Goal: Task Accomplishment & Management: Complete application form

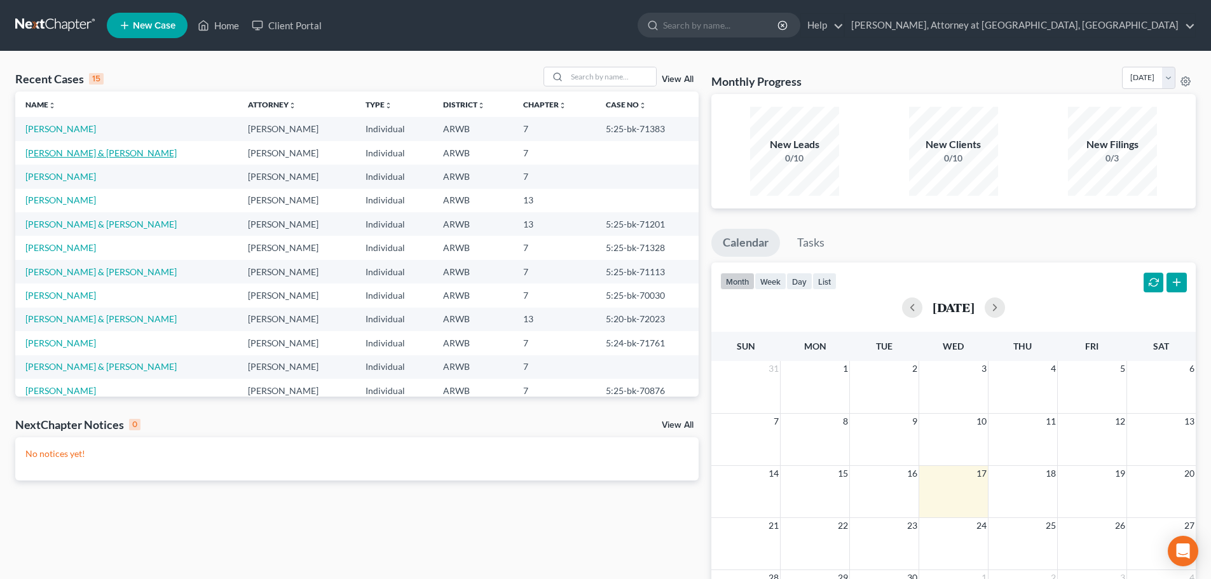
click at [61, 154] on link "Wimbley, Chairty & David" at bounding box center [100, 152] width 151 height 11
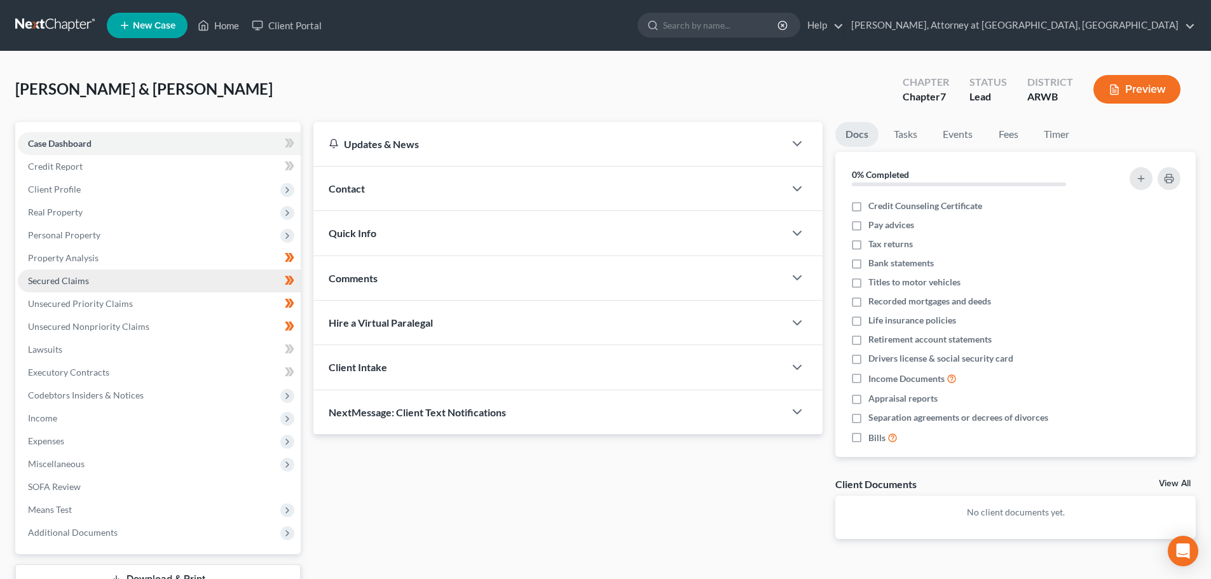
click at [56, 283] on span "Secured Claims" at bounding box center [58, 280] width 61 height 11
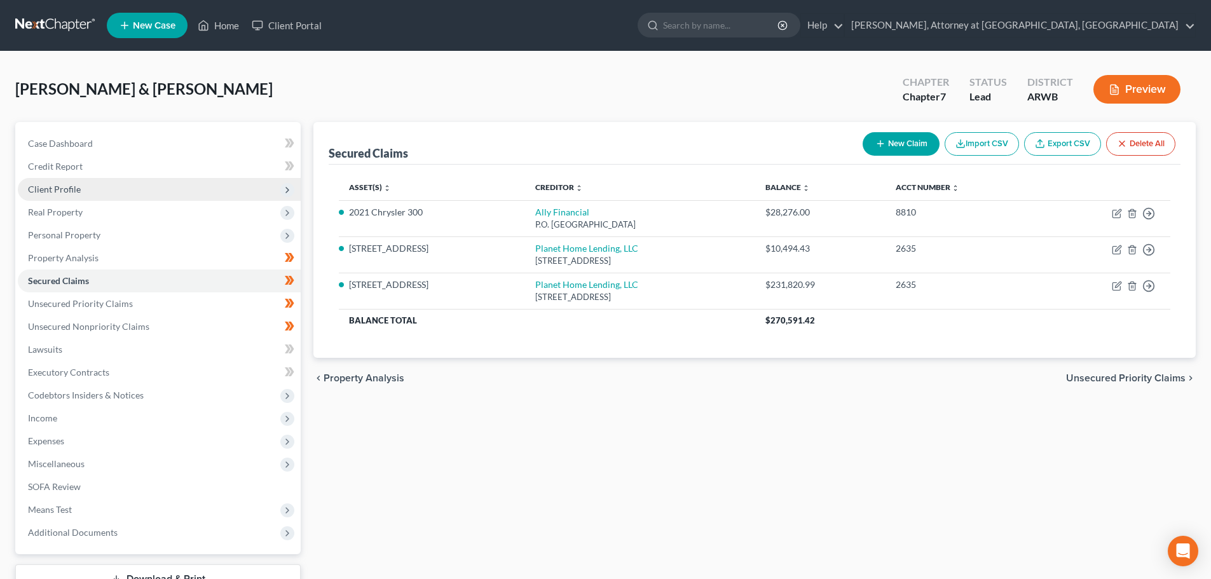
click at [62, 191] on span "Client Profile" at bounding box center [54, 189] width 53 height 11
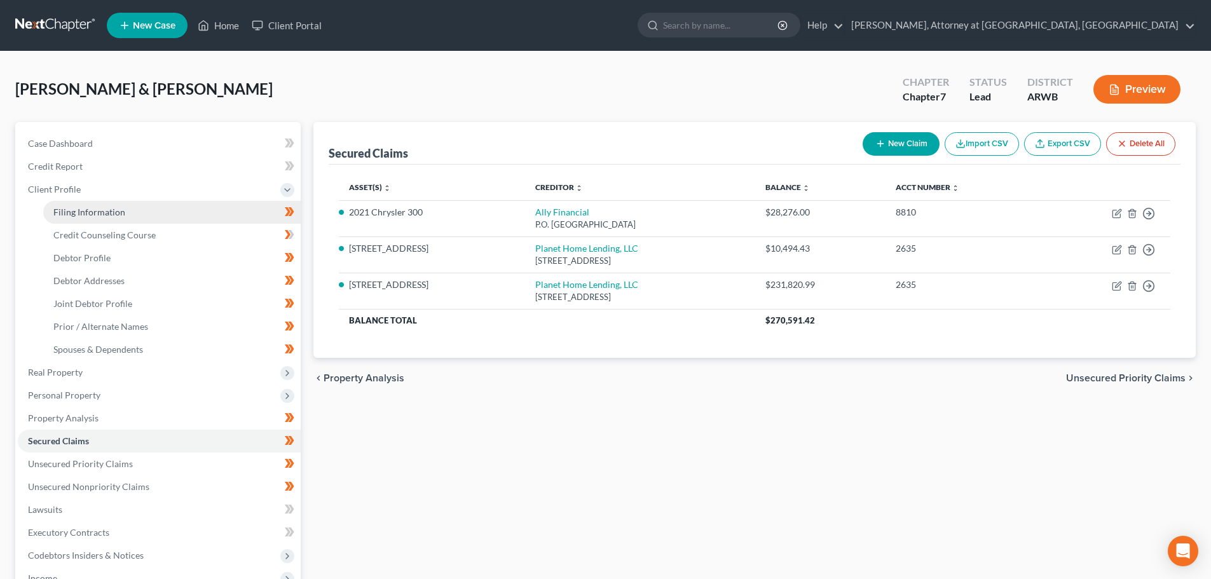
click at [77, 208] on span "Filing Information" at bounding box center [89, 212] width 72 height 11
select select "1"
select select "0"
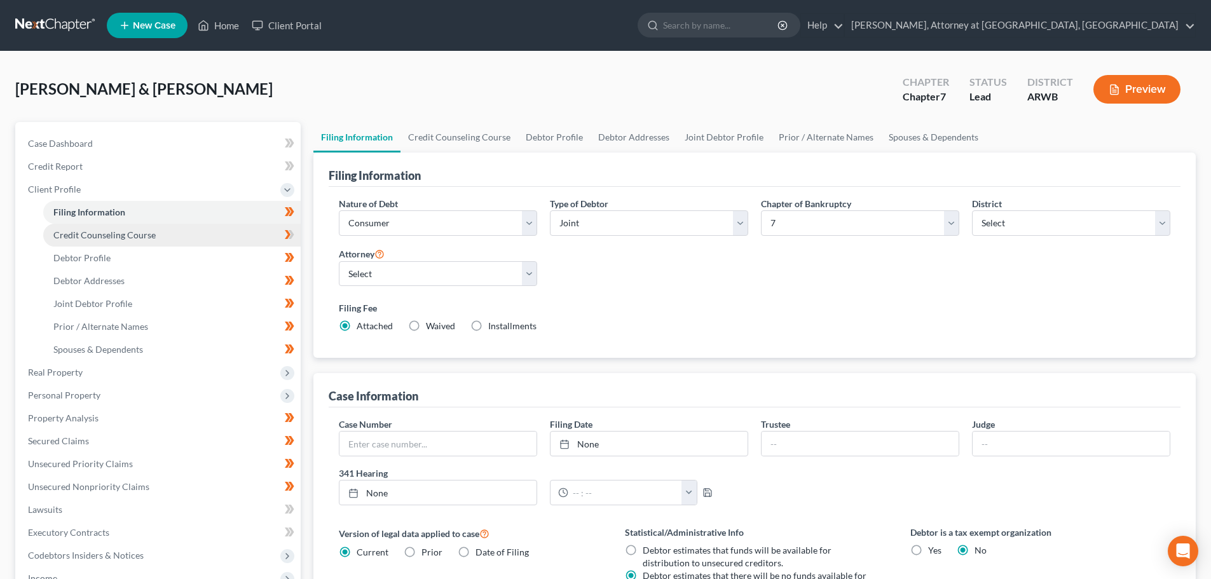
click at [124, 231] on span "Credit Counseling Course" at bounding box center [104, 234] width 102 height 11
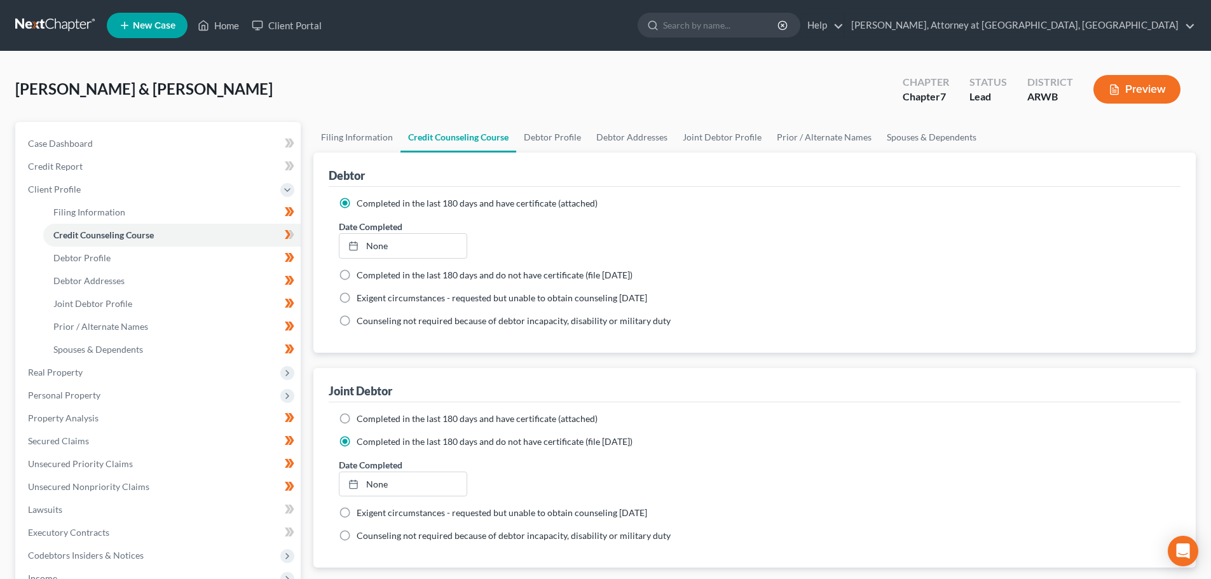
click at [357, 420] on label "Completed in the last 180 days and have certificate (attached)" at bounding box center [477, 419] width 241 height 13
click at [362, 420] on input "Completed in the last 180 days and have certificate (attached)" at bounding box center [366, 417] width 8 height 8
radio input "true"
radio input "false"
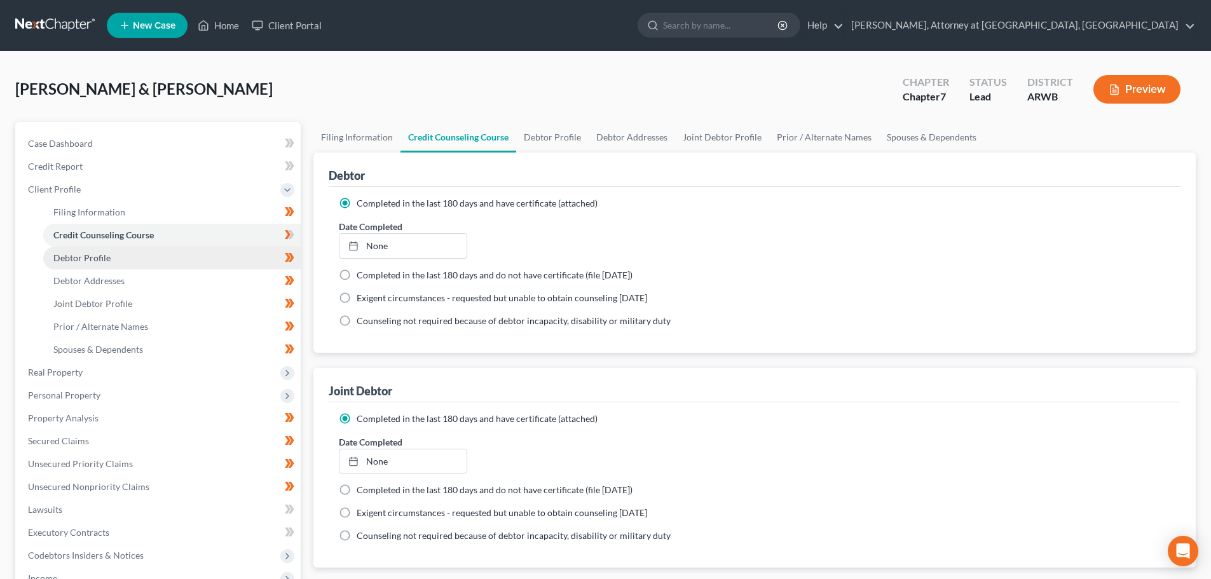
click at [95, 262] on span "Debtor Profile" at bounding box center [81, 257] width 57 height 11
select select "1"
select select "3"
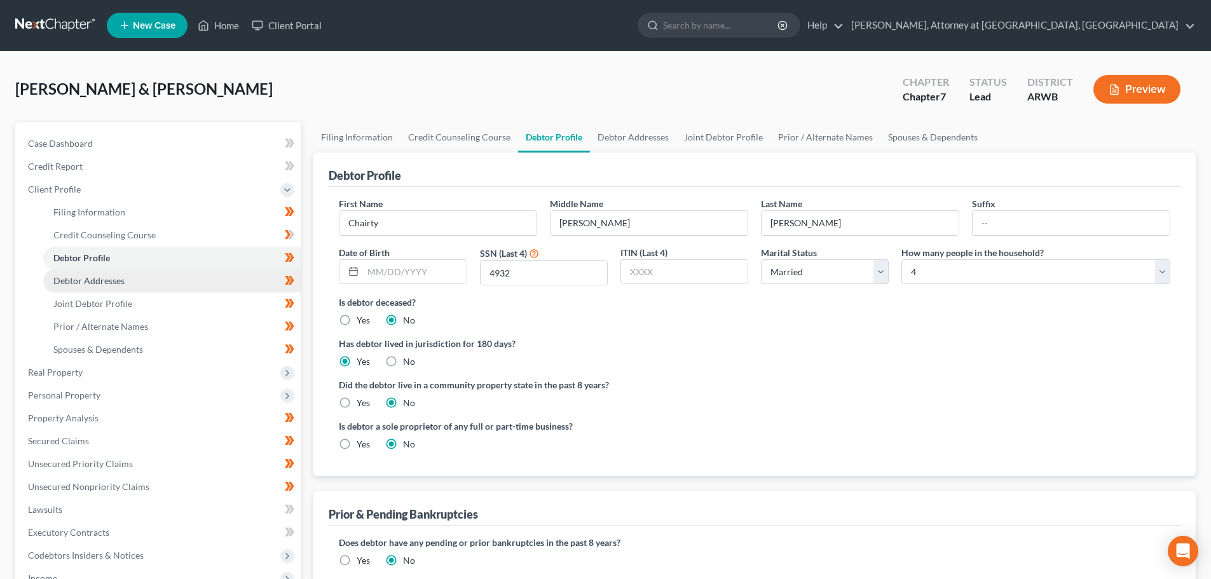
click at [112, 281] on span "Debtor Addresses" at bounding box center [88, 280] width 71 height 11
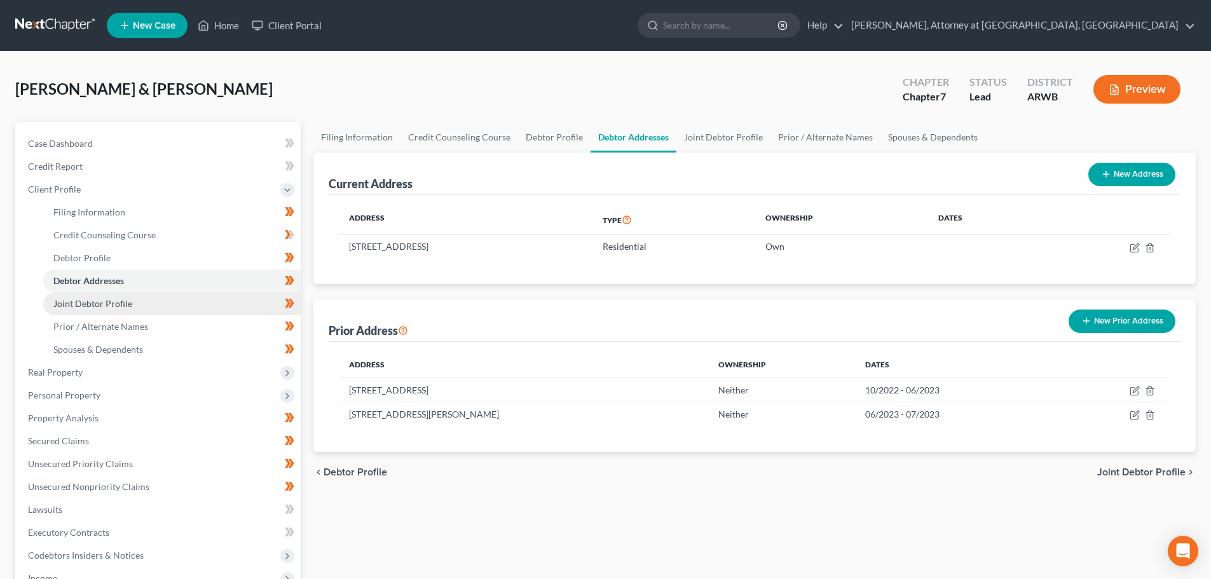
click at [92, 309] on link "Joint Debtor Profile" at bounding box center [171, 303] width 257 height 23
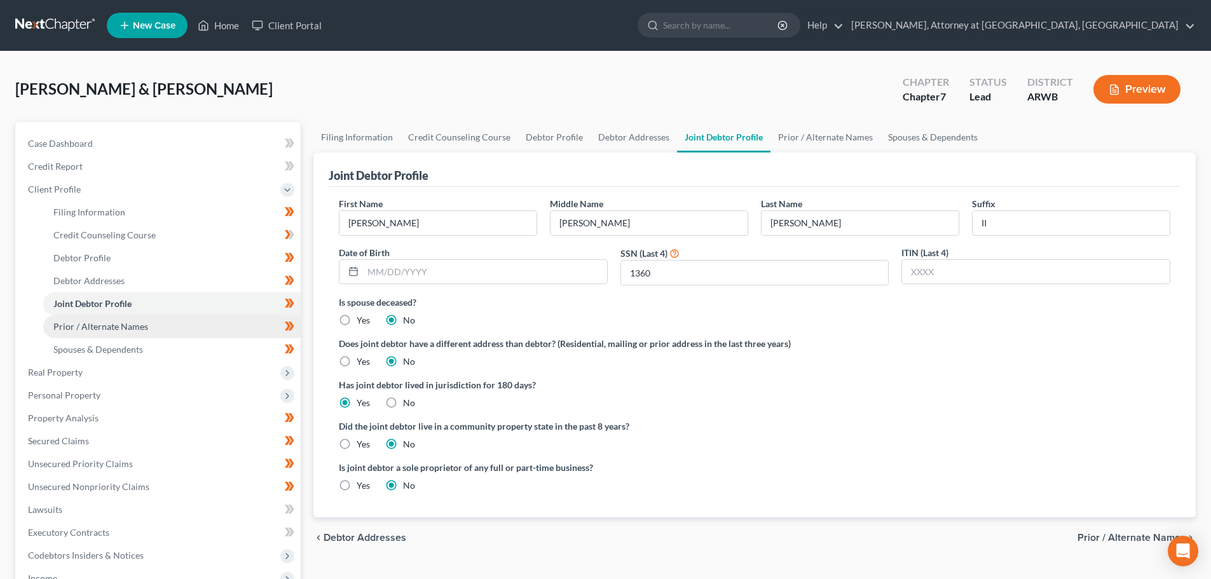
click at [127, 334] on link "Prior / Alternate Names" at bounding box center [171, 326] width 257 height 23
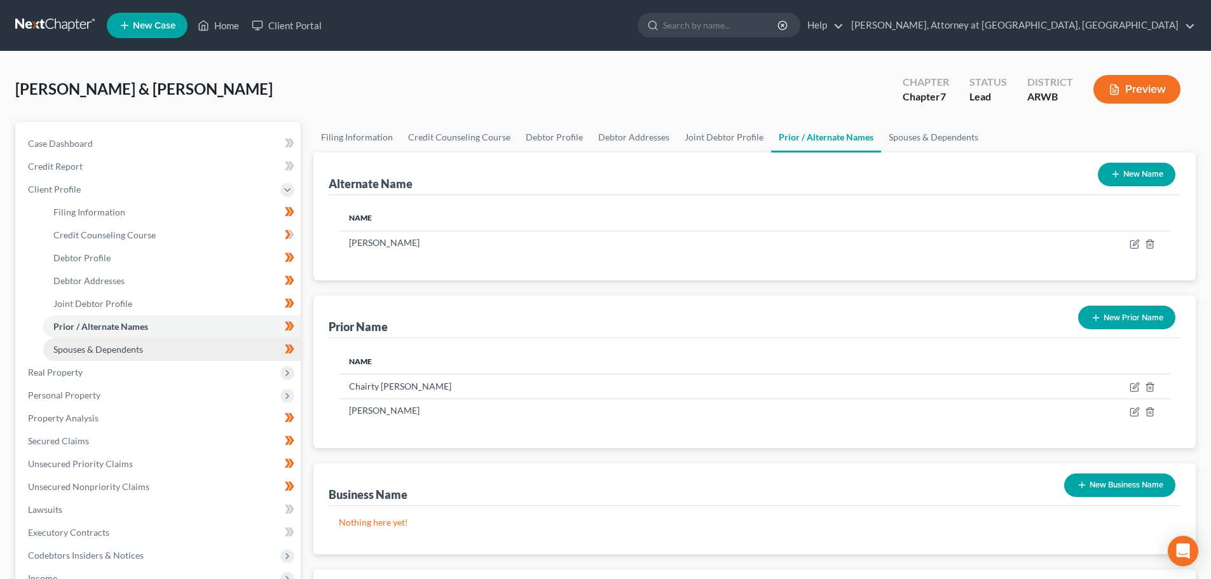
click at [133, 350] on span "Spouses & Dependents" at bounding box center [98, 349] width 90 height 11
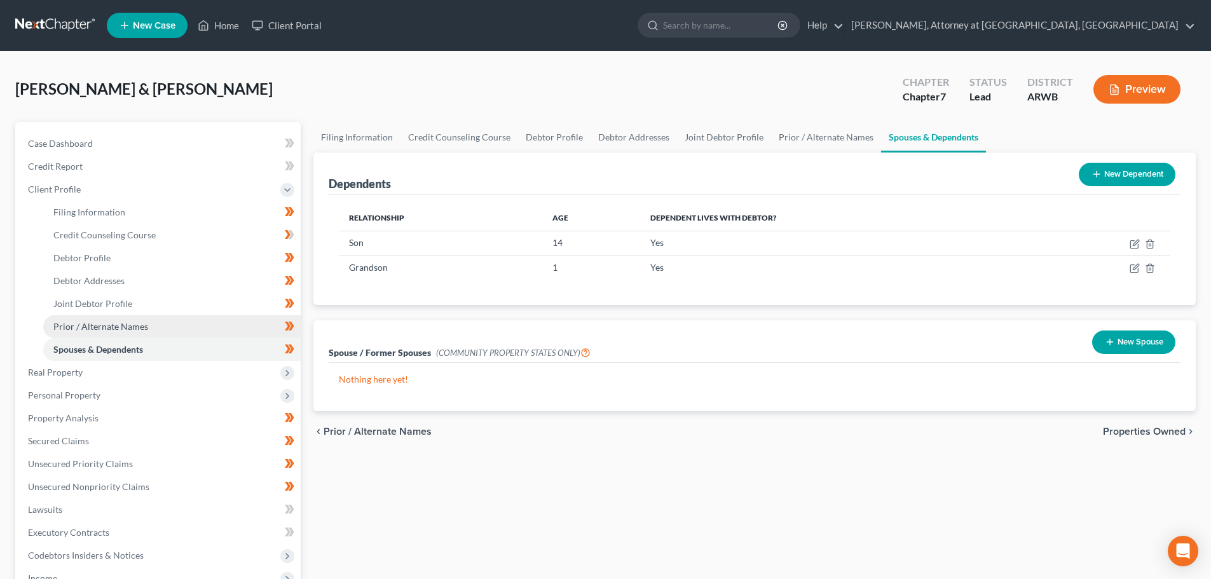
click at [117, 325] on span "Prior / Alternate Names" at bounding box center [100, 326] width 95 height 11
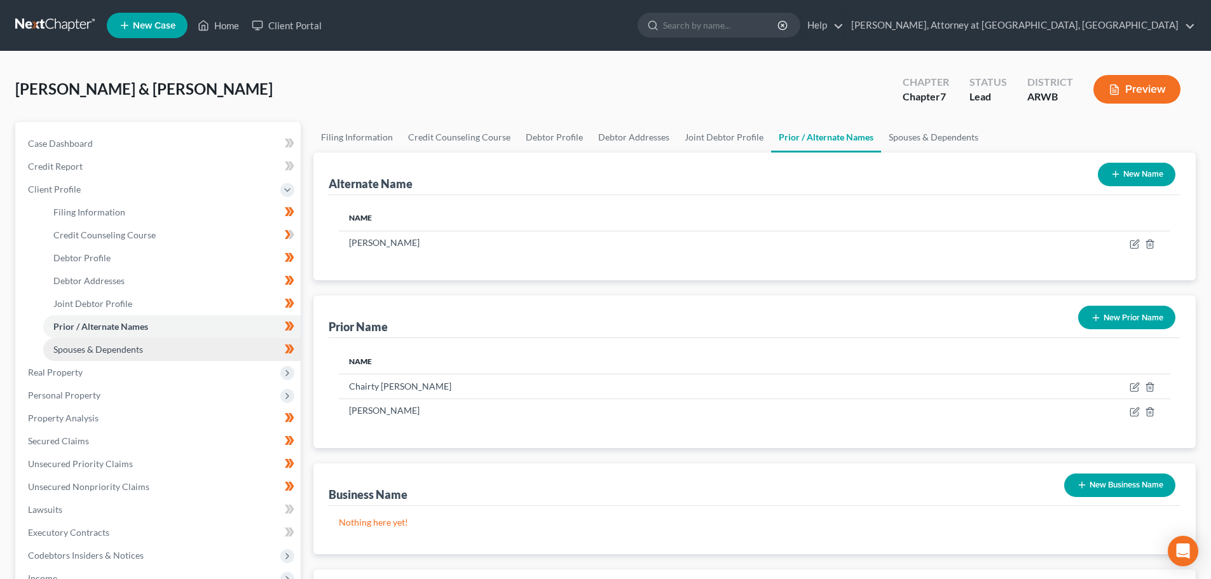
click at [107, 350] on span "Spouses & Dependents" at bounding box center [98, 349] width 90 height 11
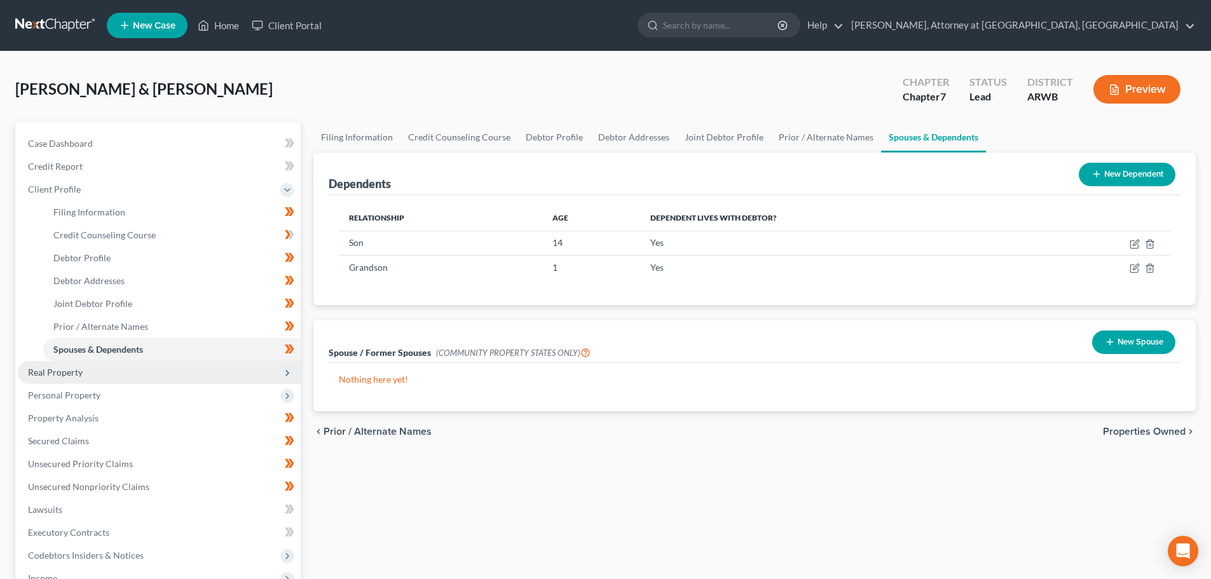
click at [70, 379] on span "Real Property" at bounding box center [159, 372] width 283 height 23
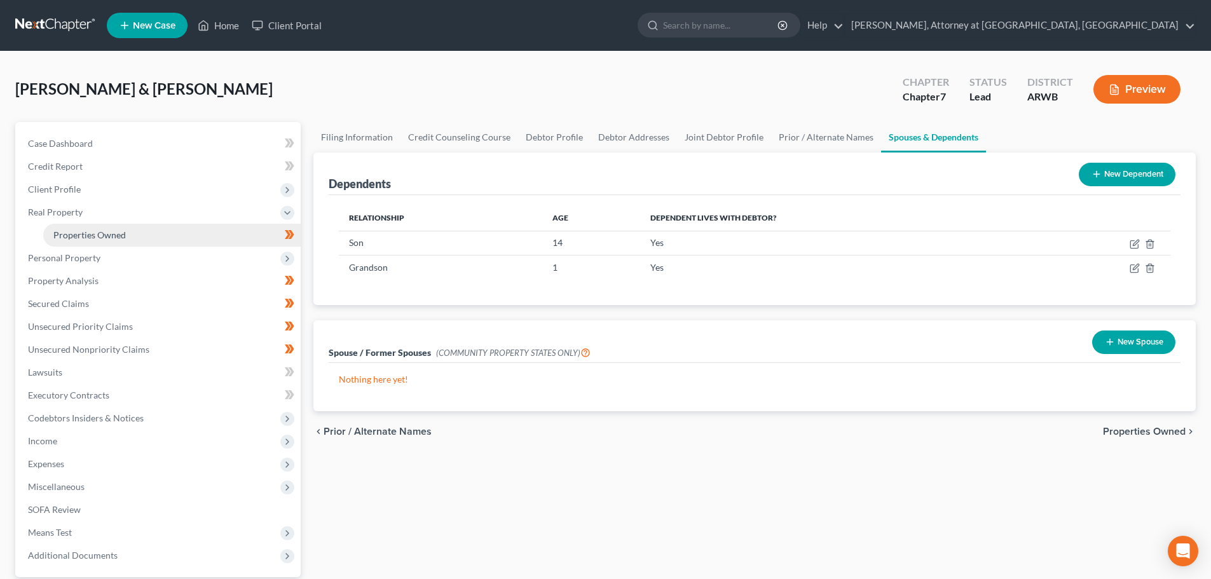
click at [74, 235] on span "Properties Owned" at bounding box center [89, 234] width 72 height 11
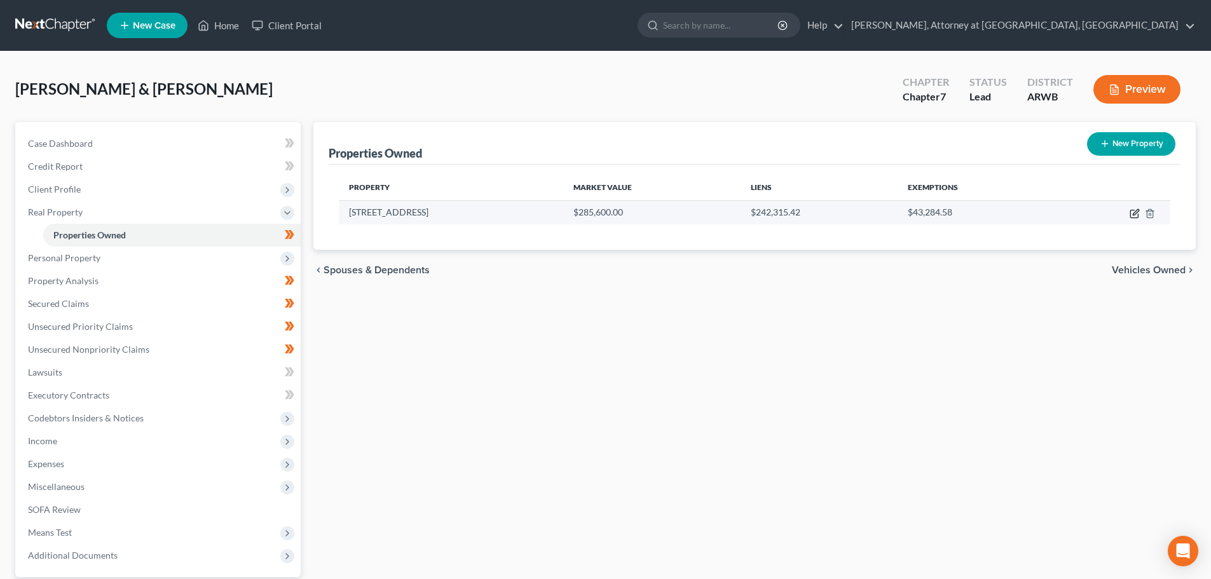
click at [1133, 215] on icon "button" at bounding box center [1136, 212] width 6 height 6
select select "2"
select select "3"
select select "2"
select select "0"
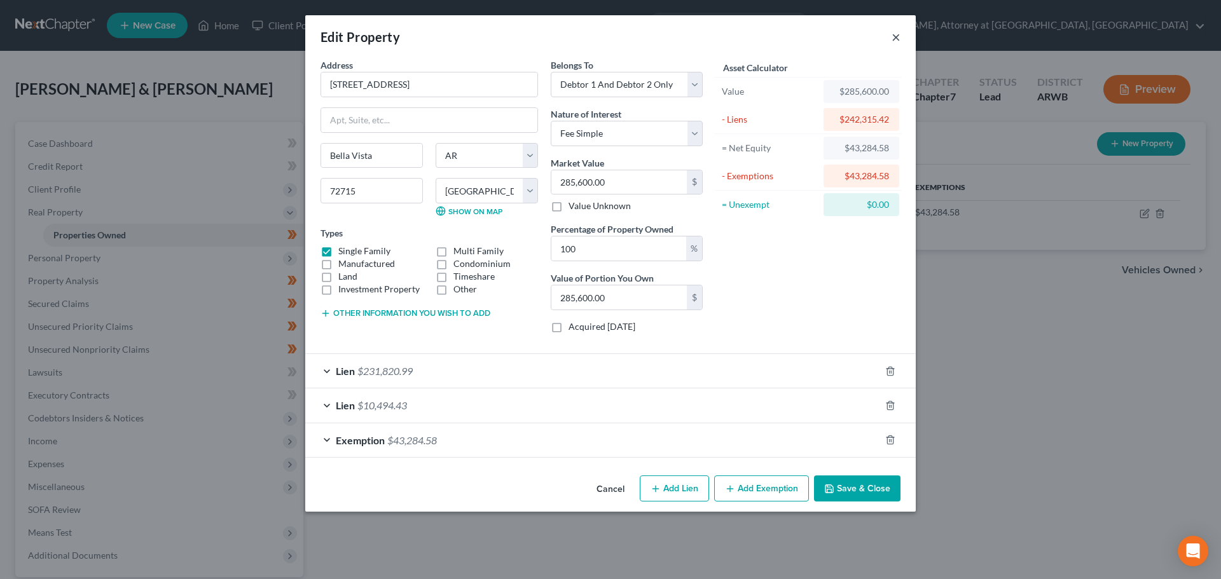
click at [893, 41] on button "×" at bounding box center [895, 36] width 9 height 15
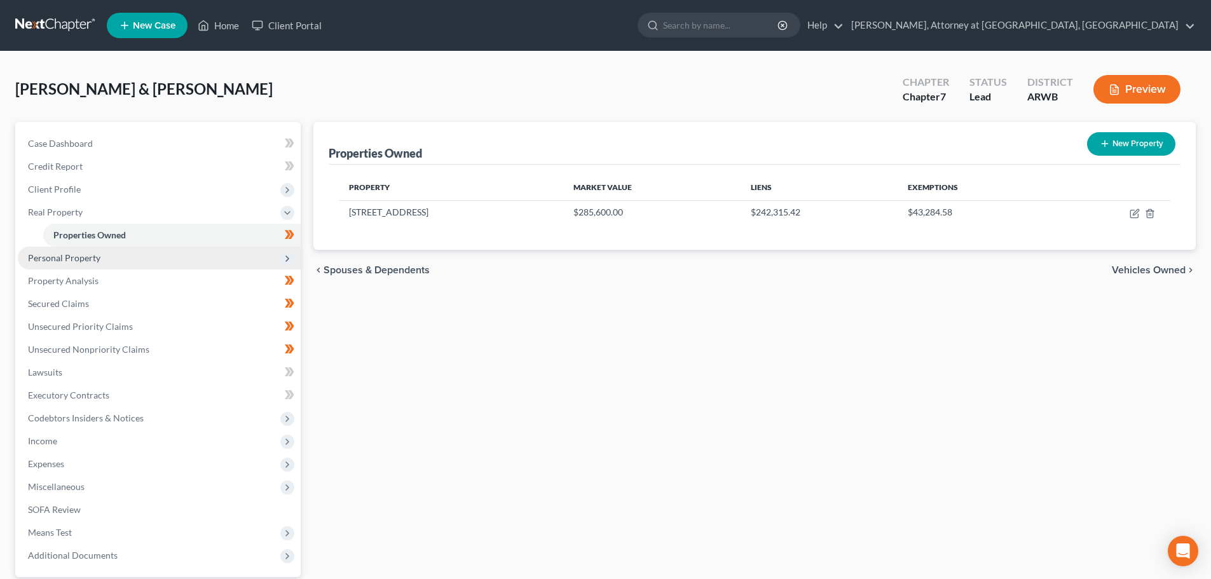
click at [97, 252] on span "Personal Property" at bounding box center [64, 257] width 72 height 11
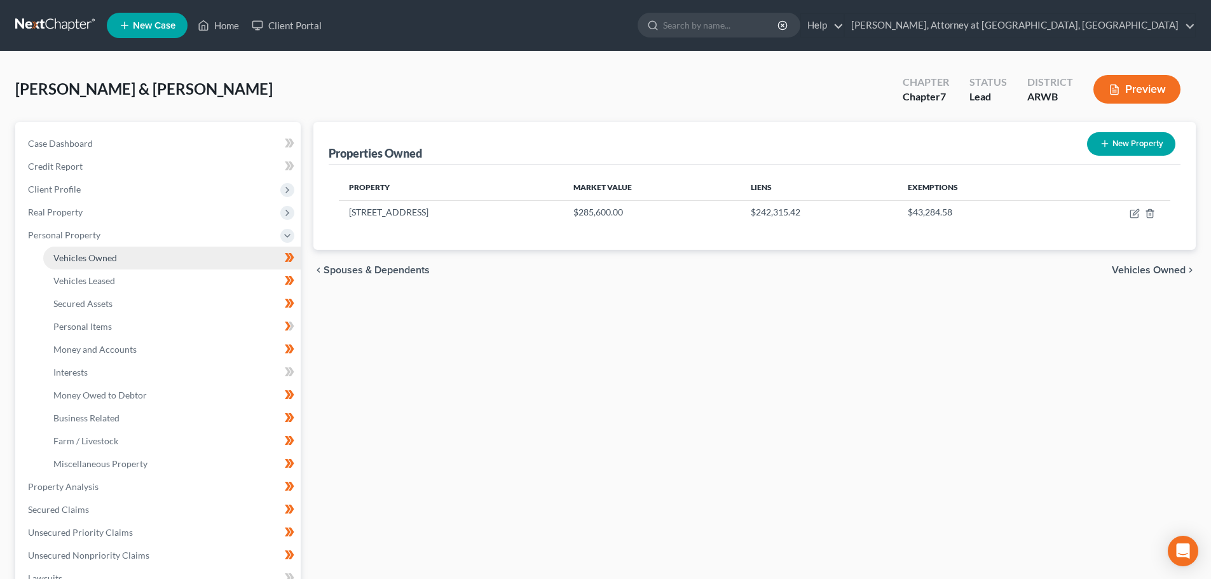
click at [93, 258] on span "Vehicles Owned" at bounding box center [85, 257] width 64 height 11
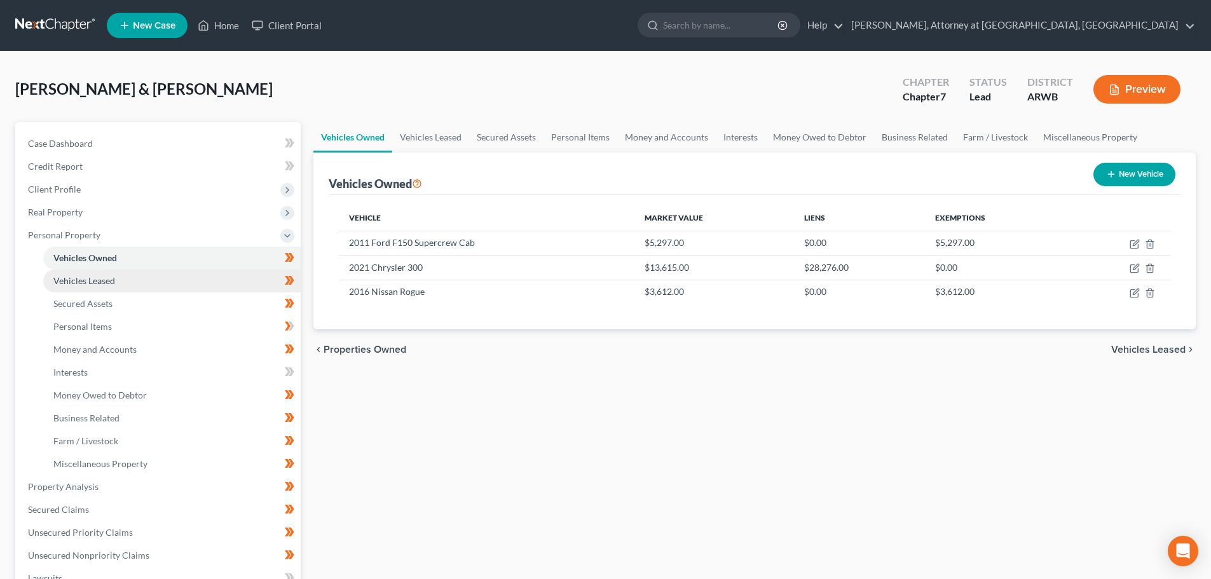
click at [79, 283] on span "Vehicles Leased" at bounding box center [84, 280] width 62 height 11
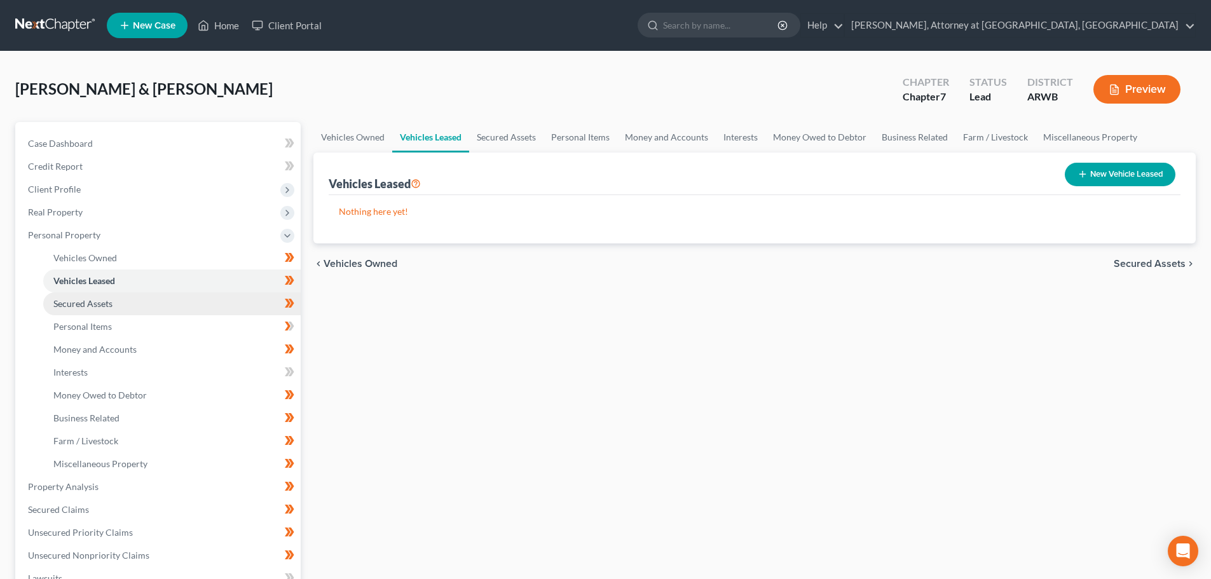
click at [82, 308] on span "Secured Assets" at bounding box center [82, 303] width 59 height 11
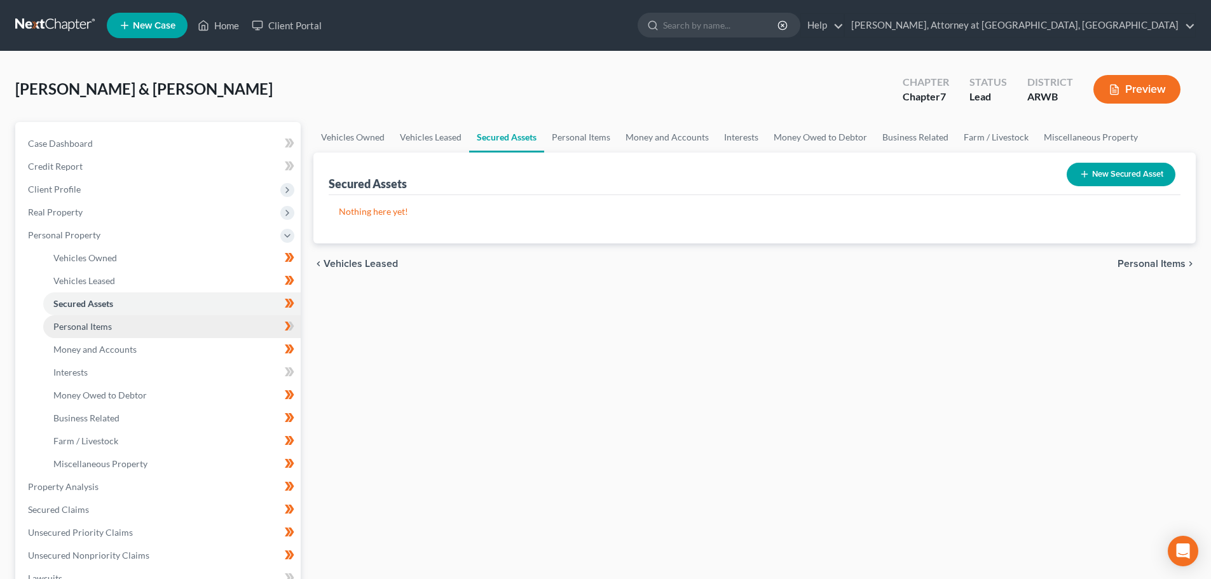
click at [87, 331] on span "Personal Items" at bounding box center [82, 326] width 58 height 11
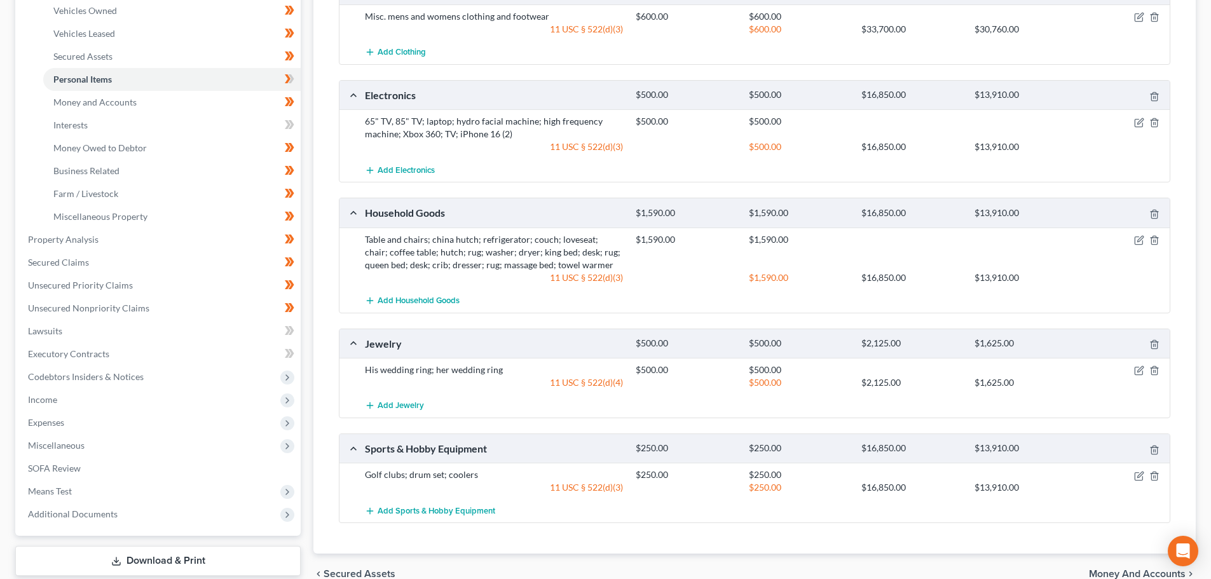
scroll to position [127, 0]
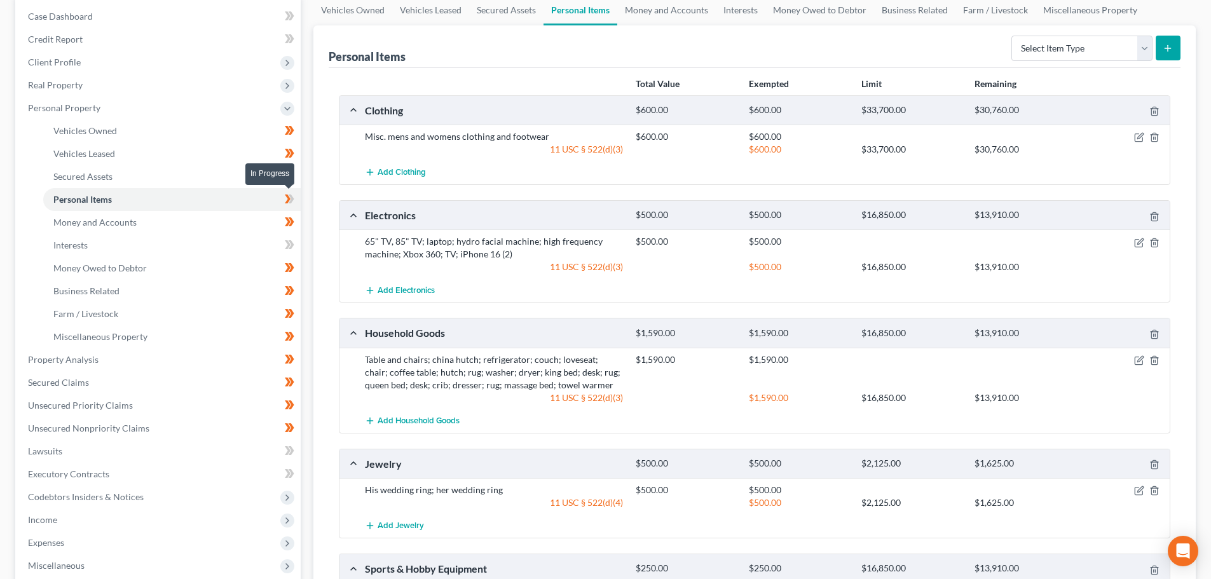
click at [292, 200] on icon at bounding box center [292, 199] width 6 height 9
click at [98, 220] on span "Money and Accounts" at bounding box center [94, 222] width 83 height 11
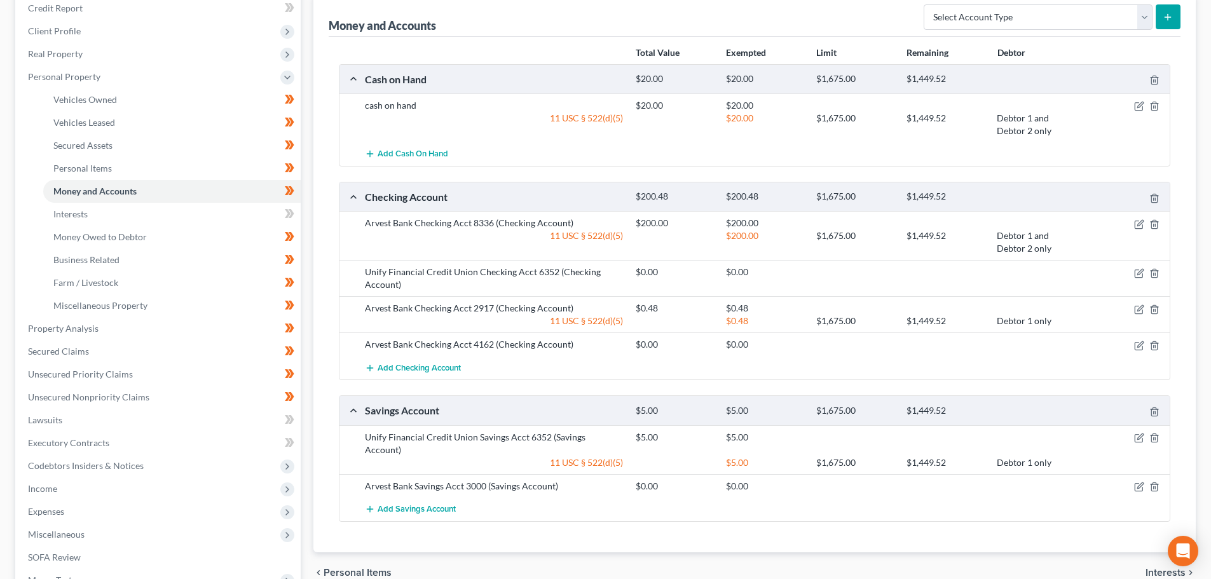
scroll to position [127, 0]
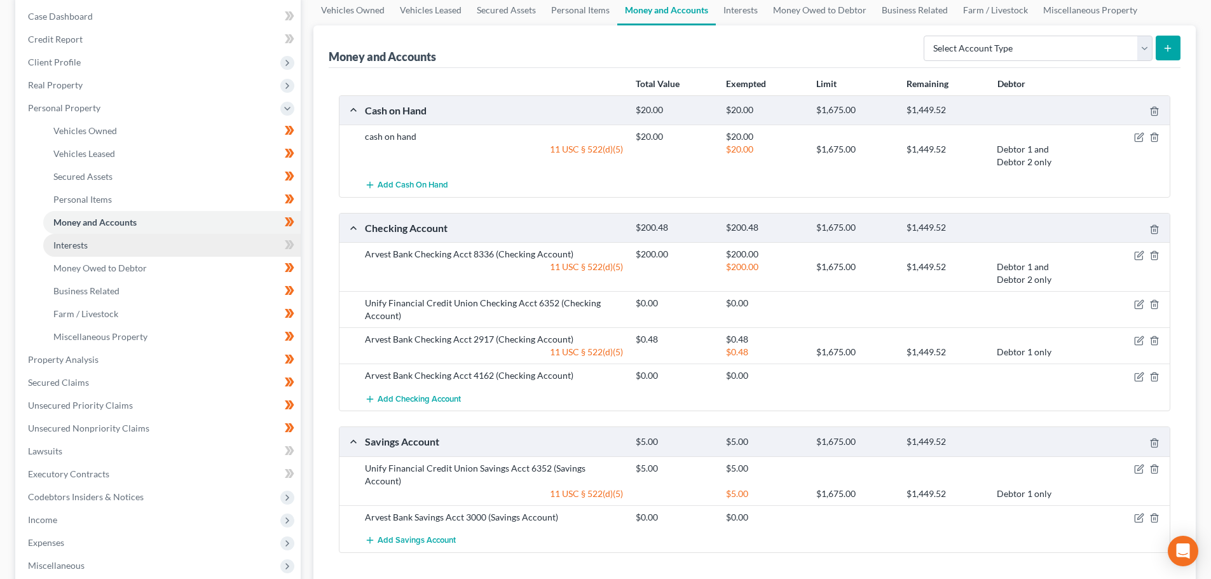
click at [73, 240] on span "Interests" at bounding box center [70, 245] width 34 height 11
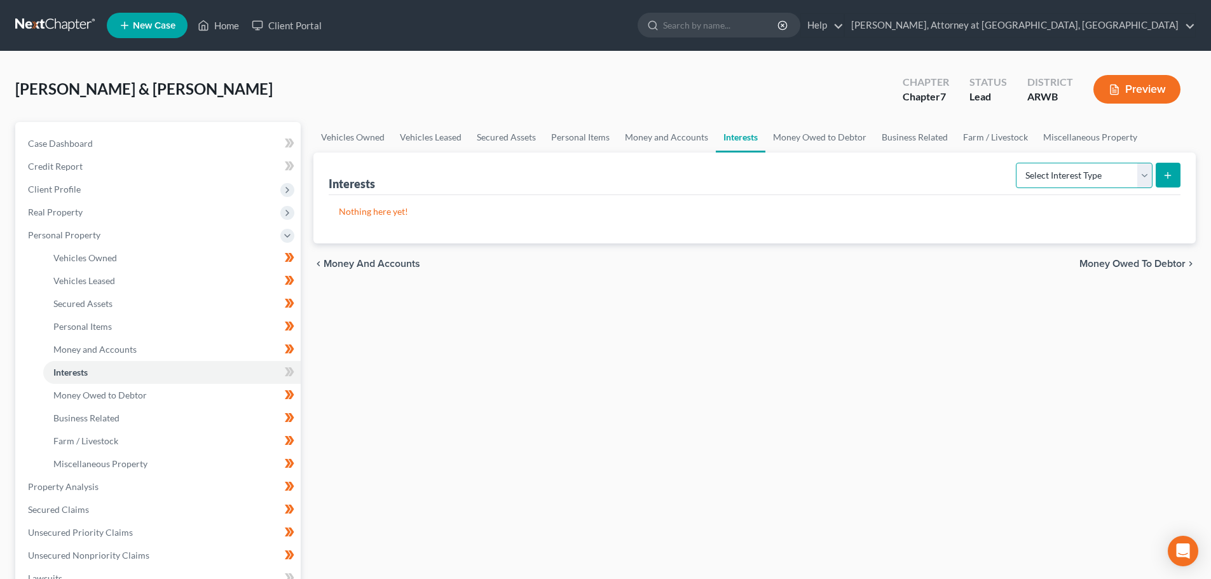
click at [1142, 178] on select "Select Interest Type 401K Annuity Bond Education IRA Government Bond Government…" at bounding box center [1084, 175] width 137 height 25
select select "401k"
click at [1017, 163] on select "Select Interest Type 401K Annuity Bond Education IRA Government Bond Government…" at bounding box center [1084, 175] width 137 height 25
click at [1172, 174] on icon "submit" at bounding box center [1168, 175] width 10 height 10
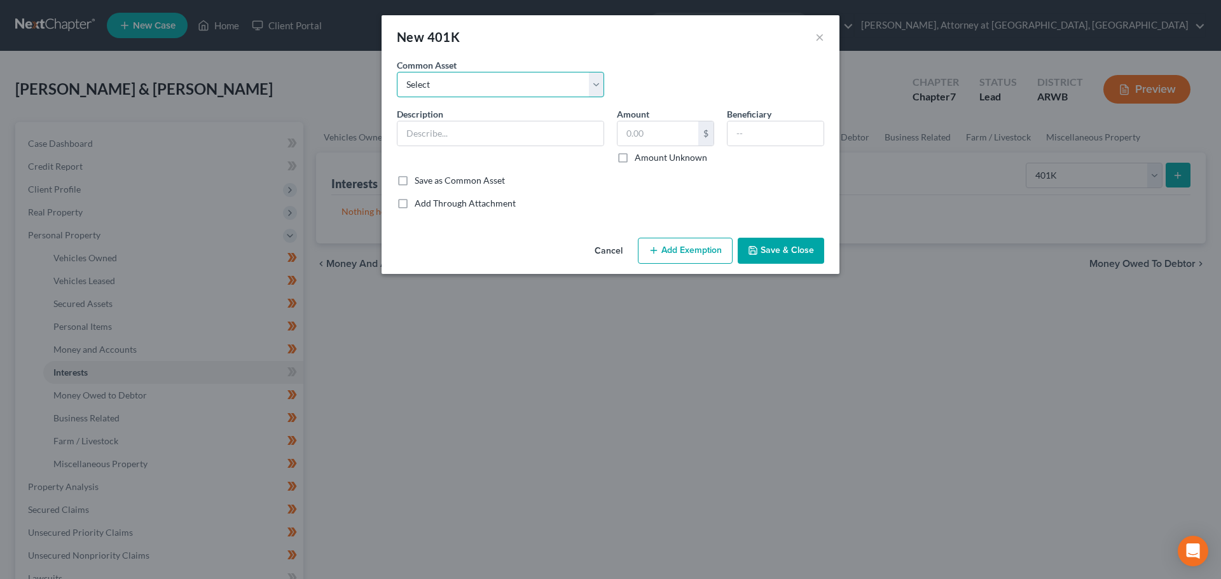
click at [524, 87] on select "Select Tyson 401(k) Plan Lincoln Financial Annuity Bost, Inc. 401(k) Retirement…" at bounding box center [500, 84] width 207 height 25
drag, startPoint x: 652, startPoint y: 71, endPoint x: 655, endPoint y: 80, distance: 9.5
click at [657, 76] on div "Common Asset Select Tyson 401(k) Plan Lincoln Financial Annuity Bost, Inc. 401(…" at bounding box center [610, 82] width 440 height 49
click at [491, 133] on input "text" at bounding box center [500, 133] width 206 height 24
type input "Transamerica 401(k) plan"
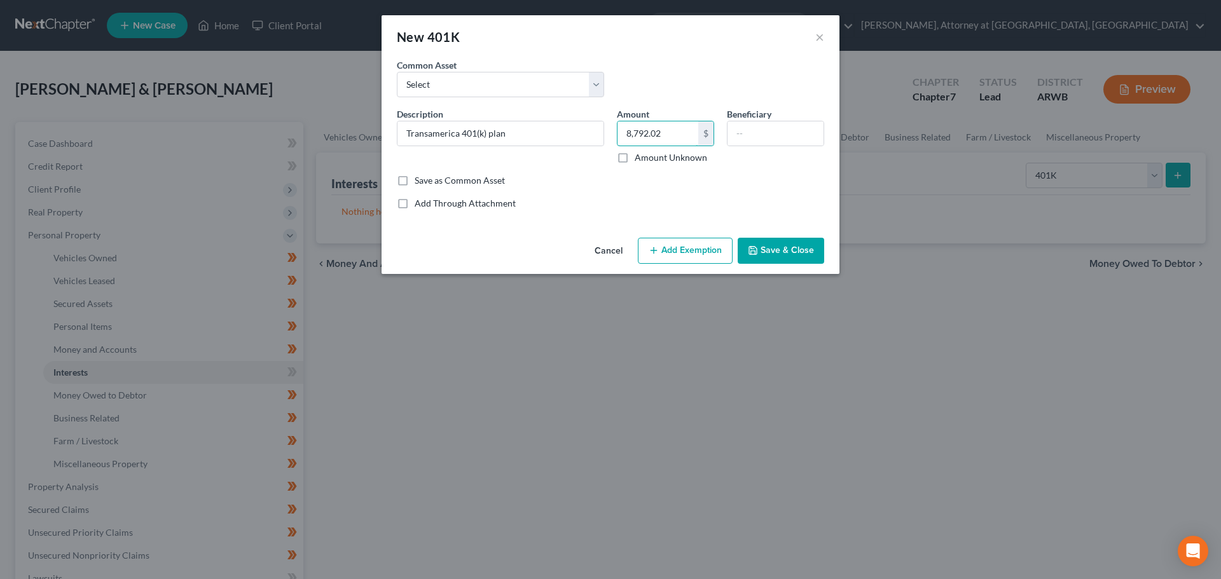
type input "8,792.02"
click at [679, 247] on button "Add Exemption" at bounding box center [685, 251] width 95 height 27
select select "2"
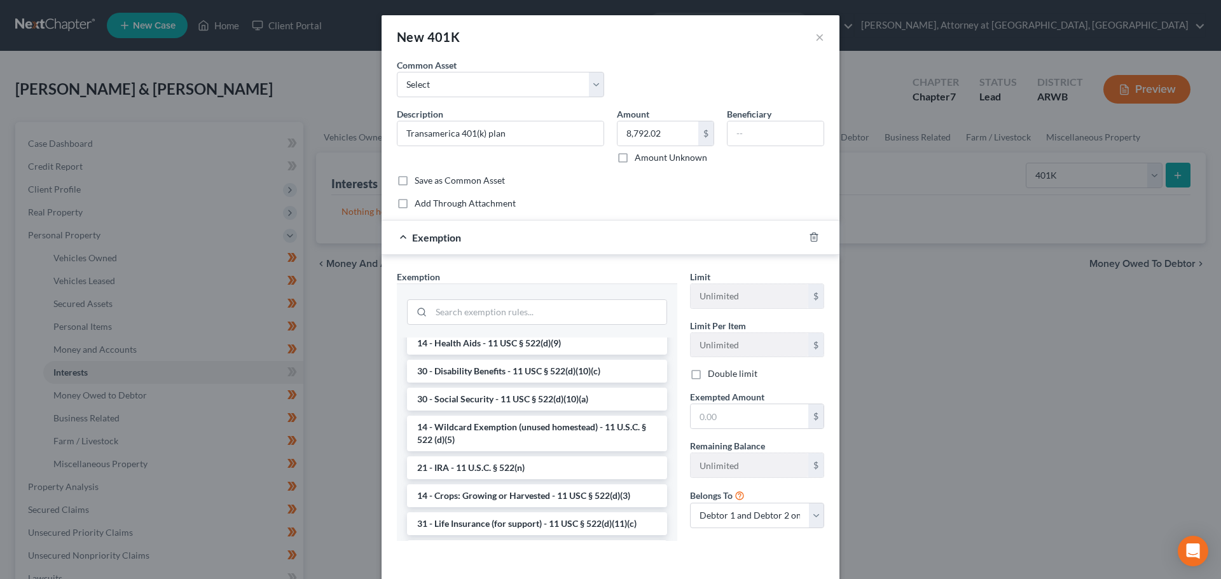
scroll to position [699, 0]
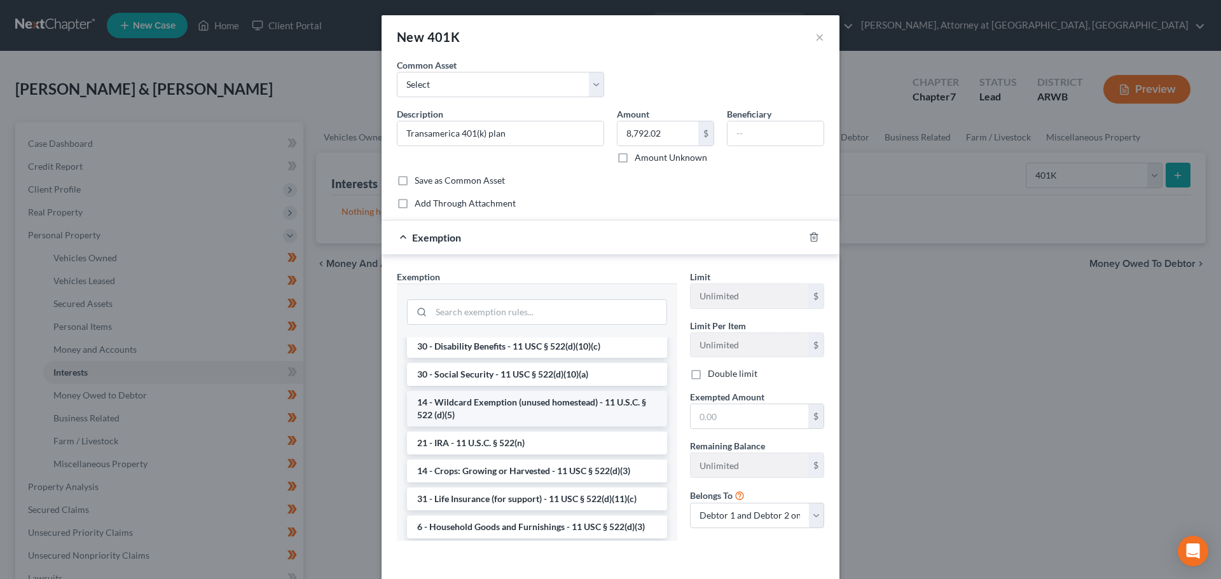
click at [506, 427] on li "14 - Wildcard Exemption (unused homestead) - 11 U.S.C. § 522 (d)(5)" at bounding box center [537, 409] width 260 height 36
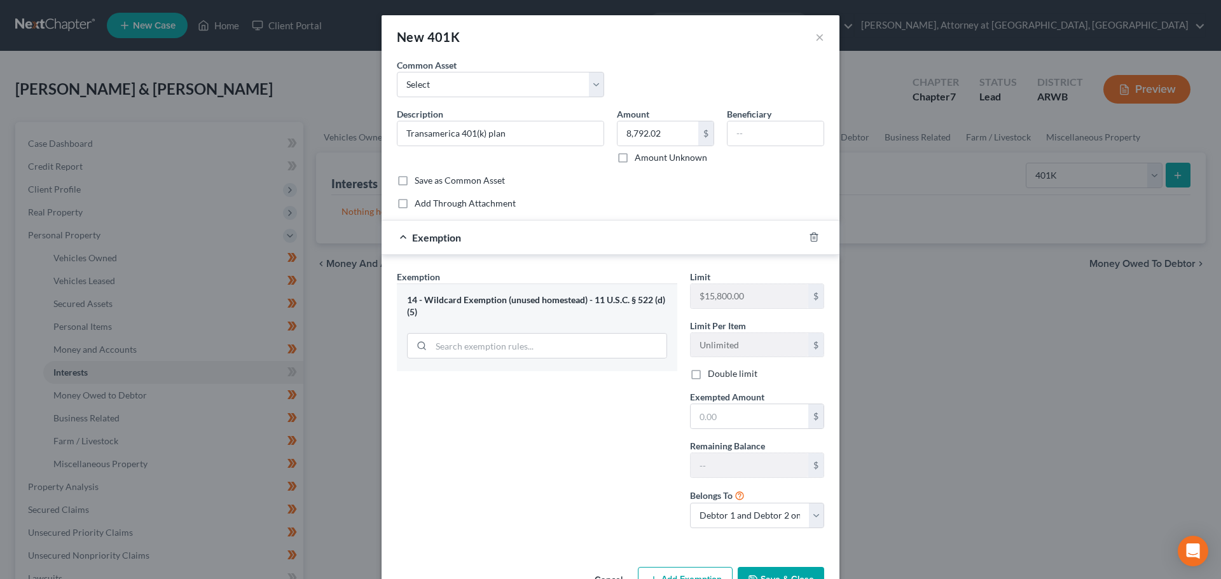
scroll to position [39, 0]
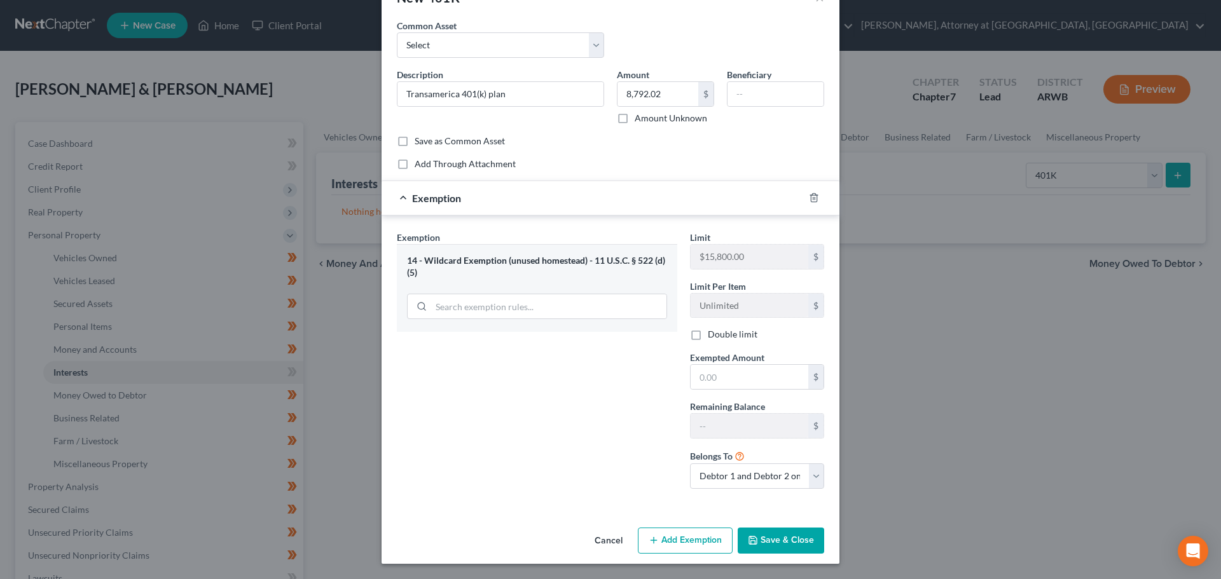
click at [708, 333] on label "Double limit" at bounding box center [733, 334] width 50 height 13
click at [713, 333] on input "Double limit" at bounding box center [717, 332] width 8 height 8
click at [708, 334] on label "Double limit" at bounding box center [733, 334] width 50 height 13
click at [713, 334] on input "Double limit" at bounding box center [717, 332] width 8 height 8
checkbox input "false"
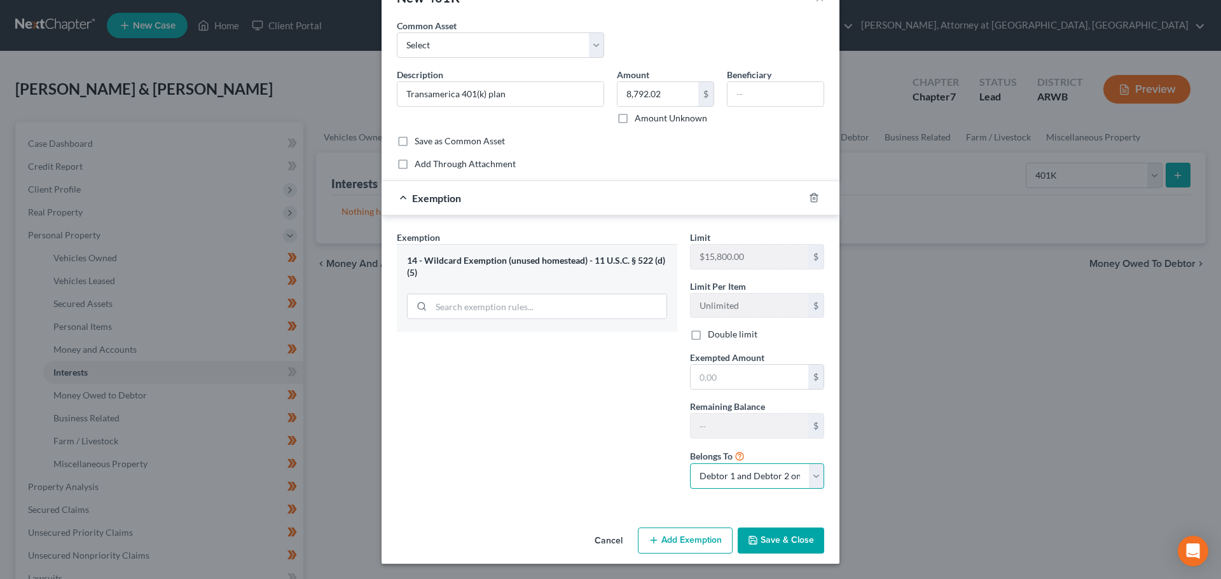
click at [765, 486] on select "Debtor 1 only Debtor 2 only Debtor 1 and Debtor 2 only" at bounding box center [757, 475] width 134 height 25
select select "1"
click at [690, 463] on select "Debtor 1 only Debtor 2 only Debtor 1 and Debtor 2 only" at bounding box center [757, 475] width 134 height 25
click at [812, 197] on icon "button" at bounding box center [814, 198] width 6 height 8
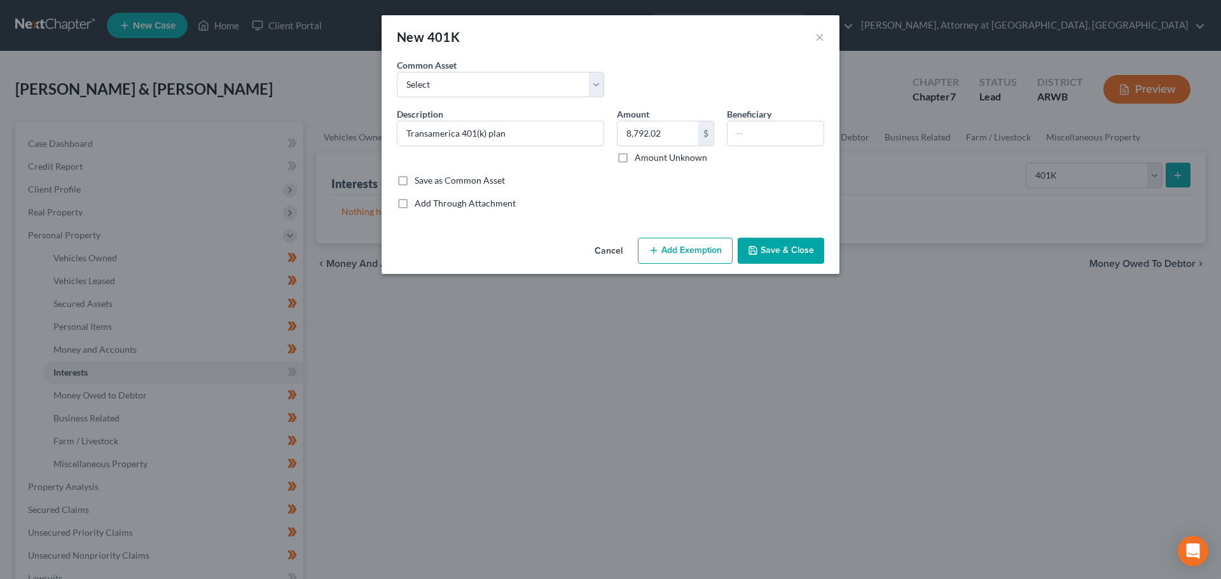
scroll to position [0, 0]
click at [784, 249] on button "Save & Close" at bounding box center [780, 251] width 86 height 27
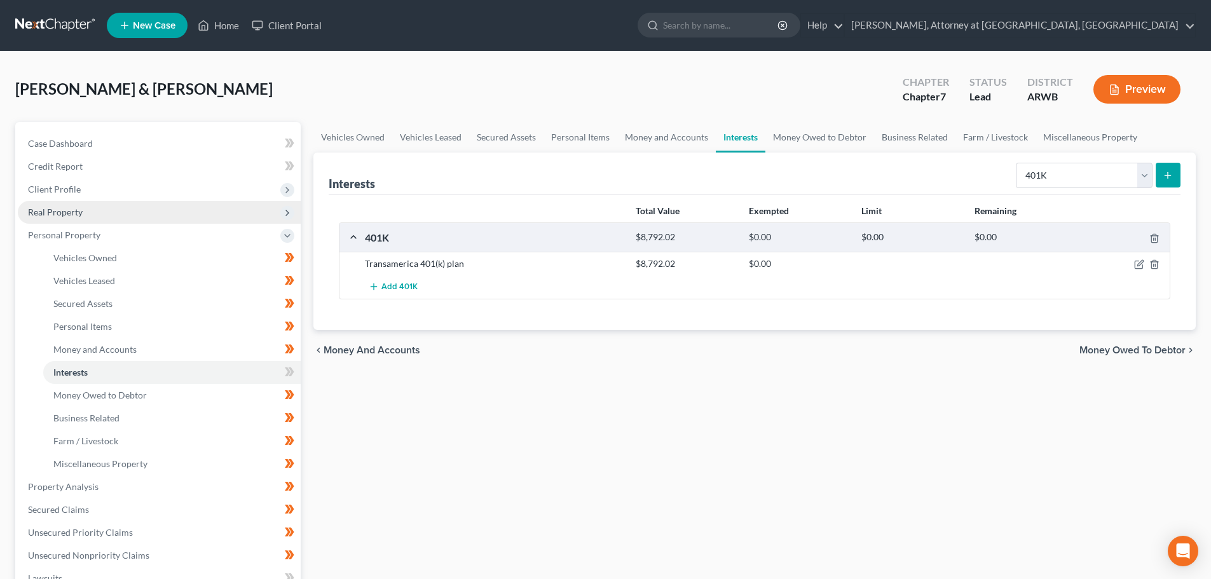
click at [75, 219] on span "Real Property" at bounding box center [159, 212] width 283 height 23
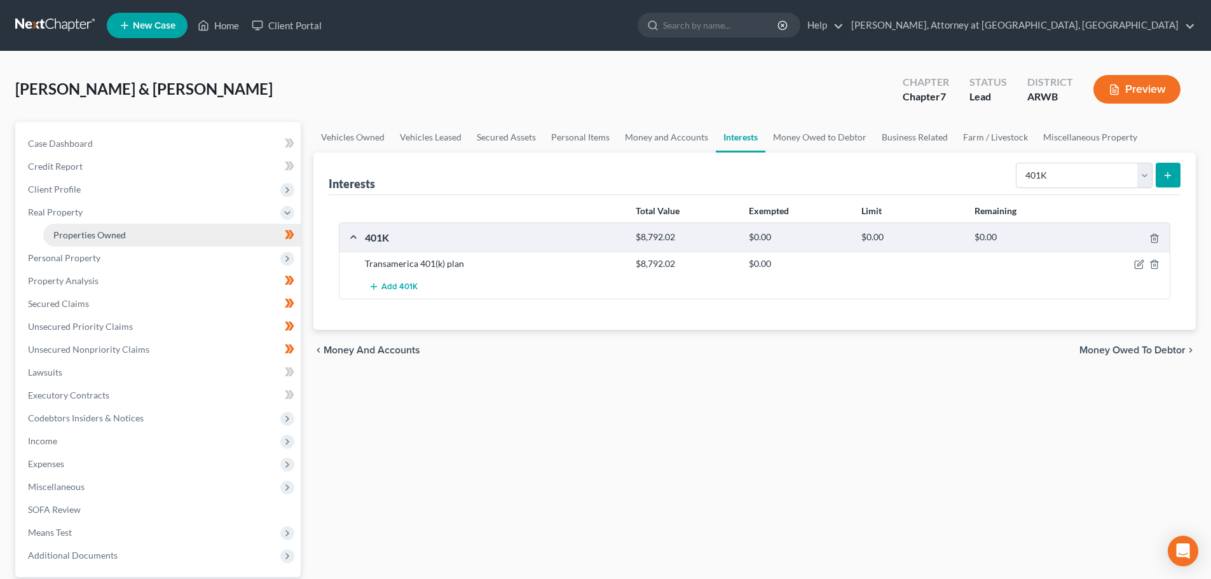
click at [85, 232] on span "Properties Owned" at bounding box center [89, 234] width 72 height 11
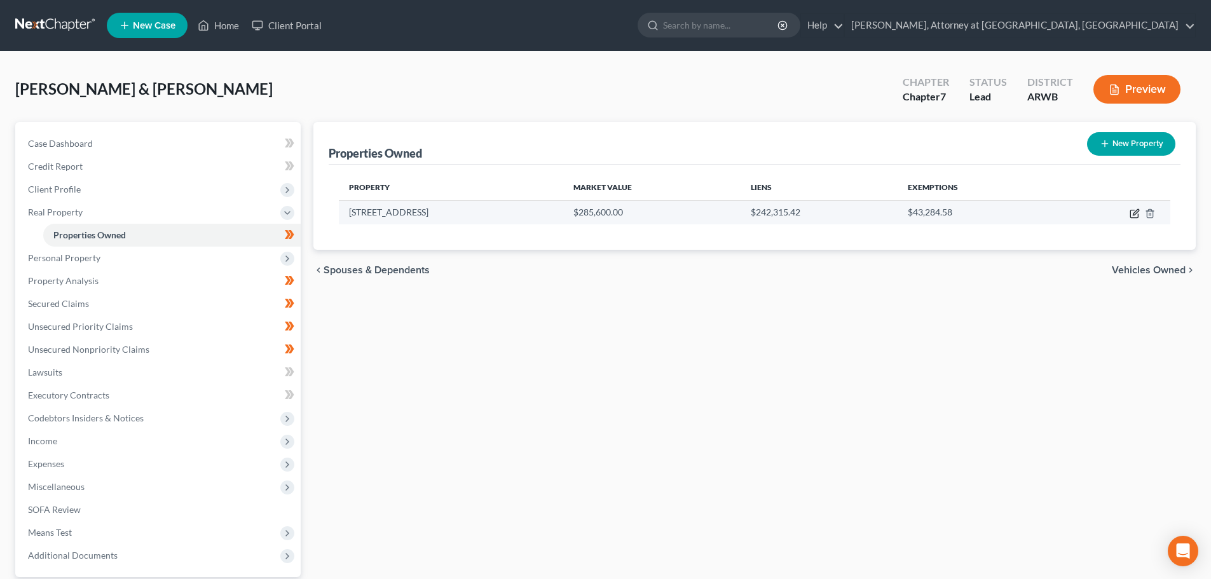
click at [1134, 213] on icon "button" at bounding box center [1136, 212] width 6 height 6
select select "2"
select select "3"
select select "2"
select select "0"
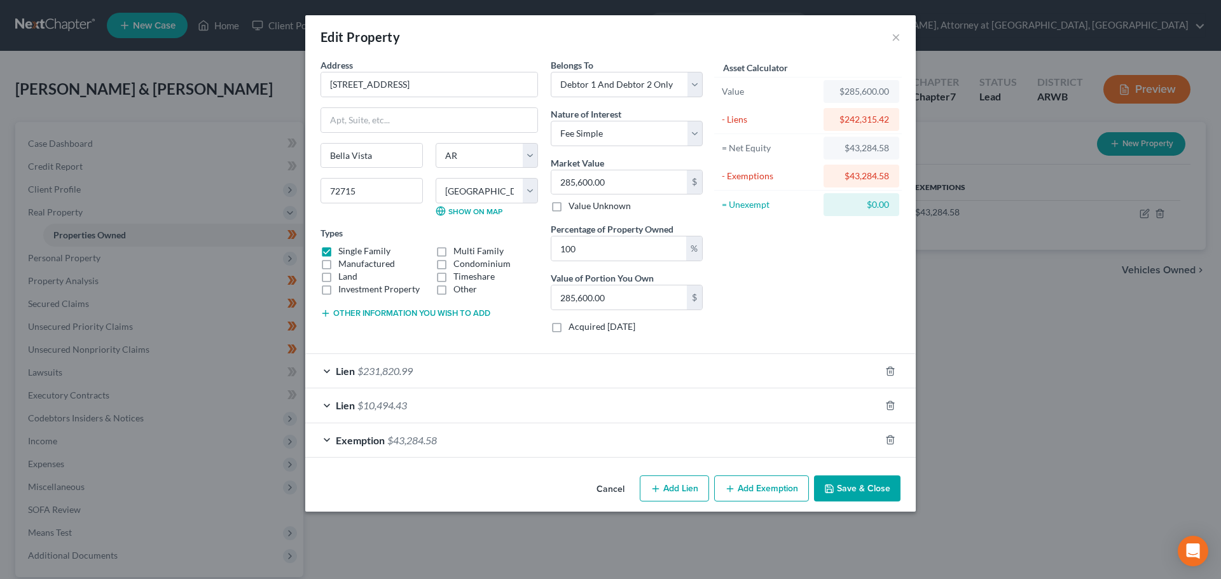
click at [489, 444] on div "Exemption $43,284.58" at bounding box center [592, 440] width 575 height 34
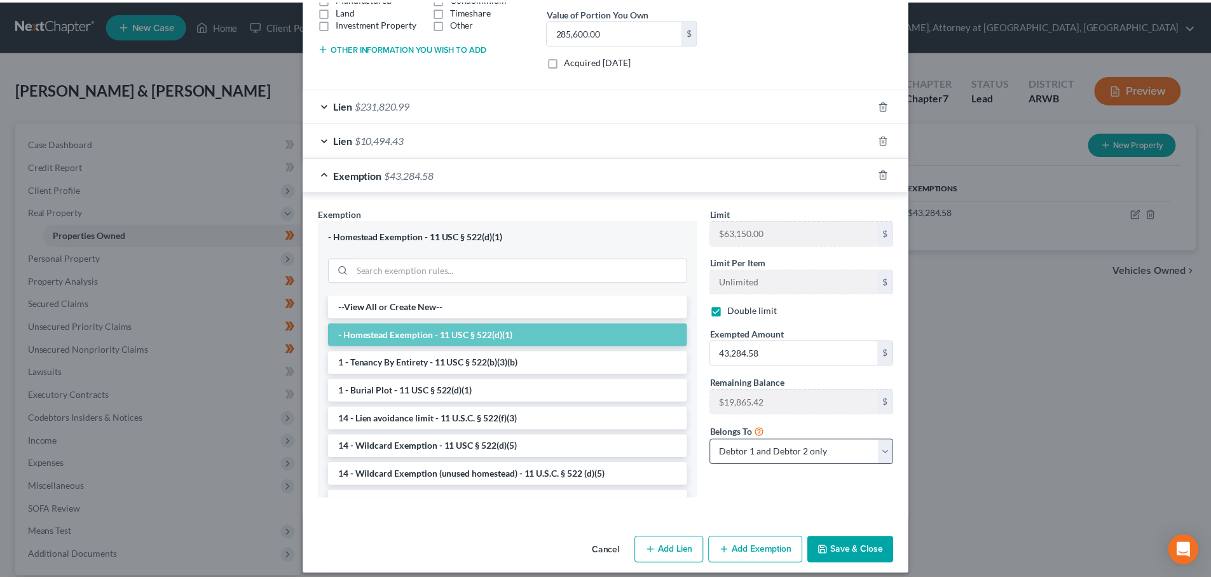
scroll to position [277, 0]
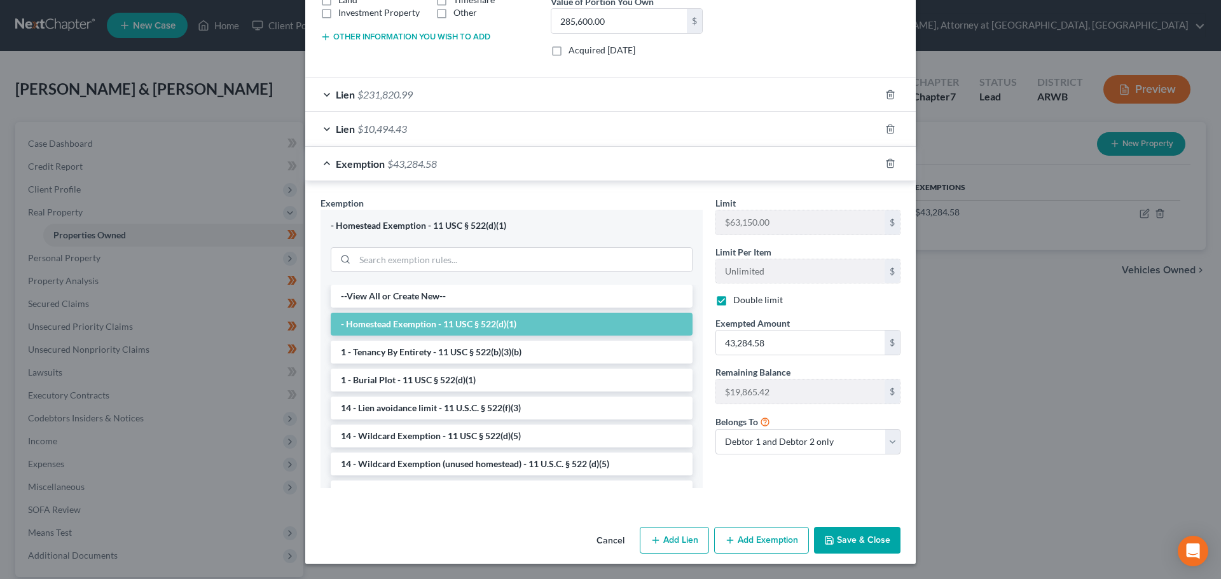
click at [859, 545] on button "Save & Close" at bounding box center [857, 540] width 86 height 27
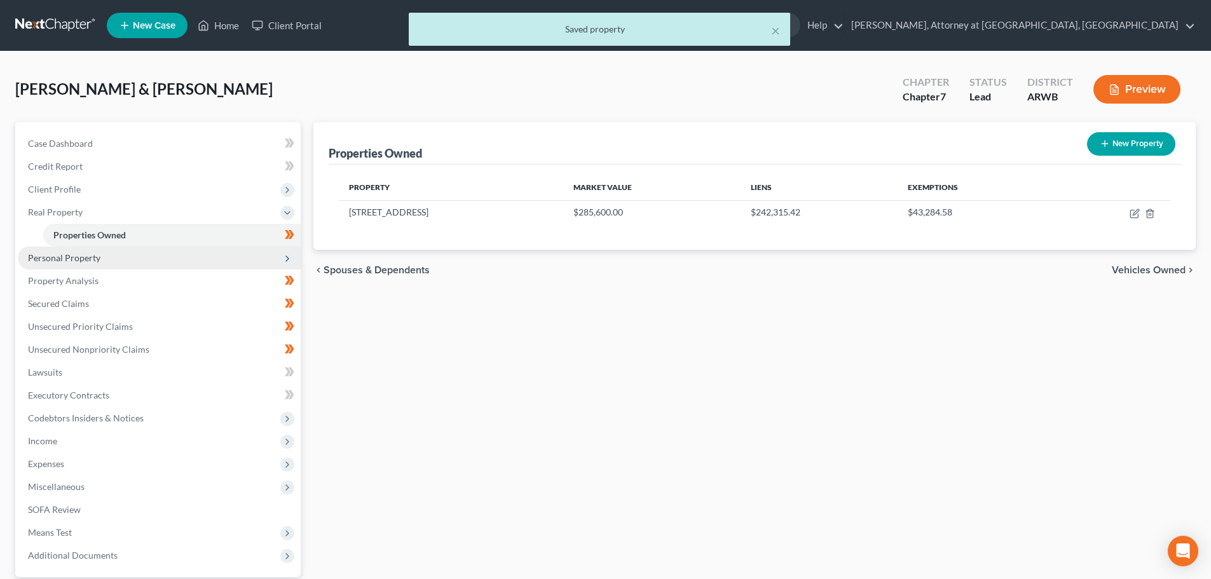
click at [66, 259] on span "Personal Property" at bounding box center [64, 257] width 72 height 11
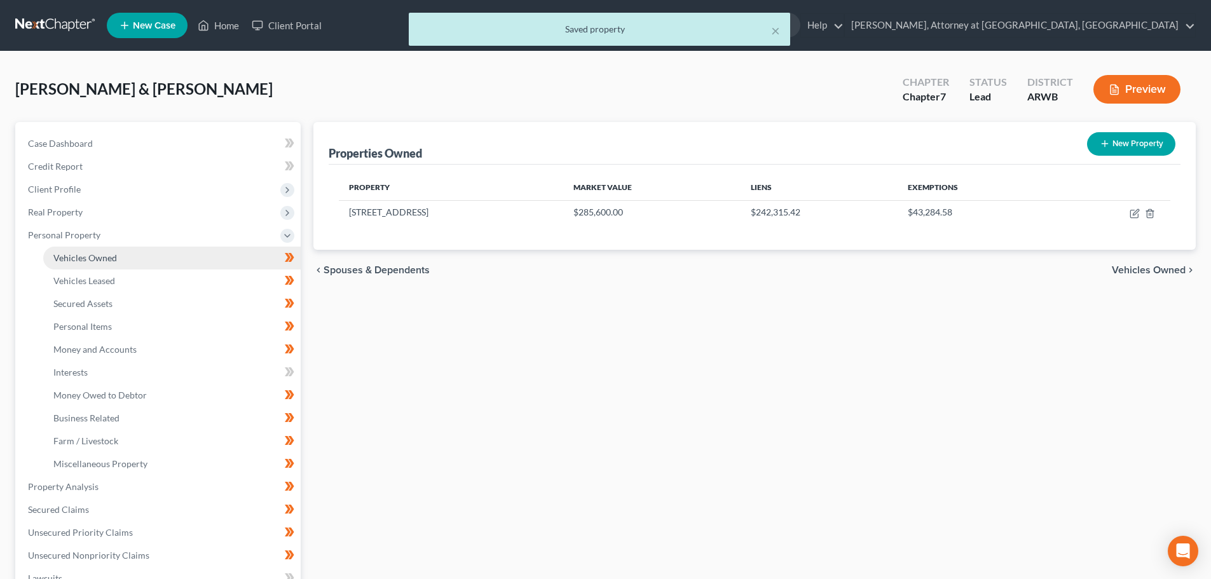
click at [62, 254] on span "Vehicles Owned" at bounding box center [85, 257] width 64 height 11
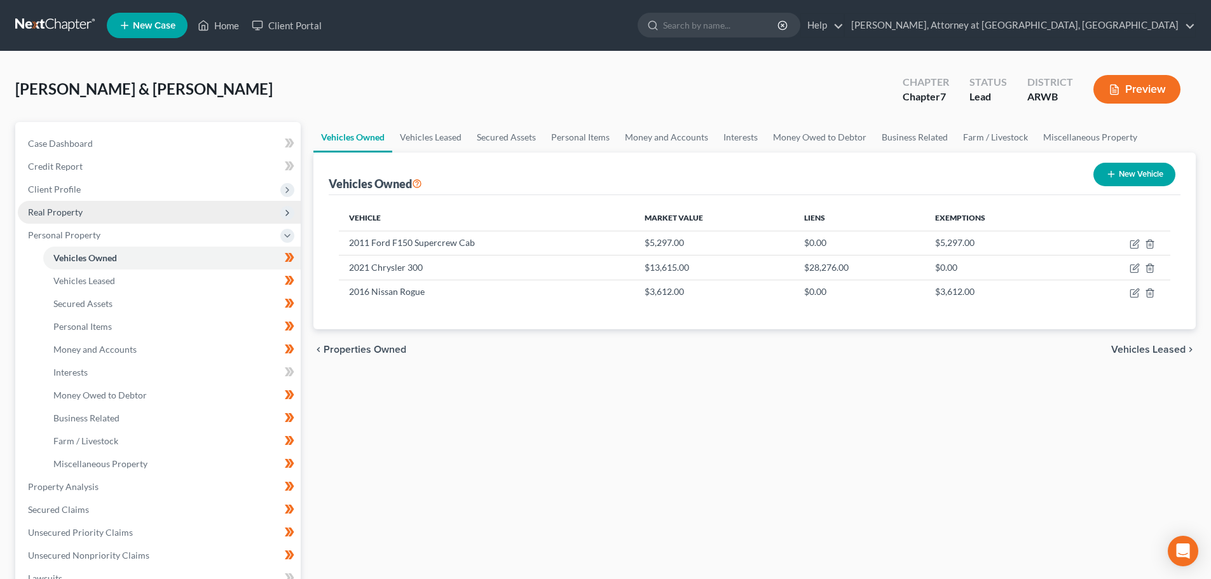
click at [64, 209] on span "Real Property" at bounding box center [55, 212] width 55 height 11
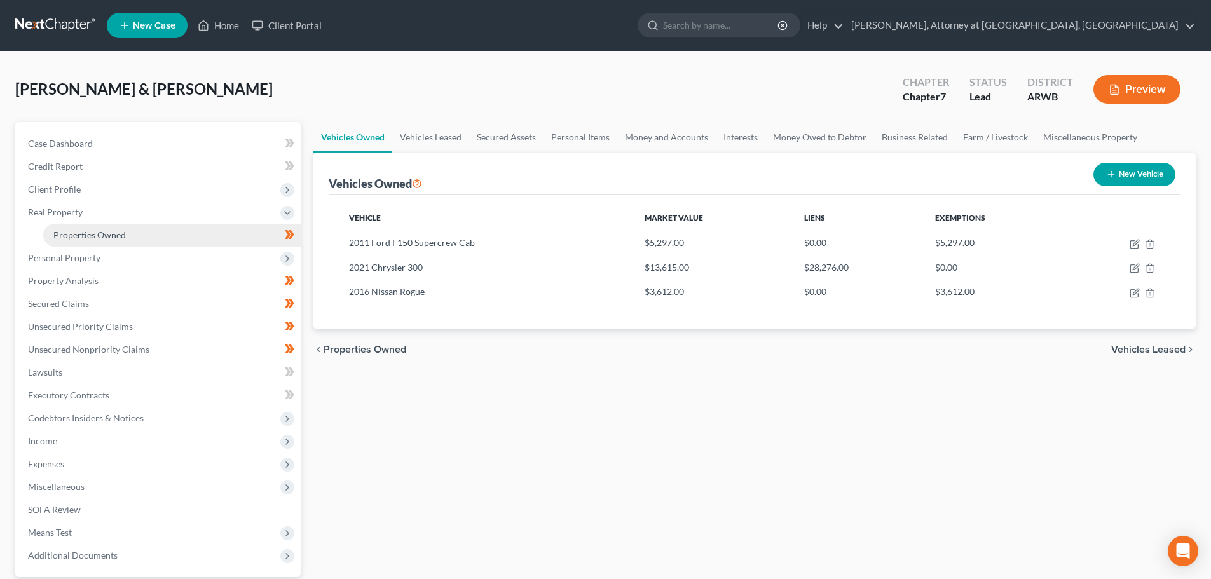
click at [107, 231] on span "Properties Owned" at bounding box center [89, 234] width 72 height 11
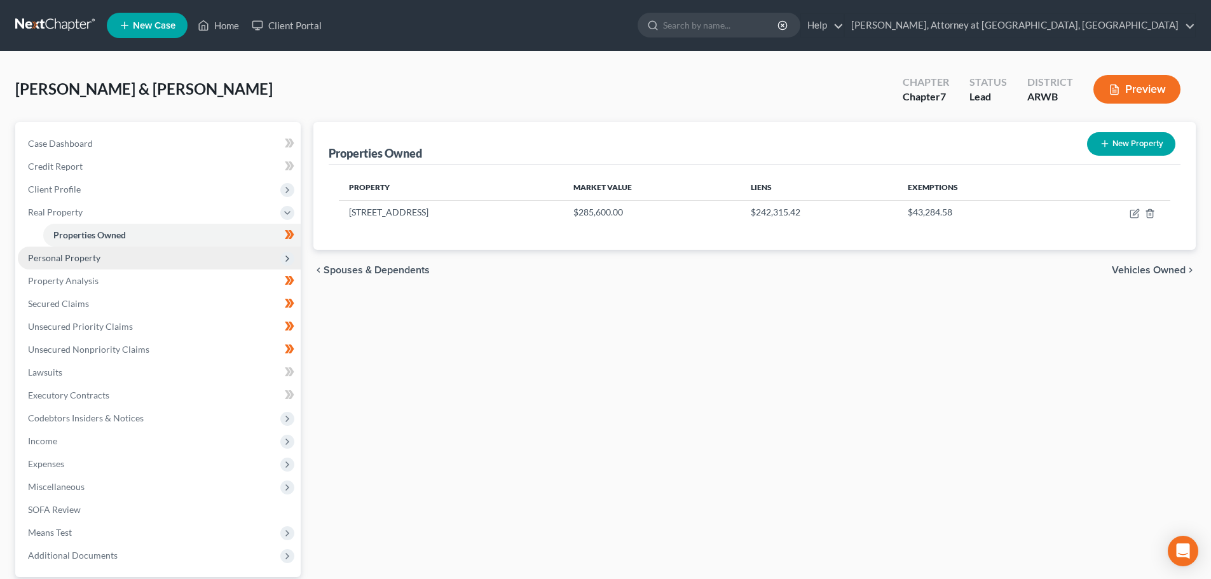
click at [68, 254] on span "Personal Property" at bounding box center [64, 257] width 72 height 11
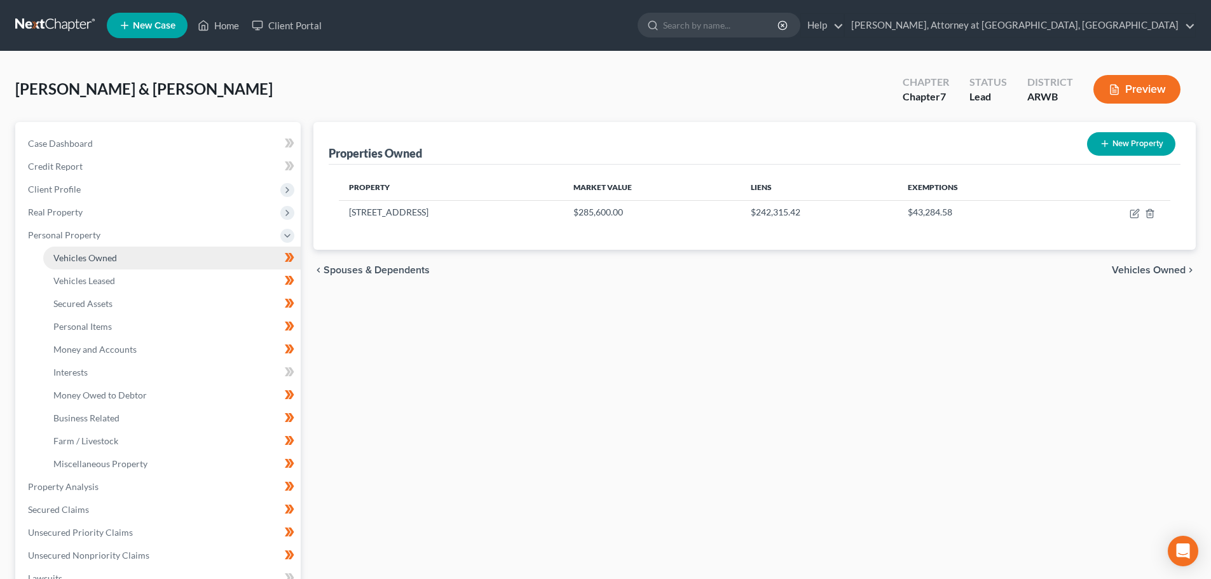
click at [76, 257] on span "Vehicles Owned" at bounding box center [85, 257] width 64 height 11
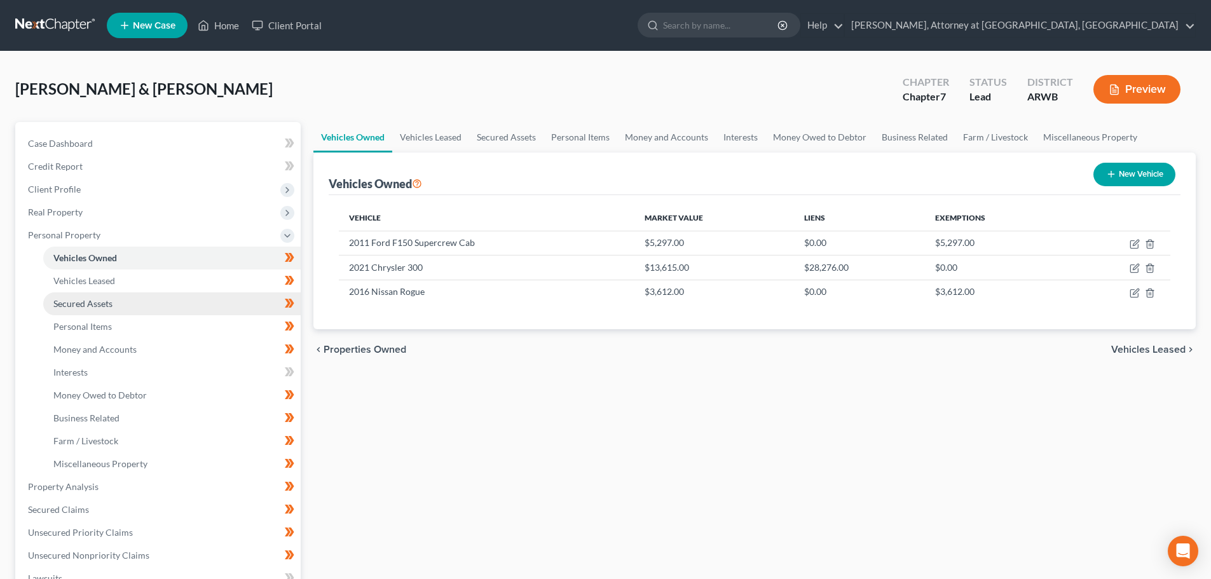
click at [81, 302] on span "Secured Assets" at bounding box center [82, 303] width 59 height 11
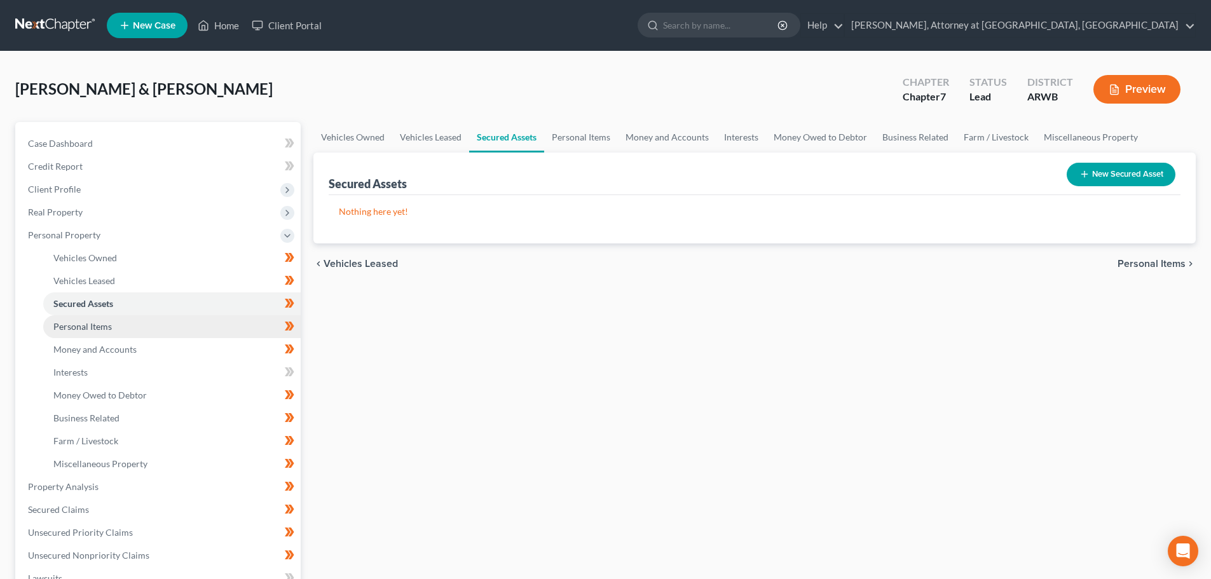
click at [92, 327] on span "Personal Items" at bounding box center [82, 326] width 58 height 11
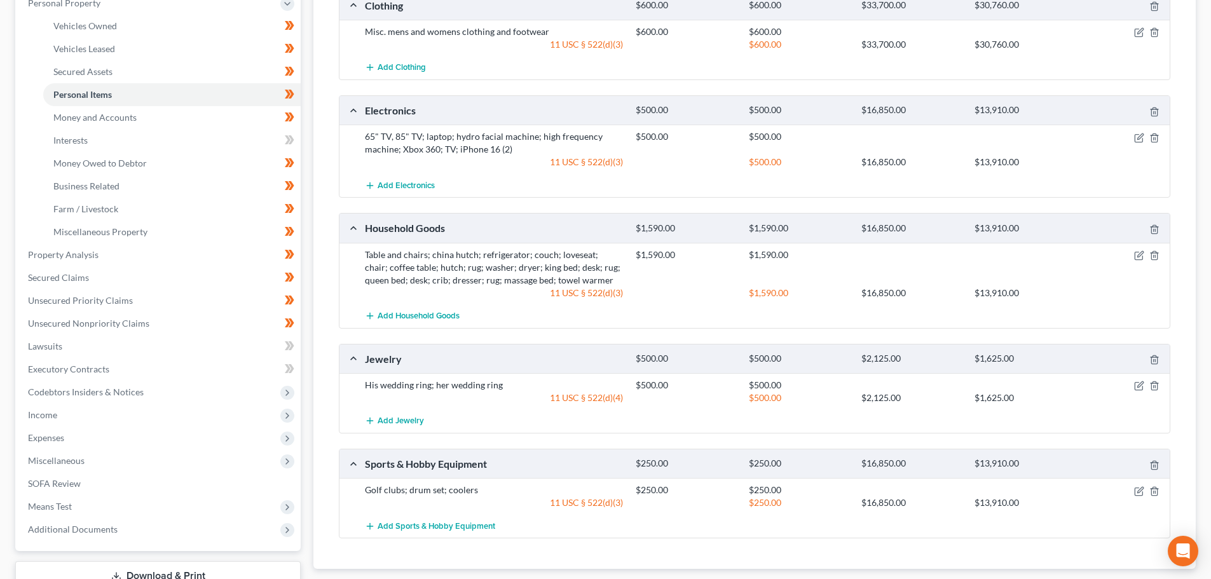
scroll to position [254, 0]
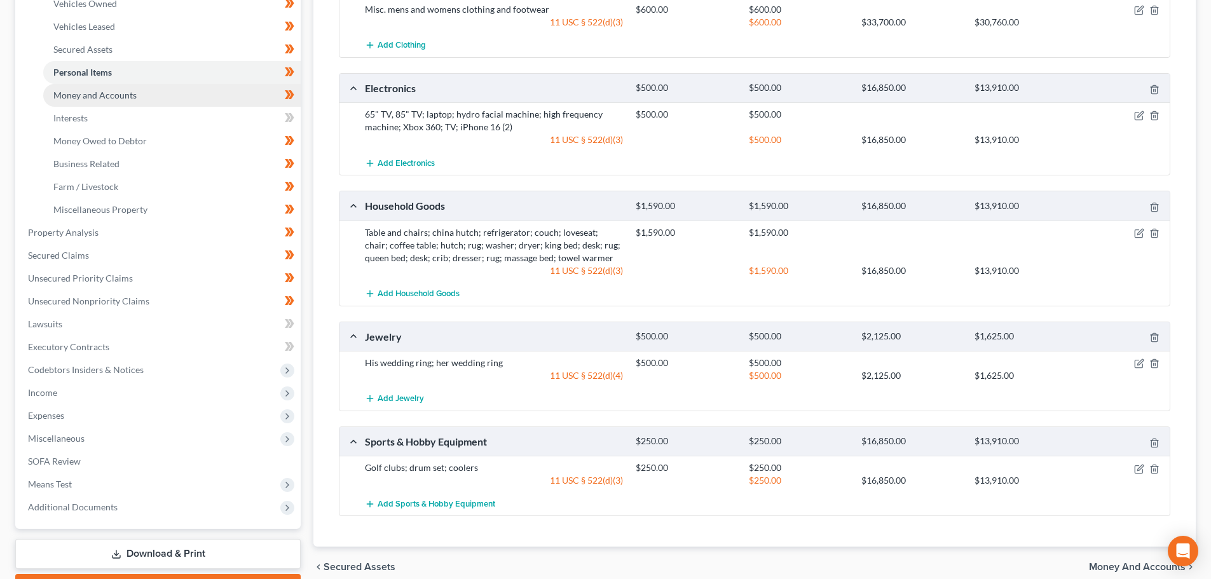
click at [81, 98] on span "Money and Accounts" at bounding box center [94, 95] width 83 height 11
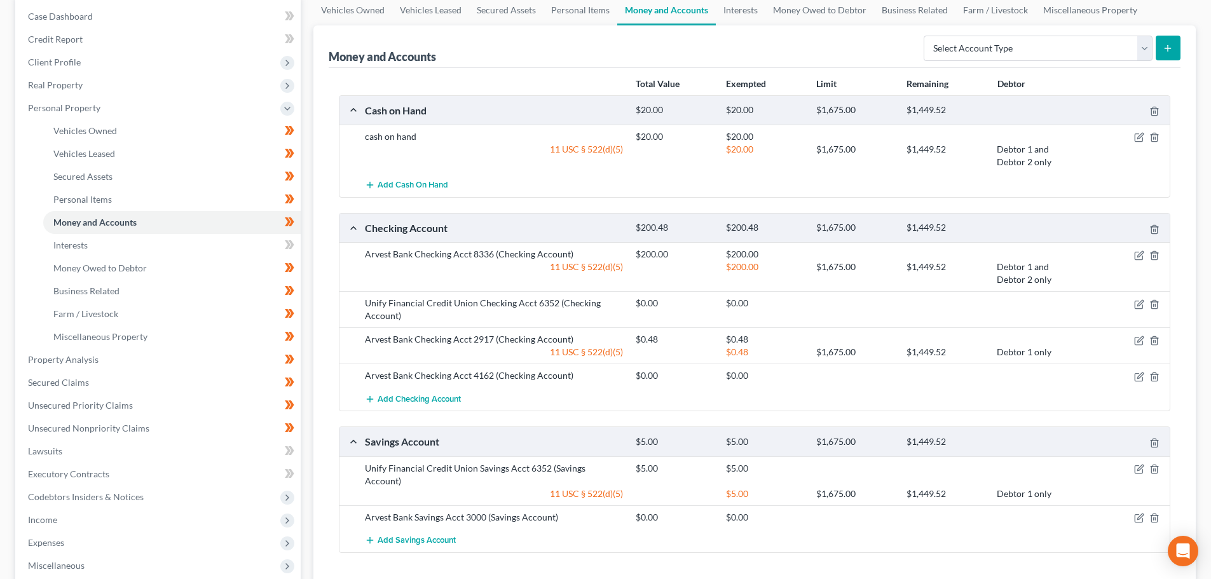
scroll to position [191, 0]
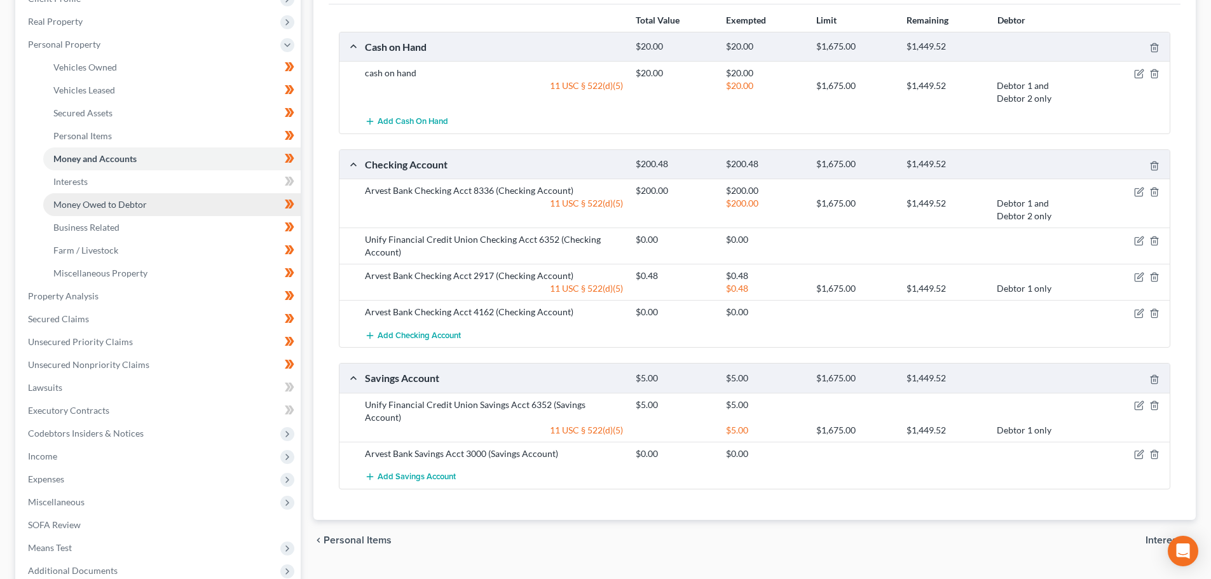
click at [167, 207] on link "Money Owed to Debtor" at bounding box center [171, 204] width 257 height 23
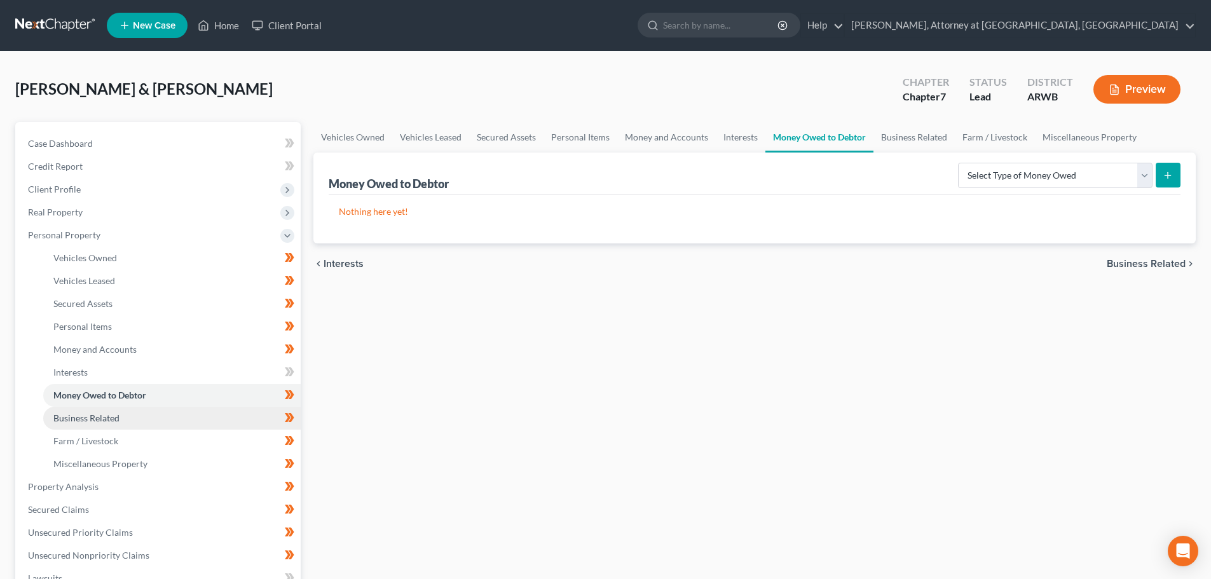
click at [102, 418] on span "Business Related" at bounding box center [86, 418] width 66 height 11
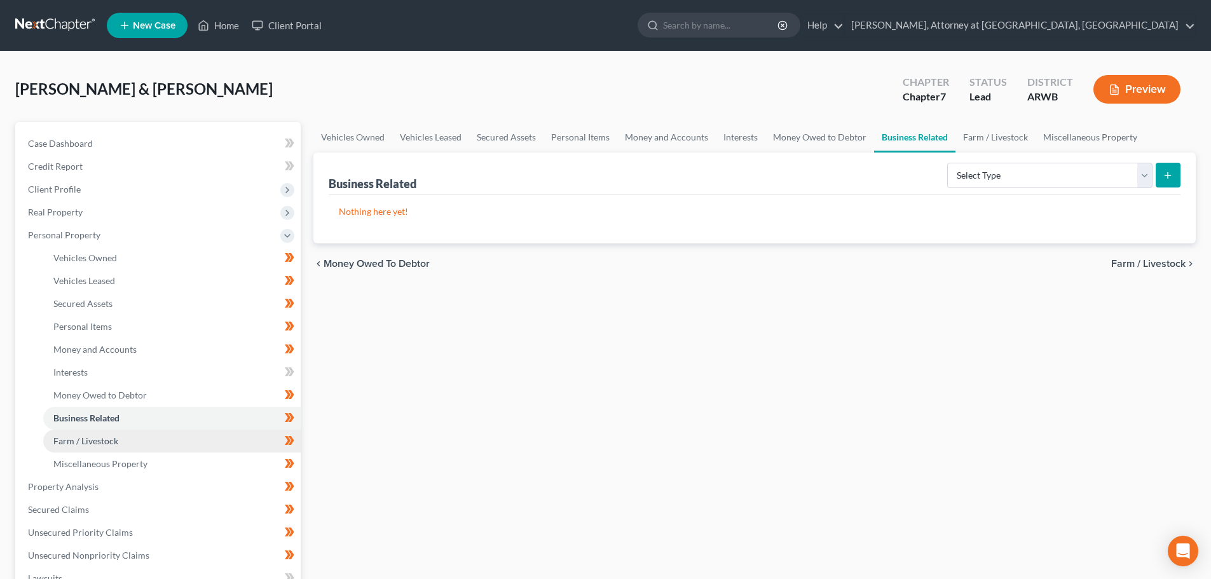
click at [92, 441] on span "Farm / Livestock" at bounding box center [85, 440] width 65 height 11
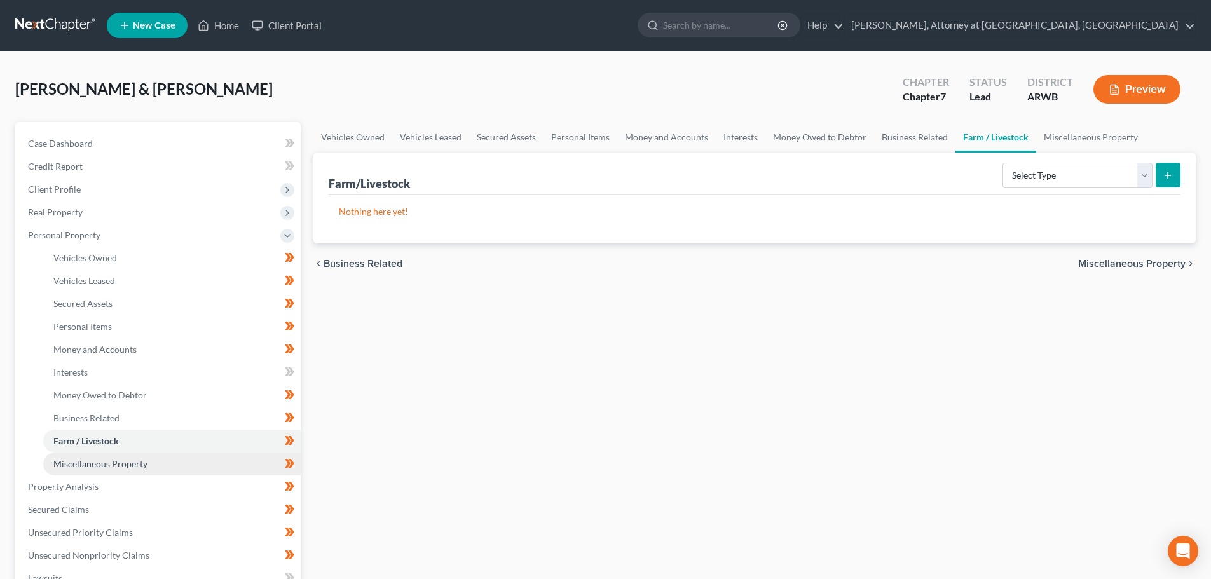
click at [92, 462] on span "Miscellaneous Property" at bounding box center [100, 463] width 94 height 11
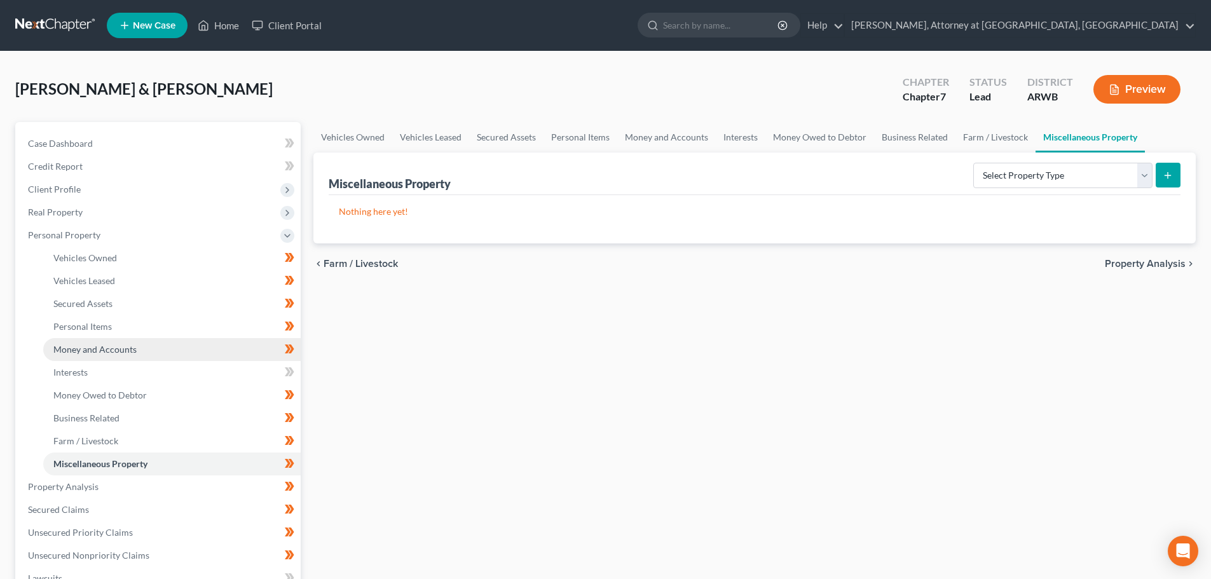
click at [76, 351] on span "Money and Accounts" at bounding box center [94, 349] width 83 height 11
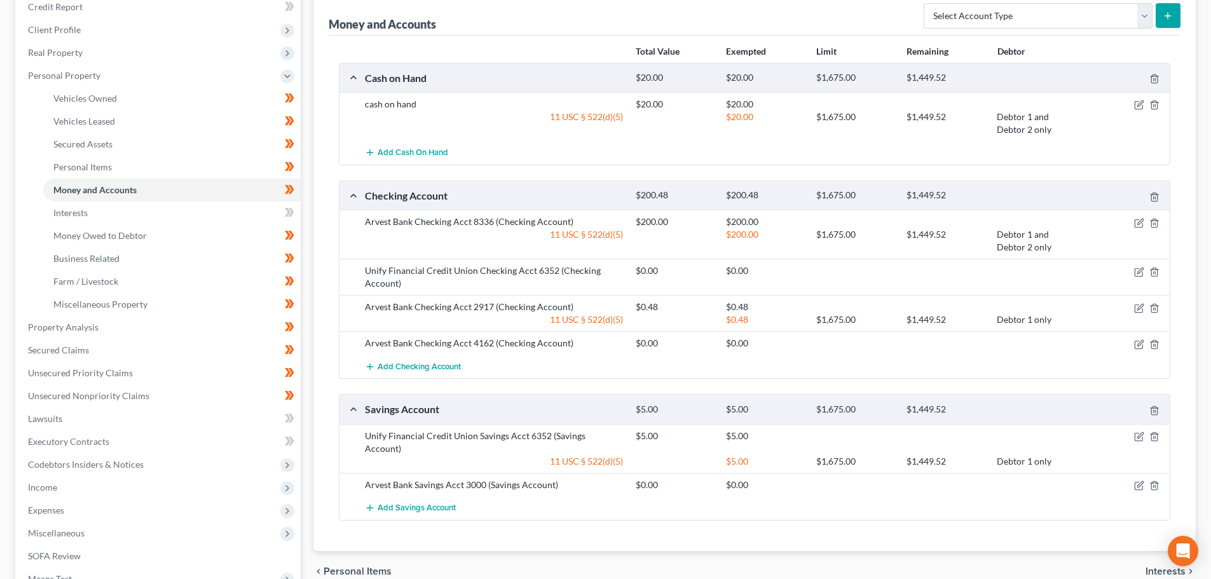
scroll to position [191, 0]
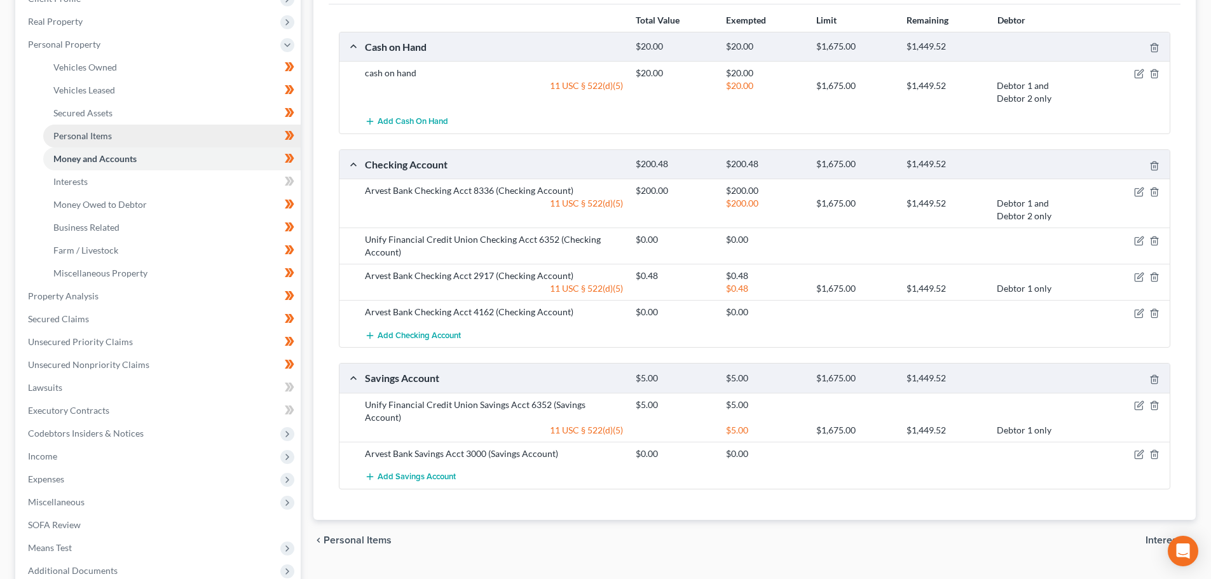
click at [102, 136] on span "Personal Items" at bounding box center [82, 135] width 58 height 11
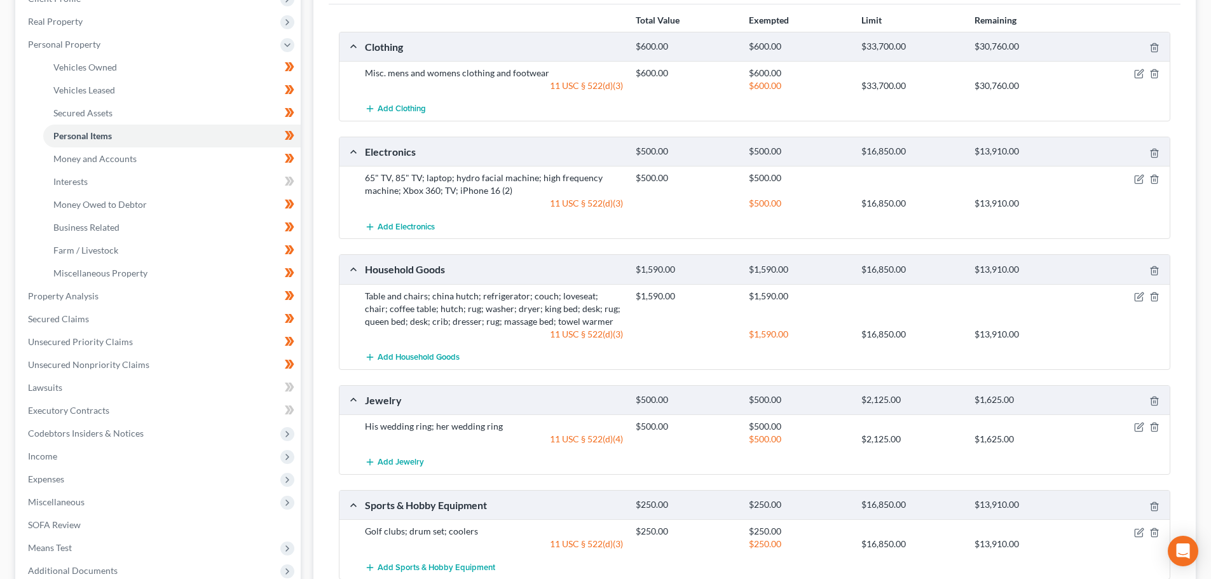
scroll to position [254, 0]
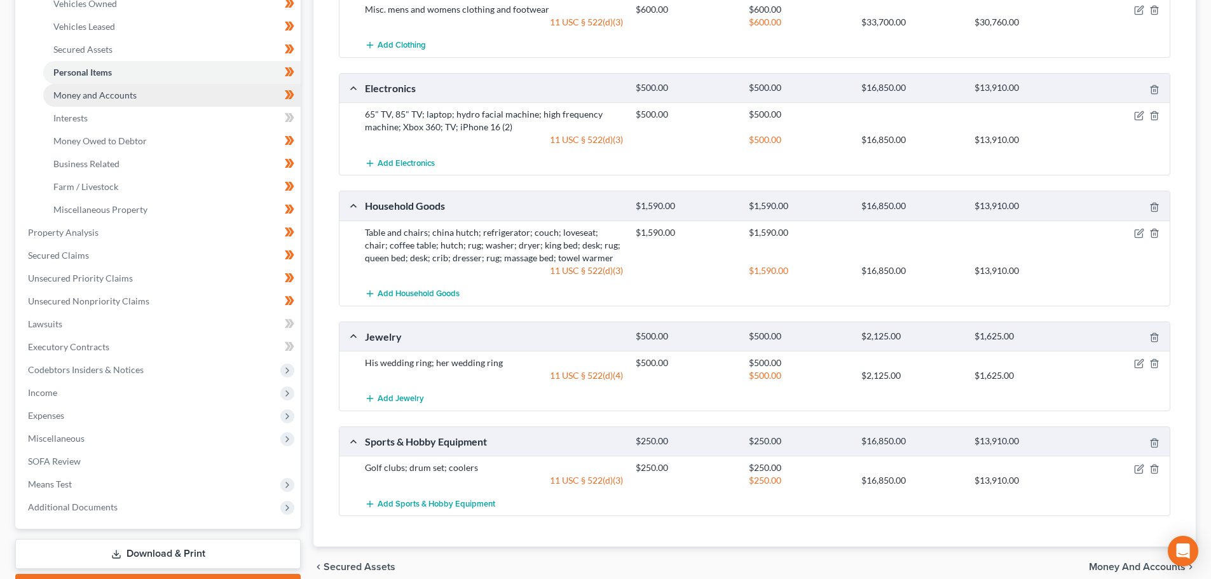
click at [72, 100] on span "Money and Accounts" at bounding box center [94, 95] width 83 height 11
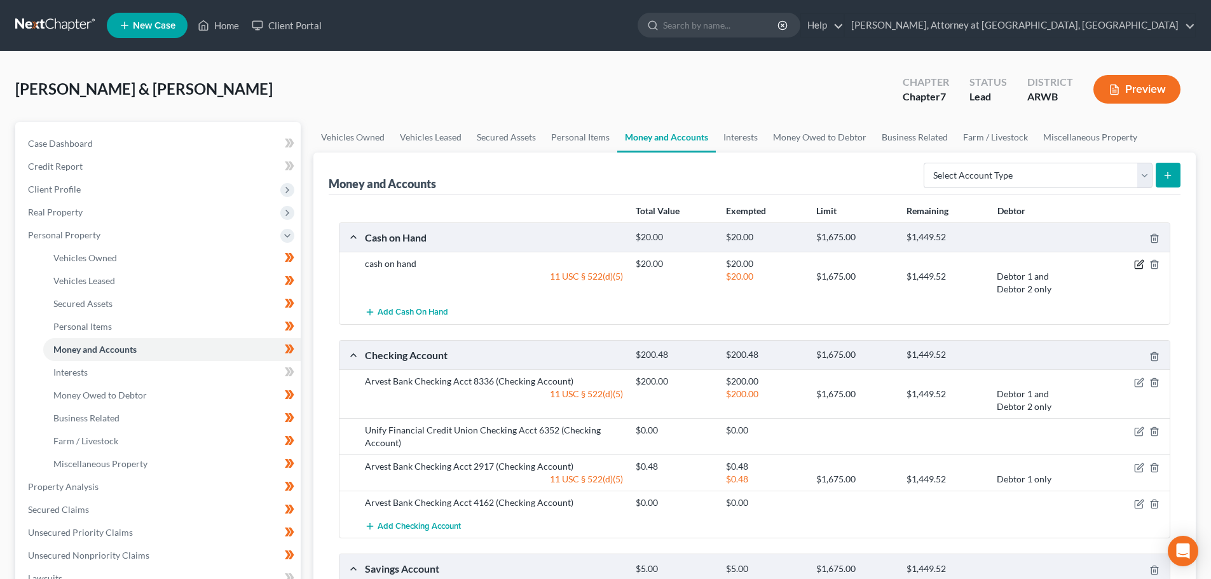
click at [1139, 264] on icon "button" at bounding box center [1140, 264] width 6 height 6
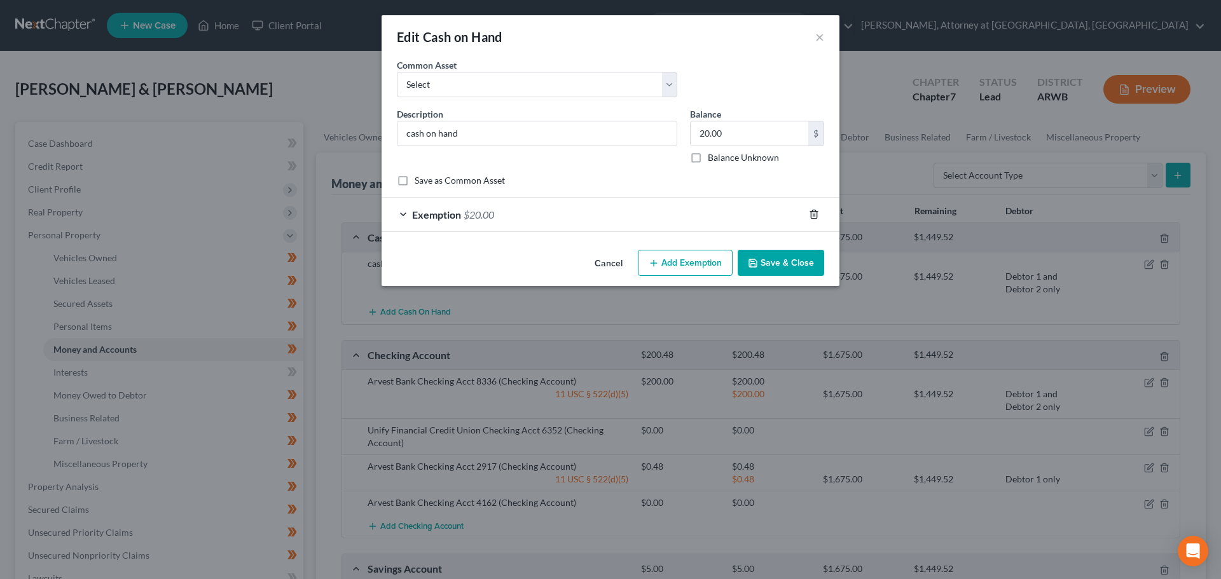
click at [814, 212] on icon "button" at bounding box center [814, 214] width 10 height 10
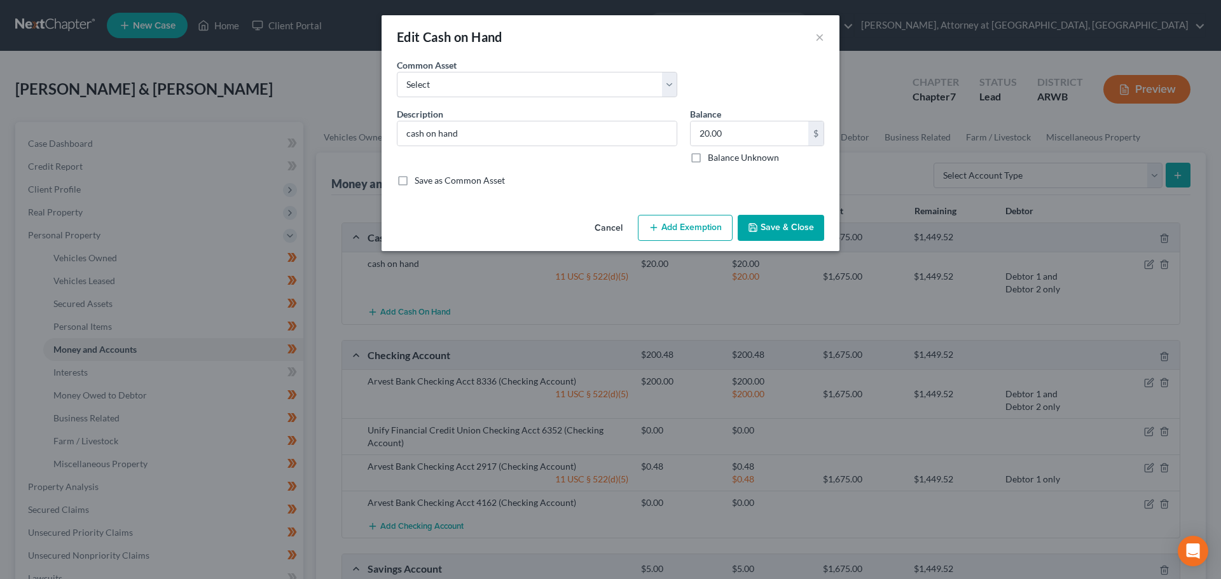
click at [767, 228] on button "Save & Close" at bounding box center [780, 228] width 86 height 27
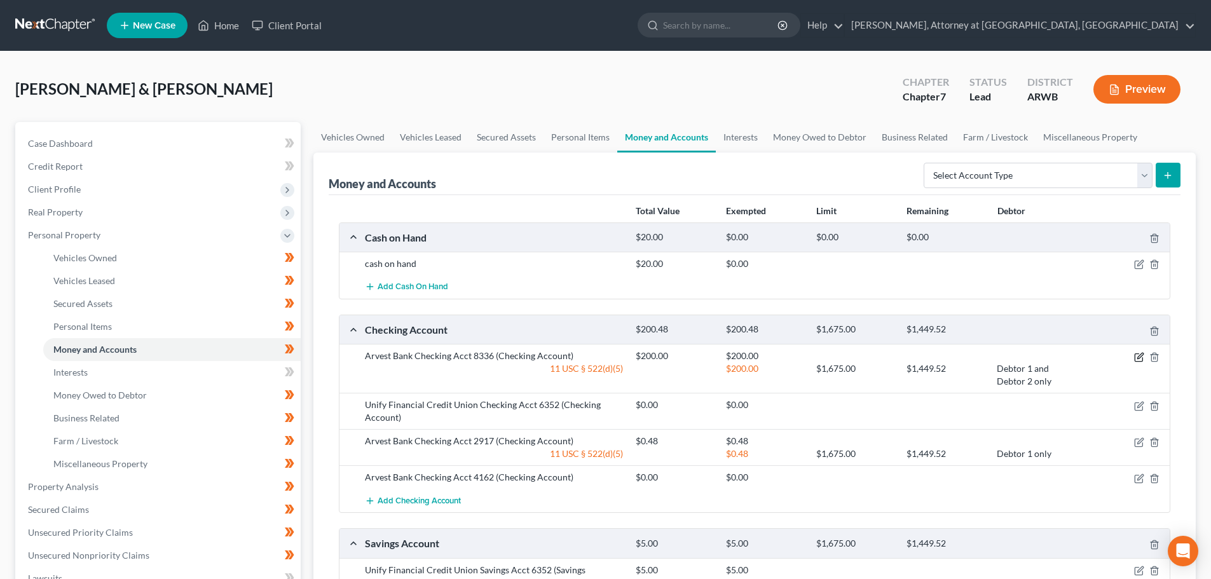
click at [1140, 357] on icon "button" at bounding box center [1140, 356] width 6 height 6
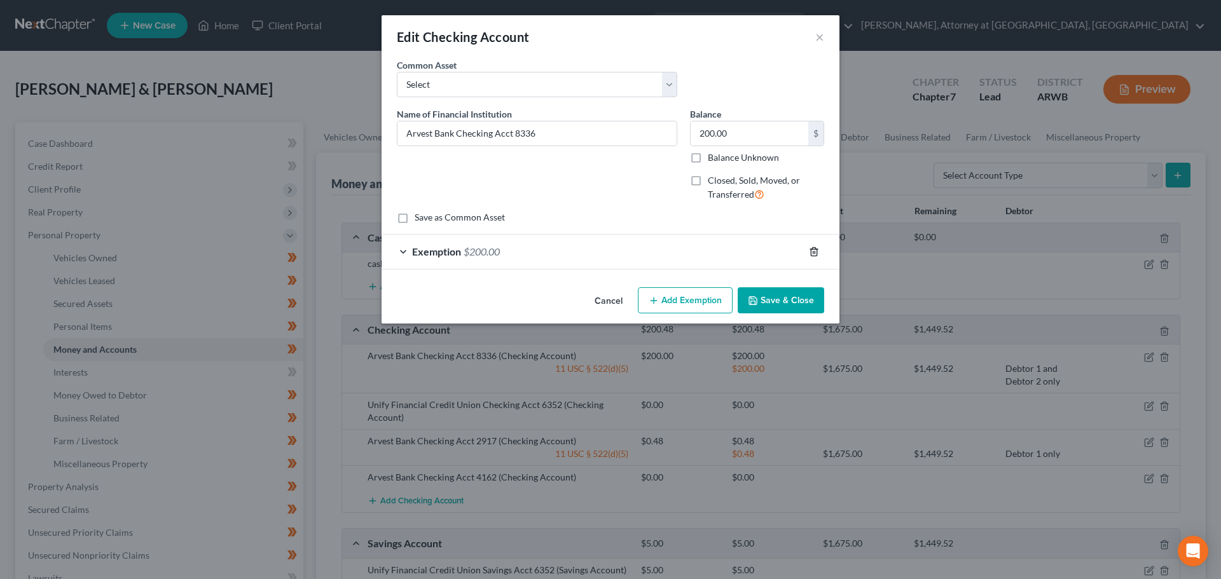
click at [811, 248] on icon "button" at bounding box center [814, 252] width 10 height 10
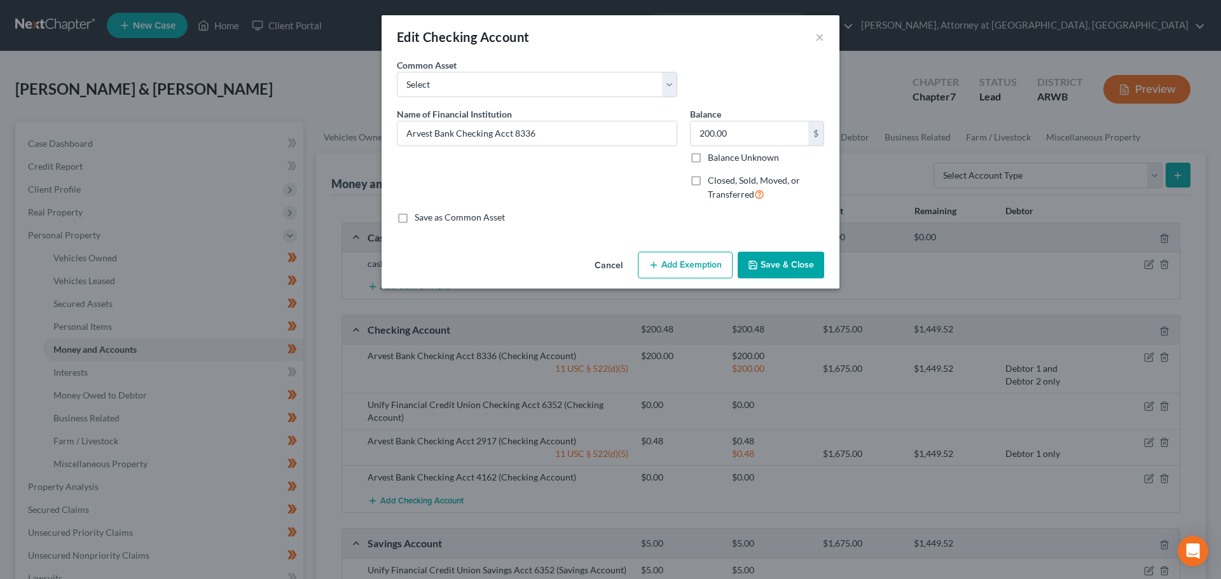
click at [776, 261] on button "Save & Close" at bounding box center [780, 265] width 86 height 27
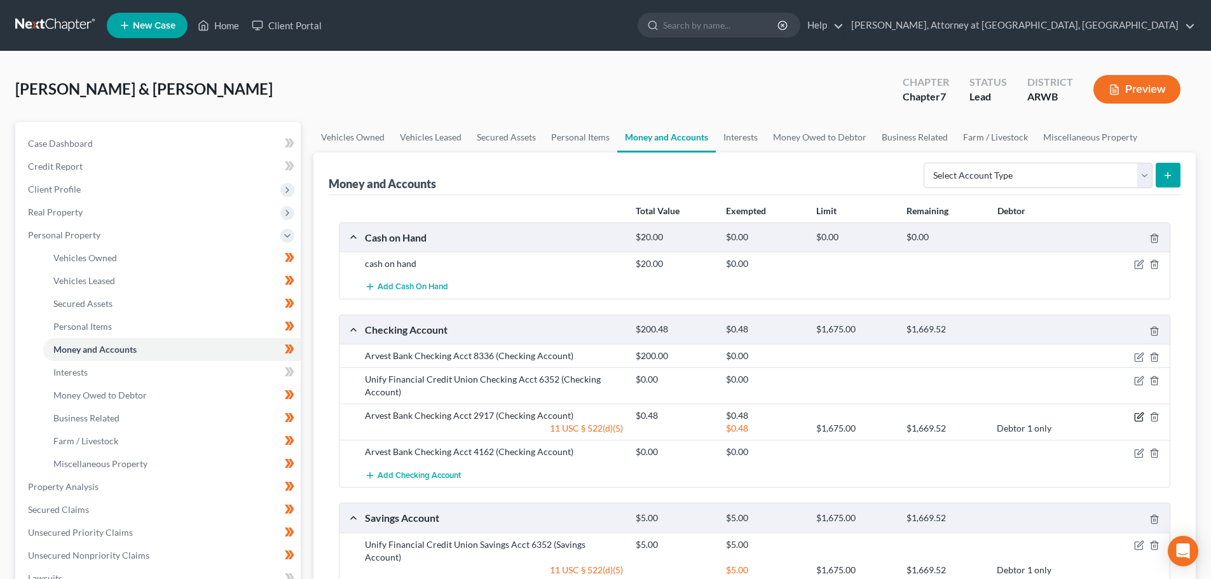
click at [1139, 421] on icon "button" at bounding box center [1139, 417] width 8 height 8
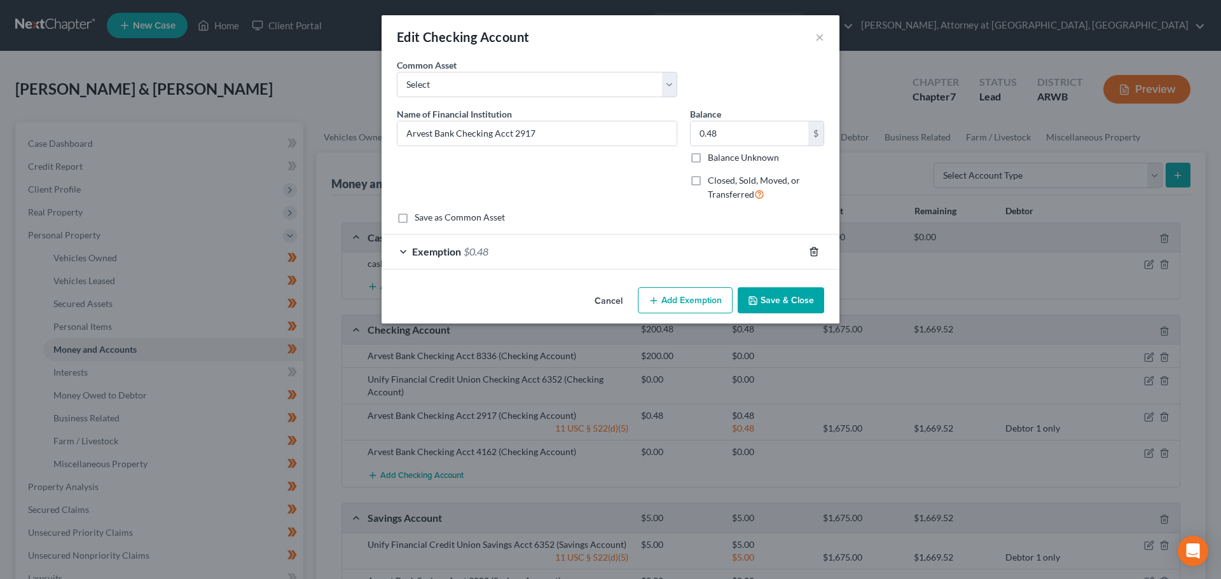
click at [814, 253] on icon "button" at bounding box center [814, 252] width 10 height 10
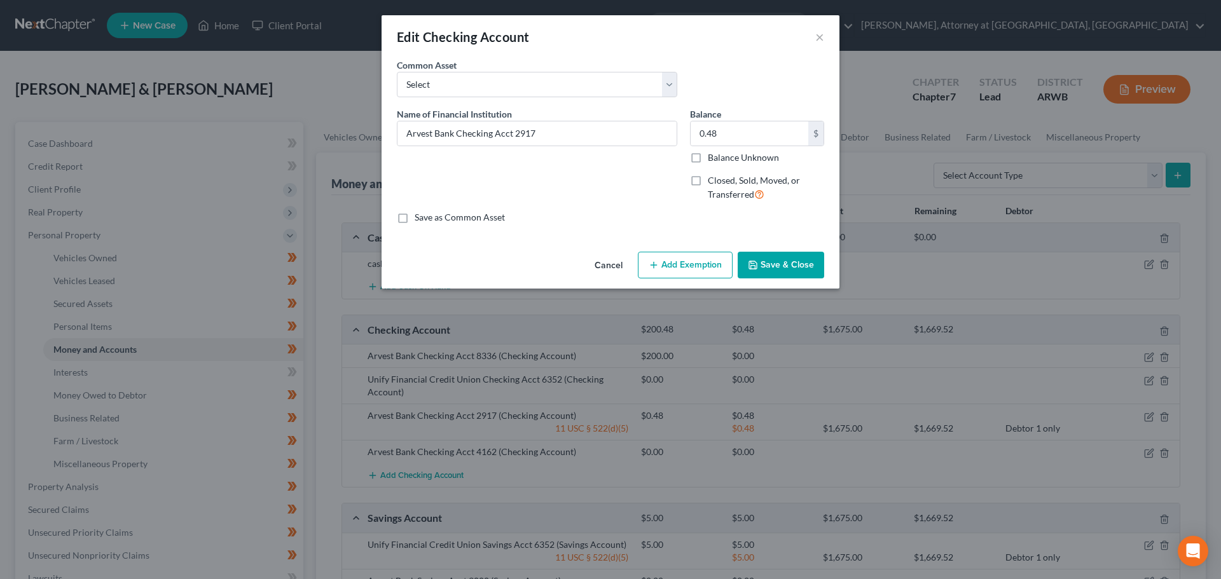
click at [788, 275] on button "Save & Close" at bounding box center [780, 265] width 86 height 27
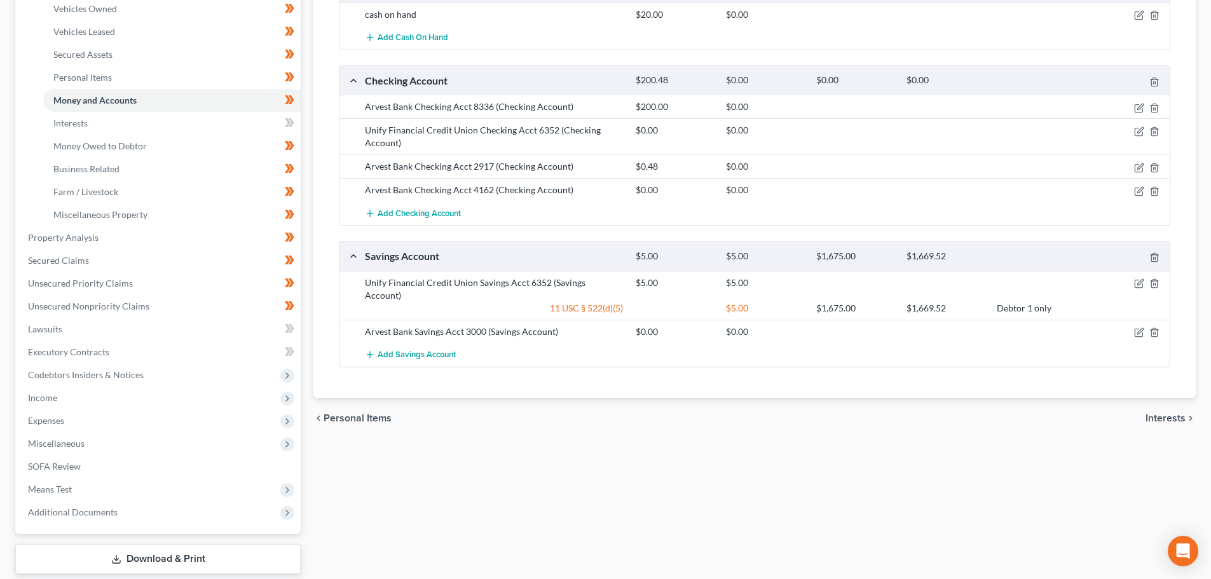
scroll to position [254, 0]
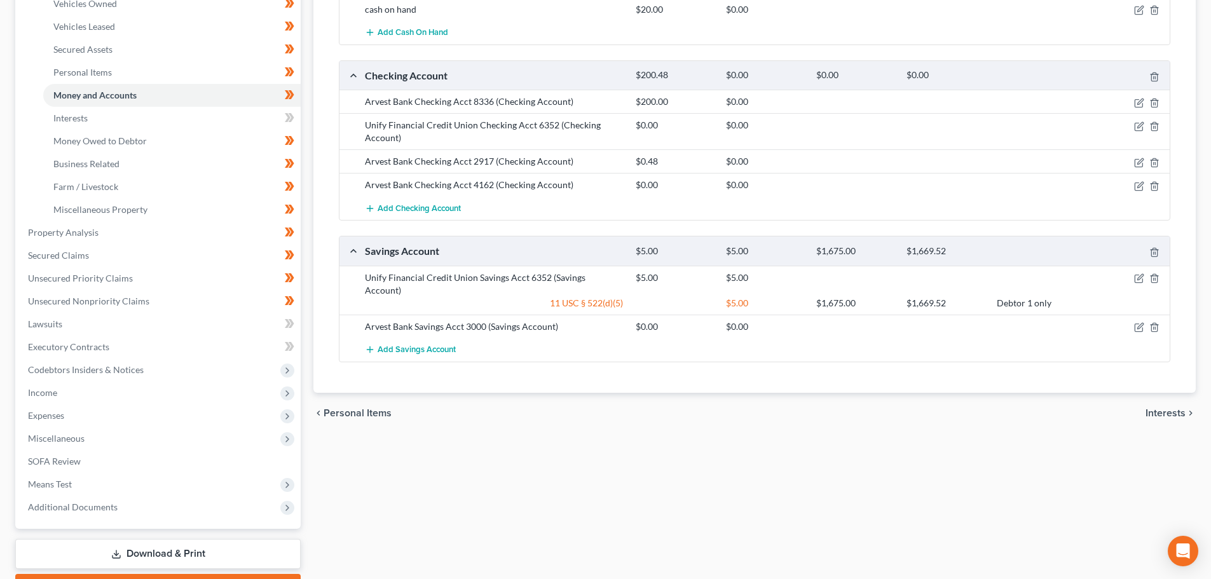
click at [1088, 297] on div "$5.00 $1,675.00 $1,669.52 Debtor 1 only" at bounding box center [900, 303] width 542 height 13
click at [1138, 281] on icon "button" at bounding box center [1139, 278] width 10 height 10
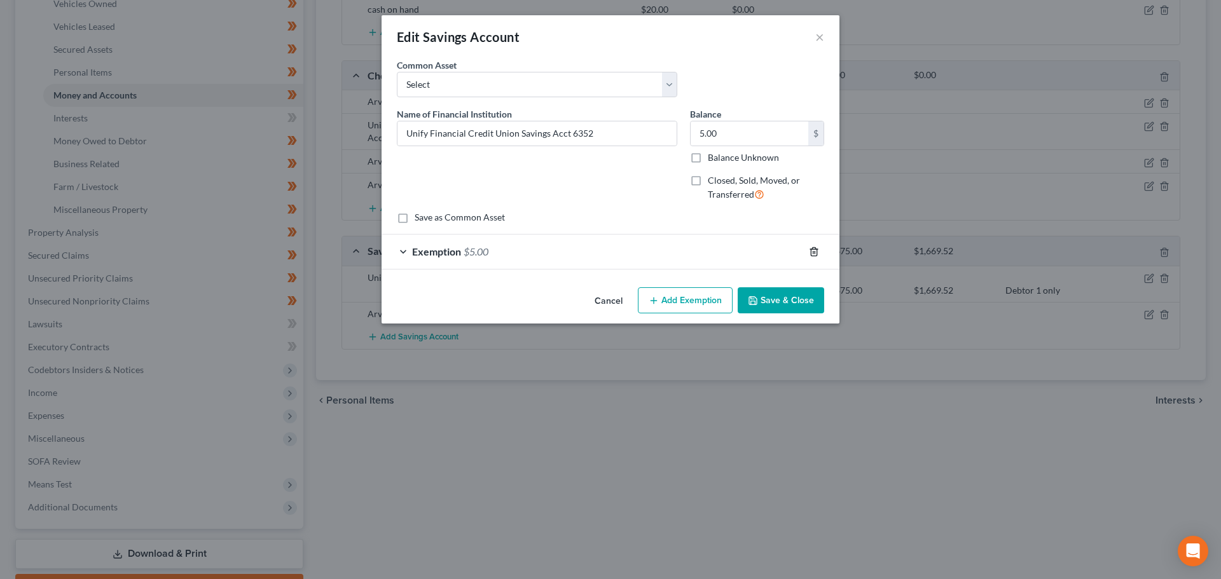
click at [812, 248] on icon "button" at bounding box center [814, 251] width 6 height 8
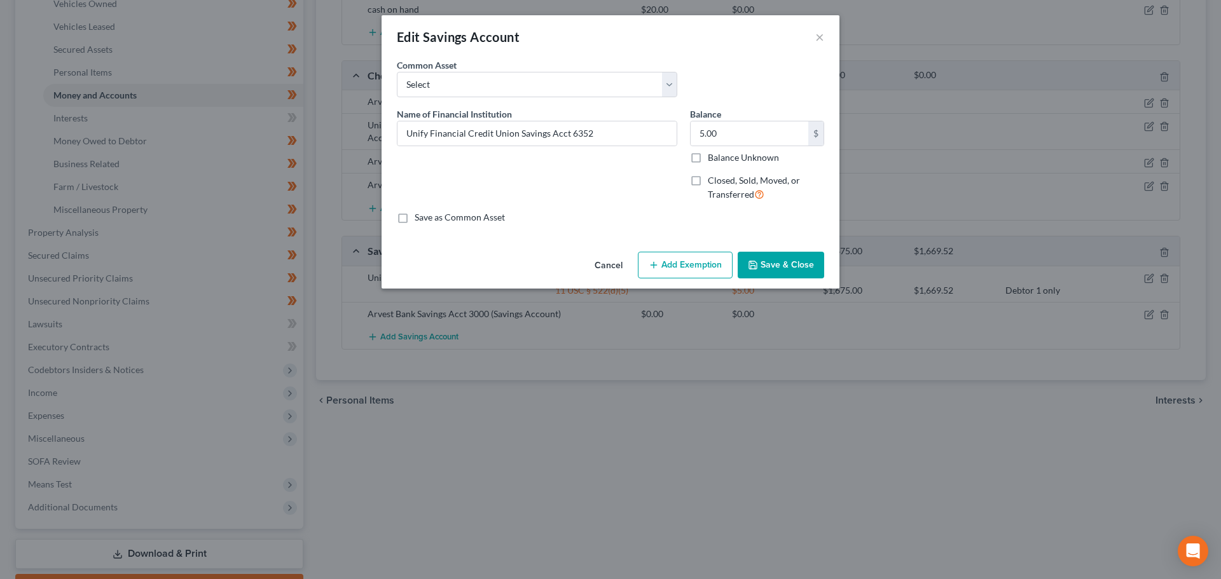
click at [763, 264] on button "Save & Close" at bounding box center [780, 265] width 86 height 27
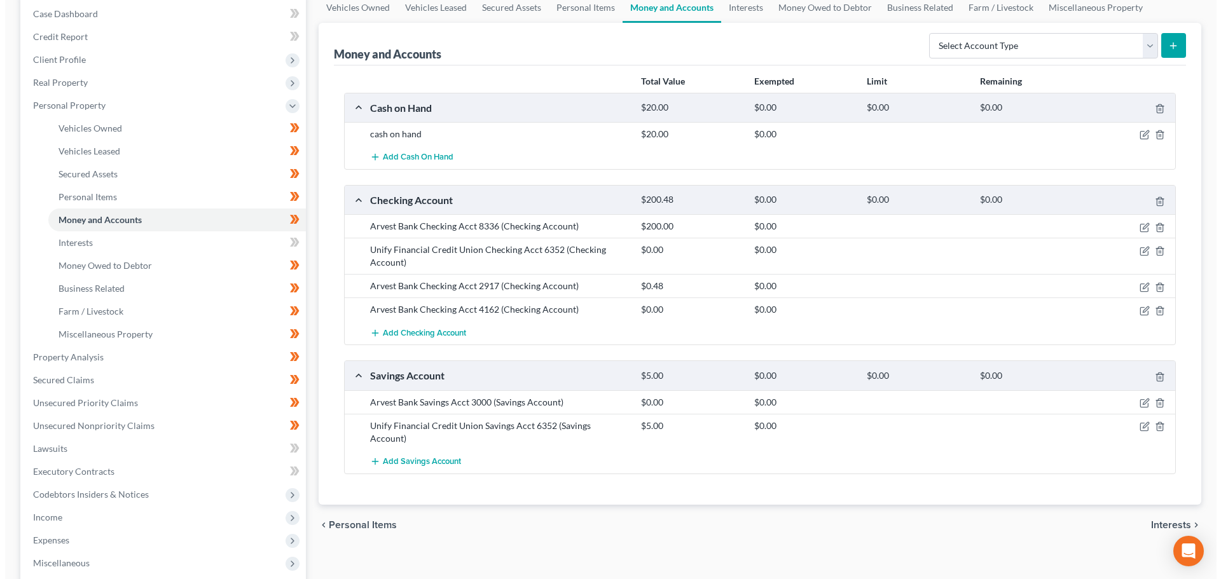
scroll to position [0, 0]
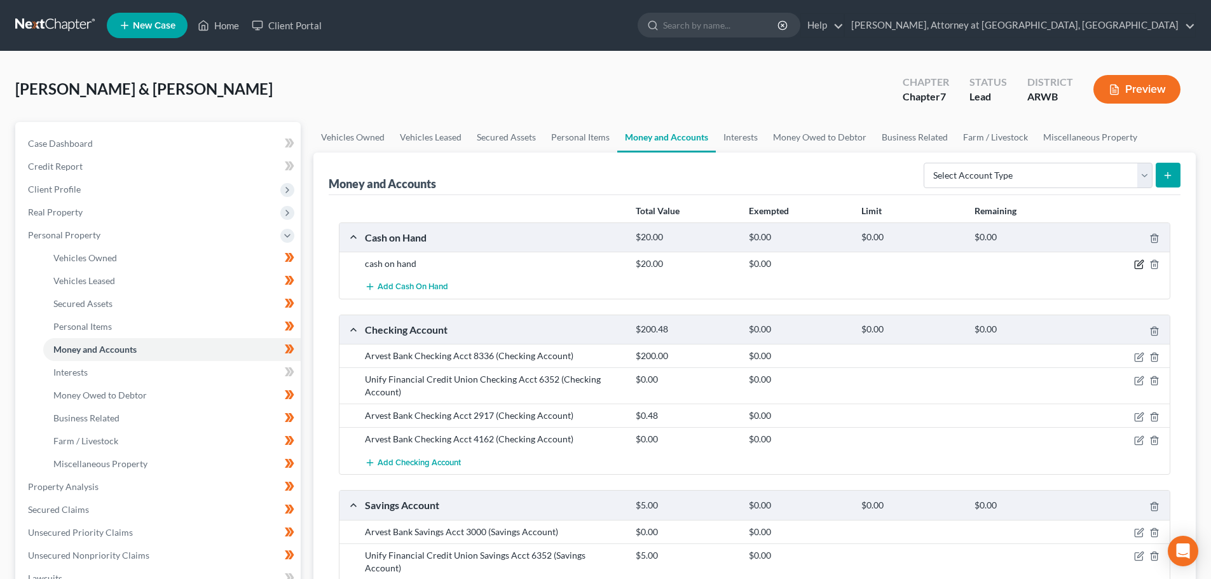
click at [1139, 266] on icon "button" at bounding box center [1140, 264] width 6 height 6
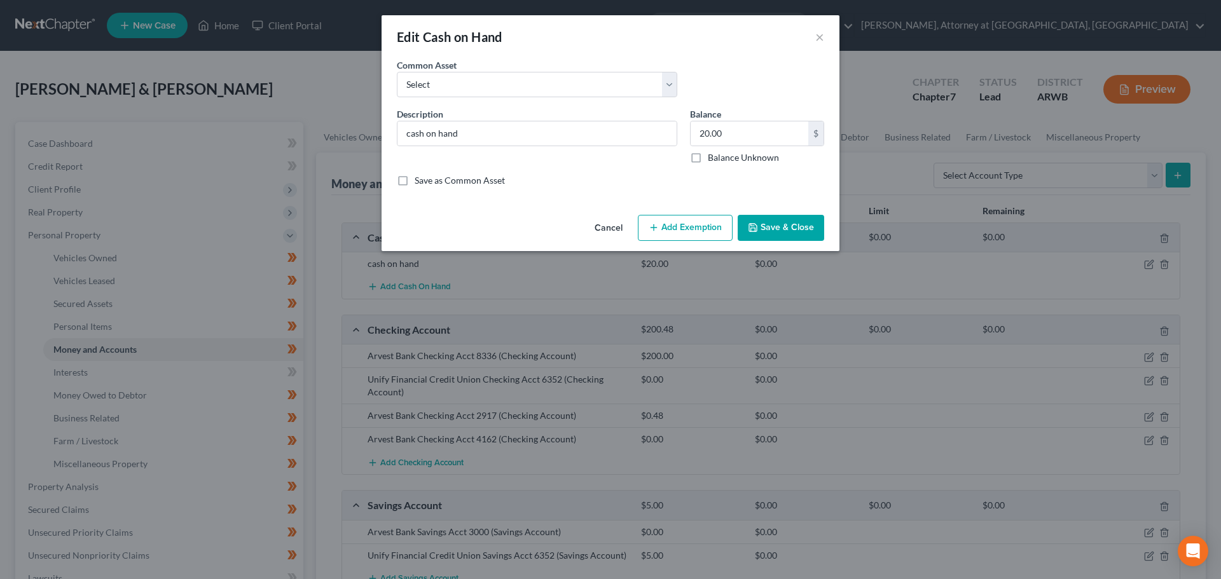
click at [662, 233] on button "Add Exemption" at bounding box center [685, 228] width 95 height 27
select select "2"
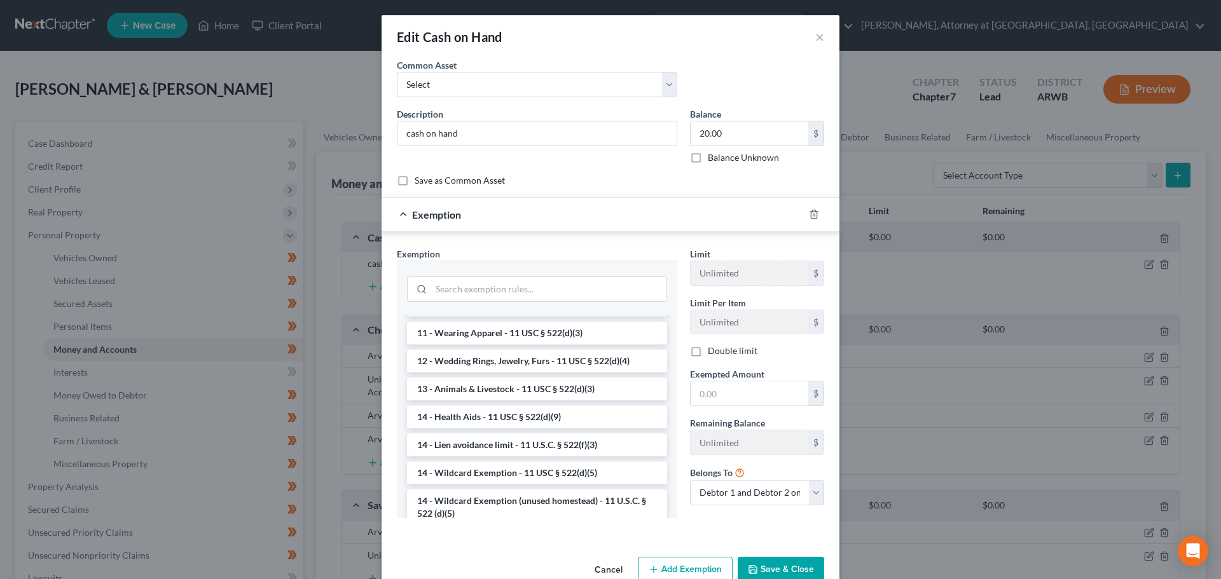
scroll to position [127, 0]
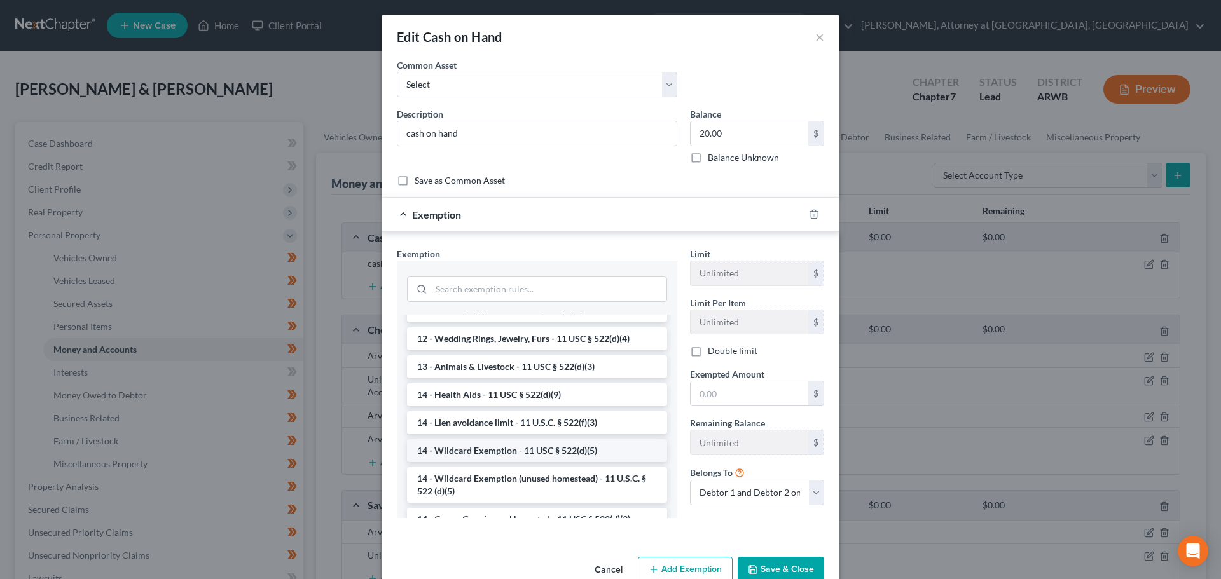
click at [484, 449] on li "14 - Wildcard Exemption - 11 USC § 522(d)(5)" at bounding box center [537, 450] width 260 height 23
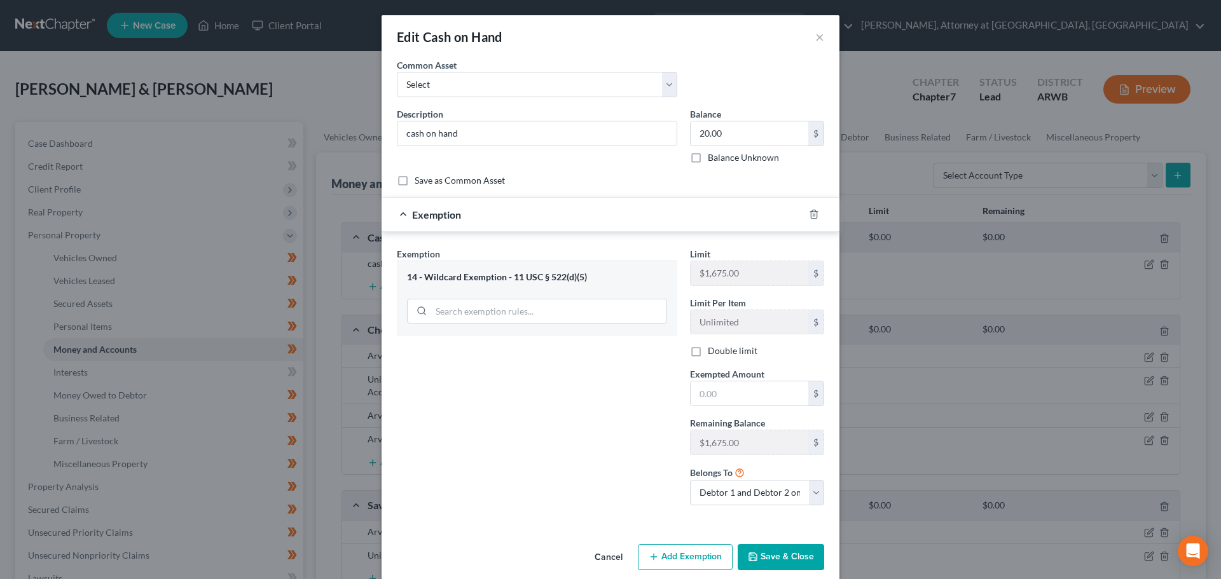
click at [708, 349] on label "Double limit" at bounding box center [733, 351] width 50 height 13
click at [713, 349] on input "Double limit" at bounding box center [717, 349] width 8 height 8
checkbox input "true"
click at [711, 396] on input "text" at bounding box center [749, 393] width 118 height 24
type input "20.00"
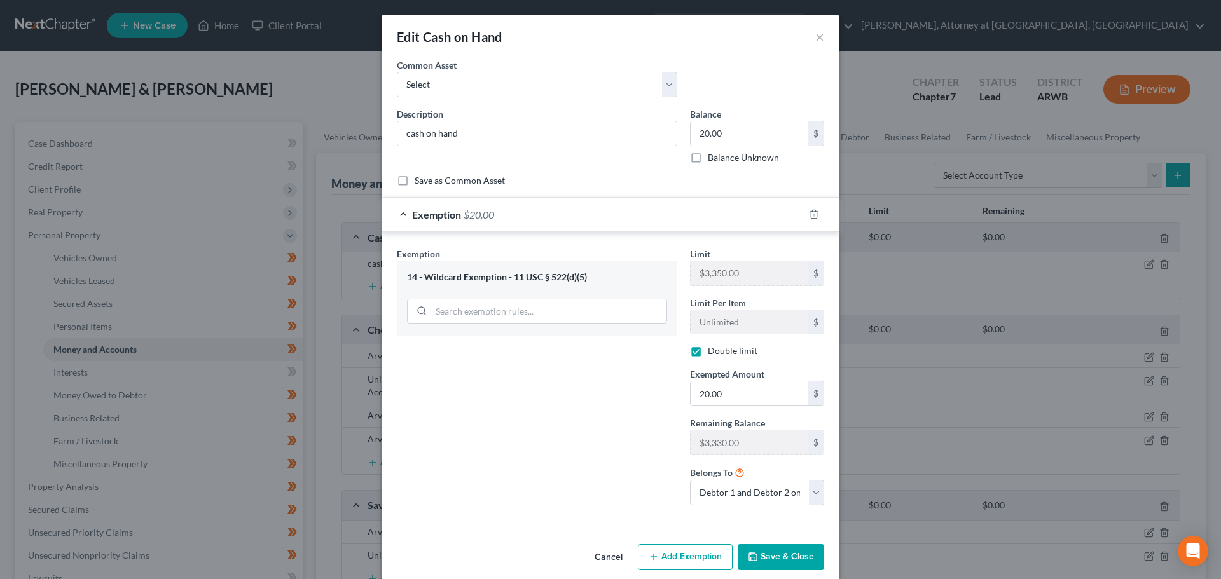
click at [767, 556] on button "Save & Close" at bounding box center [780, 557] width 86 height 27
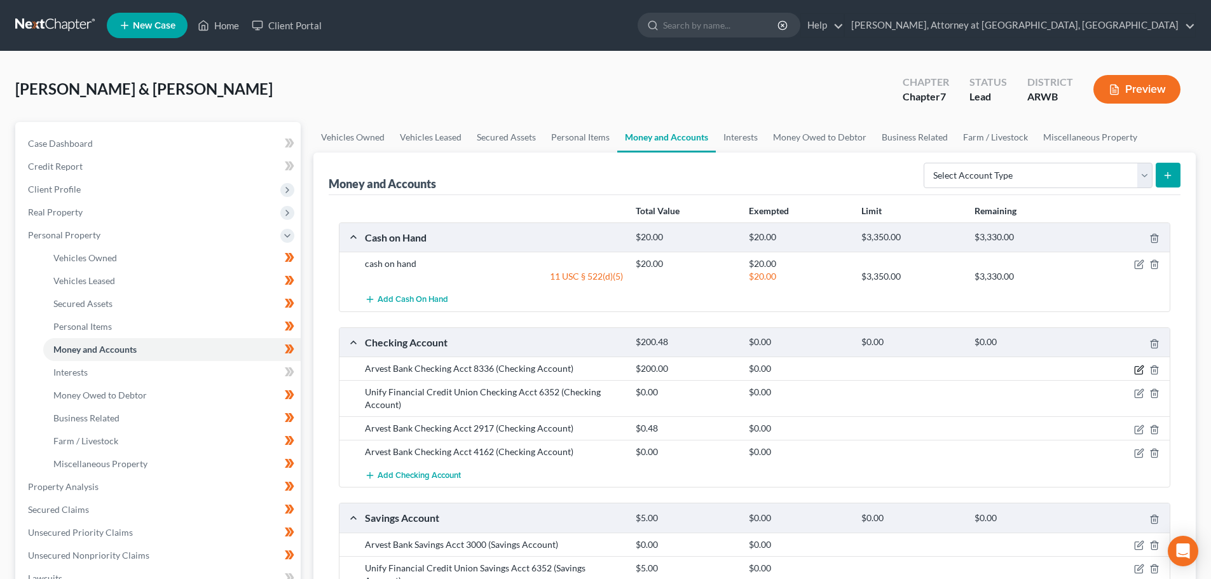
click at [1139, 366] on icon "button" at bounding box center [1139, 370] width 10 height 10
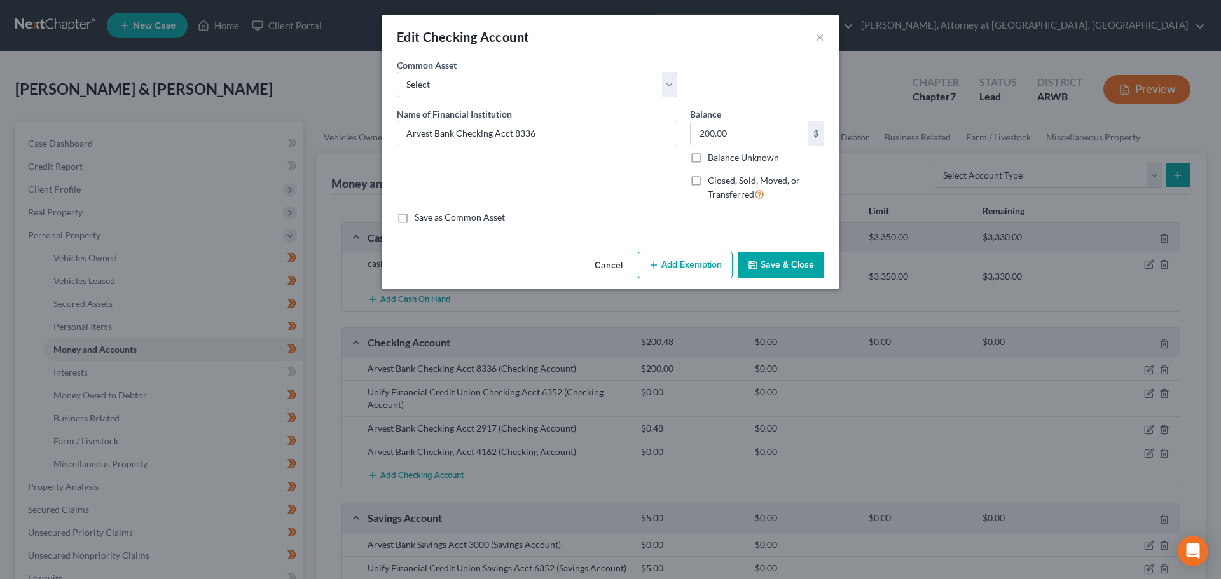
click at [674, 266] on button "Add Exemption" at bounding box center [685, 265] width 95 height 27
select select "2"
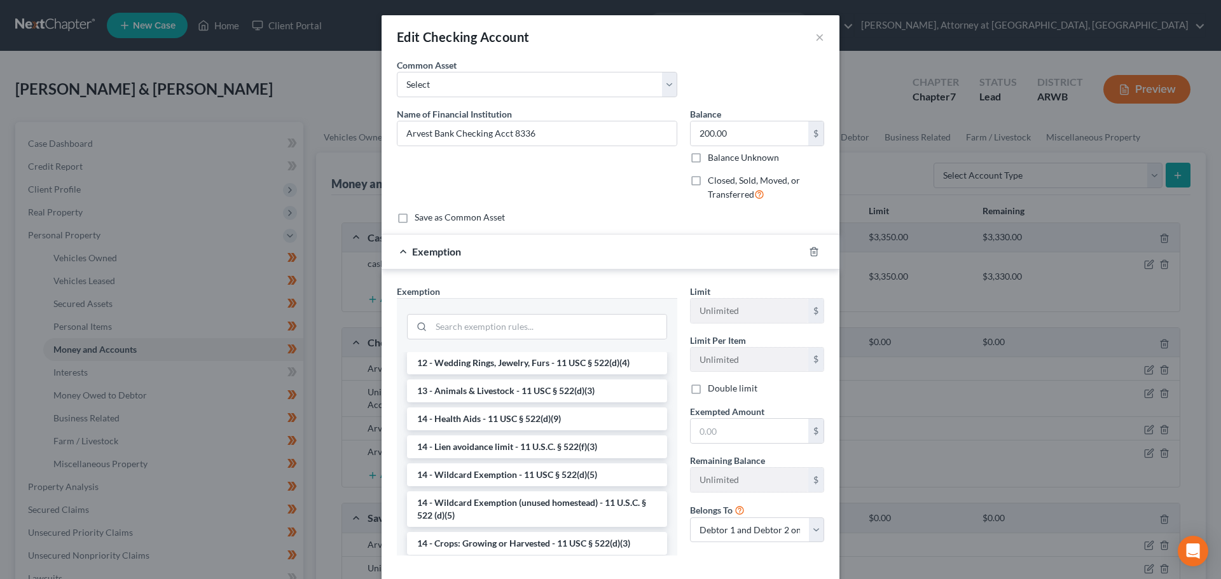
scroll to position [191, 0]
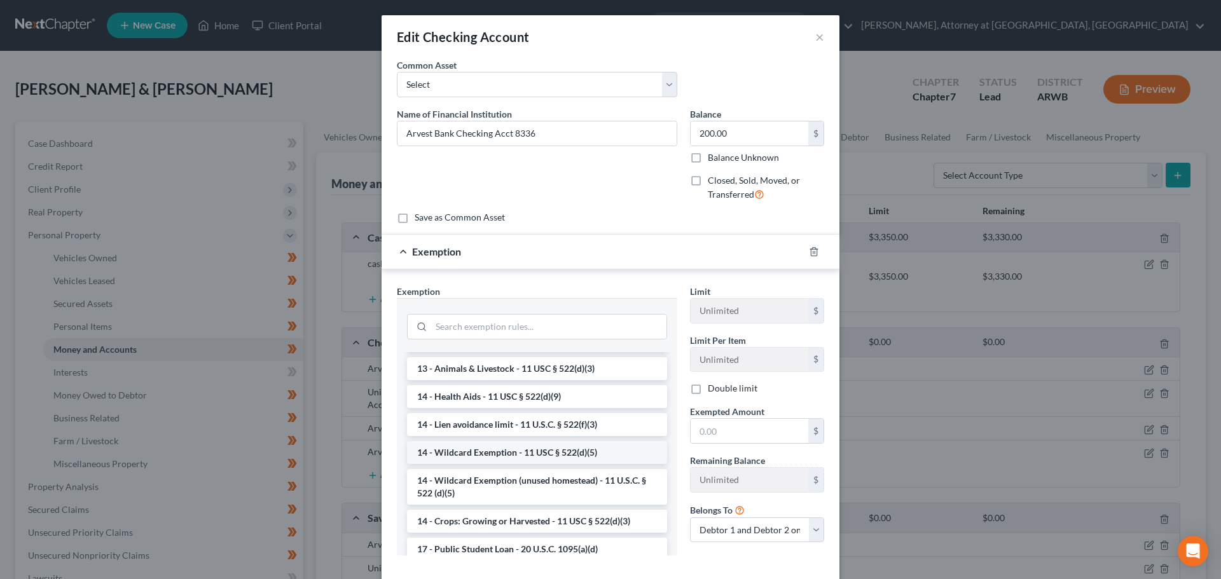
click at [523, 456] on li "14 - Wildcard Exemption - 11 USC § 522(d)(5)" at bounding box center [537, 452] width 260 height 23
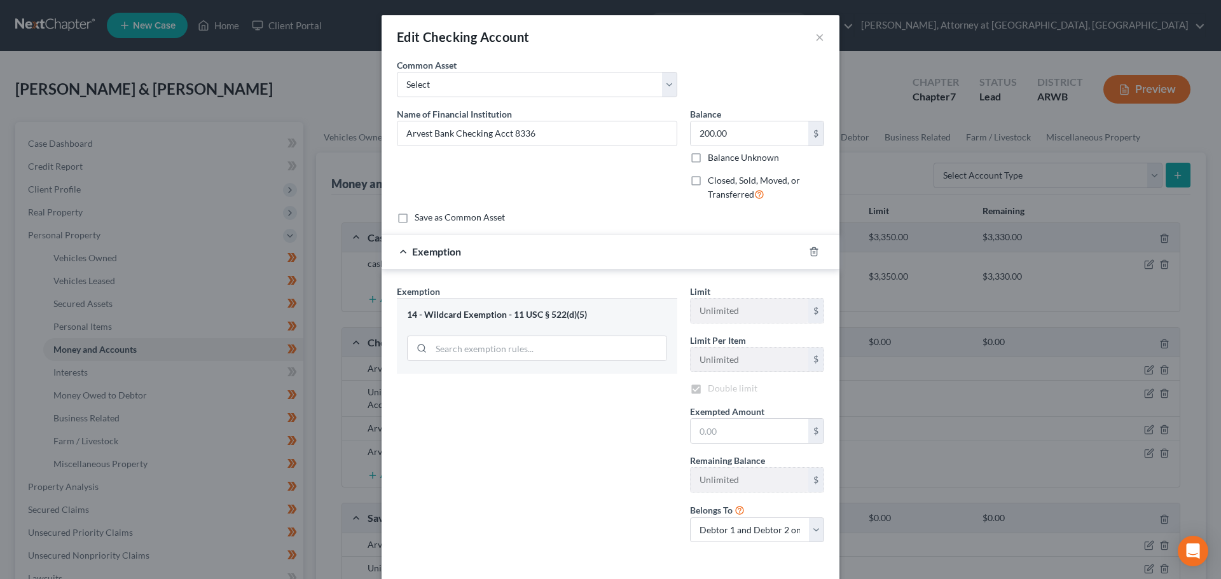
checkbox input "true"
click at [724, 430] on input "text" at bounding box center [749, 431] width 118 height 24
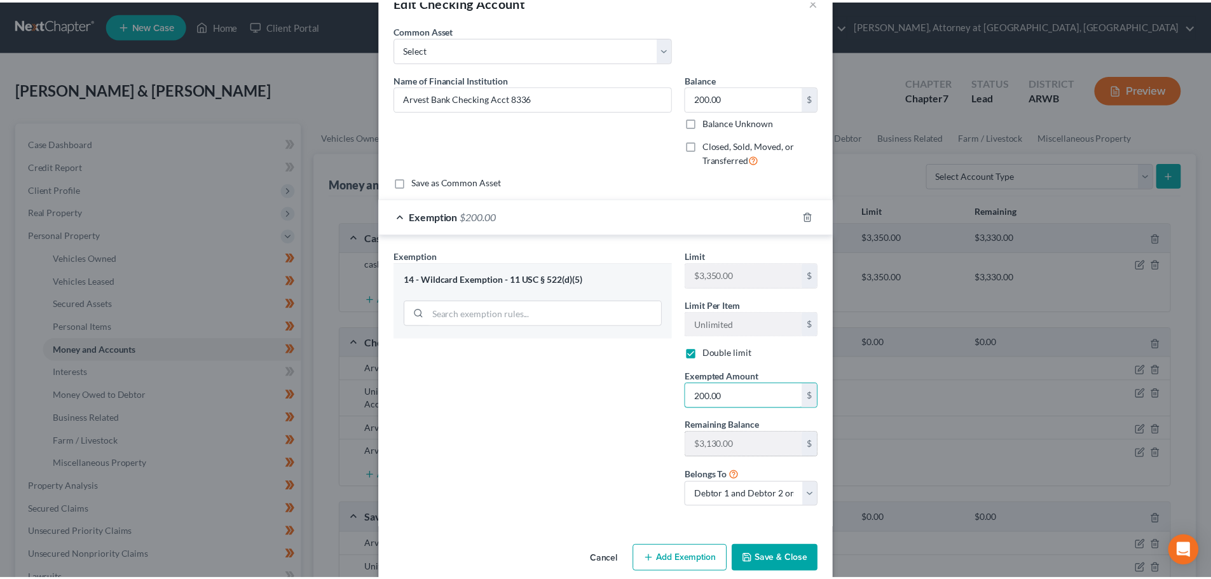
scroll to position [54, 0]
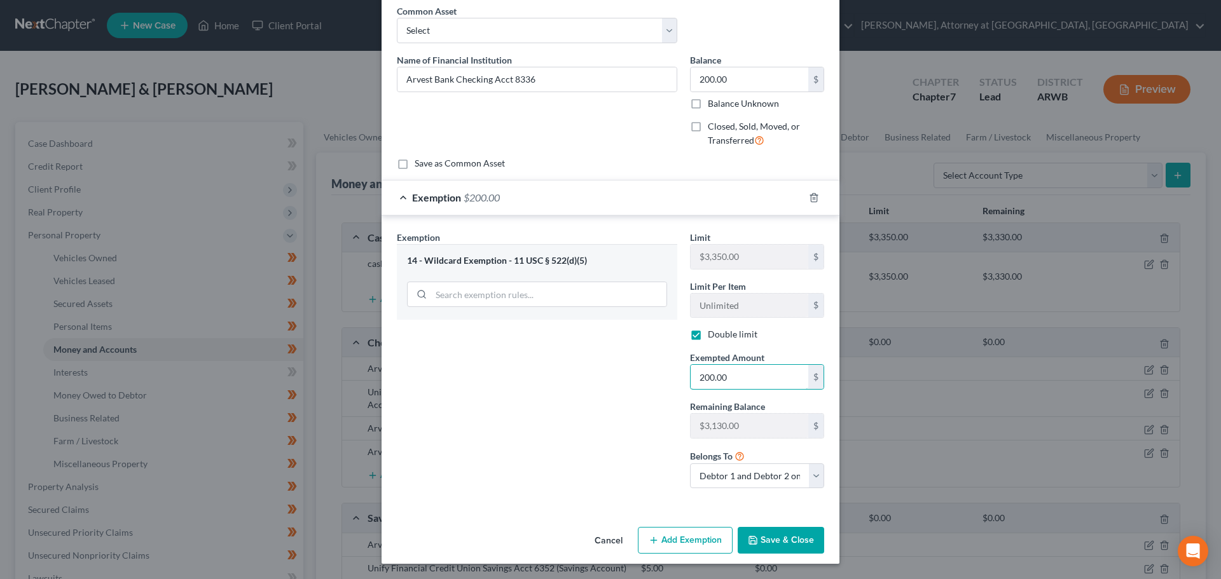
type input "200.00"
click at [775, 545] on button "Save & Close" at bounding box center [780, 540] width 86 height 27
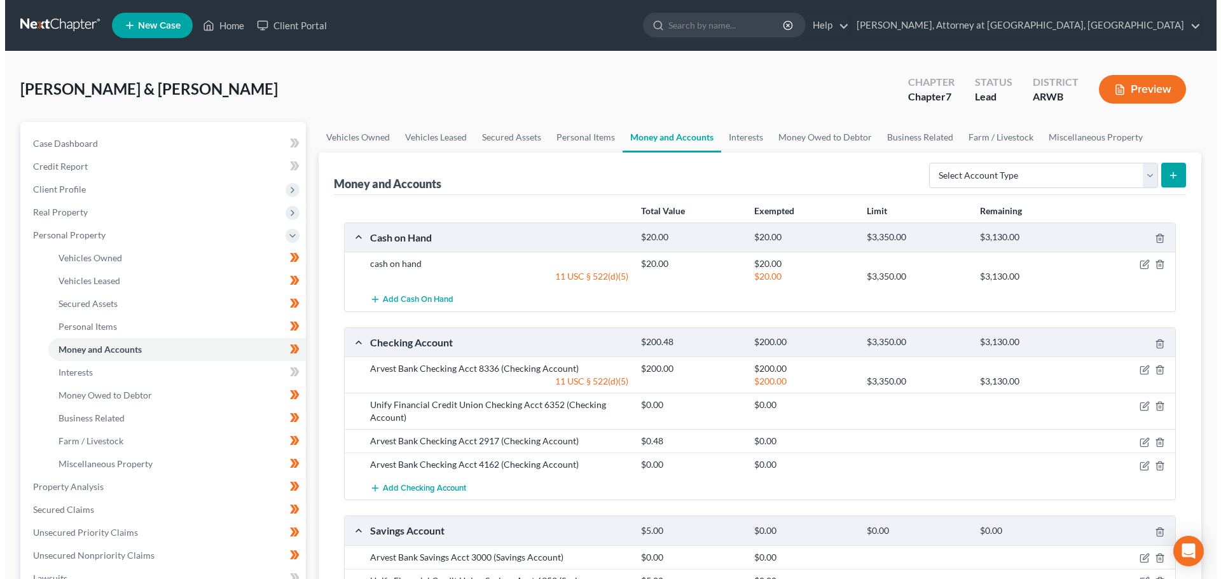
scroll to position [64, 0]
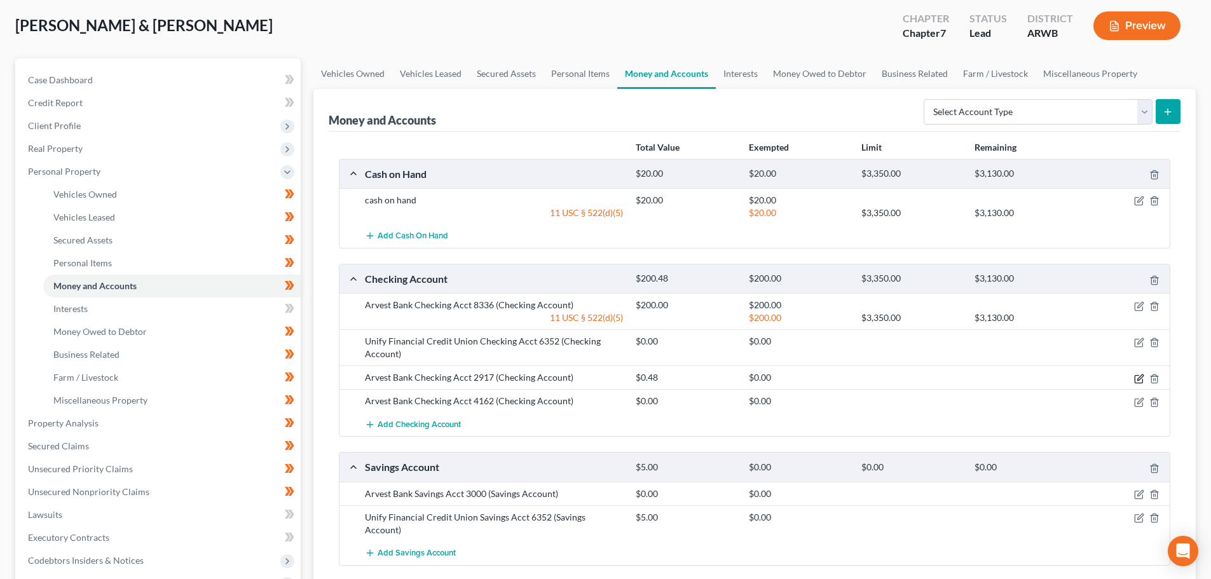
click at [1138, 382] on icon "button" at bounding box center [1139, 379] width 10 height 10
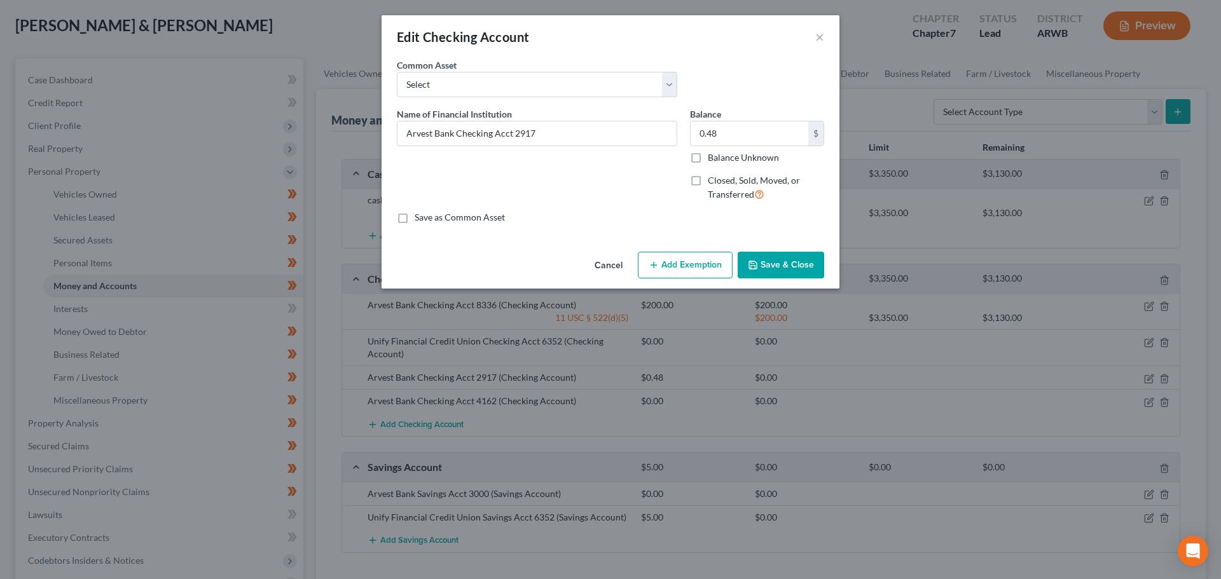
click at [684, 260] on button "Add Exemption" at bounding box center [685, 265] width 95 height 27
select select "2"
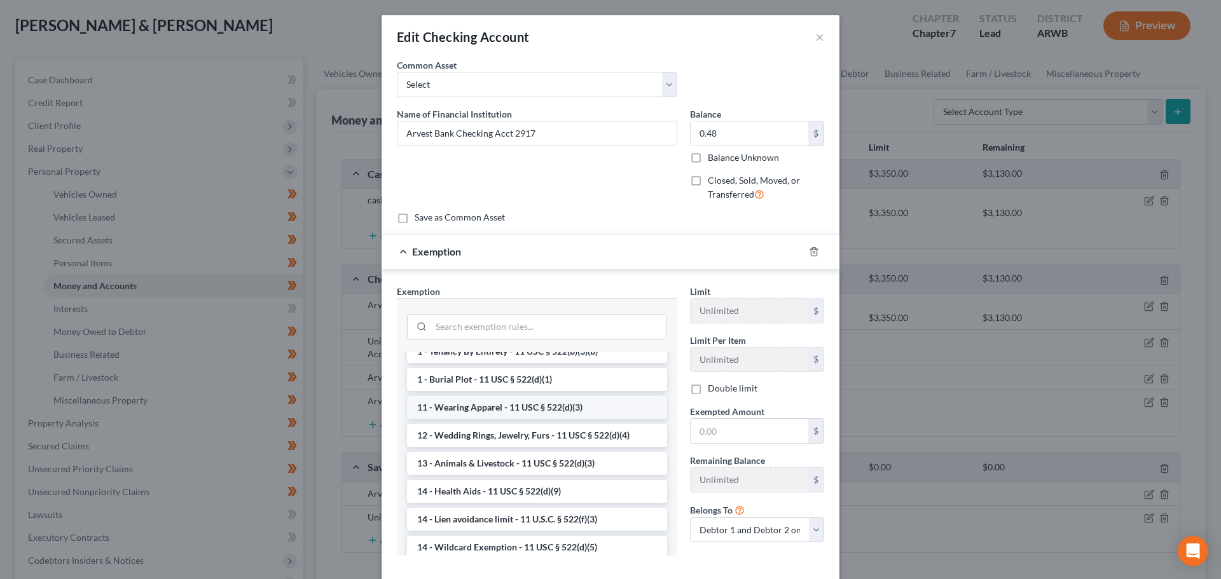
scroll to position [127, 0]
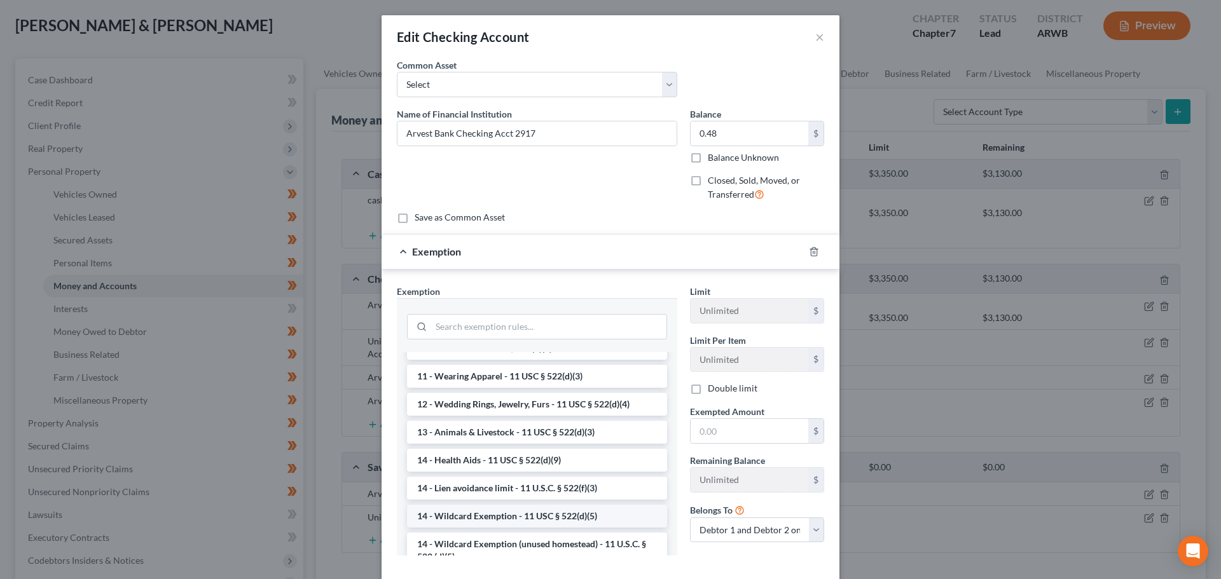
click at [503, 517] on li "14 - Wildcard Exemption - 11 USC § 522(d)(5)" at bounding box center [537, 516] width 260 height 23
checkbox input "true"
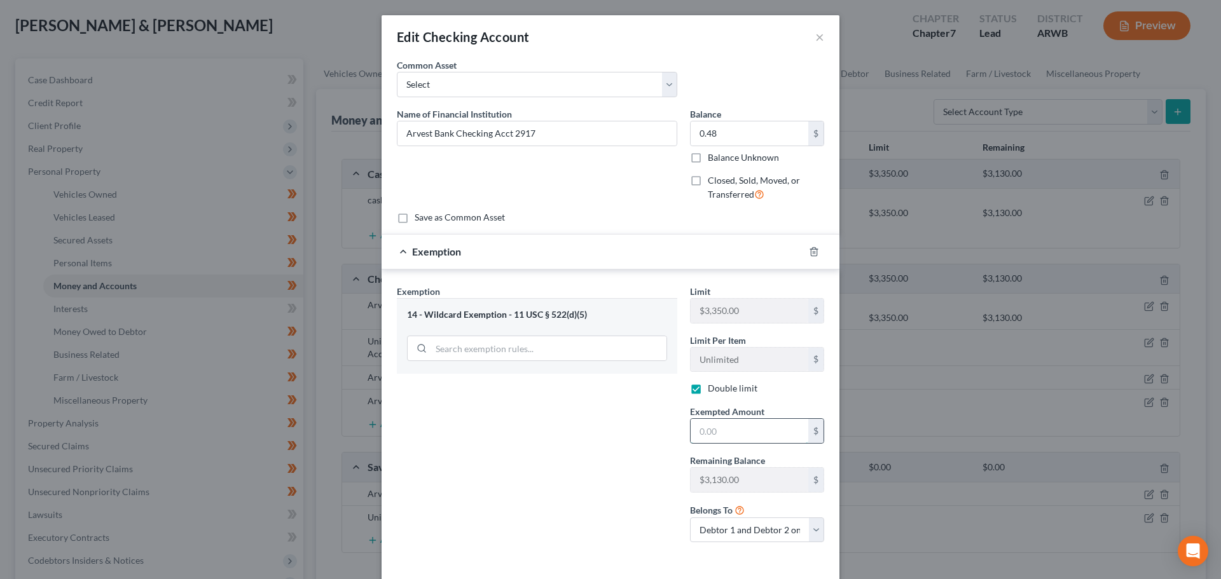
click at [722, 428] on input "text" at bounding box center [749, 431] width 118 height 24
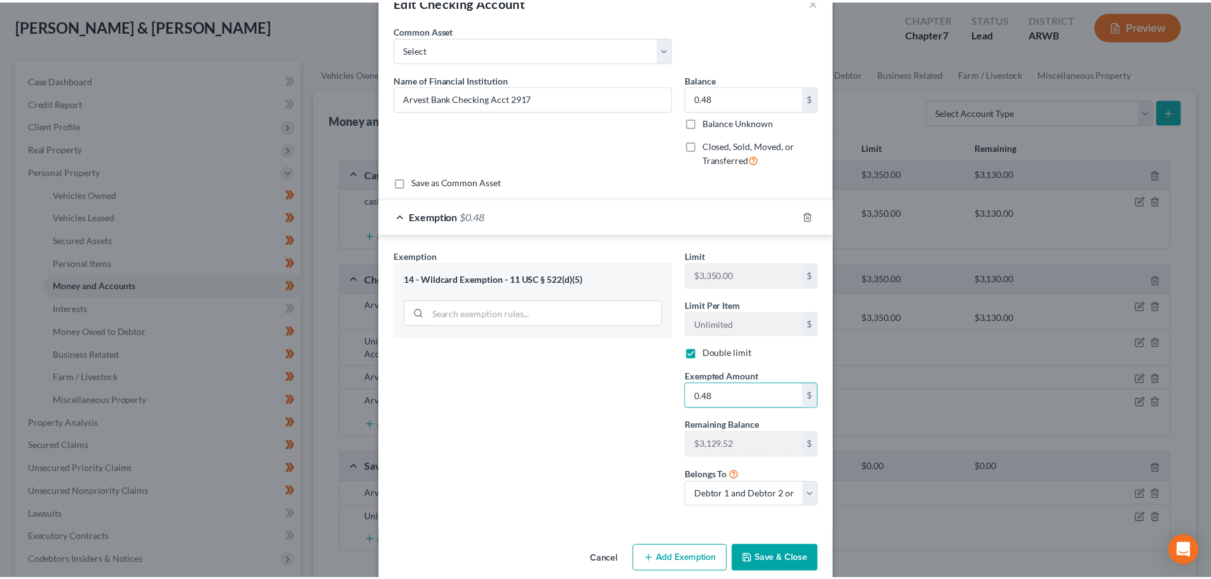
scroll to position [54, 0]
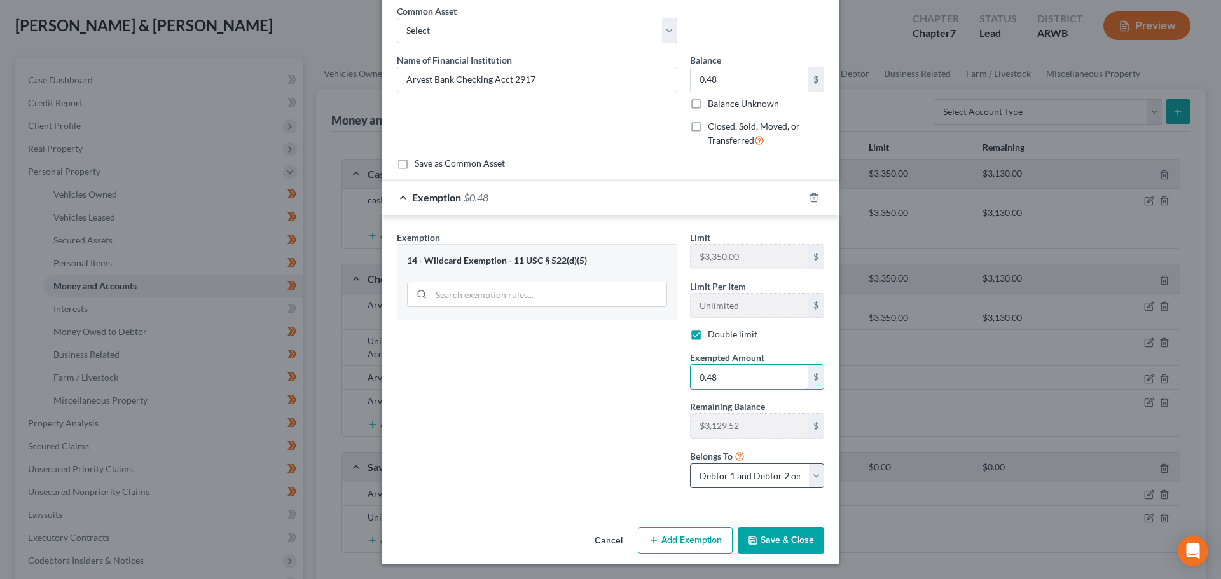
type input "0.48"
click at [812, 477] on select "Debtor 1 only Debtor 2 only Debtor 1 and Debtor 2 only" at bounding box center [757, 475] width 134 height 25
select select "0"
click at [690, 463] on select "Debtor 1 only Debtor 2 only Debtor 1 and Debtor 2 only" at bounding box center [757, 475] width 134 height 25
click at [772, 535] on button "Save & Close" at bounding box center [780, 540] width 86 height 27
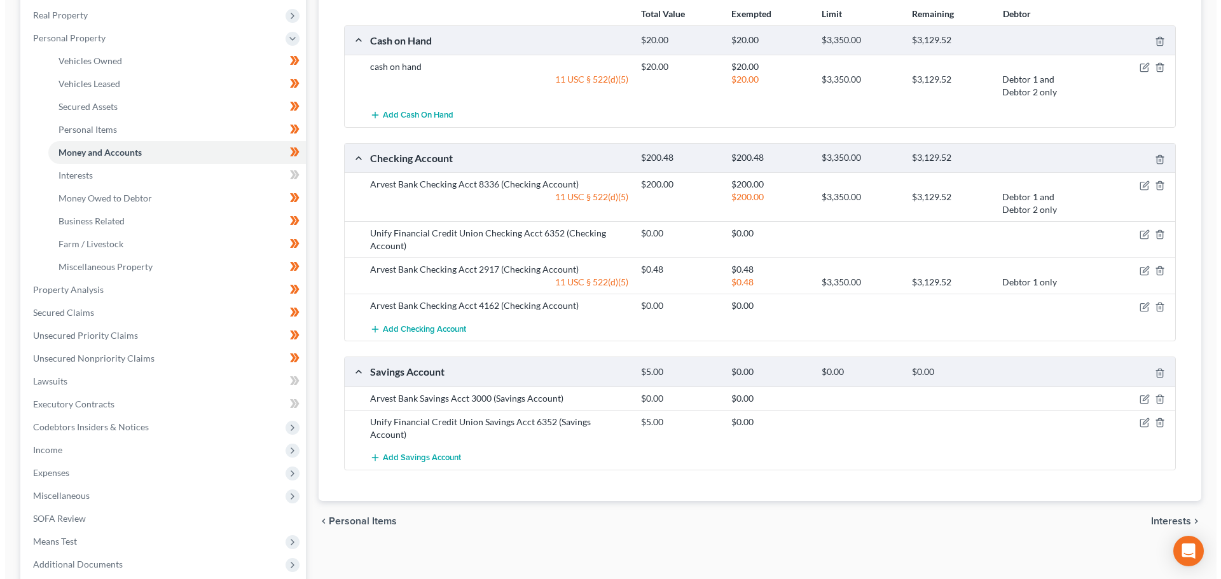
scroll to position [254, 0]
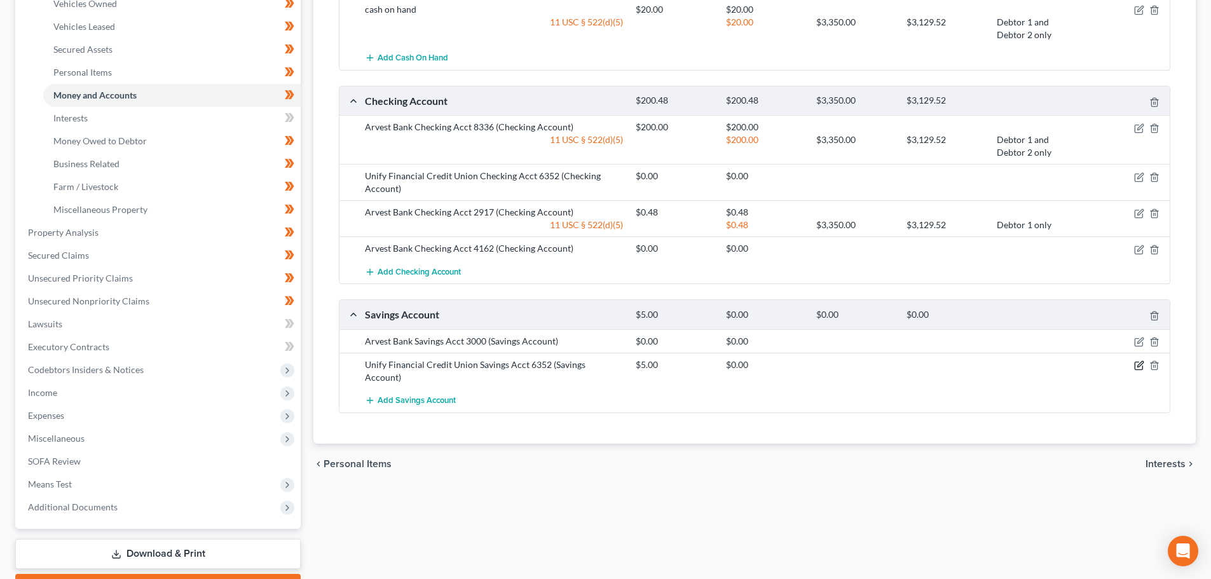
click at [1137, 365] on icon "button" at bounding box center [1139, 365] width 10 height 10
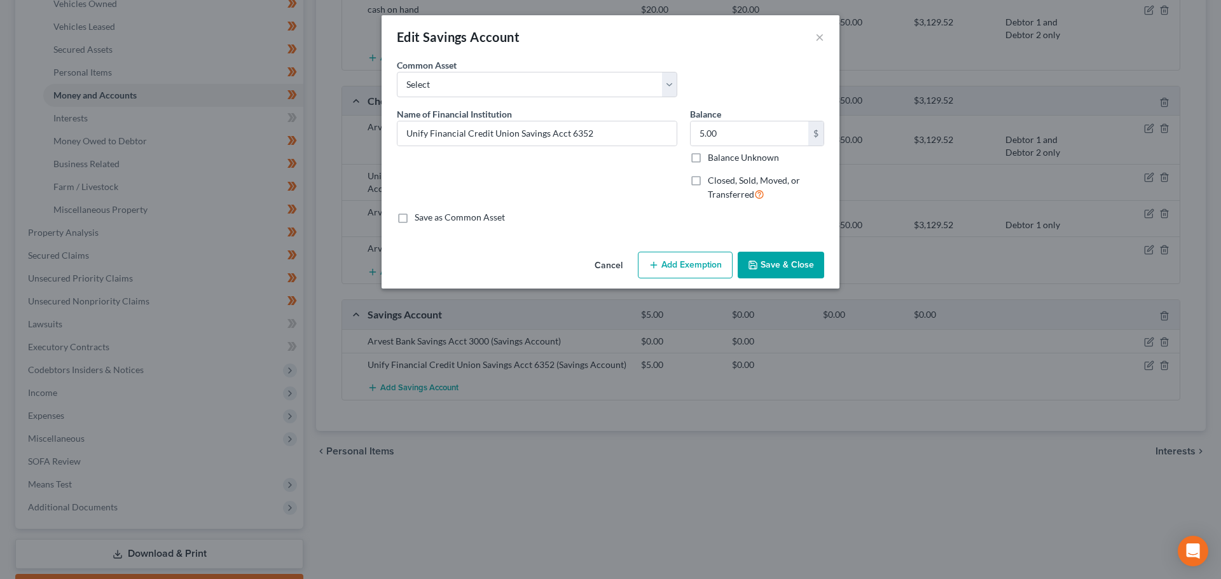
click at [695, 267] on button "Add Exemption" at bounding box center [685, 265] width 95 height 27
select select "2"
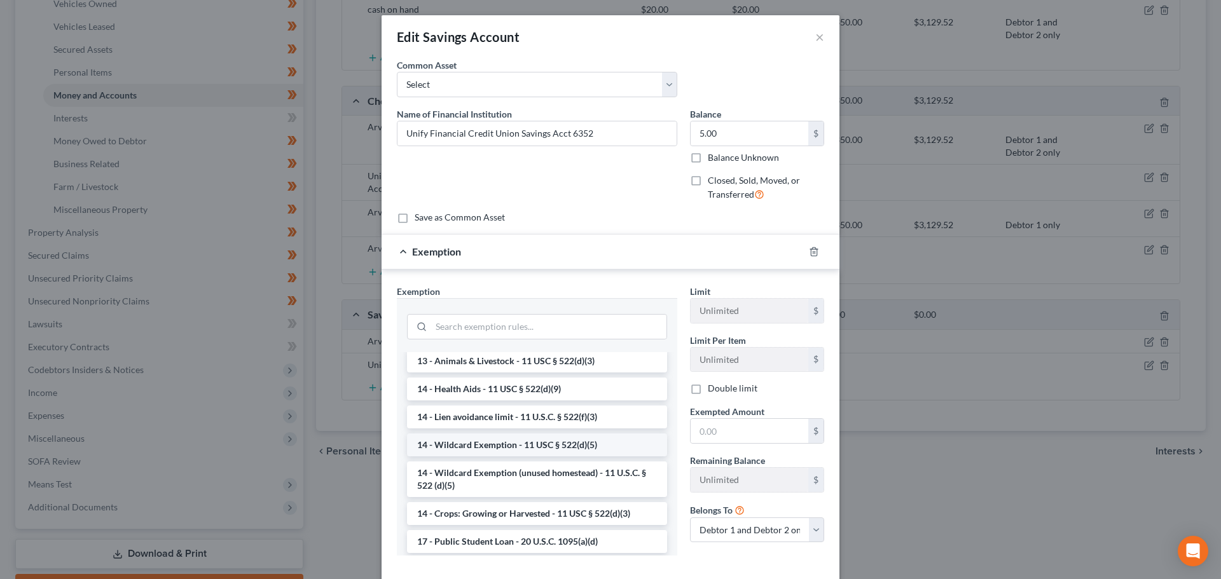
click at [500, 456] on li "14 - Wildcard Exemption - 11 USC § 522(d)(5)" at bounding box center [537, 445] width 260 height 23
checkbox input "true"
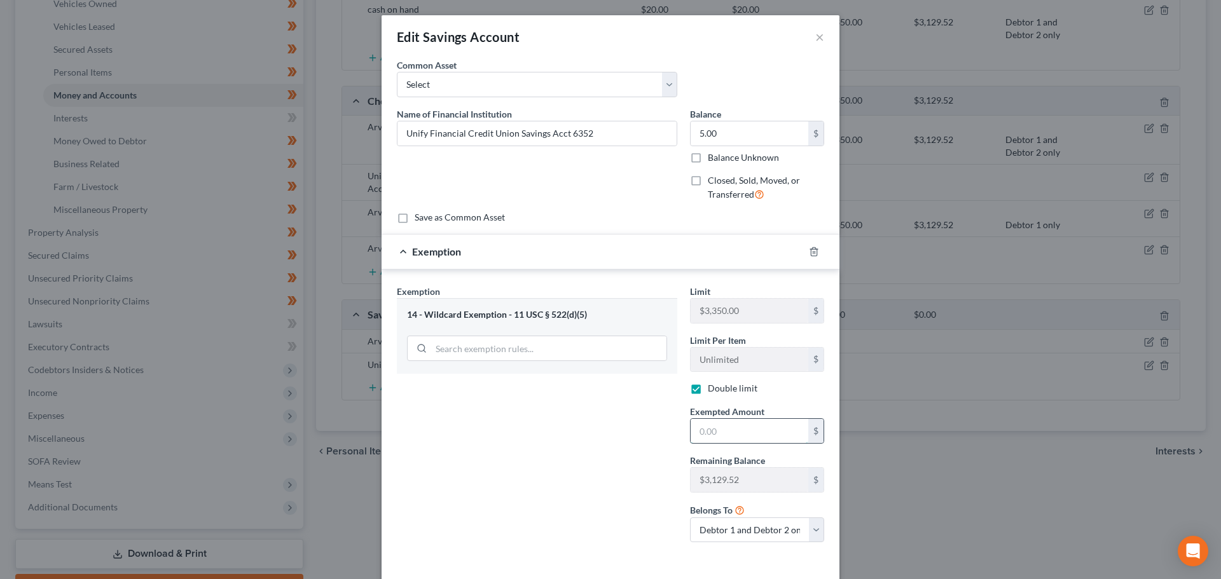
click at [732, 435] on input "text" at bounding box center [749, 431] width 118 height 24
type input "5.00"
click at [806, 524] on select "Debtor 1 only Debtor 2 only Debtor 1 and Debtor 2 only" at bounding box center [757, 529] width 134 height 25
select select "0"
click at [690, 517] on select "Debtor 1 only Debtor 2 only Debtor 1 and Debtor 2 only" at bounding box center [757, 529] width 134 height 25
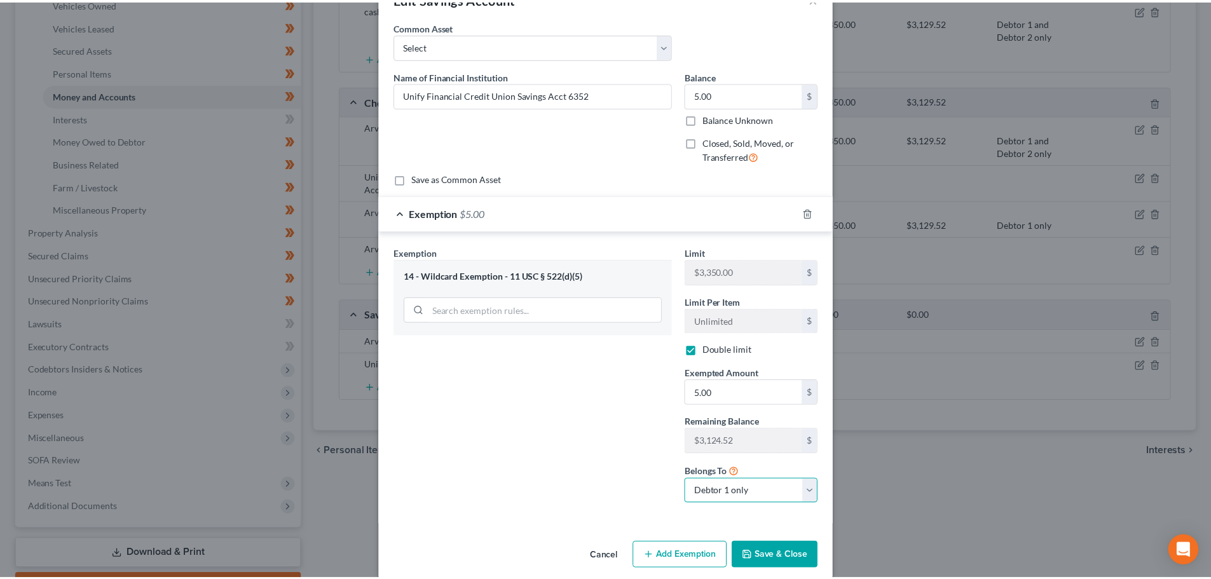
scroll to position [54, 0]
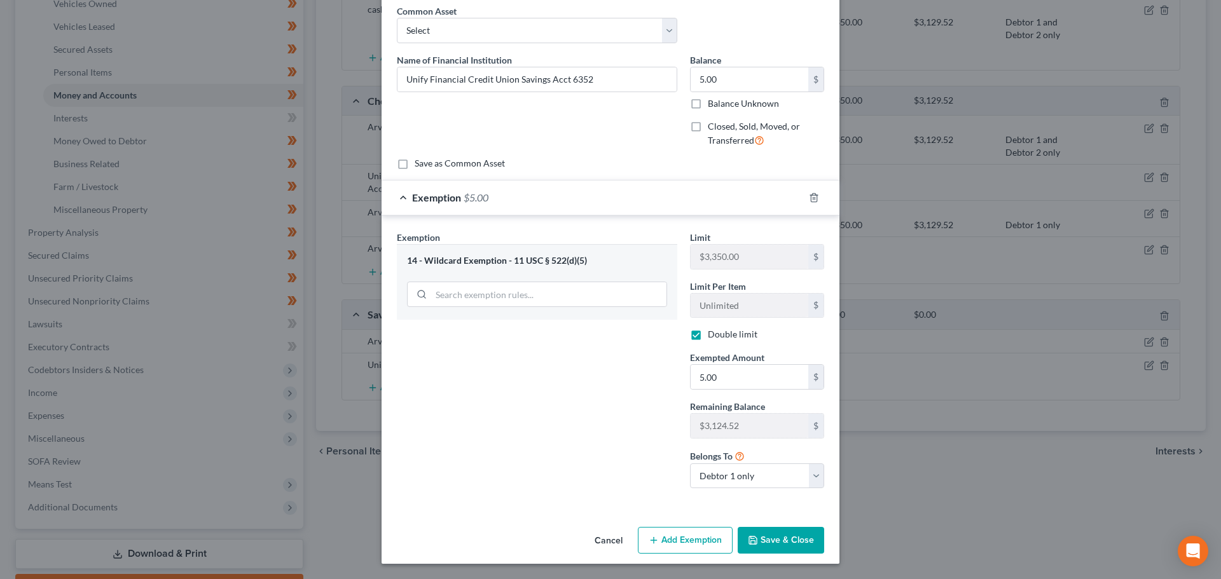
click at [776, 545] on button "Save & Close" at bounding box center [780, 540] width 86 height 27
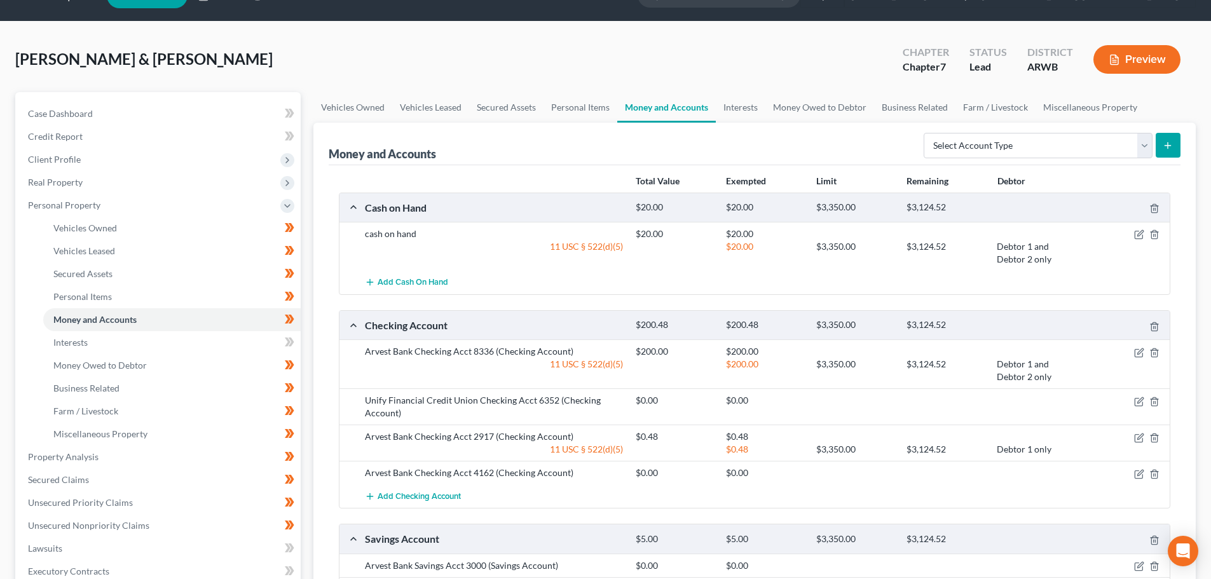
scroll to position [0, 0]
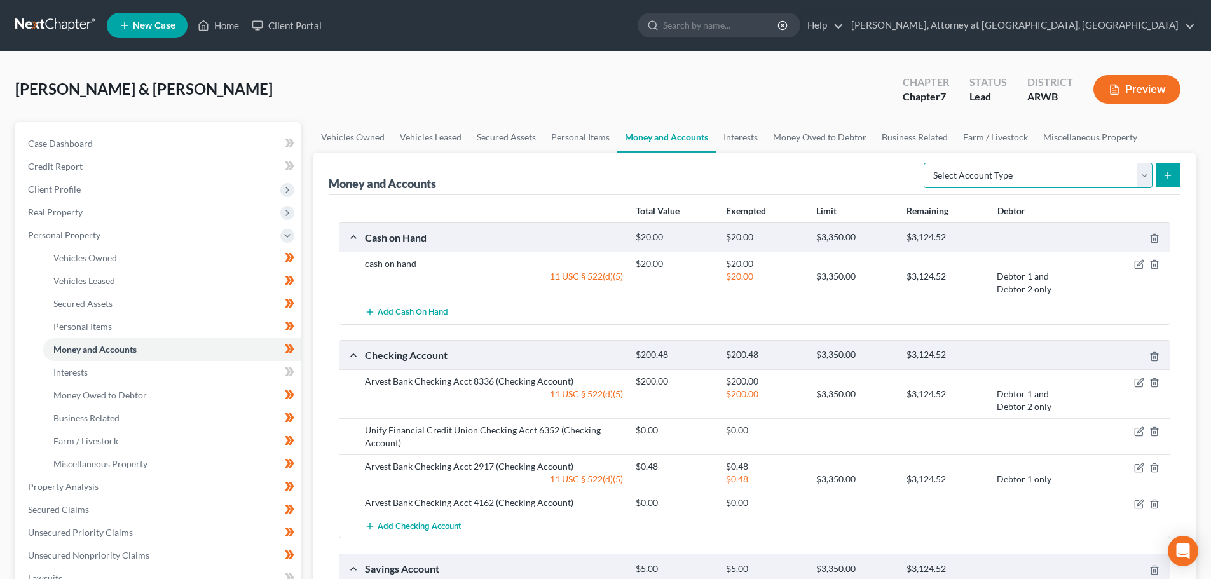
click at [1146, 174] on select "Select Account Type Brokerage Cash on Hand Certificates of Deposit Checking Acc…" at bounding box center [1038, 175] width 229 height 25
select select "other"
click at [926, 163] on select "Select Account Type Brokerage Cash on Hand Certificates of Deposit Checking Acc…" at bounding box center [1038, 175] width 229 height 25
click at [1166, 173] on icon "submit" at bounding box center [1168, 175] width 10 height 10
click at [1166, 174] on icon "submit" at bounding box center [1168, 175] width 10 height 10
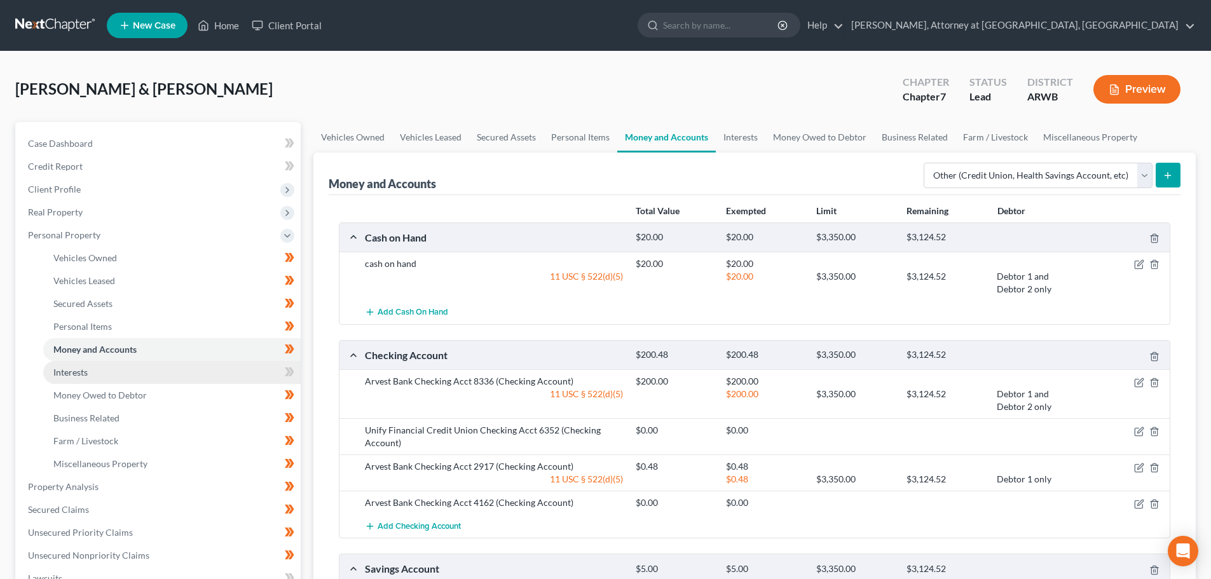
click at [81, 383] on link "Interests" at bounding box center [171, 372] width 257 height 23
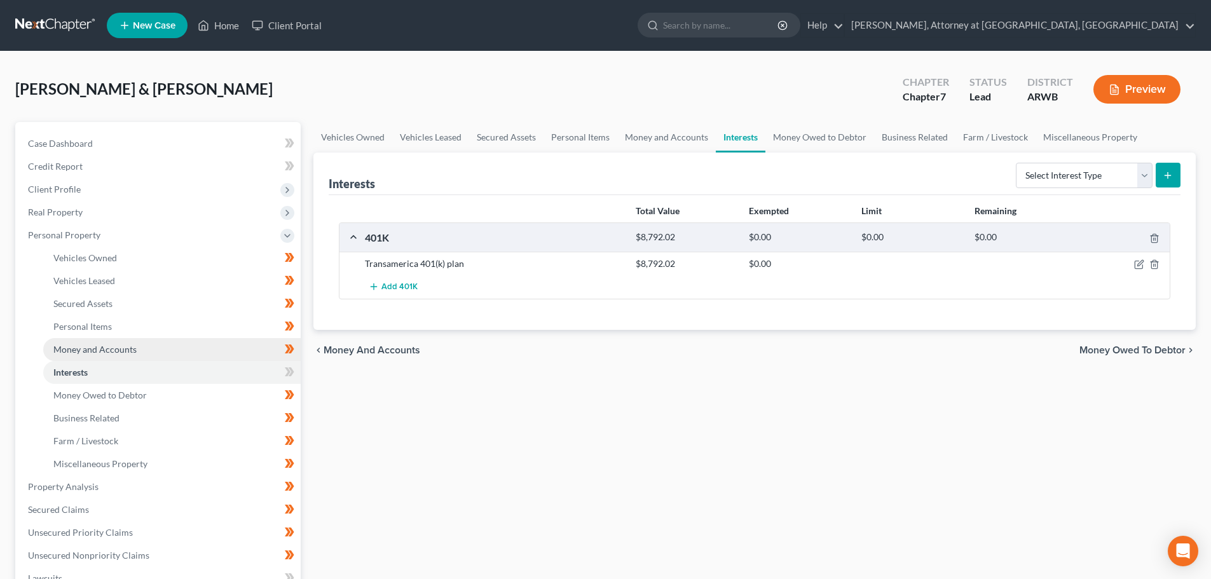
click at [97, 347] on span "Money and Accounts" at bounding box center [94, 349] width 83 height 11
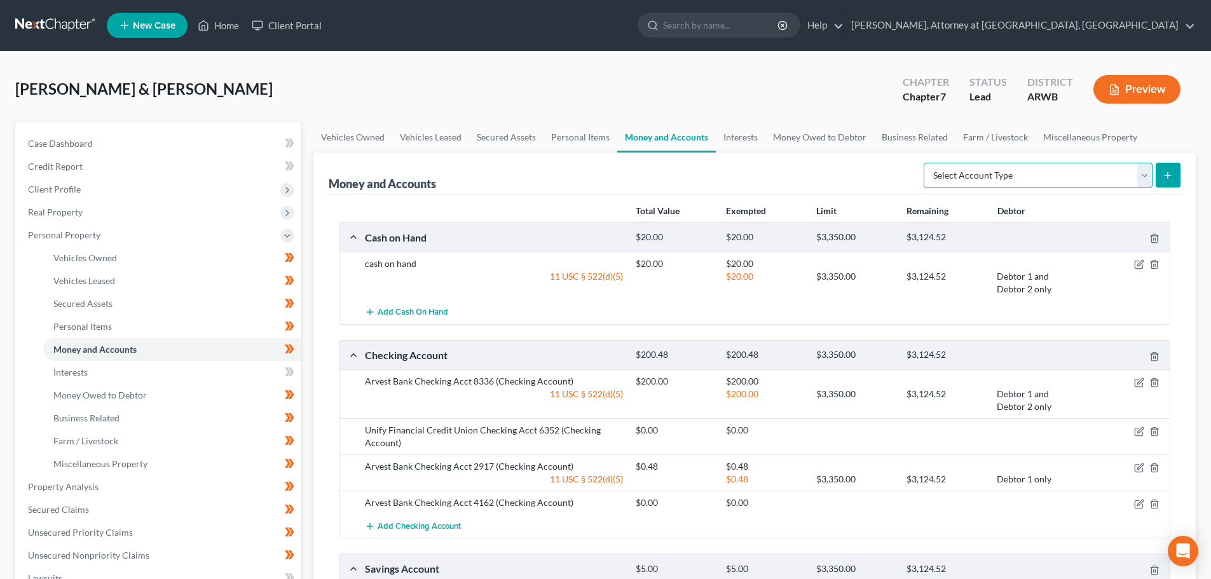
click at [1147, 170] on select "Select Account Type Brokerage Cash on Hand Certificates of Deposit Checking Acc…" at bounding box center [1038, 175] width 229 height 25
select select "other"
click at [926, 163] on select "Select Account Type Brokerage Cash on Hand Certificates of Deposit Checking Acc…" at bounding box center [1038, 175] width 229 height 25
click at [1165, 170] on icon "submit" at bounding box center [1168, 175] width 10 height 10
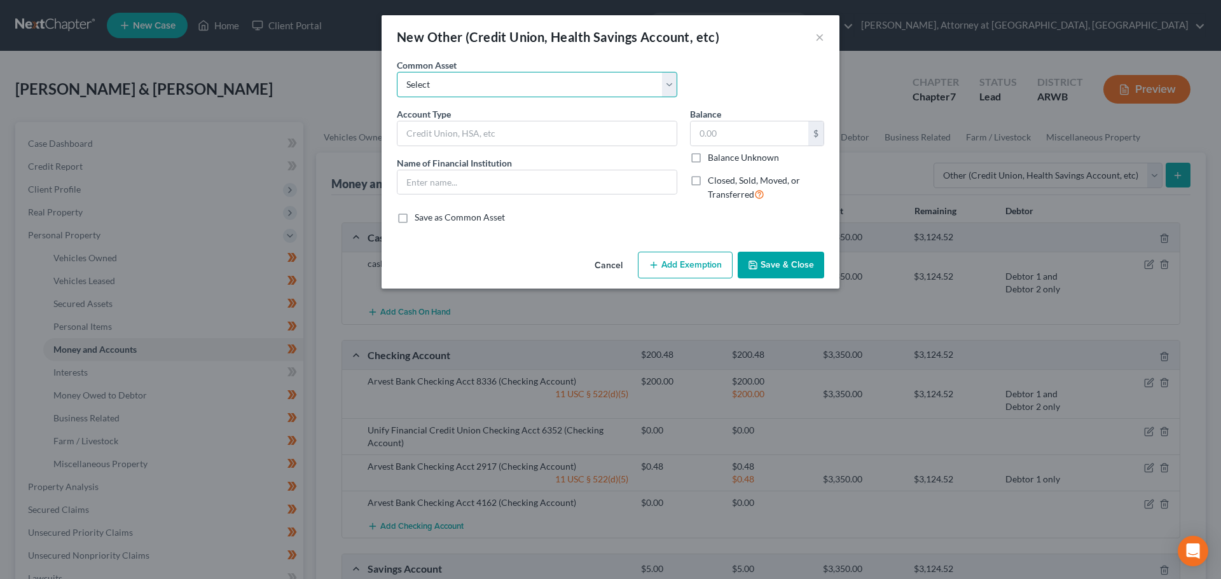
click at [470, 86] on select "Select Health Savings Account Prepaid Debit Card Credit Union Cash App account" at bounding box center [537, 84] width 280 height 25
select select "3"
click at [397, 72] on select "Select Health Savings Account Prepaid Debit Card Credit Union Cash App account" at bounding box center [537, 84] width 280 height 25
type input "Cash App account"
type input "Cash App"
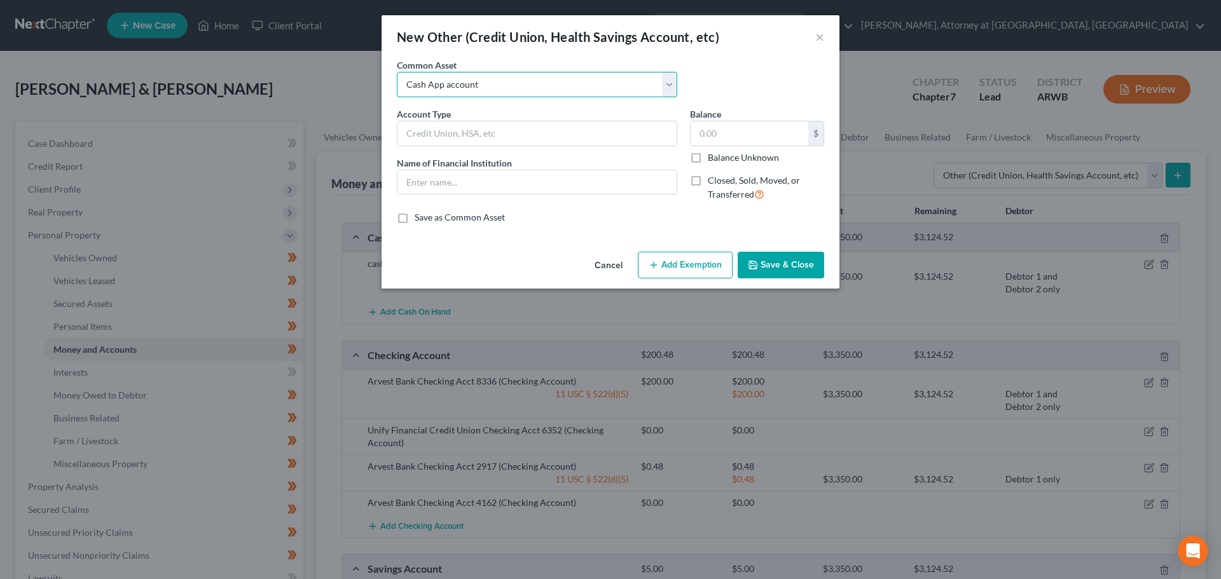
type input "150.00"
click at [520, 136] on input "Cash App account" at bounding box center [536, 133] width 279 height 24
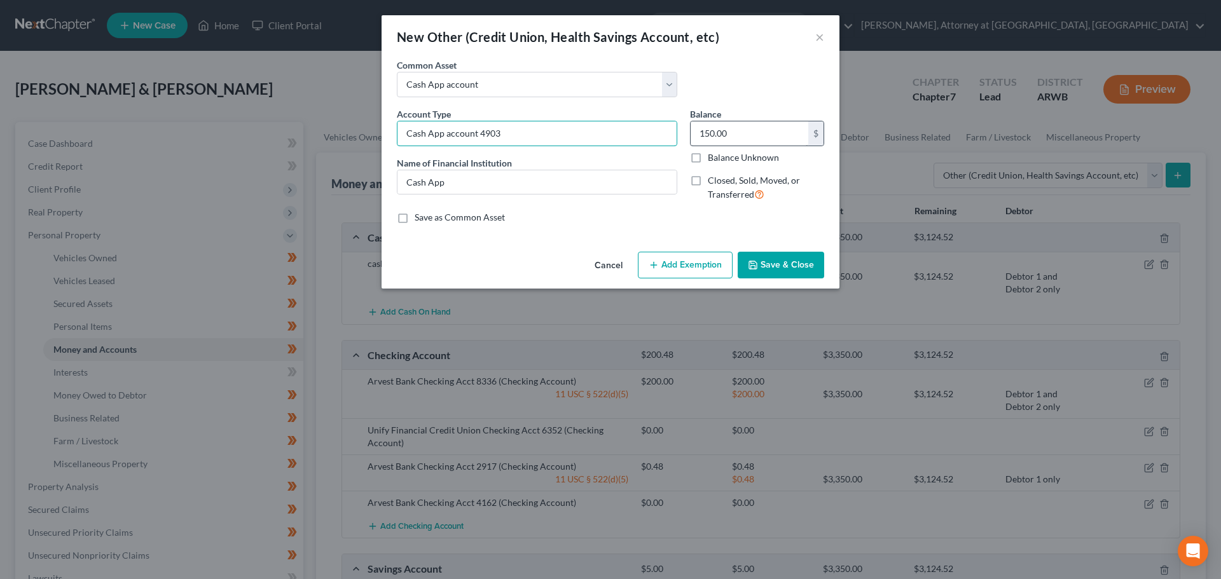
type input "Cash App account 4903"
click at [734, 135] on input "150.00" at bounding box center [749, 133] width 118 height 24
type input "0.00"
click at [524, 135] on input "Cash App account 4903" at bounding box center [536, 133] width 279 height 24
type input "Cash App account 4903 (Chairty Wimbley)"
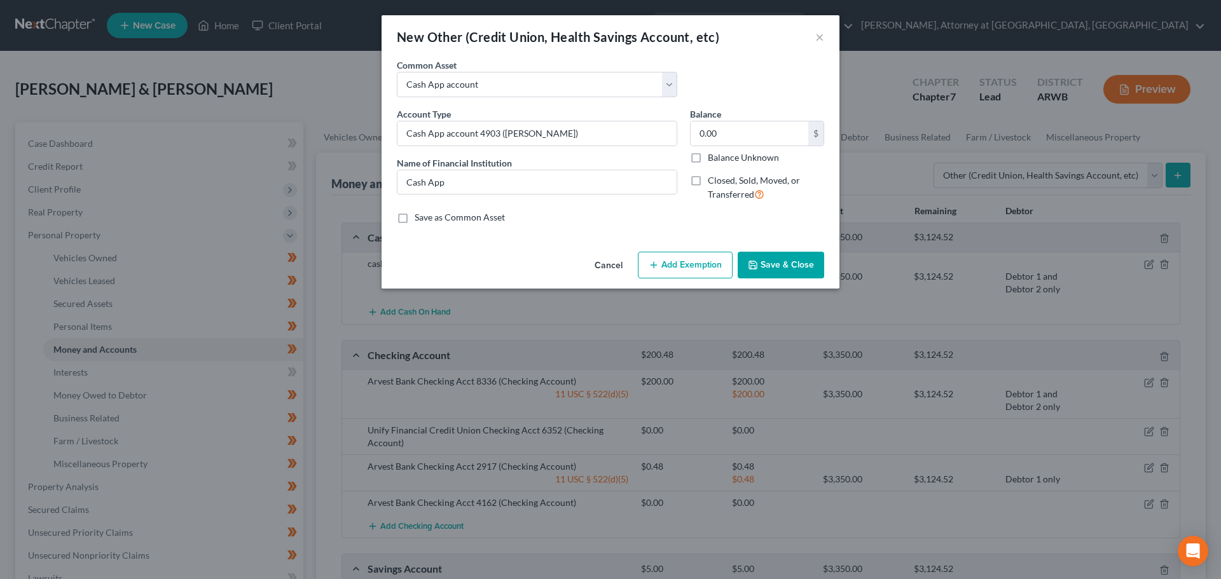
click at [805, 270] on button "Save & Close" at bounding box center [780, 265] width 86 height 27
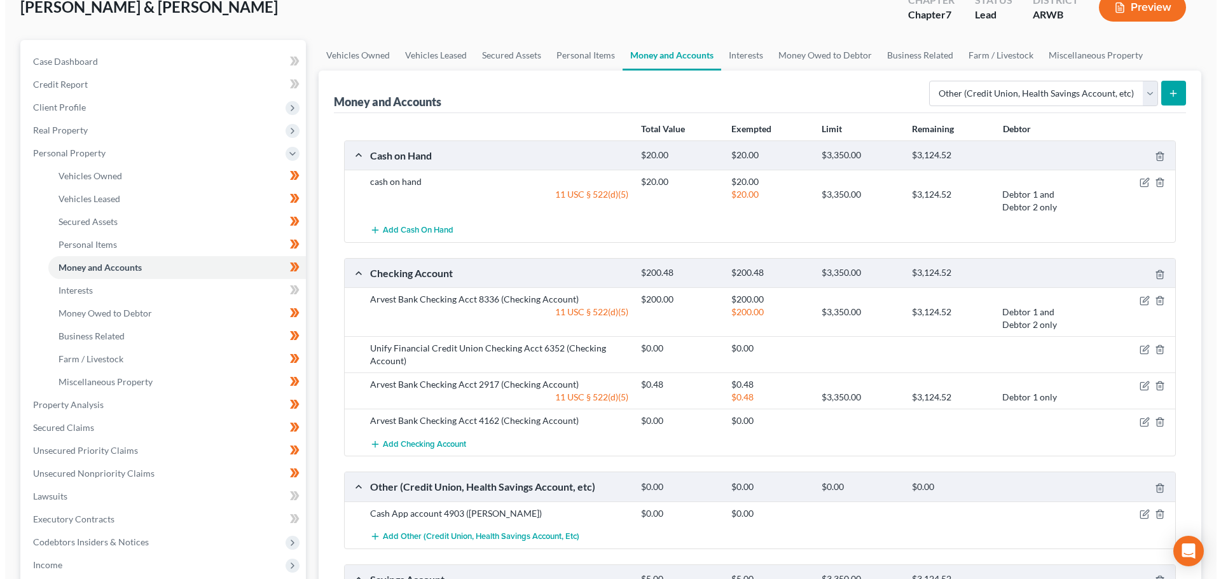
scroll to position [64, 0]
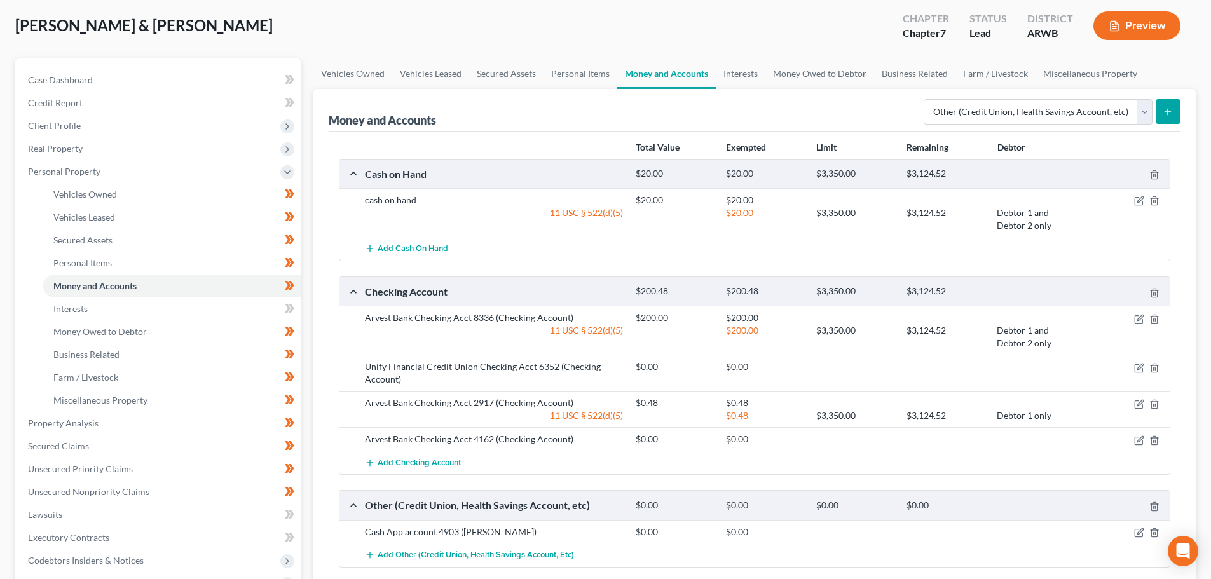
click at [1169, 107] on icon "submit" at bounding box center [1168, 112] width 10 height 10
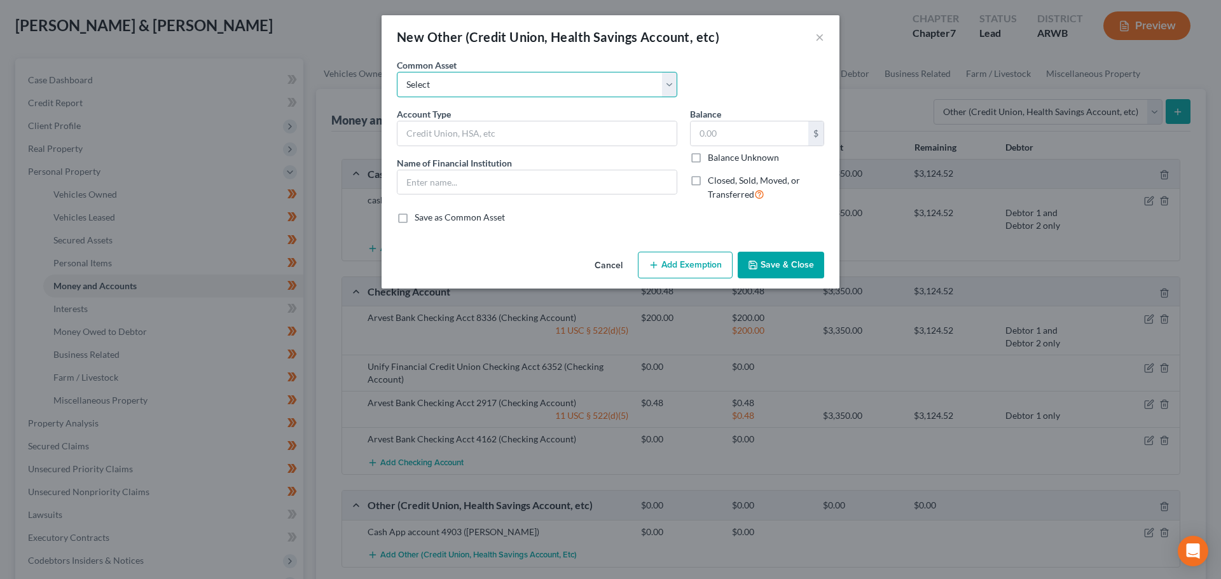
click at [493, 90] on select "Select Health Savings Account Prepaid Debit Card Credit Union Cash App account" at bounding box center [537, 84] width 280 height 25
select select "3"
click at [397, 72] on select "Select Health Savings Account Prepaid Debit Card Credit Union Cash App account" at bounding box center [537, 84] width 280 height 25
type input "Cash App account"
type input "Cash App"
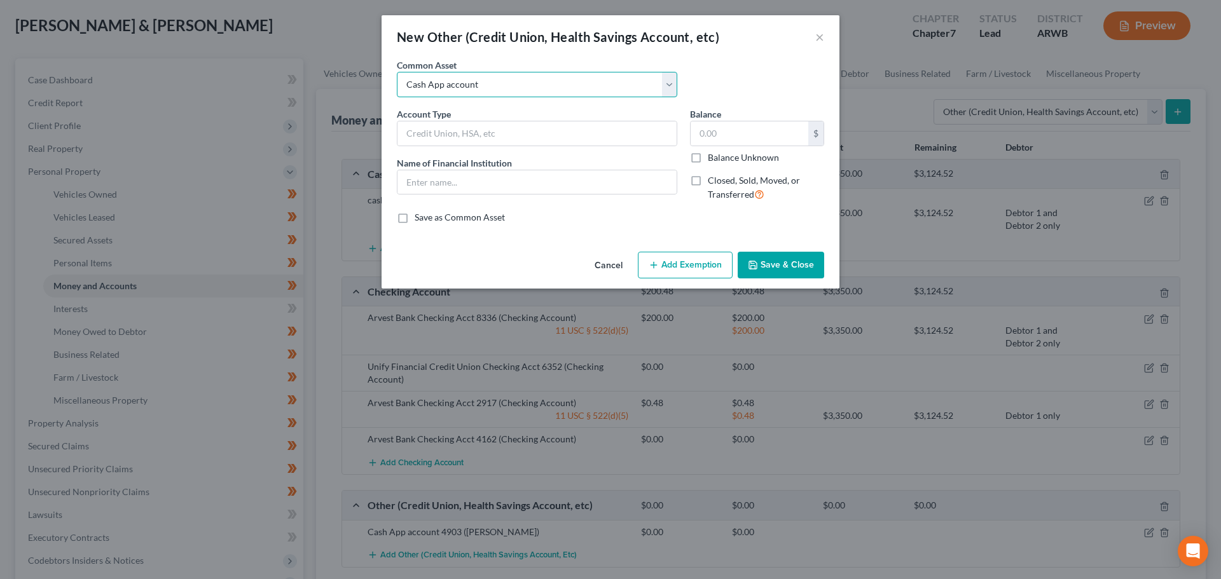
type input "150.00"
click at [491, 133] on input "Cash App account" at bounding box center [536, 133] width 279 height 24
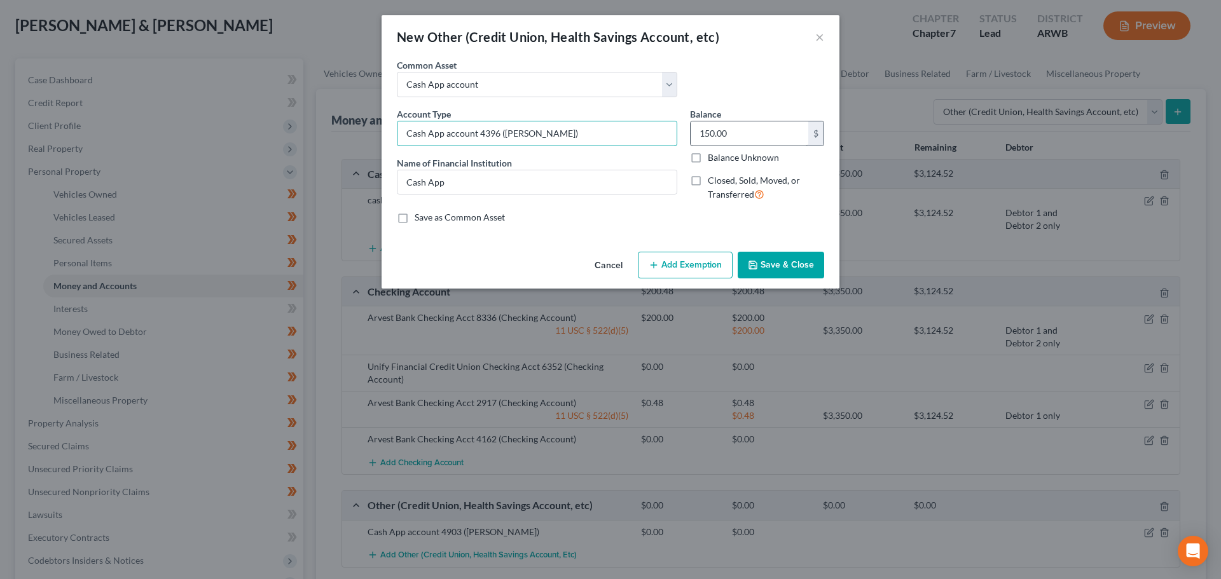
type input "Cash App account 4396 (David Wimbley)"
click at [735, 134] on input "150.00" at bounding box center [749, 133] width 118 height 24
type input "8.07"
click at [686, 268] on button "Add Exemption" at bounding box center [685, 265] width 95 height 27
select select "2"
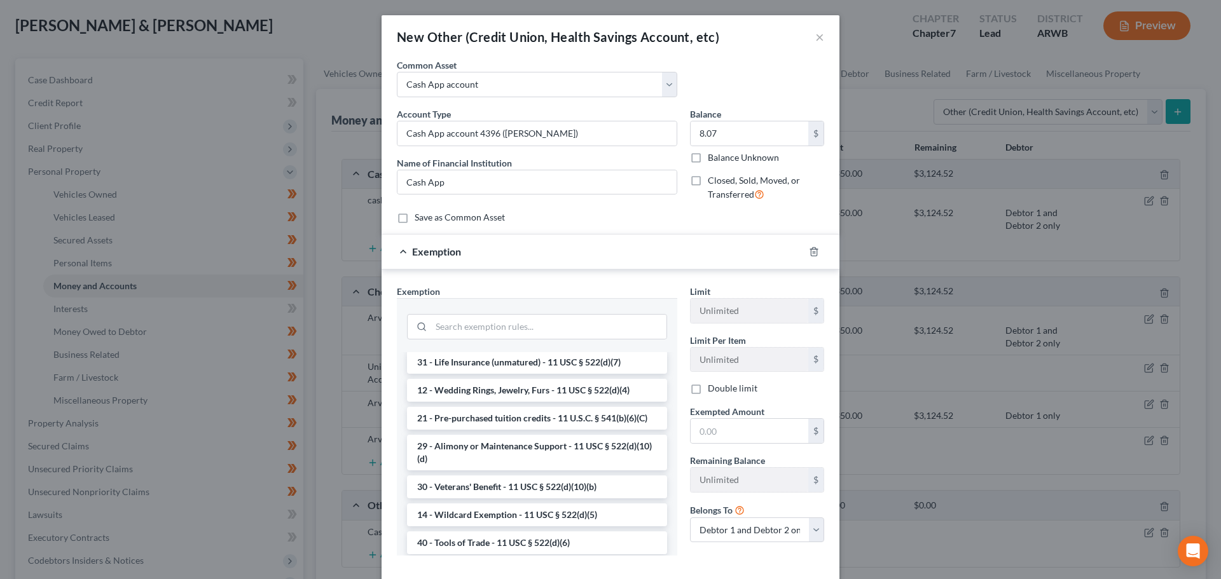
scroll to position [318, 0]
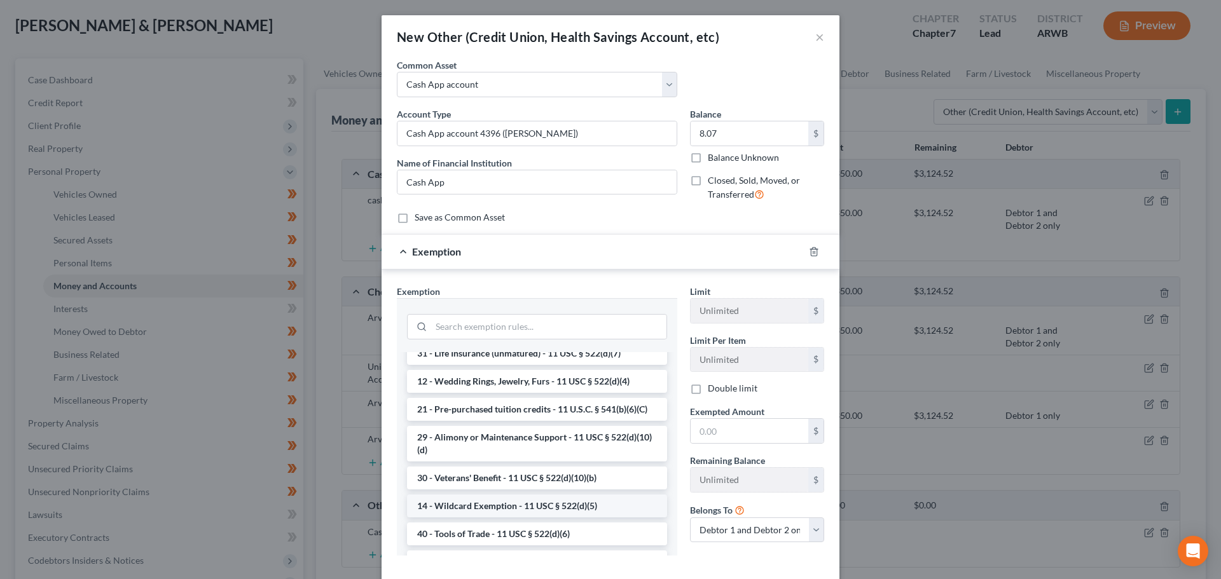
click at [533, 517] on li "14 - Wildcard Exemption - 11 USC § 522(d)(5)" at bounding box center [537, 506] width 260 height 23
checkbox input "true"
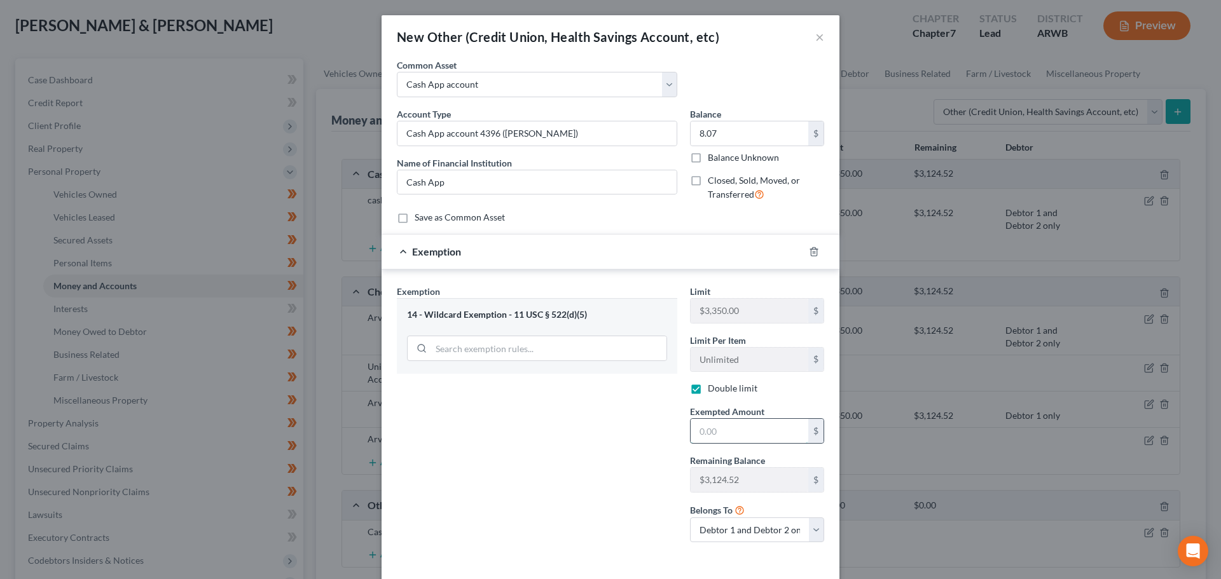
click at [724, 434] on input "text" at bounding box center [749, 431] width 118 height 24
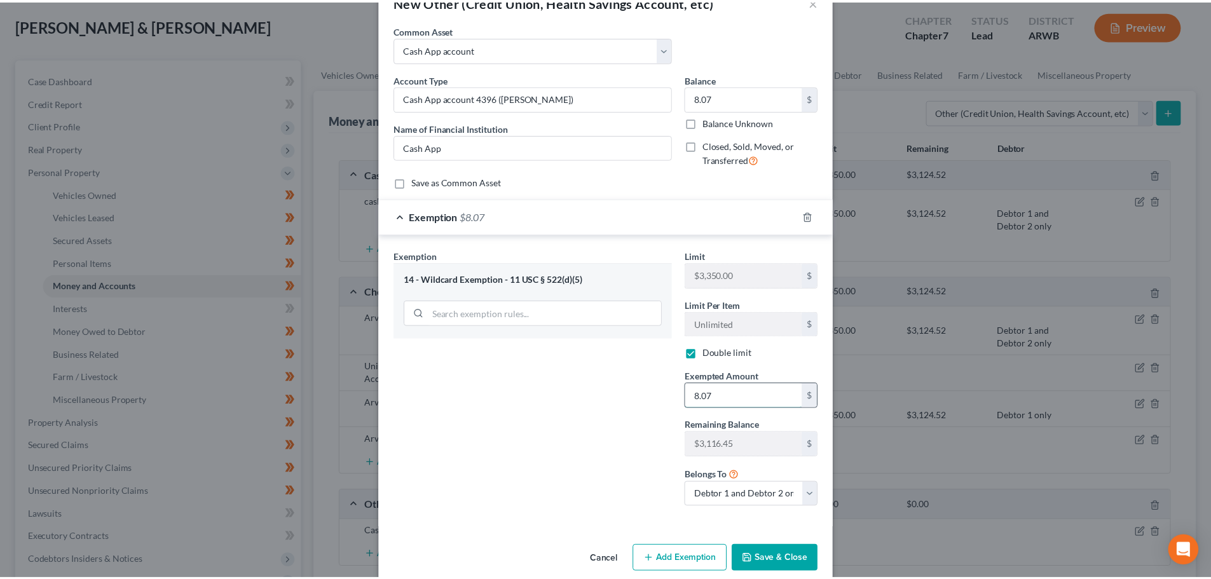
scroll to position [54, 0]
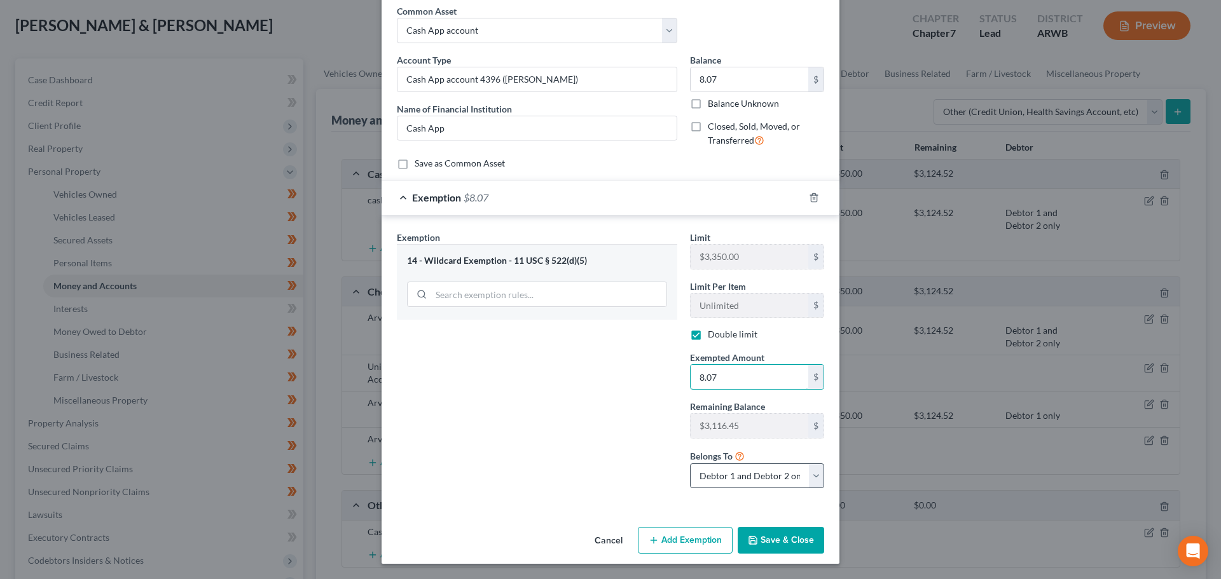
type input "8.07"
click at [744, 479] on select "Debtor 1 only Debtor 2 only Debtor 1 and Debtor 2 only" at bounding box center [757, 475] width 134 height 25
select select "1"
click at [690, 463] on select "Debtor 1 only Debtor 2 only Debtor 1 and Debtor 2 only" at bounding box center [757, 475] width 134 height 25
click at [784, 538] on button "Save & Close" at bounding box center [780, 540] width 86 height 27
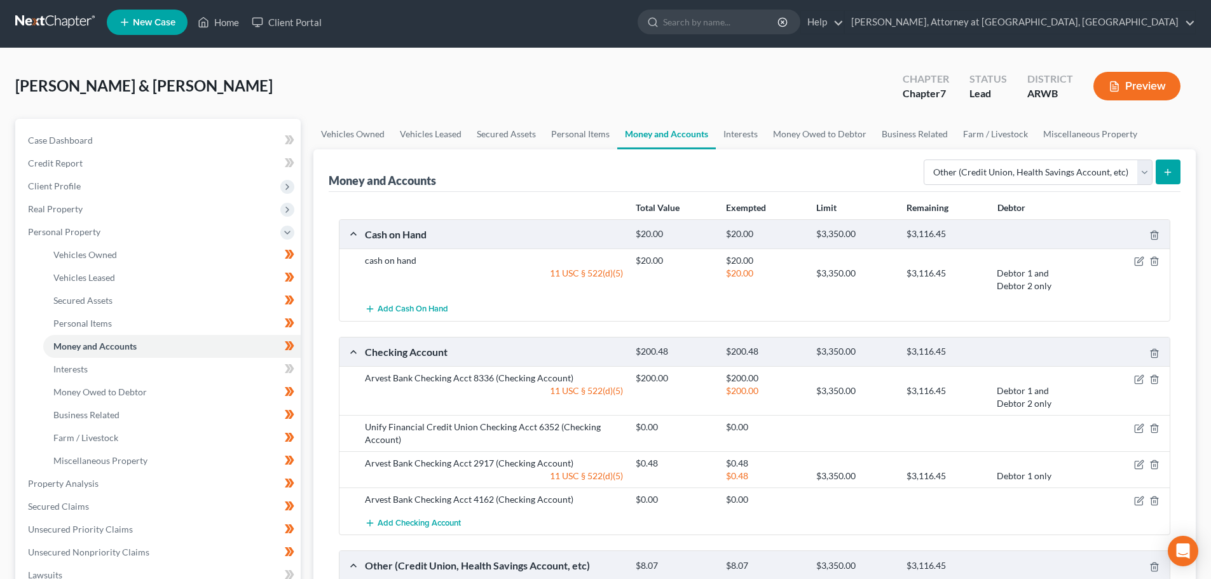
scroll to position [0, 0]
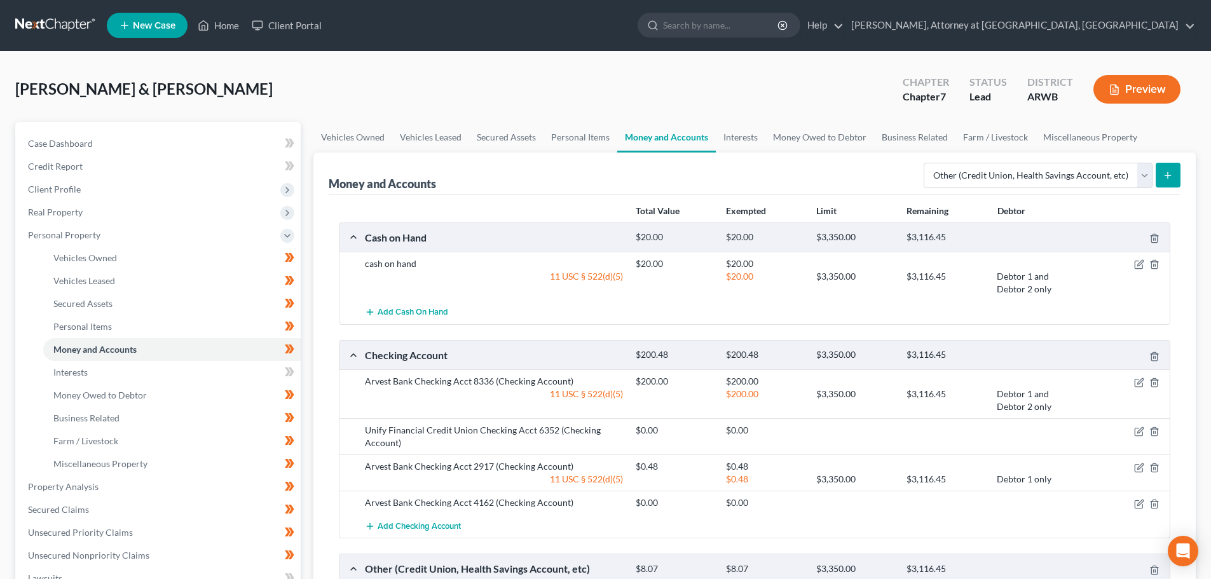
click at [1164, 172] on icon "submit" at bounding box center [1168, 175] width 10 height 10
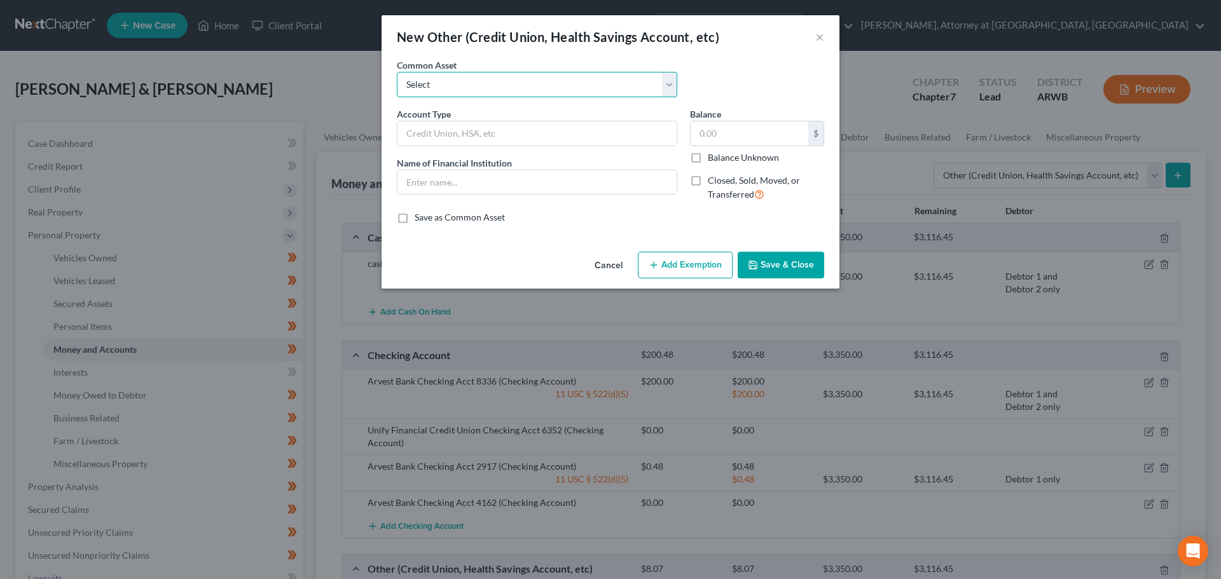
click at [475, 77] on select "Select Health Savings Account Prepaid Debit Card Credit Union Cash App account" at bounding box center [537, 84] width 280 height 25
click at [577, 52] on div "New Other (Credit Union, Health Savings Account, etc) ×" at bounding box center [610, 36] width 458 height 43
click at [477, 135] on input "text" at bounding box center [536, 133] width 279 height 24
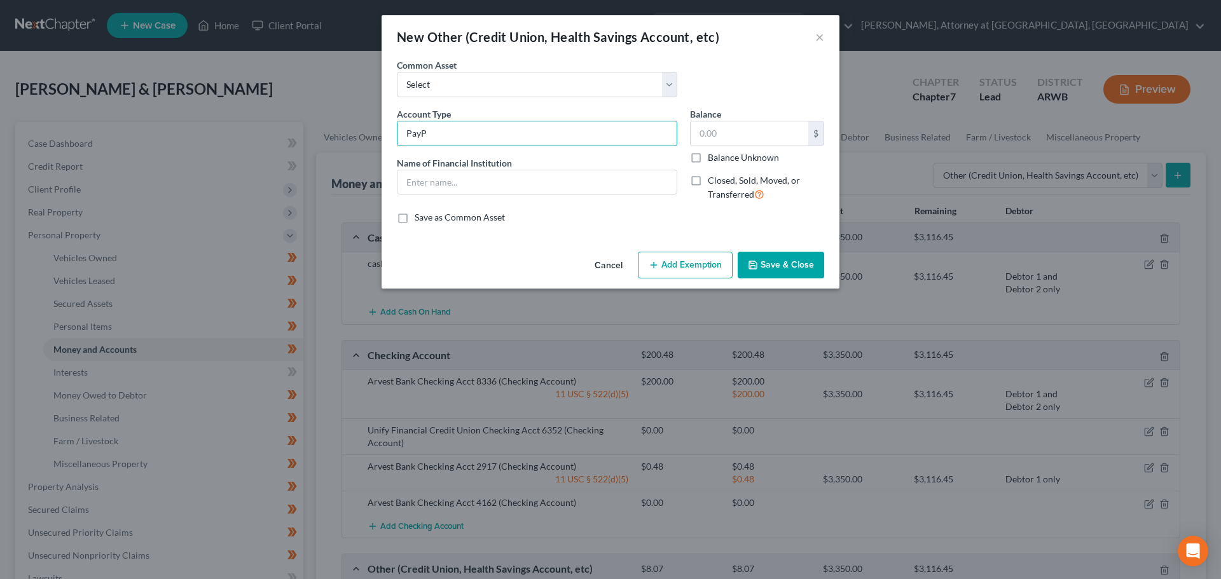
type input "PayPal account"
click at [521, 189] on input "text" at bounding box center [536, 182] width 279 height 24
type input "PayPal"
click at [743, 125] on input "text" at bounding box center [749, 133] width 118 height 24
type input "0.00"
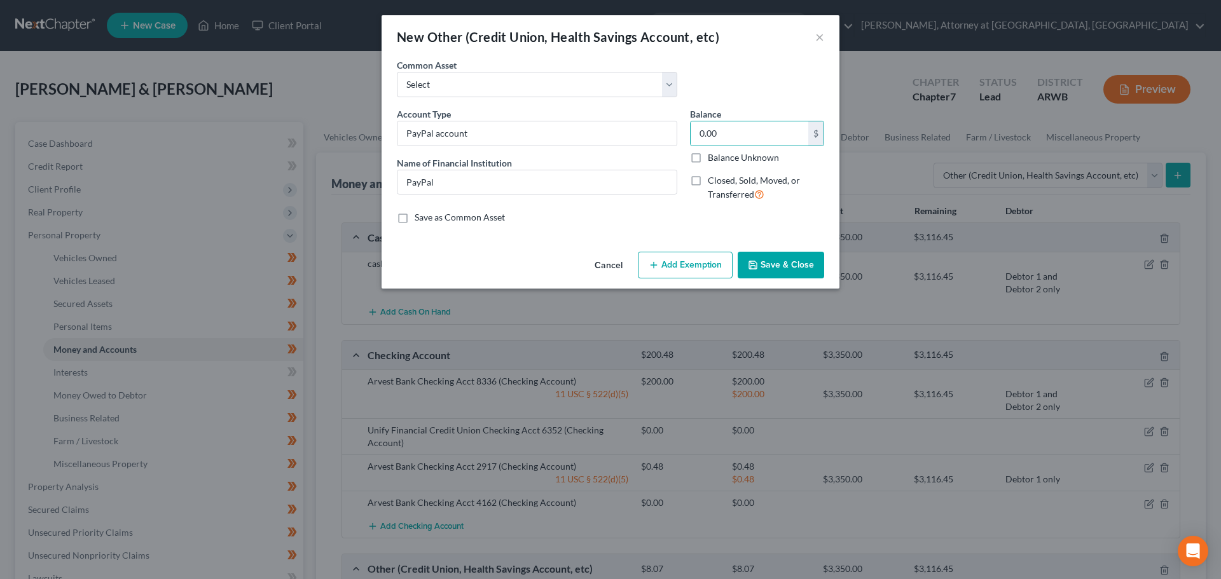
click at [775, 261] on button "Save & Close" at bounding box center [780, 265] width 86 height 27
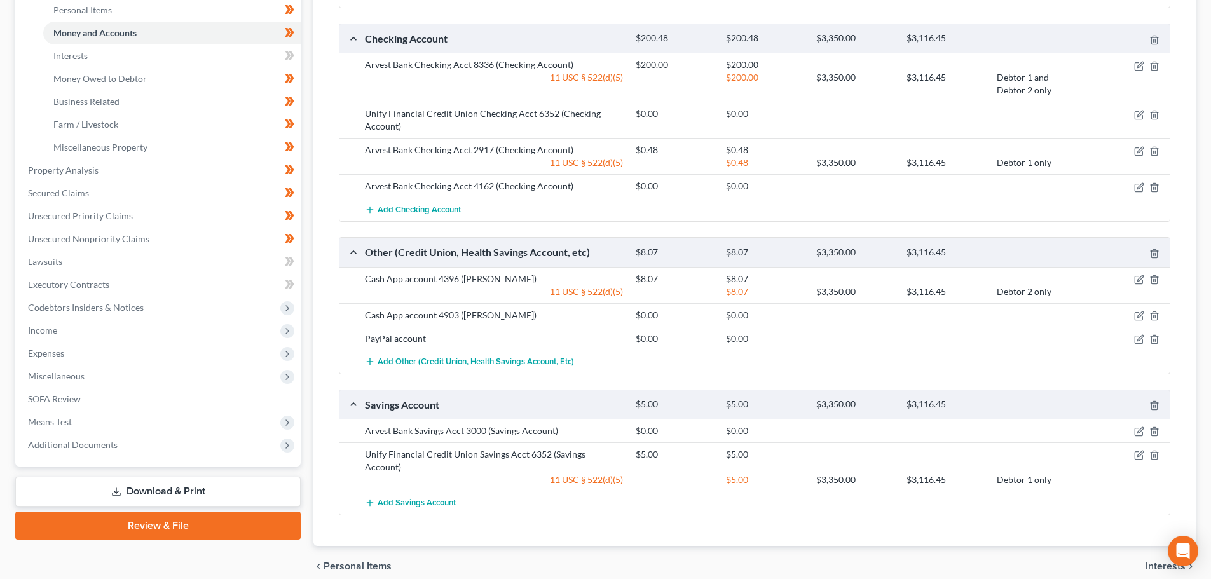
scroll to position [296, 0]
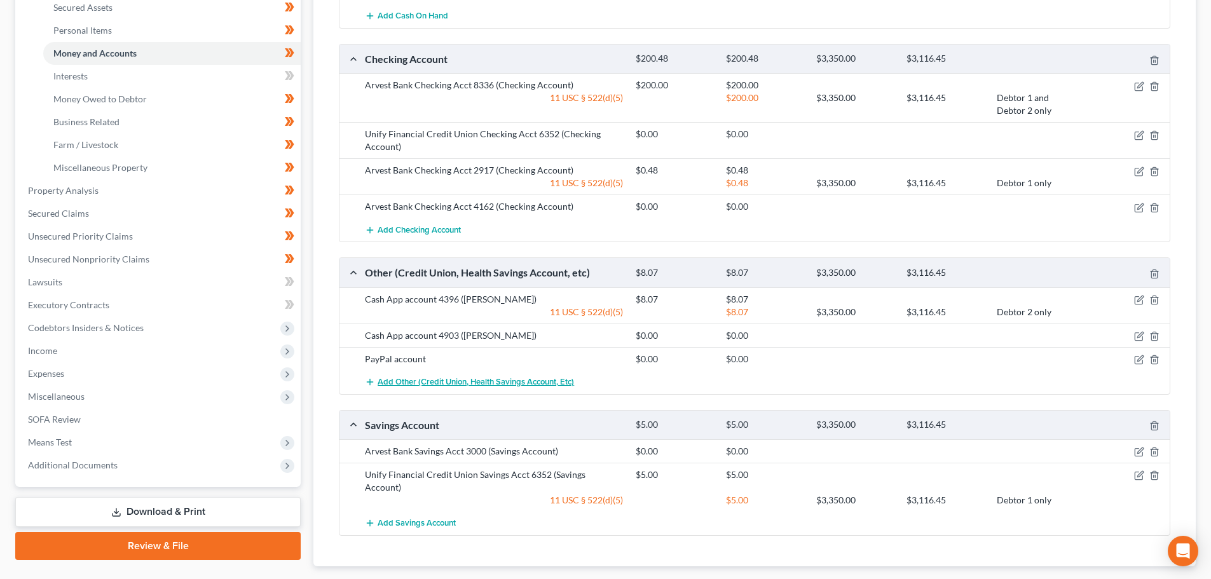
click at [407, 381] on span "Add Other (Credit Union, Health Savings Account, etc)" at bounding box center [476, 382] width 196 height 10
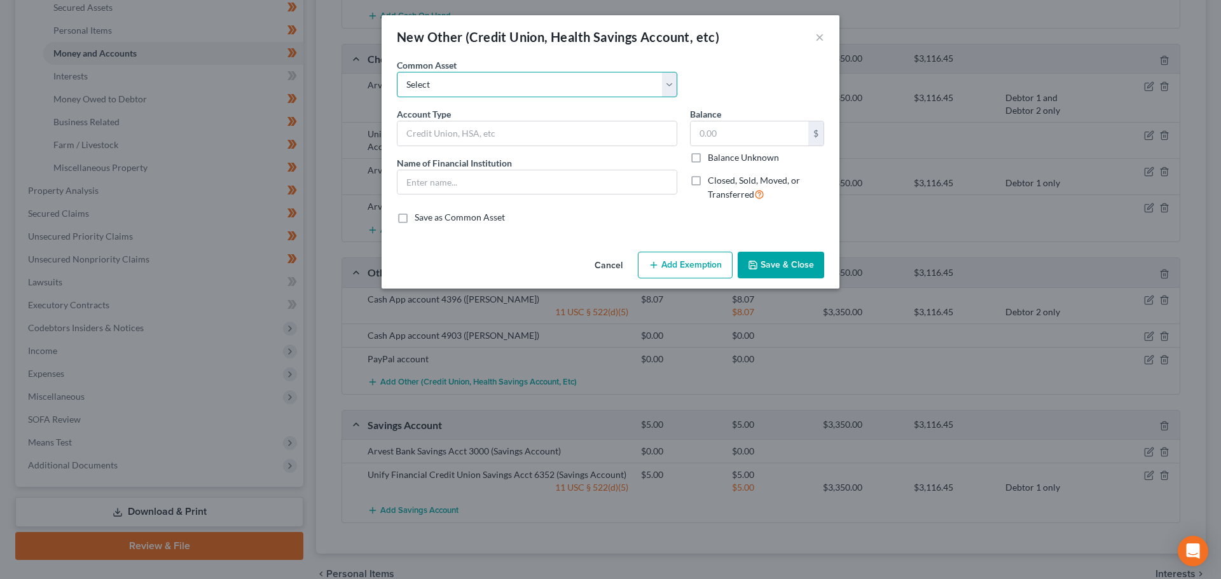
click at [449, 85] on select "Select Health Savings Account Prepaid Debit Card Credit Union Cash App account" at bounding box center [537, 84] width 280 height 25
click at [480, 55] on div "New Other (Credit Union, Health Savings Account, etc) ×" at bounding box center [610, 36] width 458 height 43
click at [477, 133] on input "text" at bounding box center [536, 133] width 279 height 24
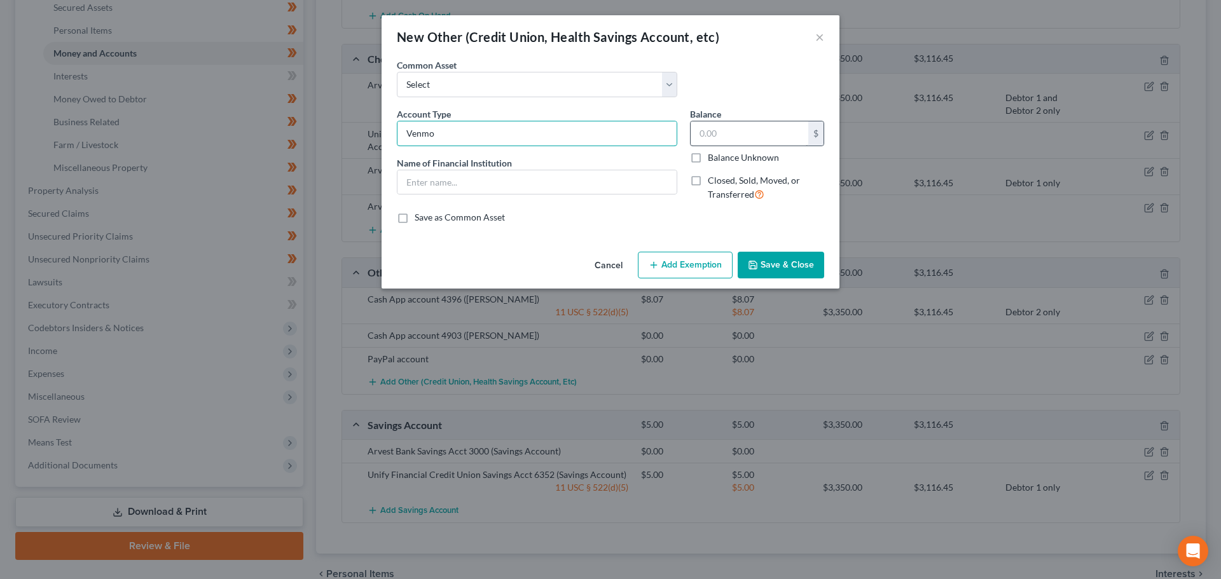
type input "Venmo"
click at [746, 142] on input "text" at bounding box center [749, 133] width 118 height 24
type input "0.00"
click at [478, 184] on input "text" at bounding box center [536, 182] width 279 height 24
type input "Venmo"
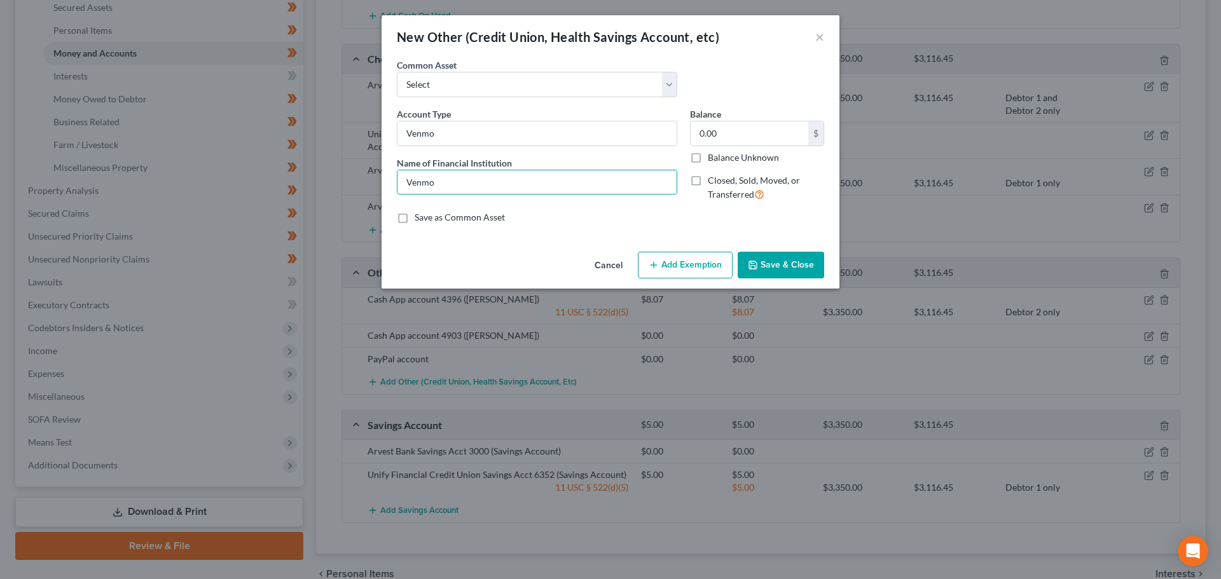
click at [781, 265] on button "Save & Close" at bounding box center [780, 265] width 86 height 27
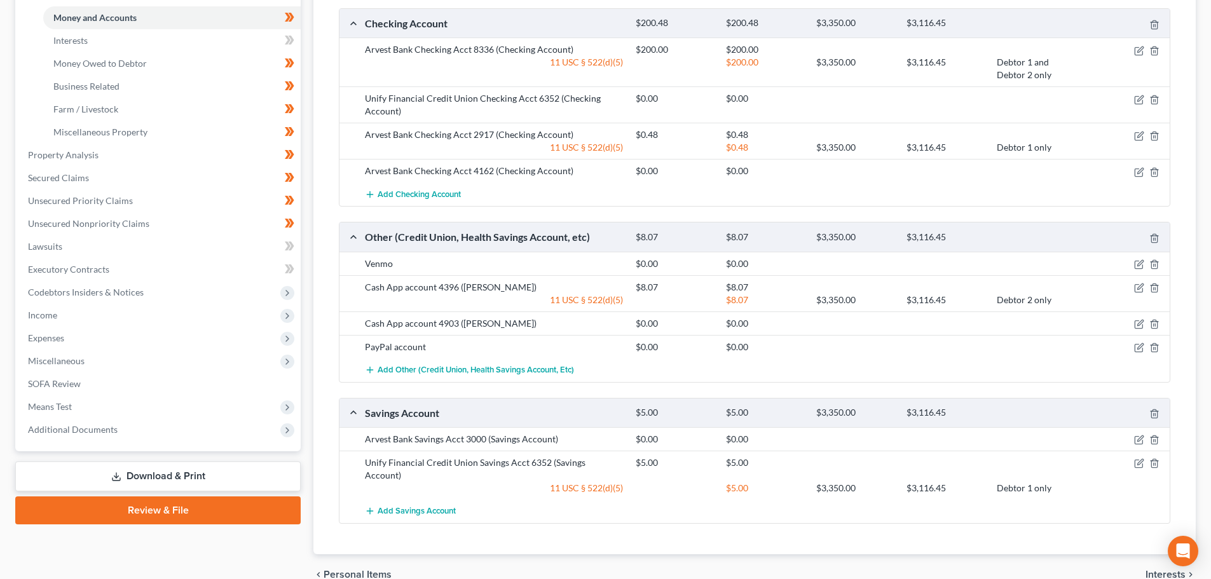
scroll to position [256, 0]
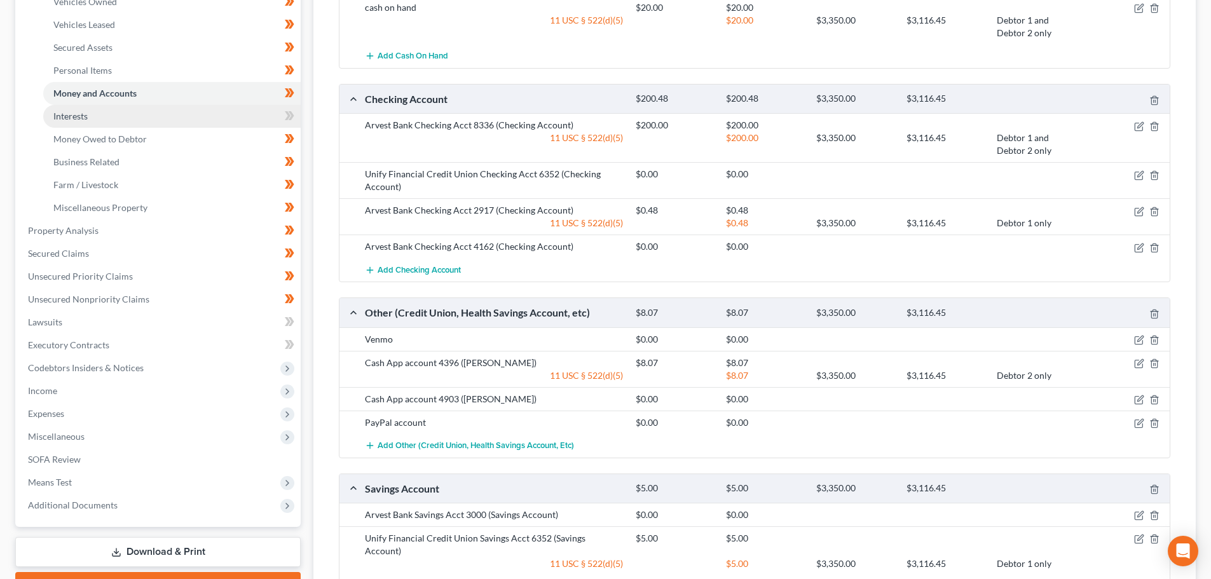
click at [131, 114] on link "Interests" at bounding box center [171, 116] width 257 height 23
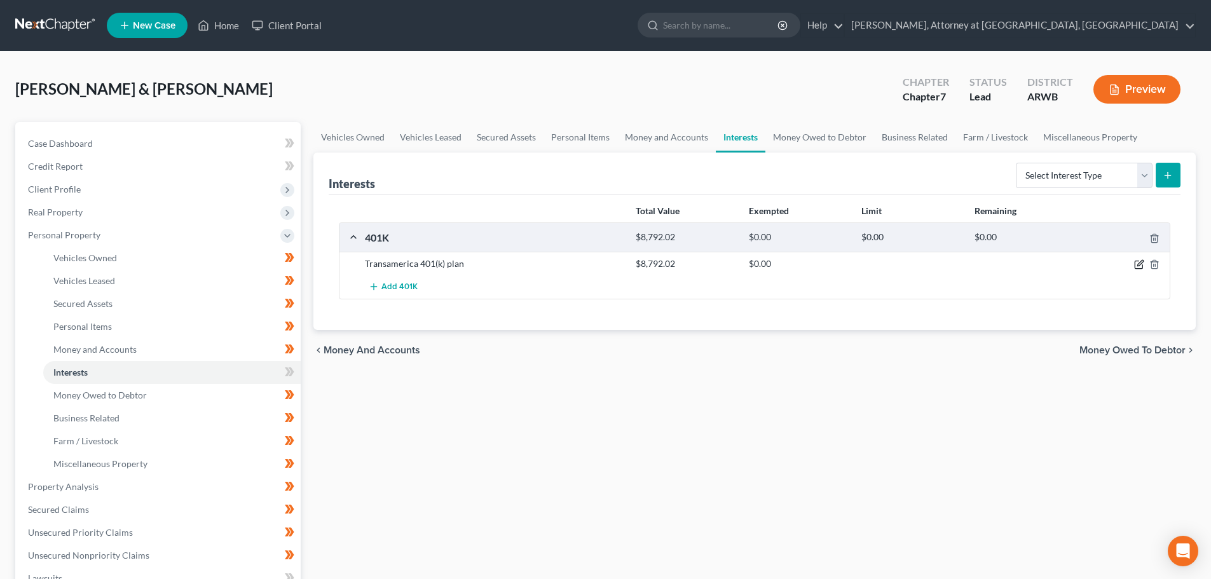
click at [1140, 264] on icon "button" at bounding box center [1139, 264] width 10 height 10
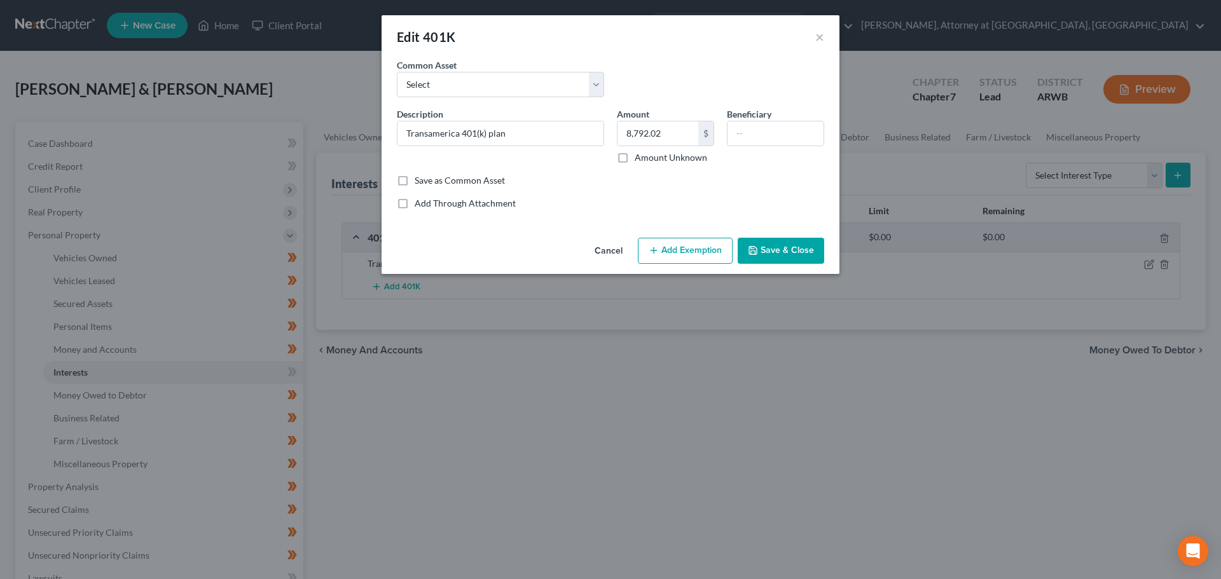
click at [691, 254] on button "Add Exemption" at bounding box center [685, 251] width 95 height 27
select select "2"
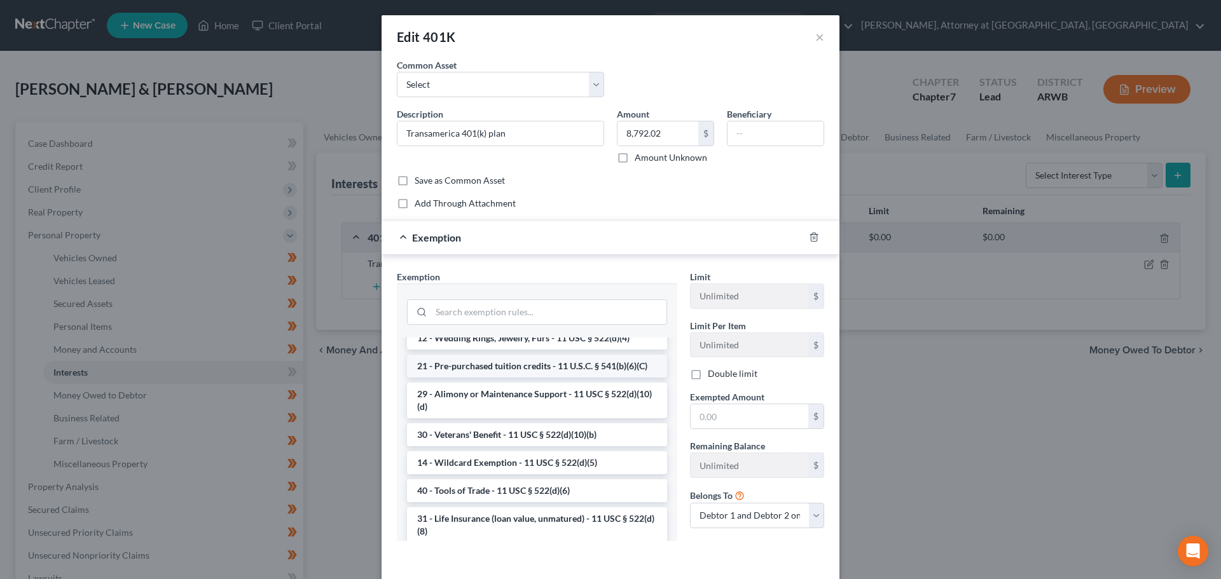
scroll to position [381, 0]
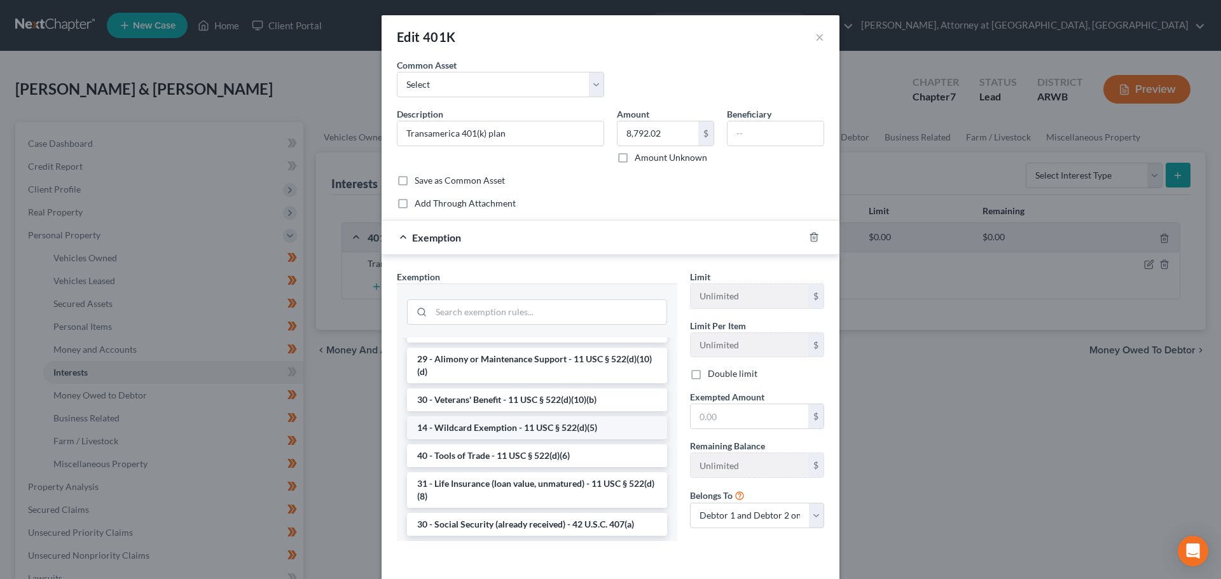
click at [533, 439] on li "14 - Wildcard Exemption - 11 USC § 522(d)(5)" at bounding box center [537, 427] width 260 height 23
checkbox input "true"
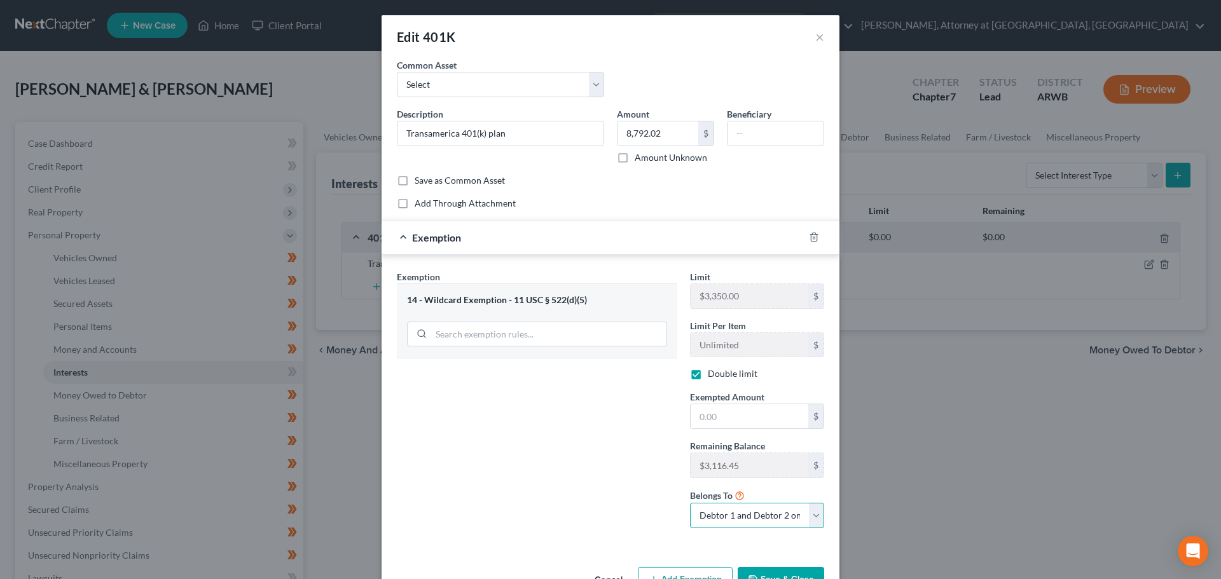
click at [717, 513] on select "Debtor 1 only Debtor 2 only Debtor 1 and Debtor 2 only" at bounding box center [757, 515] width 134 height 25
select select "1"
click at [690, 503] on select "Debtor 1 only Debtor 2 only Debtor 1 and Debtor 2 only" at bounding box center [757, 515] width 134 height 25
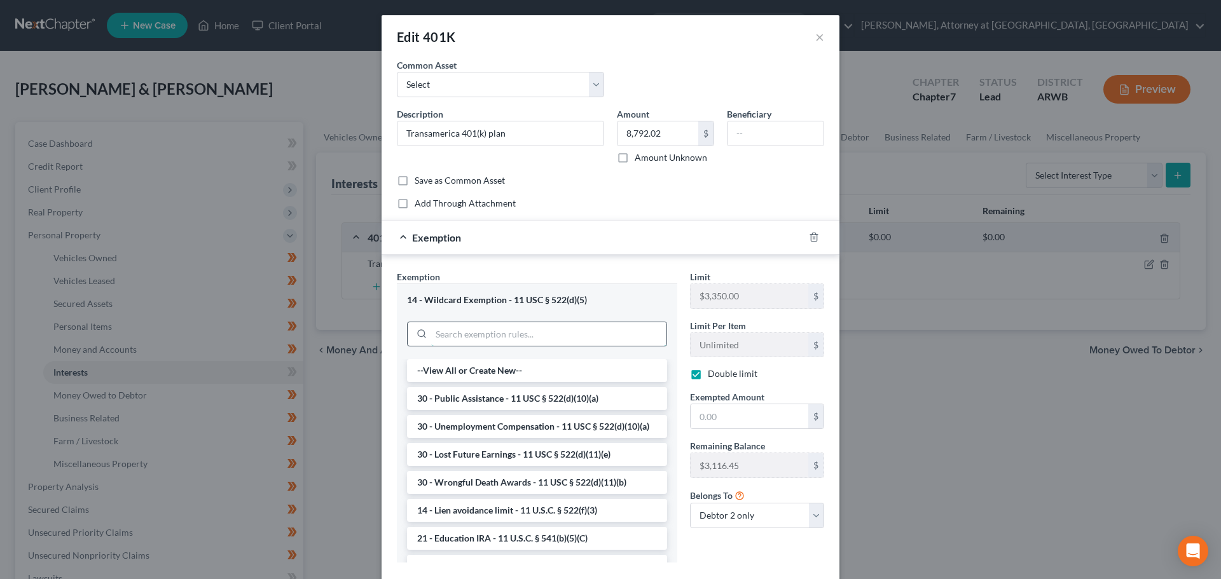
click at [585, 334] on input "search" at bounding box center [548, 334] width 235 height 24
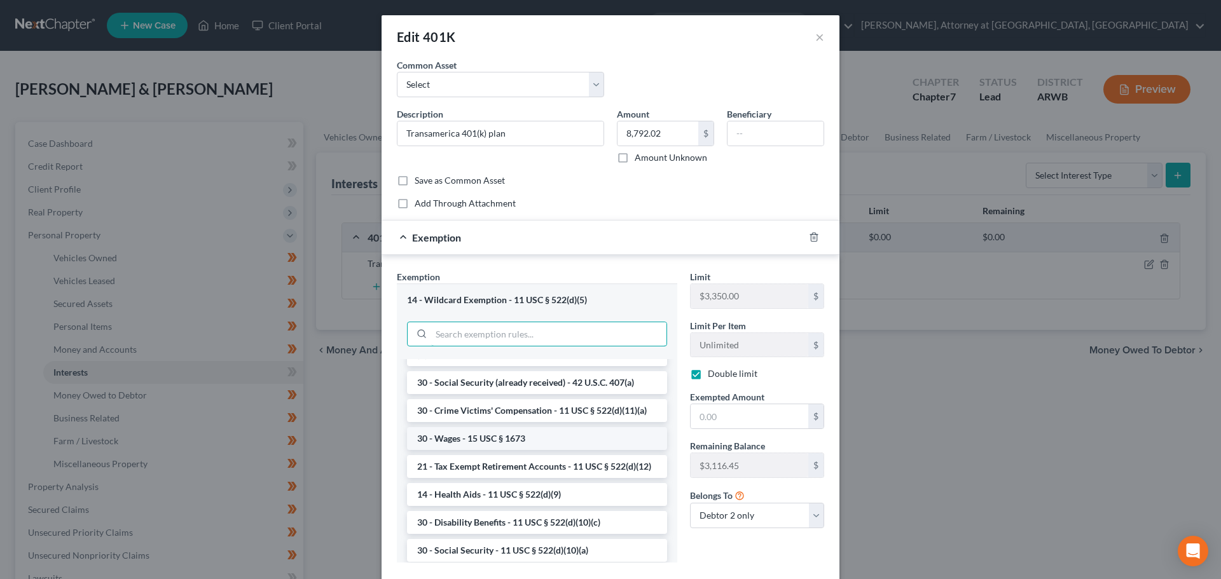
scroll to position [572, 0]
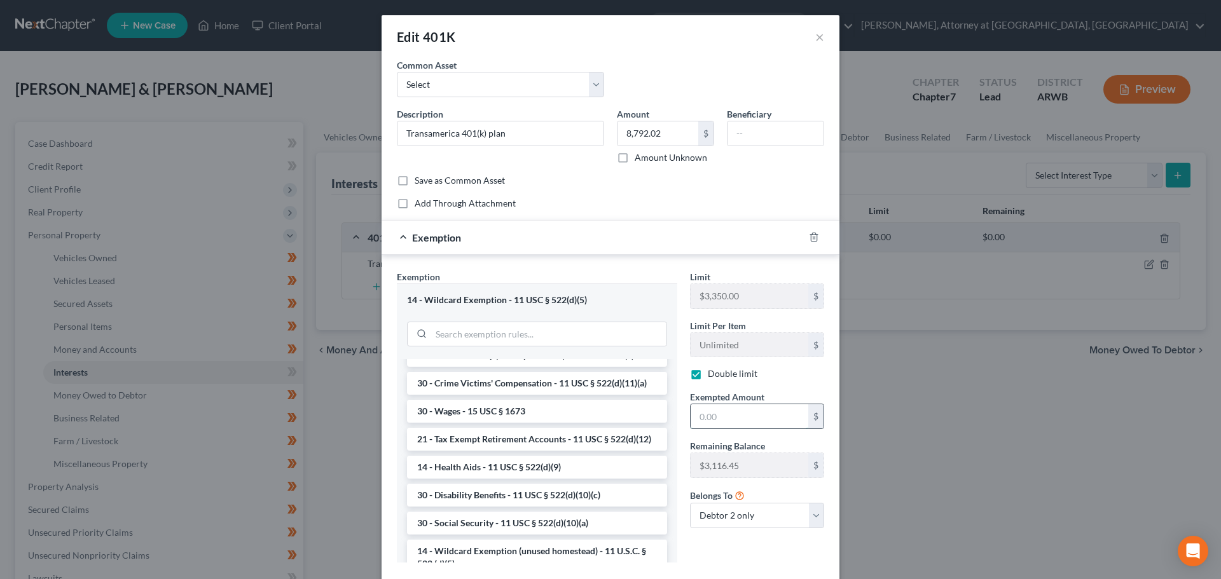
click at [708, 416] on input "text" at bounding box center [749, 416] width 118 height 24
type input "3"
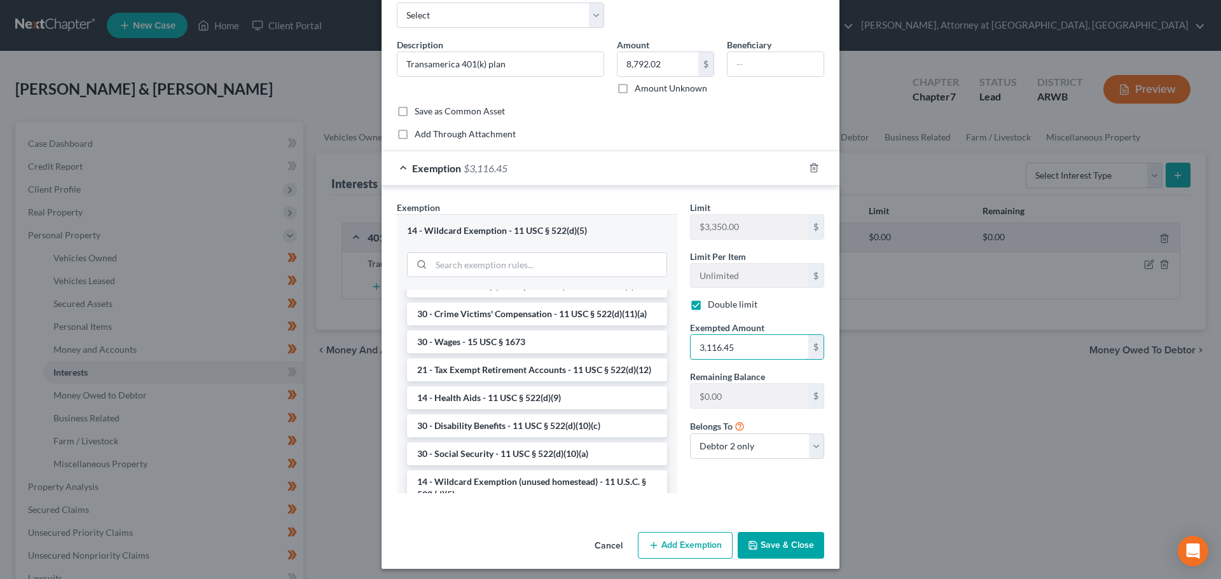
scroll to position [74, 0]
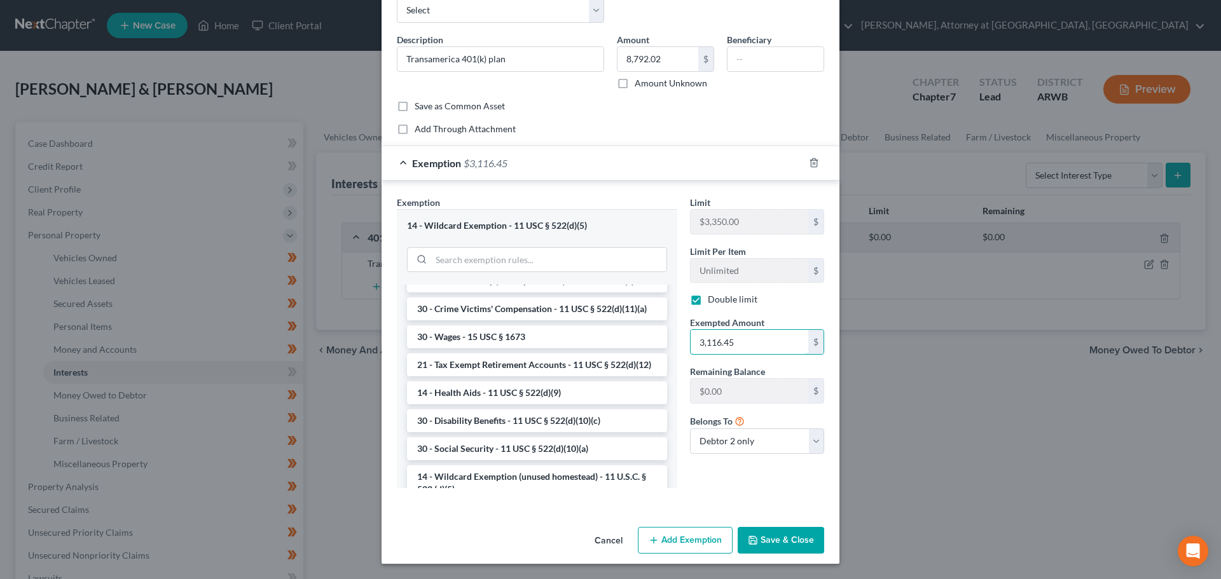
type input "3,116.45"
click at [676, 537] on button "Add Exemption" at bounding box center [685, 540] width 95 height 27
select select "2"
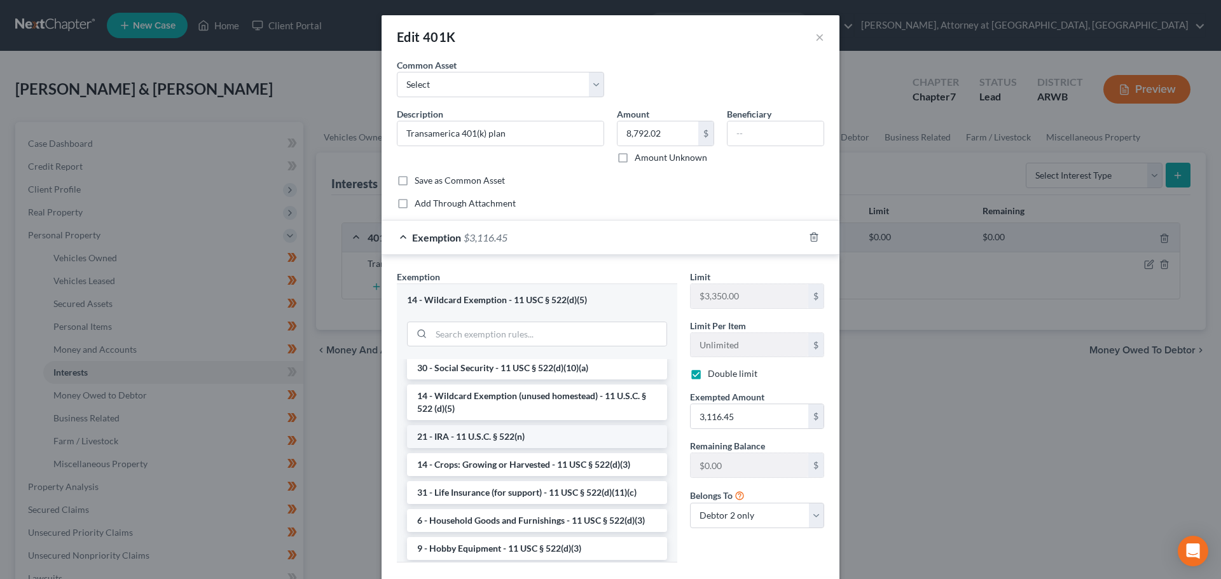
scroll to position [705, 0]
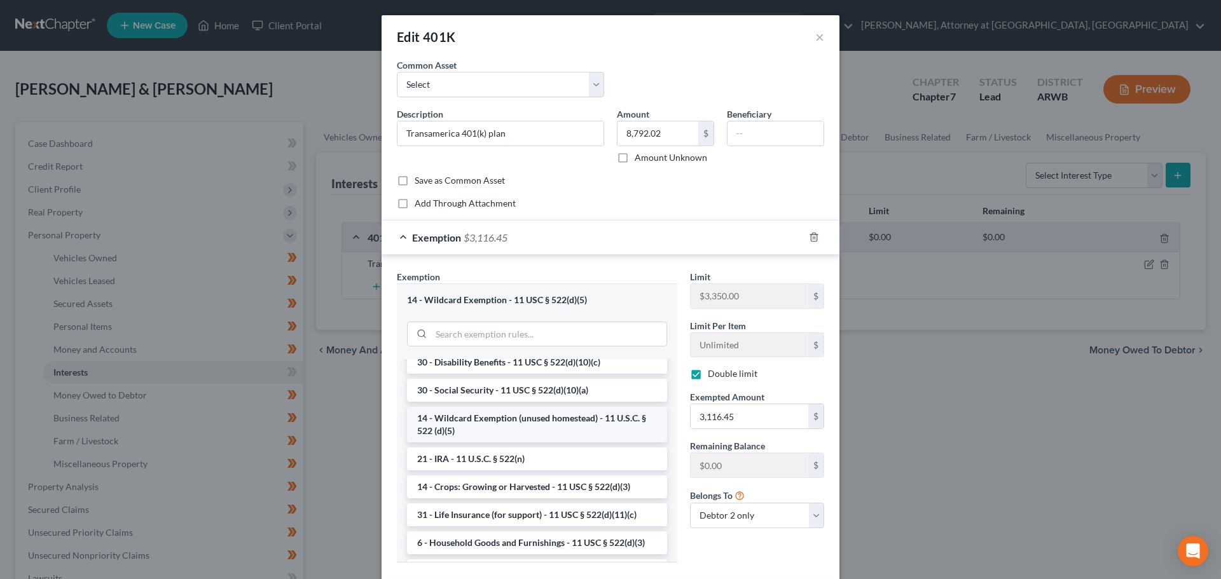
click at [537, 442] on li "14 - Wildcard Exemption (unused homestead) - 11 U.S.C. § 522 (d)(5)" at bounding box center [537, 425] width 260 height 36
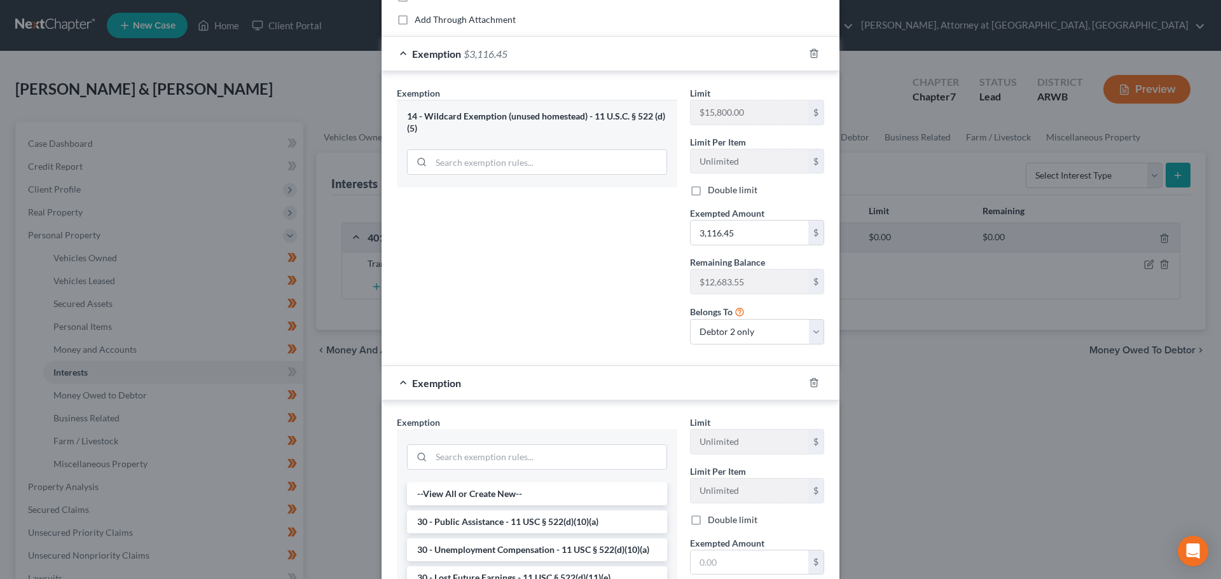
scroll to position [191, 0]
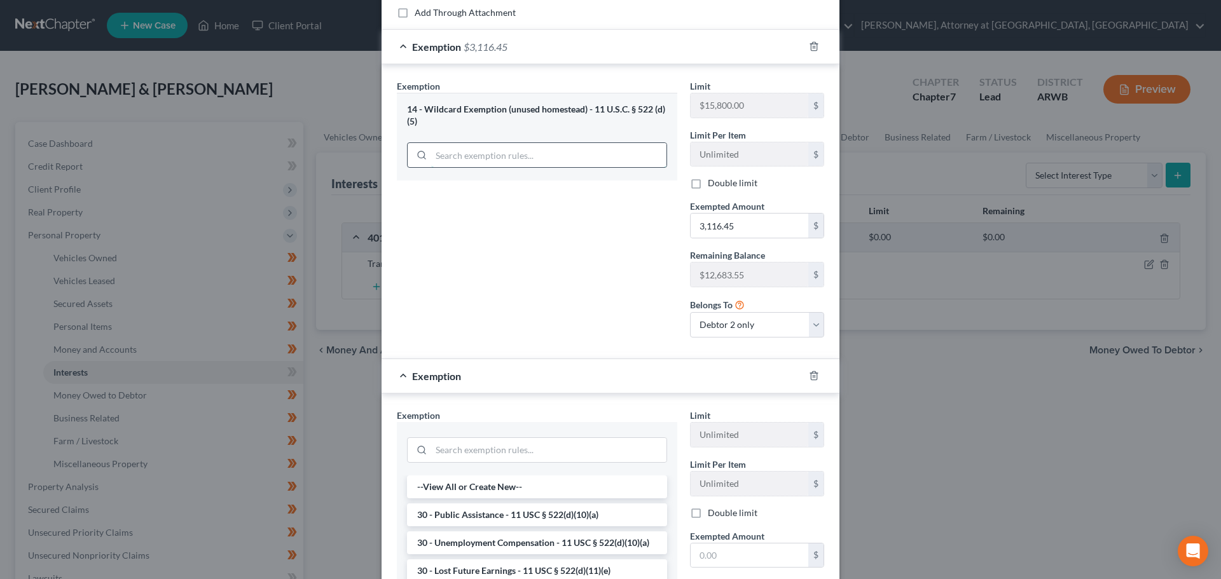
click at [552, 148] on input "search" at bounding box center [548, 155] width 235 height 24
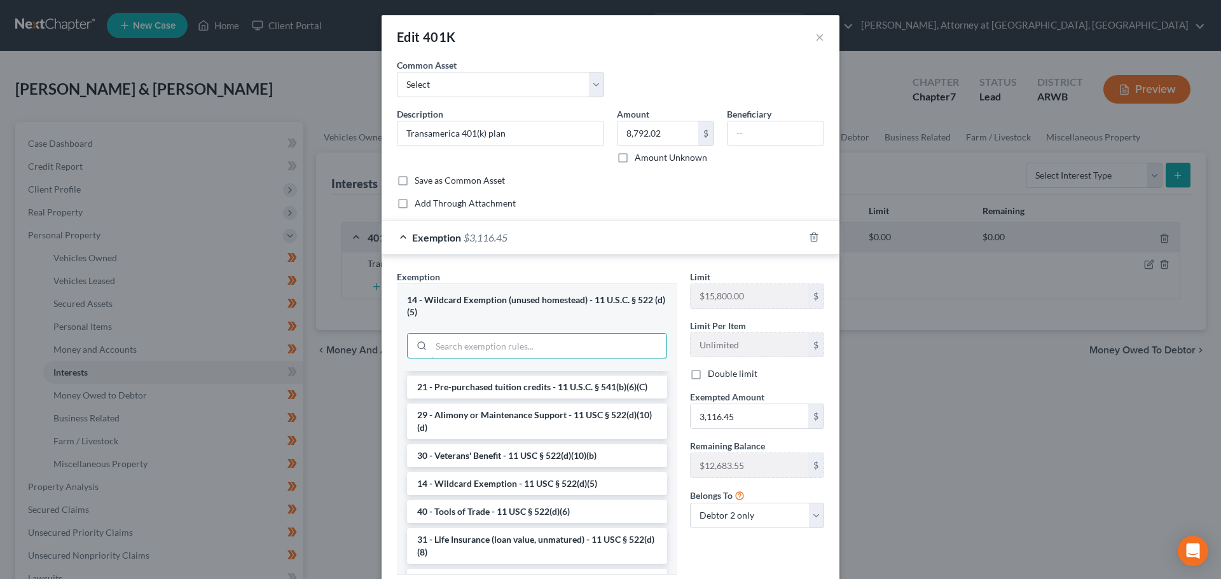
scroll to position [381, 0]
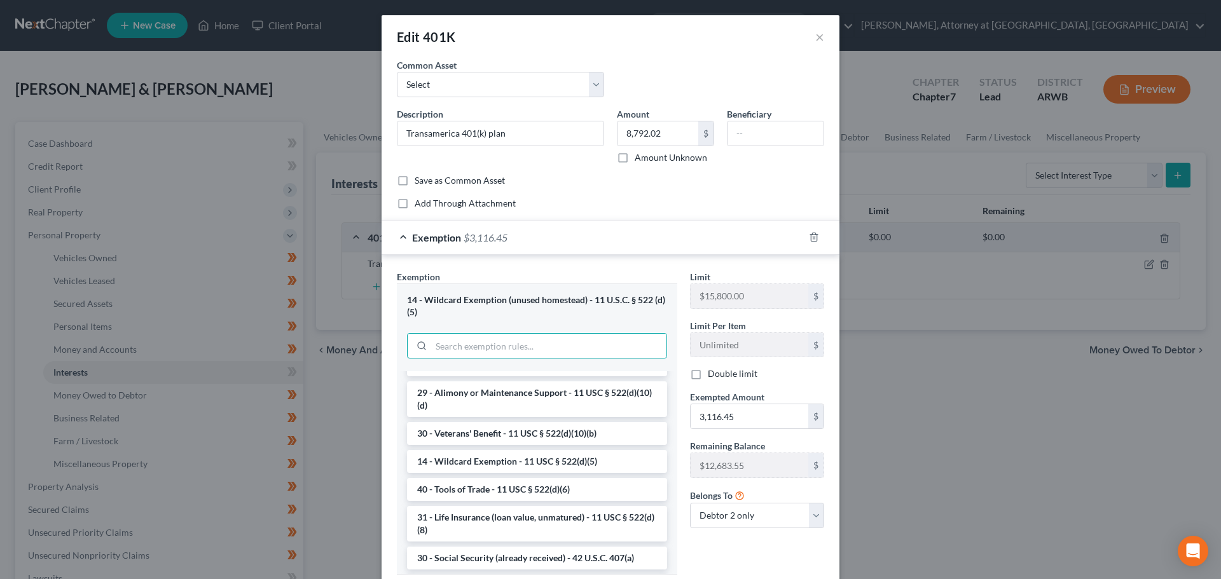
click at [557, 473] on li "14 - Wildcard Exemption - 11 USC § 522(d)(5)" at bounding box center [537, 461] width 260 height 23
checkbox input "true"
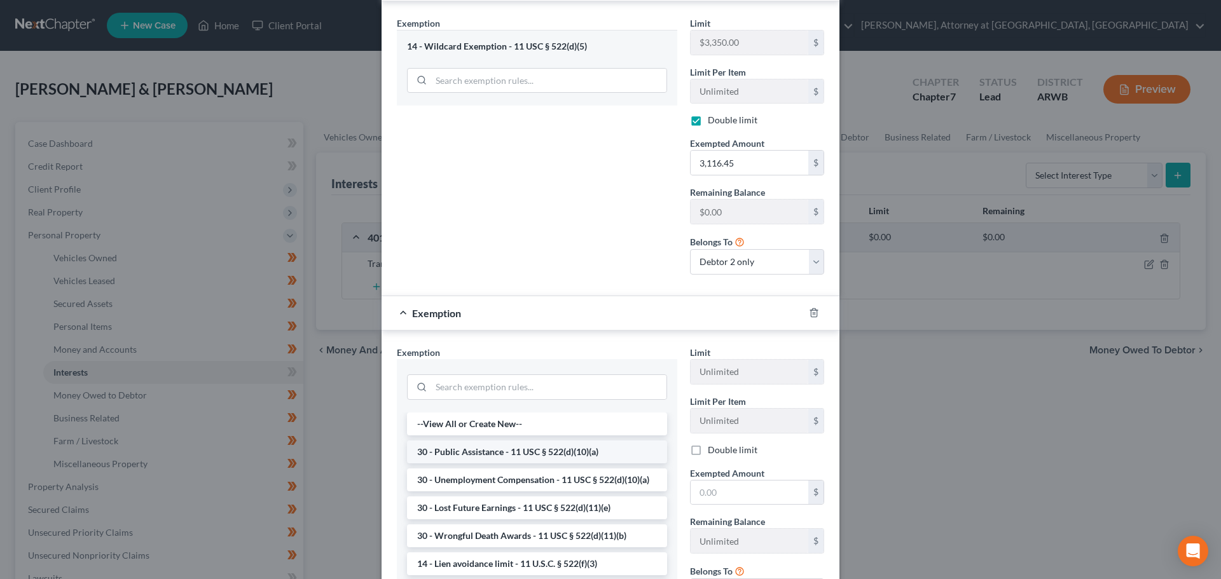
scroll to position [254, 0]
click at [519, 389] on input "search" at bounding box center [548, 386] width 235 height 24
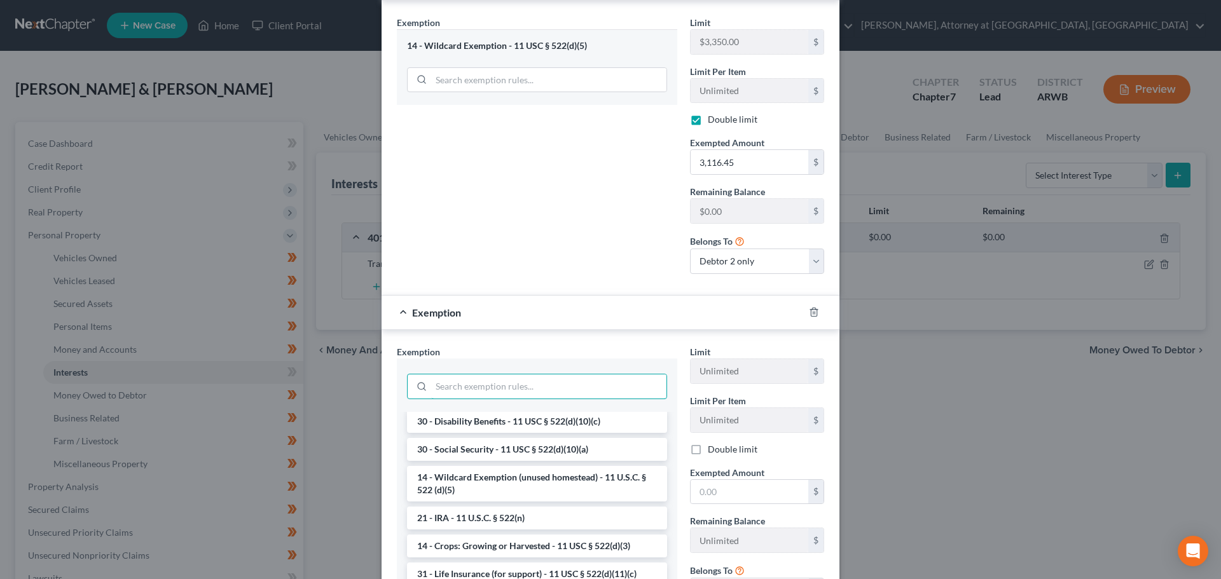
scroll to position [699, 0]
click at [557, 501] on li "14 - Wildcard Exemption (unused homestead) - 11 U.S.C. § 522 (d)(5)" at bounding box center [537, 483] width 260 height 36
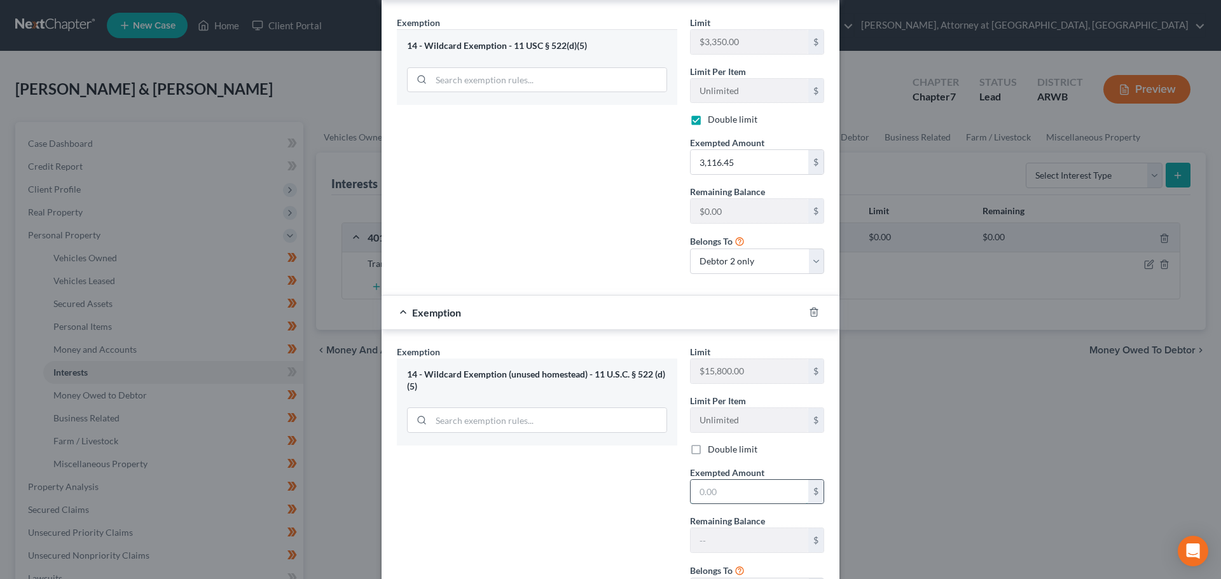
click at [718, 493] on input "text" at bounding box center [749, 492] width 118 height 24
click at [708, 453] on label "Double limit" at bounding box center [733, 449] width 50 height 13
click at [713, 451] on input "Double limit" at bounding box center [717, 447] width 8 height 8
checkbox input "true"
click at [710, 495] on input "text" at bounding box center [749, 492] width 118 height 24
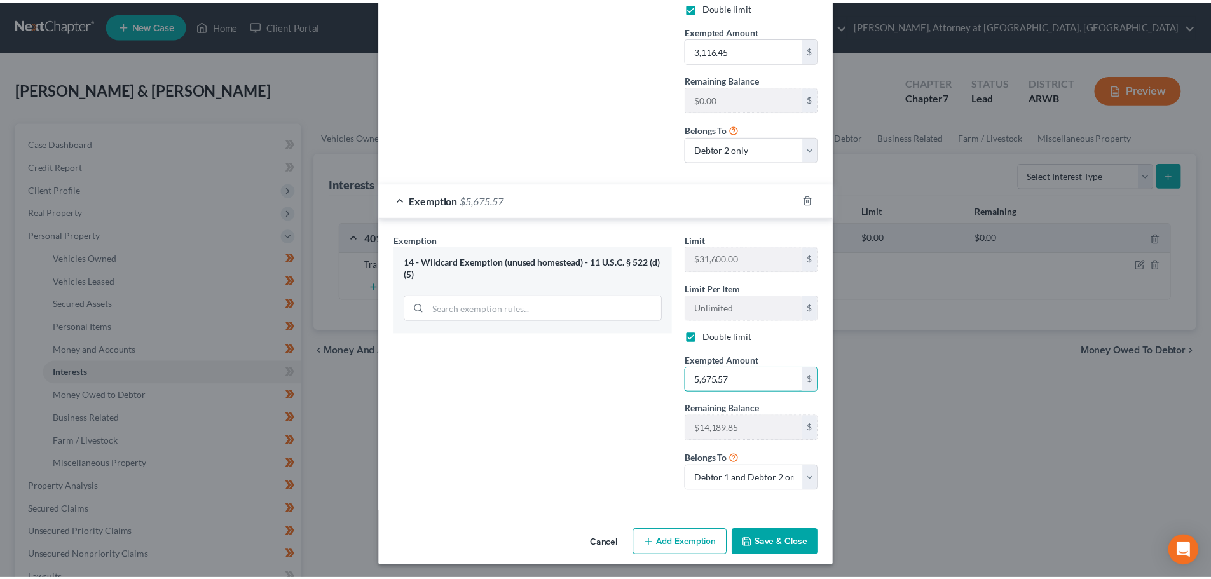
scroll to position [369, 0]
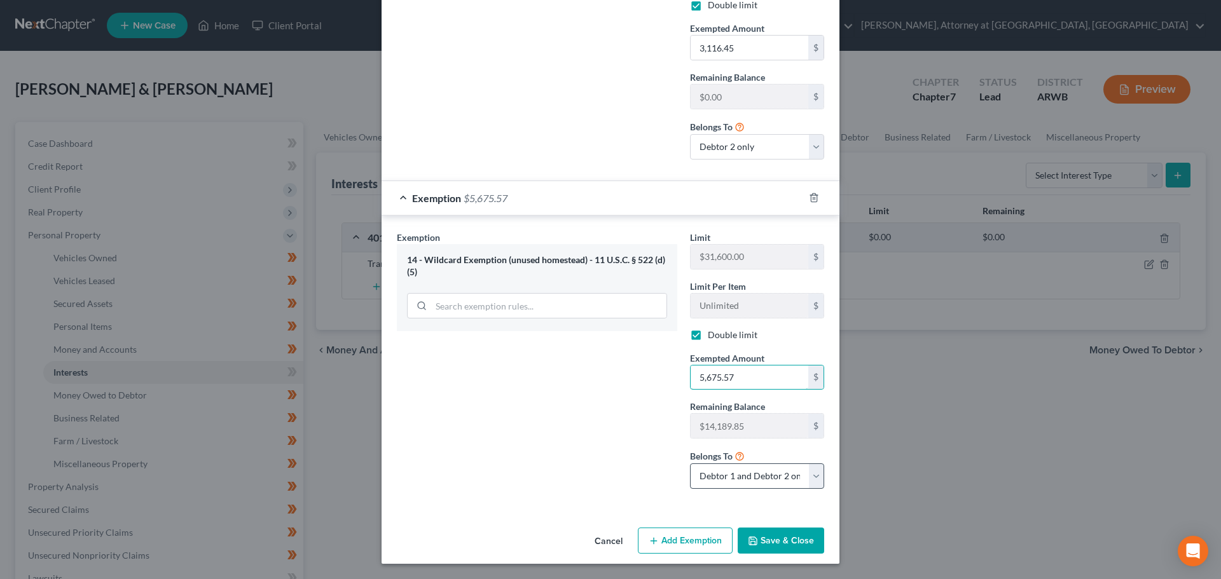
type input "5,675.57"
click at [795, 480] on select "Debtor 1 only Debtor 2 only Debtor 1 and Debtor 2 only" at bounding box center [757, 475] width 134 height 25
select select "1"
click at [690, 463] on select "Debtor 1 only Debtor 2 only Debtor 1 and Debtor 2 only" at bounding box center [757, 475] width 134 height 25
click at [772, 537] on button "Save & Close" at bounding box center [780, 541] width 86 height 27
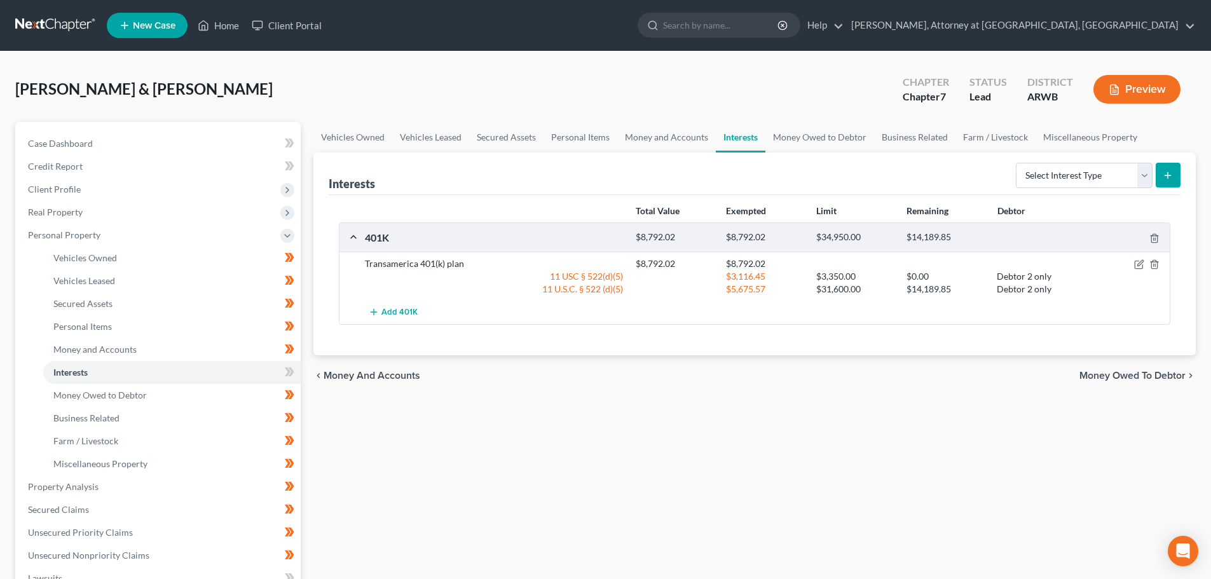
click at [291, 375] on icon at bounding box center [292, 371] width 6 height 9
click at [291, 374] on icon at bounding box center [292, 371] width 6 height 9
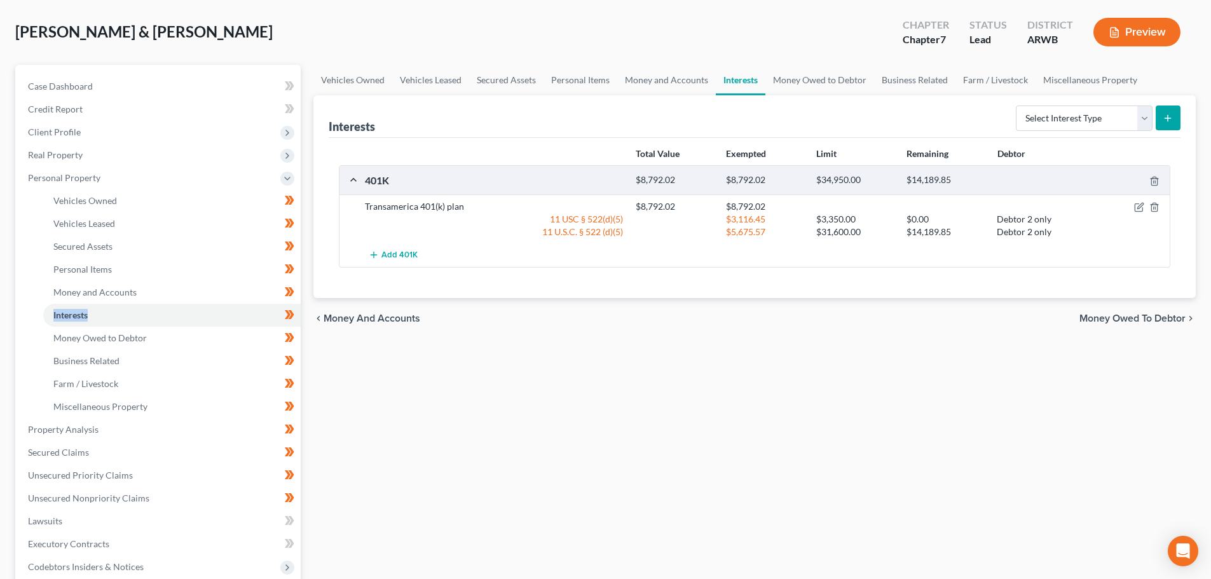
scroll to position [127, 0]
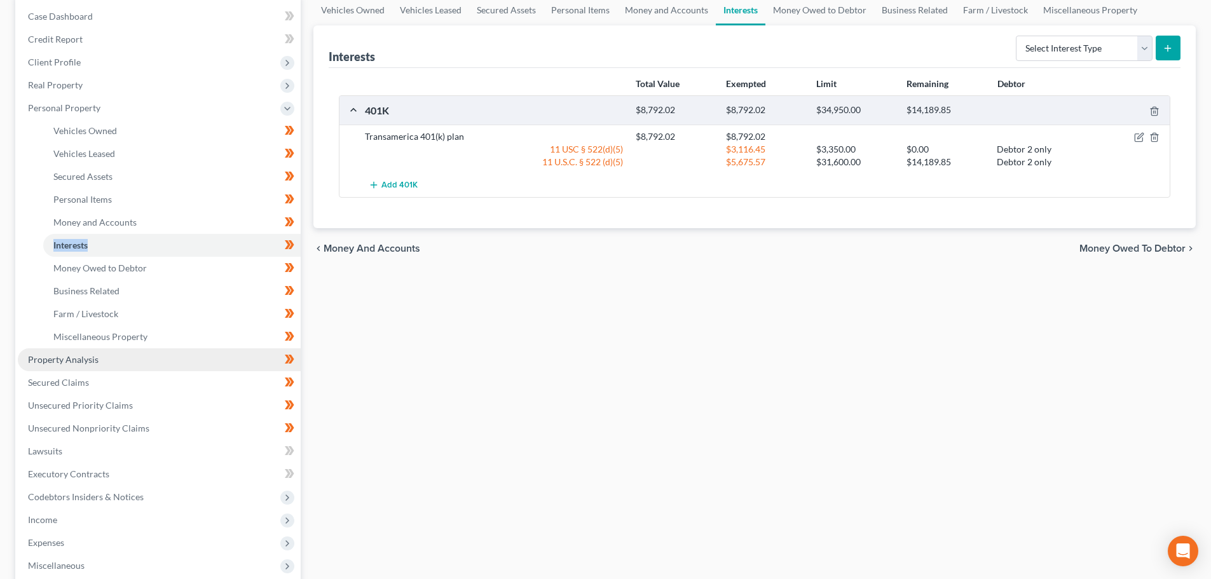
click at [60, 360] on span "Property Analysis" at bounding box center [63, 359] width 71 height 11
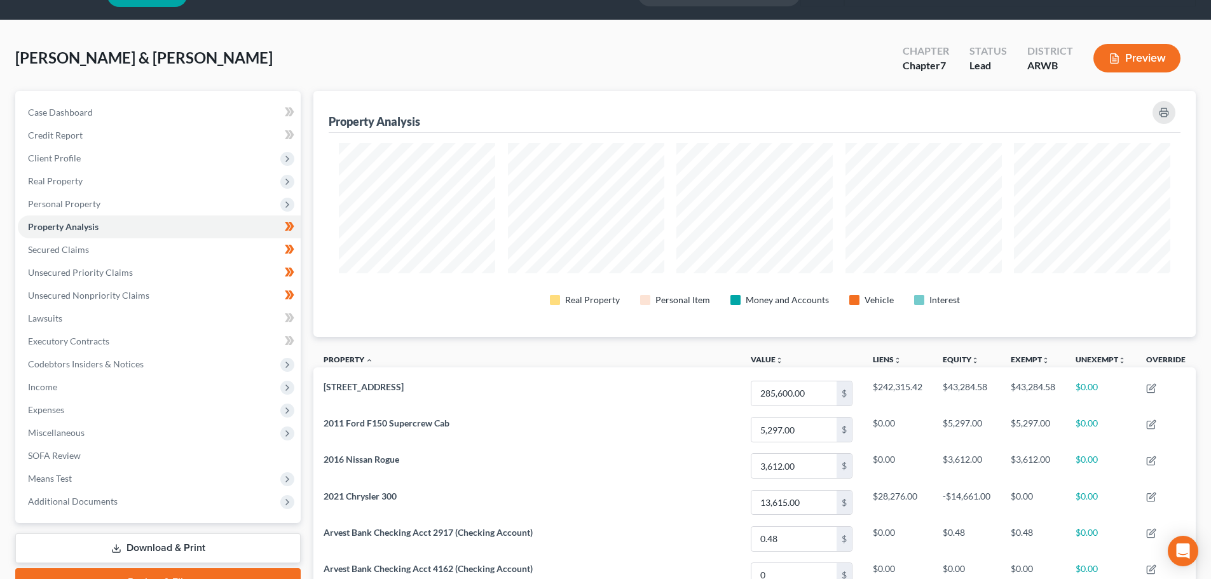
scroll to position [29, 0]
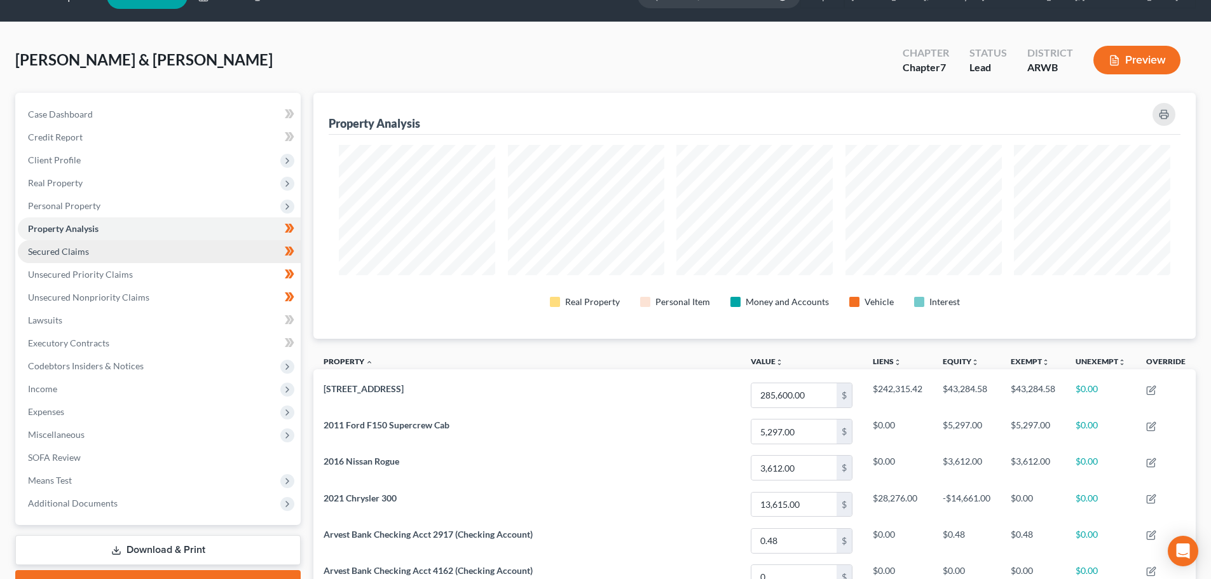
click at [164, 252] on link "Secured Claims" at bounding box center [159, 251] width 283 height 23
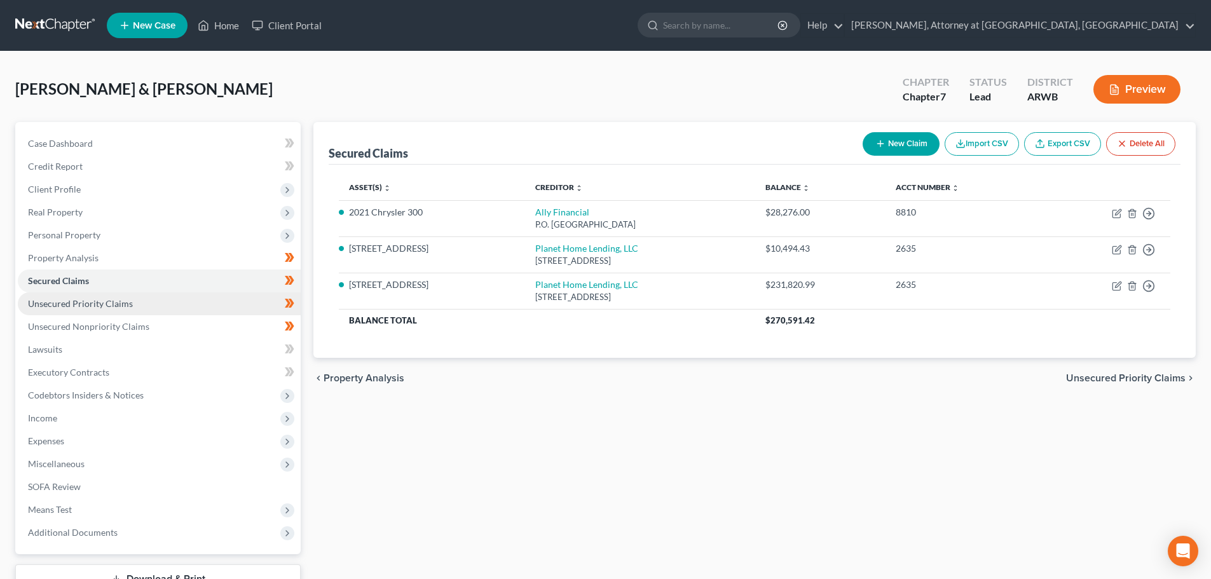
click at [240, 311] on link "Unsecured Priority Claims" at bounding box center [159, 303] width 283 height 23
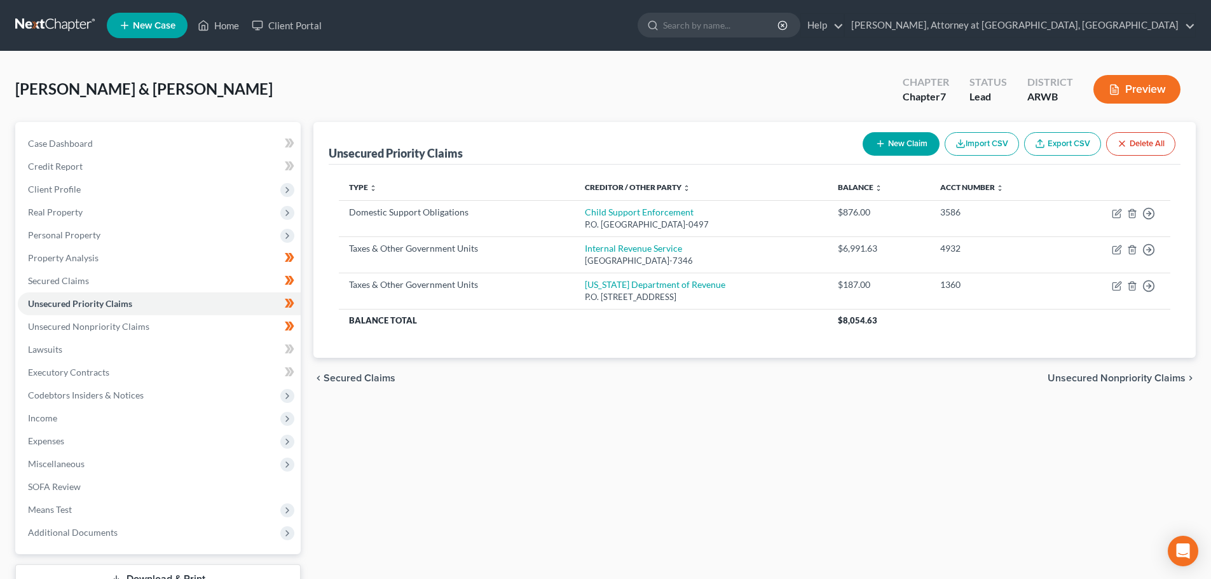
click at [885, 147] on button "New Claim" at bounding box center [901, 144] width 77 height 24
select select "2"
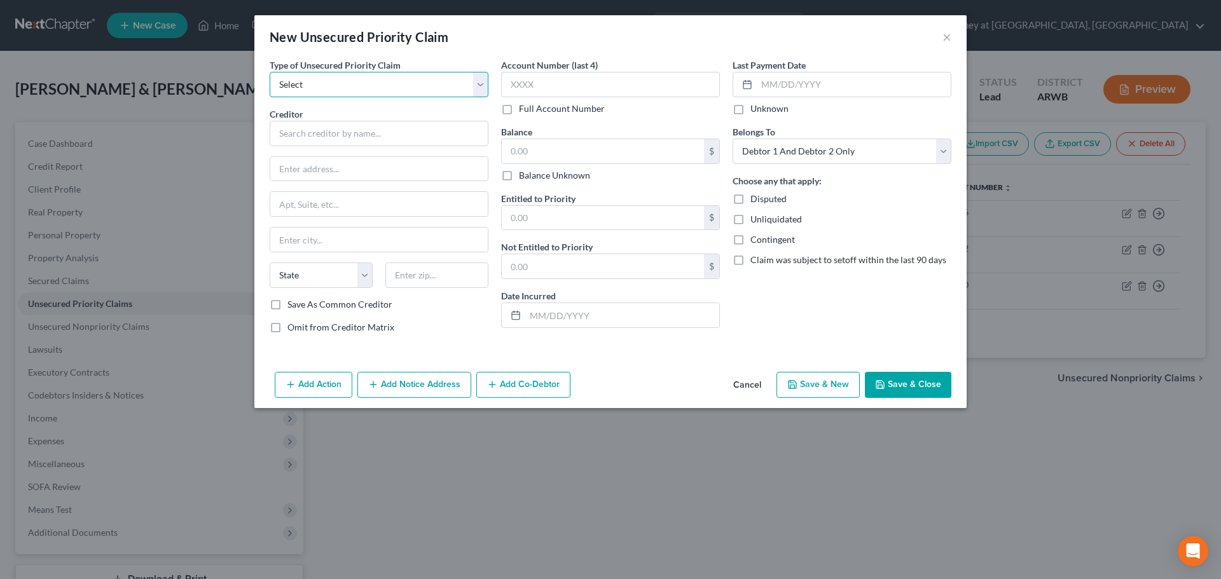
click at [336, 87] on select "Select Taxes & Other Government Units Domestic Support Obligations Extensions o…" at bounding box center [379, 84] width 219 height 25
select select "1"
click at [270, 72] on select "Select Taxes & Other Government Units Domestic Support Obligations Extensions o…" at bounding box center [379, 84] width 219 height 25
click at [317, 134] on input "text" at bounding box center [379, 133] width 219 height 25
type input "Bailey Jensen"
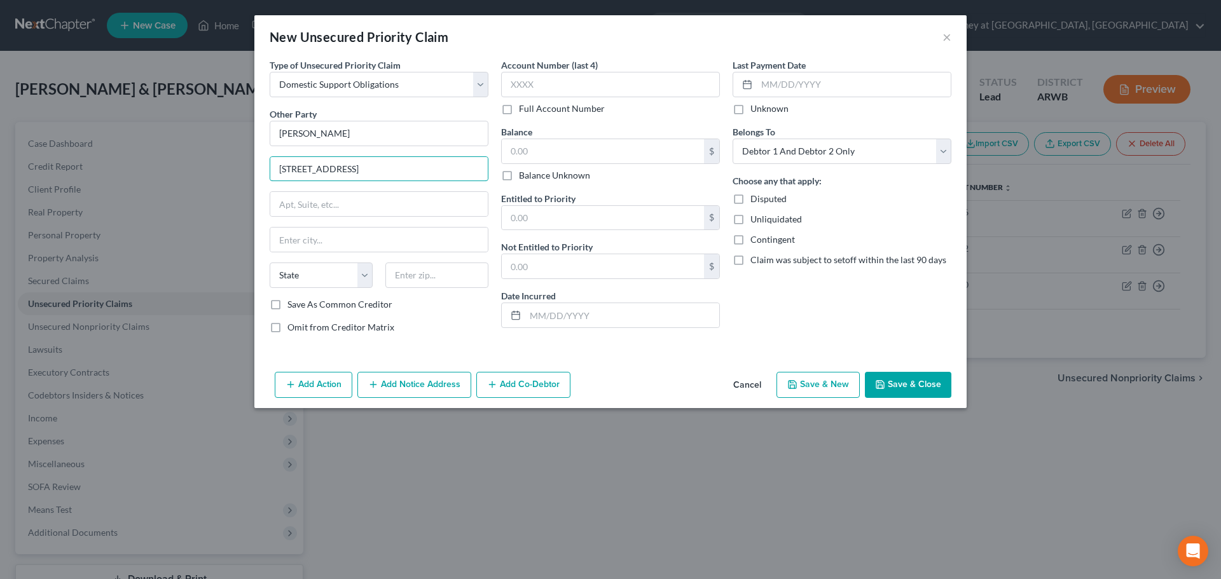
type input "5002 Kensington St."
type input "Wichita"
click at [278, 278] on select "State AL AK AR AZ CA CO CT DE DC FL GA GU HI ID IL IN IA KS KY LA ME MD MA MI M…" at bounding box center [321, 275] width 103 height 25
select select "17"
click at [270, 263] on select "State AL AK AR AZ CA CO CT DE DC FL GA GU HI ID IL IN IA KS KY LA ME MD MA MI M…" at bounding box center [321, 275] width 103 height 25
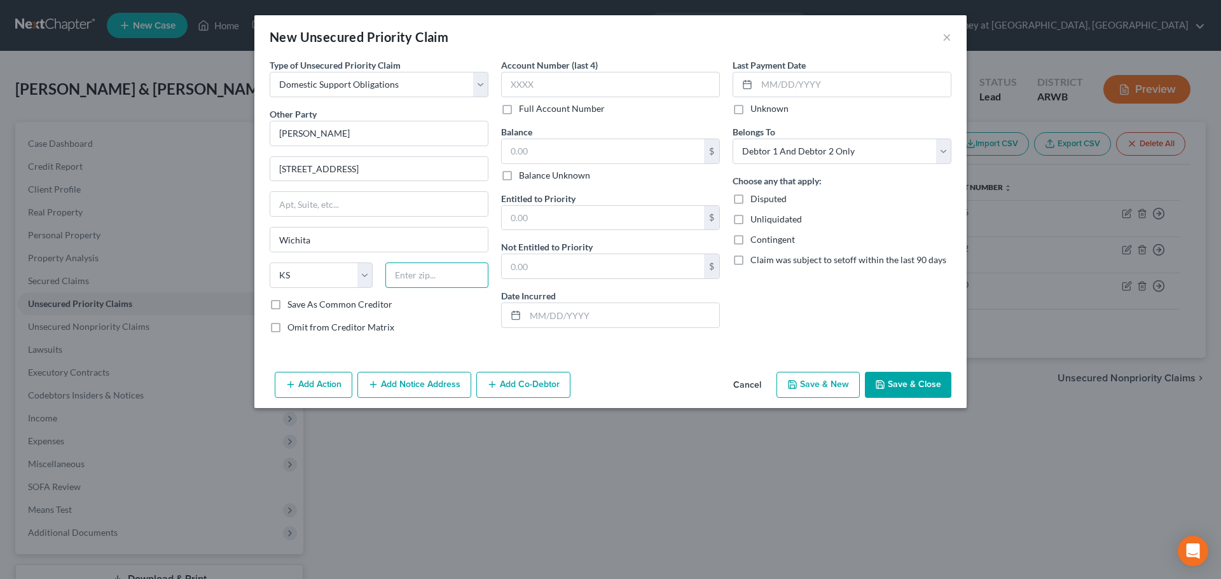
click at [406, 276] on input "text" at bounding box center [436, 275] width 103 height 25
type input "67208"
click at [845, 151] on select "Select Debtor 1 Only Debtor 2 Only Debtor 1 And Debtor 2 Only At Least One Of T…" at bounding box center [841, 151] width 219 height 25
select select "1"
click at [732, 139] on select "Select Debtor 1 Only Debtor 2 Only Debtor 1 And Debtor 2 Only At Least One Of T…" at bounding box center [841, 151] width 219 height 25
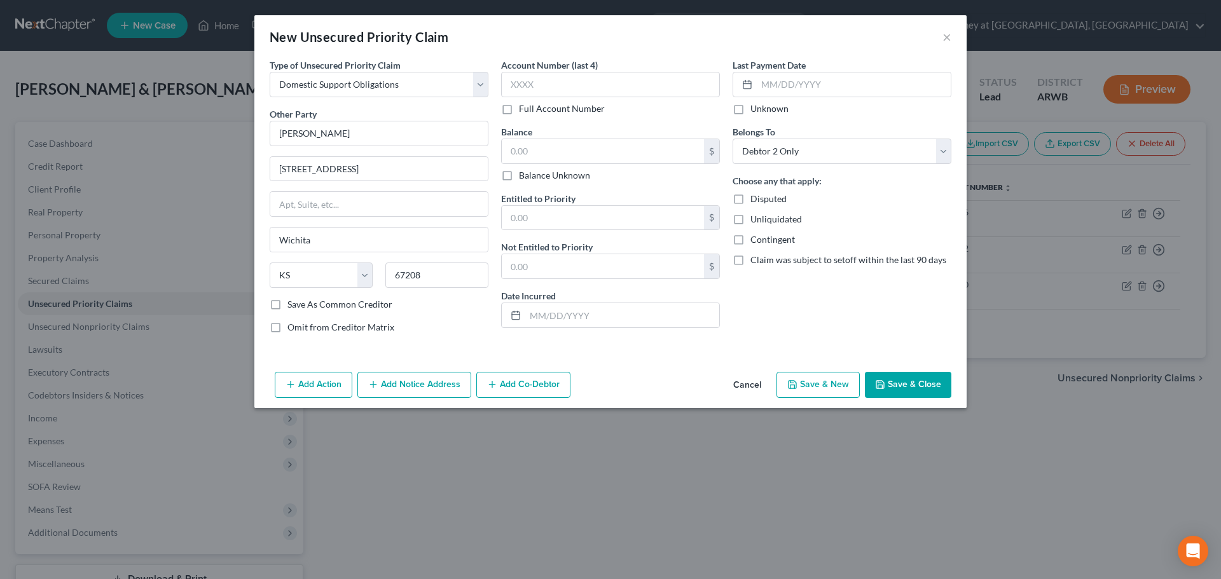
click at [835, 381] on button "Save & New" at bounding box center [817, 385] width 83 height 27
select select "2"
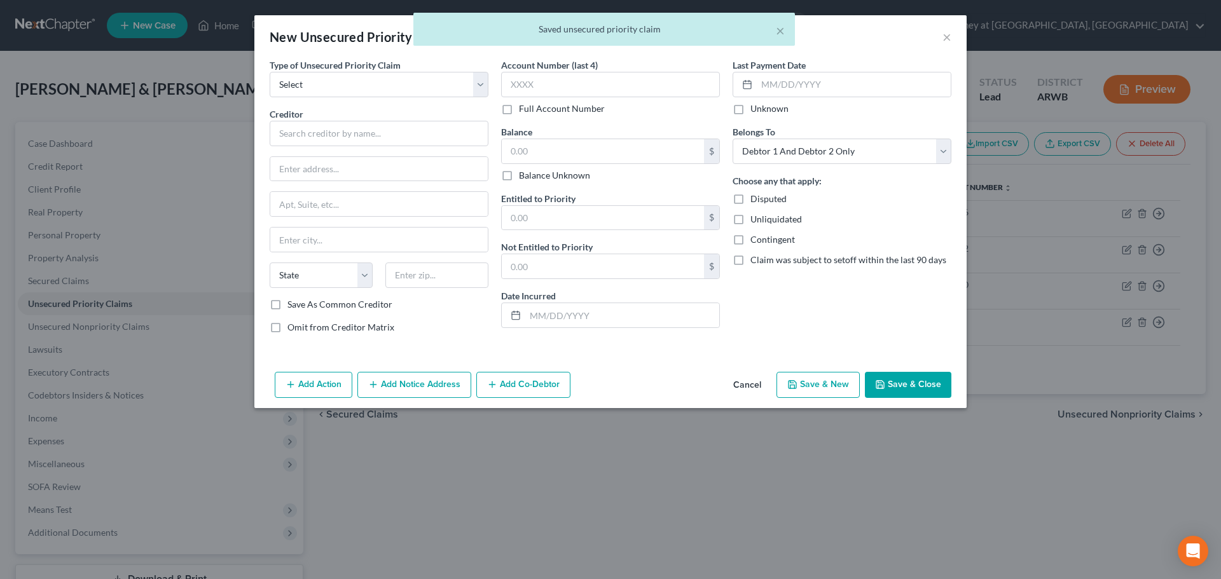
type input "0.00"
click at [320, 85] on select "Select Taxes & Other Government Units Domestic Support Obligations Extensions o…" at bounding box center [379, 84] width 219 height 25
select select "1"
click at [270, 72] on select "Select Taxes & Other Government Units Domestic Support Obligations Extensions o…" at bounding box center [379, 84] width 219 height 25
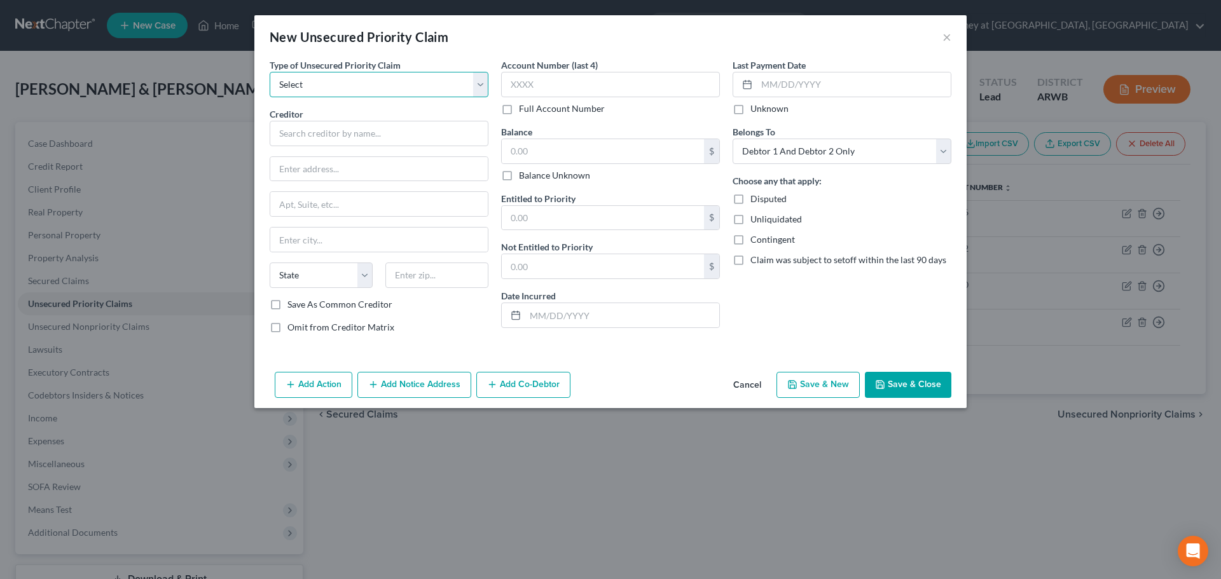
click at [324, 82] on select "Select Taxes & Other Government Units Domestic Support Obligations Extensions o…" at bounding box center [379, 84] width 219 height 25
select select "1"
click at [270, 72] on select "Select Taxes & Other Government Units Domestic Support Obligations Extensions o…" at bounding box center [379, 84] width 219 height 25
click at [322, 133] on input "text" at bounding box center [379, 133] width 219 height 25
type input "Shelawnda Wimbley"
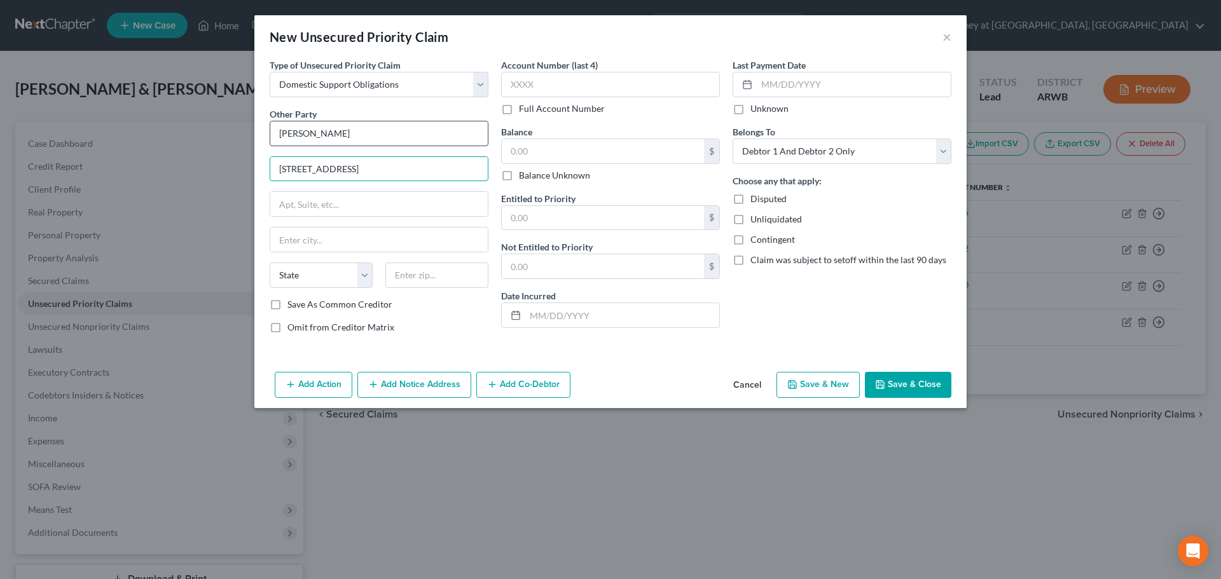
type input "2142 S White Oak Dr."
type input "Wichita"
click at [281, 280] on select "State AL AK AR AZ CA CO CT DE DC FL GA GU HI ID IL IN IA KS KY LA ME MD MA MI M…" at bounding box center [321, 275] width 103 height 25
select select "17"
click at [270, 263] on select "State AL AK AR AZ CA CO CT DE DC FL GA GU HI ID IL IN IA KS KY LA ME MD MA MI M…" at bounding box center [321, 275] width 103 height 25
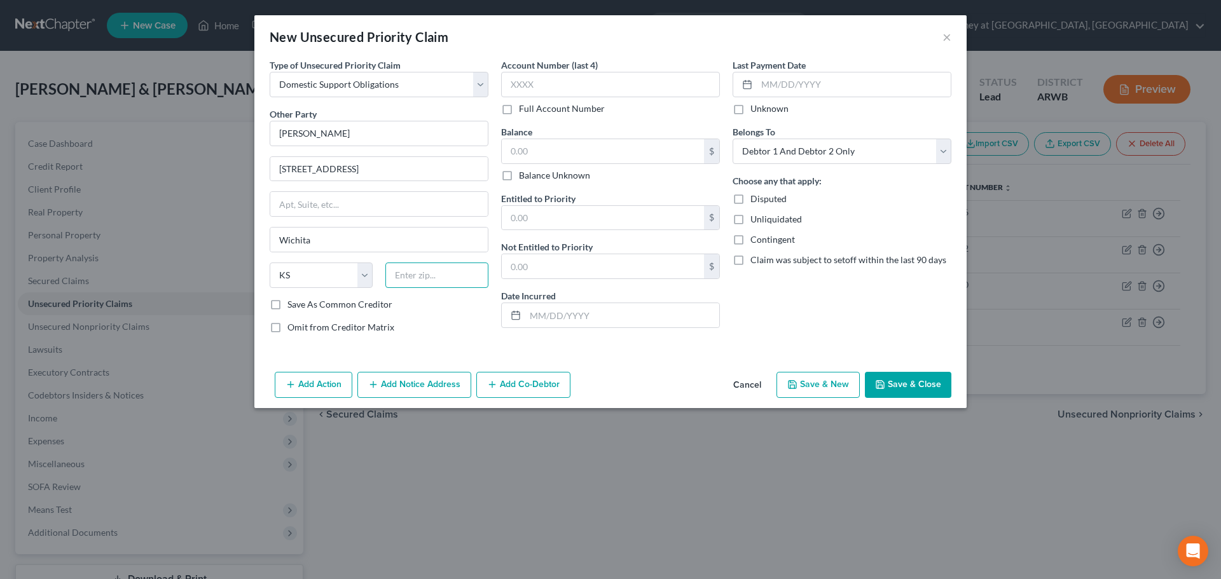
click at [401, 277] on input "text" at bounding box center [436, 275] width 103 height 25
type input "67207"
click at [819, 153] on select "Select Debtor 1 Only Debtor 2 Only Debtor 1 And Debtor 2 Only At Least One Of T…" at bounding box center [841, 151] width 219 height 25
select select "1"
click at [732, 139] on select "Select Debtor 1 Only Debtor 2 Only Debtor 1 And Debtor 2 Only At Least One Of T…" at bounding box center [841, 151] width 219 height 25
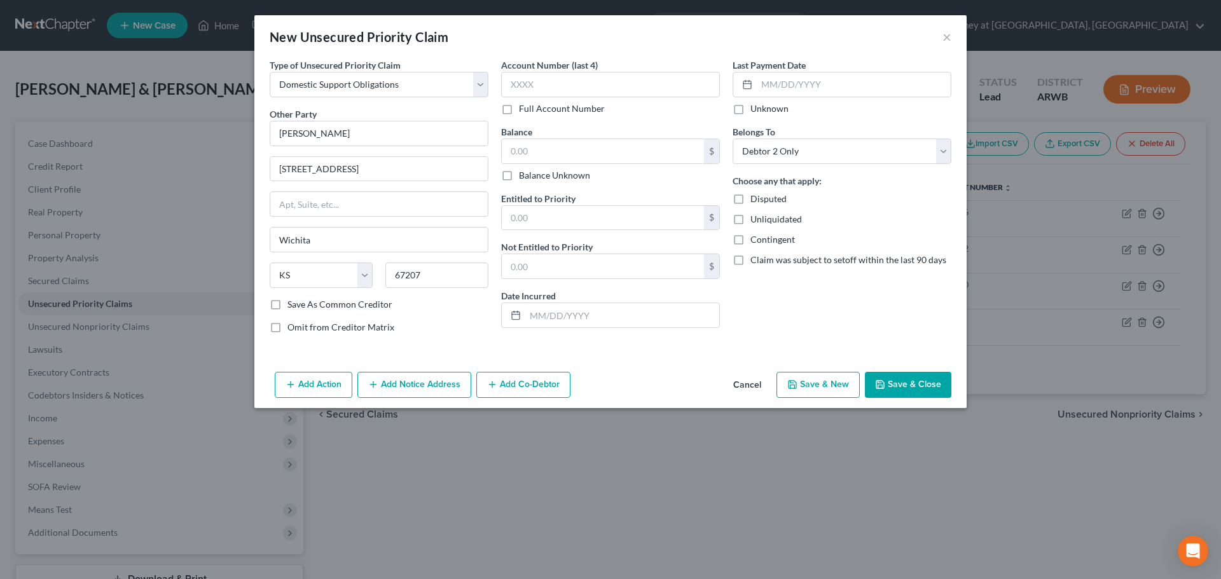
click at [911, 385] on button "Save & Close" at bounding box center [908, 385] width 86 height 27
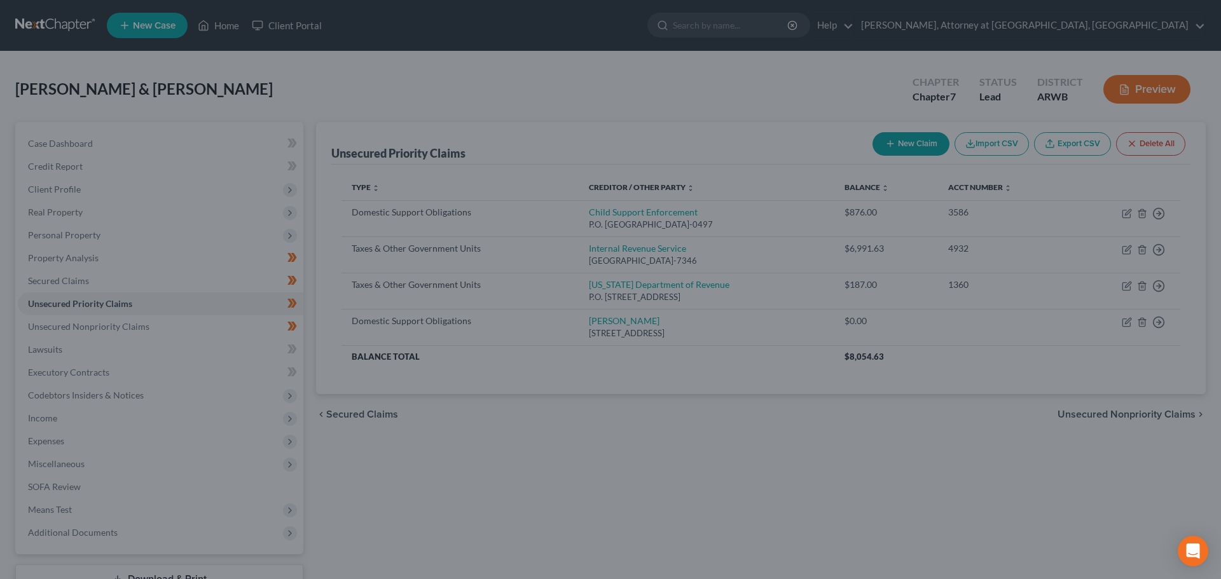
type input "0.00"
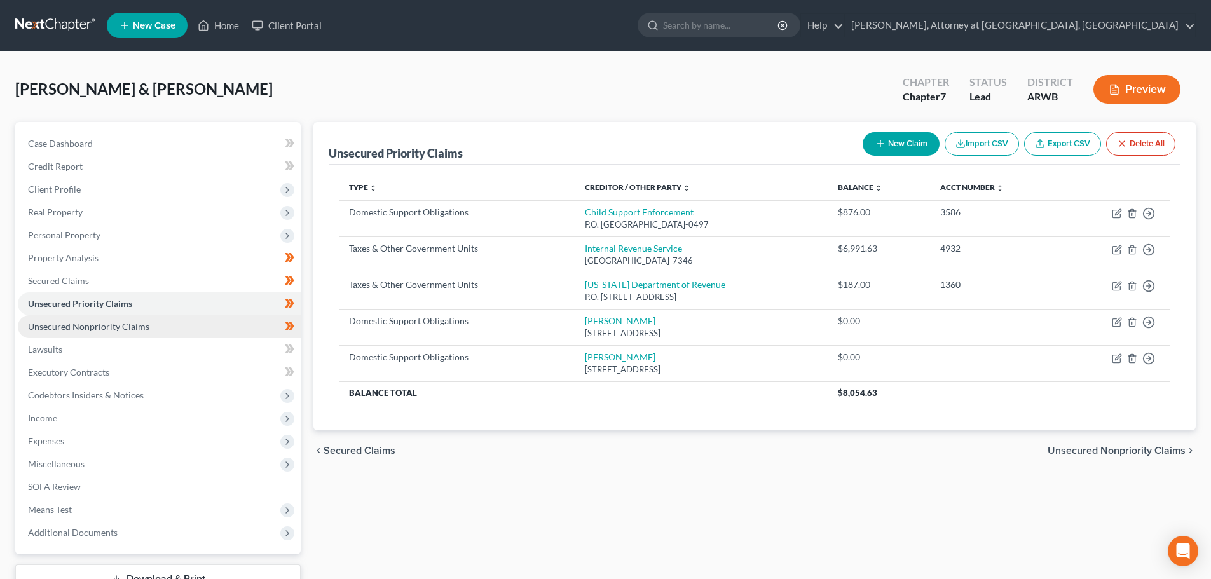
click at [125, 328] on span "Unsecured Nonpriority Claims" at bounding box center [88, 326] width 121 height 11
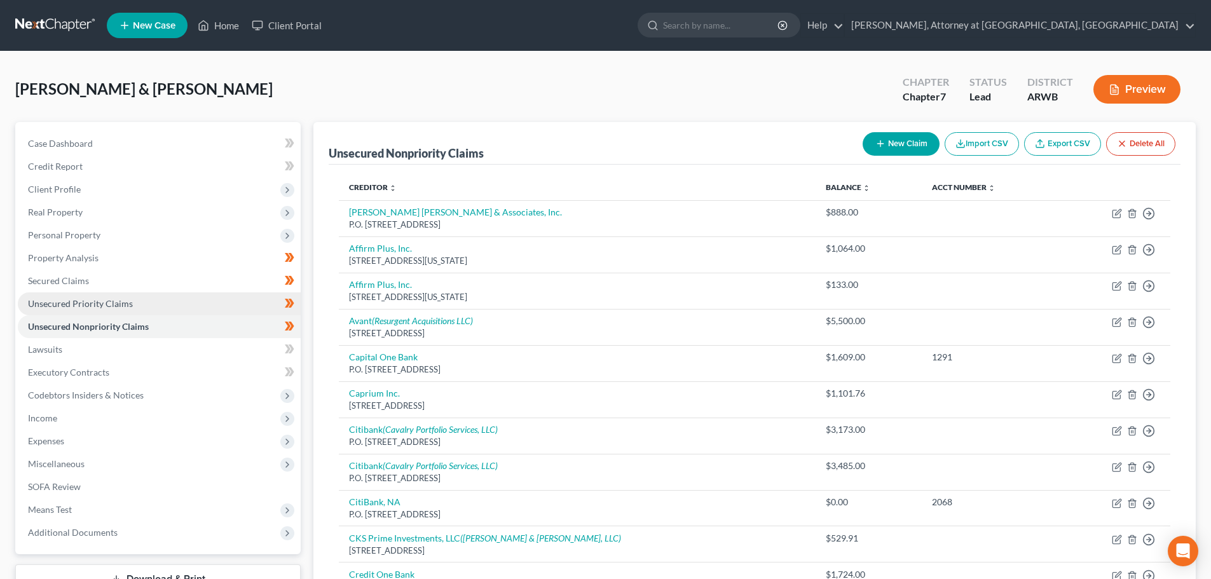
click at [127, 306] on span "Unsecured Priority Claims" at bounding box center [80, 303] width 105 height 11
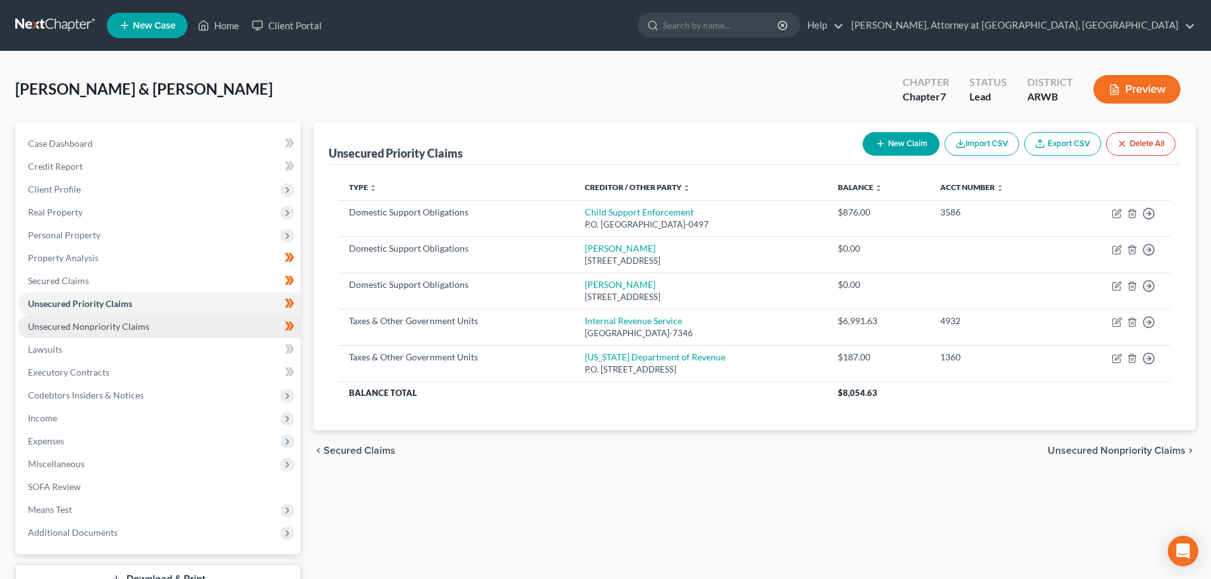
click at [124, 327] on span "Unsecured Nonpriority Claims" at bounding box center [88, 326] width 121 height 11
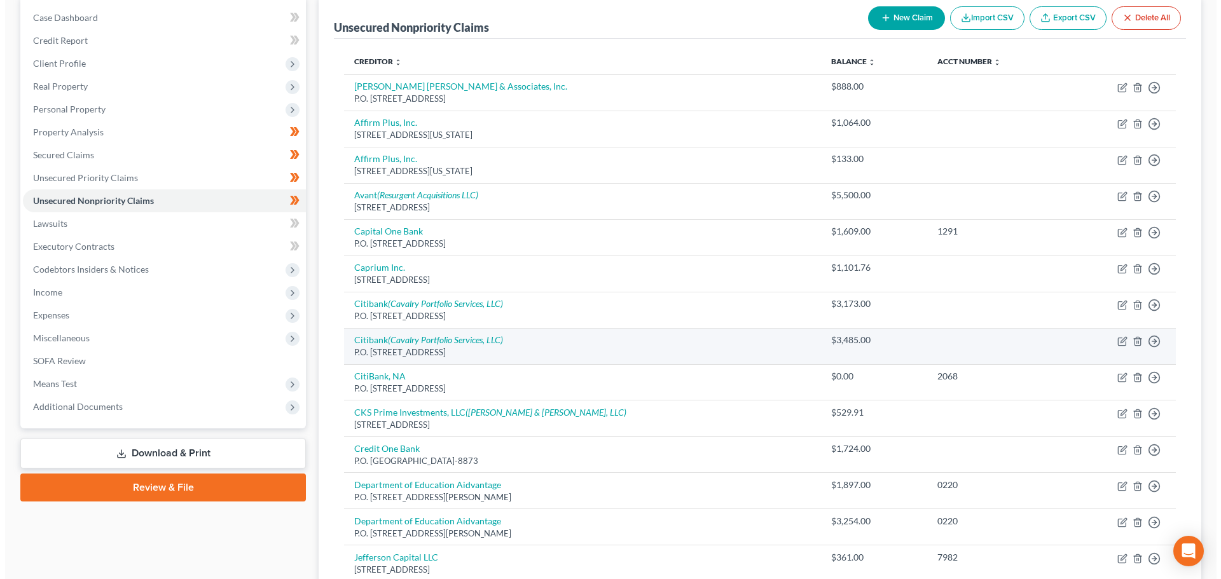
scroll to position [127, 0]
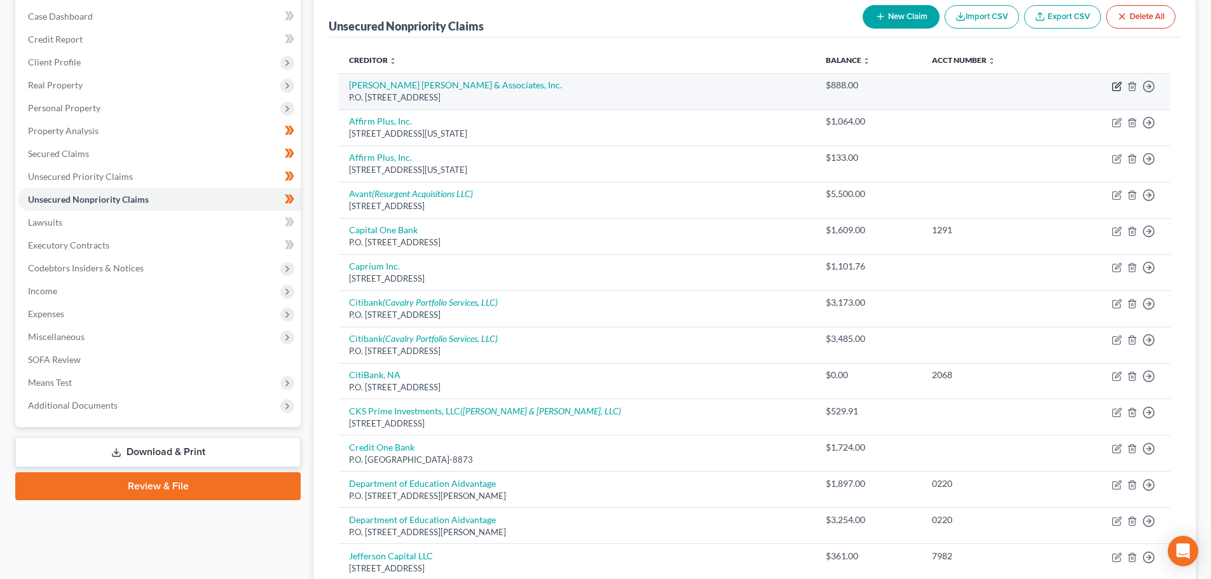
click at [1117, 89] on icon "button" at bounding box center [1117, 86] width 10 height 10
select select "4"
select select "1"
select select "0"
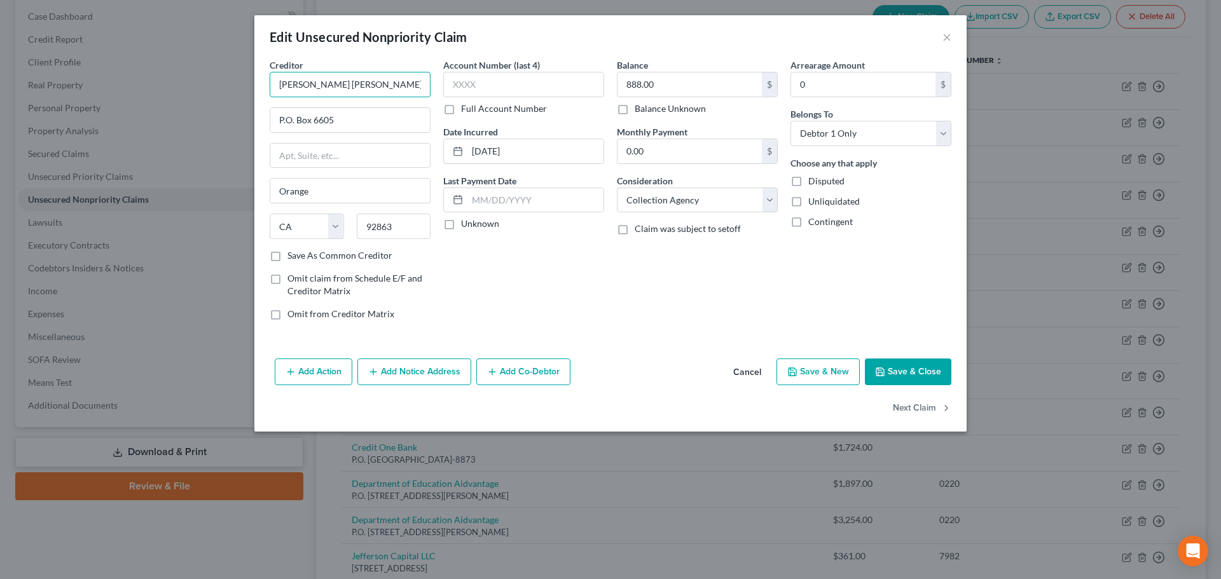
drag, startPoint x: 416, startPoint y: 85, endPoint x: 215, endPoint y: 120, distance: 203.3
click at [215, 120] on div "Edit Unsecured Nonpriority Claim × Creditor * Adler Wallach & Associates, Inc. …" at bounding box center [610, 289] width 1221 height 579
type input "AAA"
click at [376, 120] on input "P.O. Box 6605" at bounding box center [350, 120] width 160 height 24
click at [348, 122] on input "P.O. Box 6605" at bounding box center [350, 120] width 160 height 24
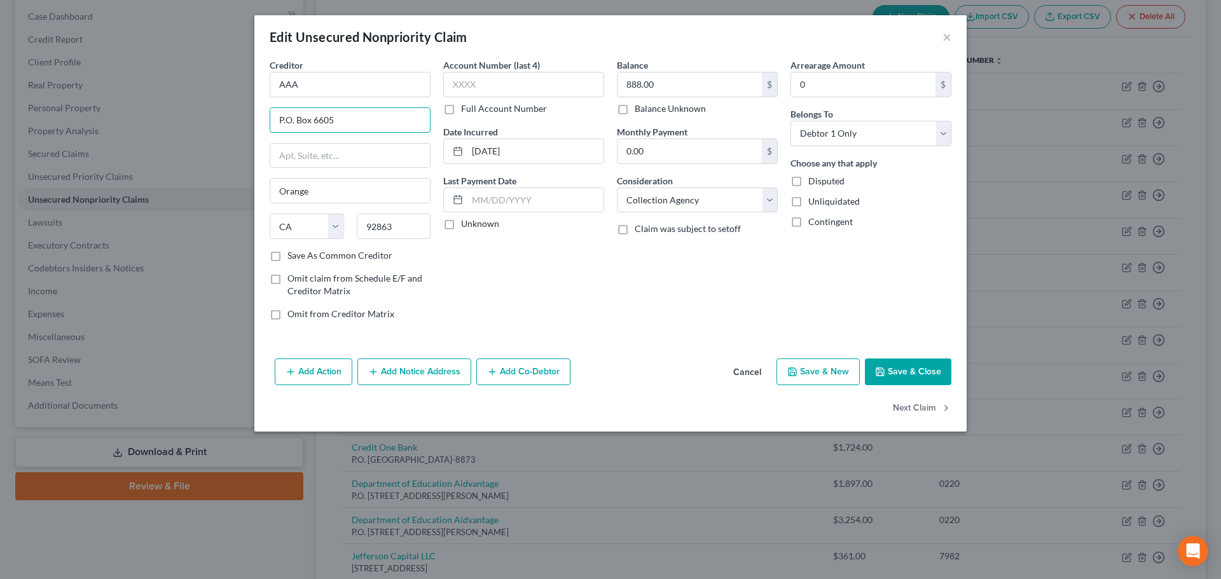
drag, startPoint x: 348, startPoint y: 122, endPoint x: 256, endPoint y: 140, distance: 93.4
click at [256, 140] on div "Creditor * AAA P.O. Box 6605 Orange State AL AK AR AZ CA CO CT DE DC FL GA GU H…" at bounding box center [610, 205] width 712 height 295
type input "1501 SE Walton Blvd. #111"
click at [318, 191] on input "Orange" at bounding box center [350, 191] width 160 height 24
type input "O"
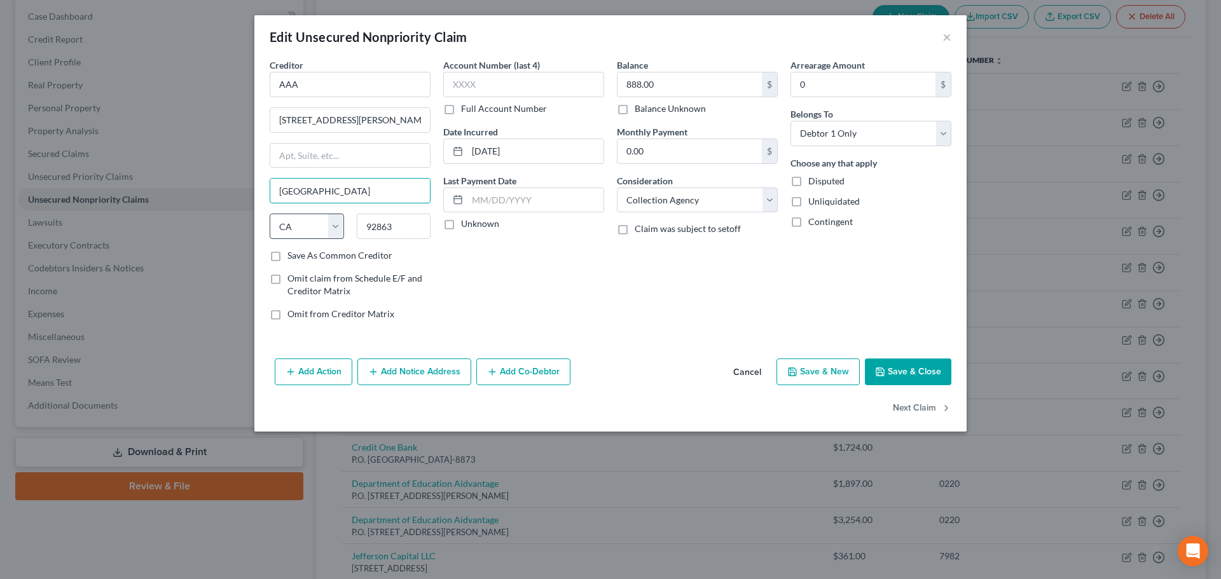
type input "Bentonville"
click at [310, 215] on select "State AL AK AR AZ CA CO CT DE DC FL GA GU HI ID IL IN IA KS KY LA ME MD MA MI M…" at bounding box center [307, 226] width 74 height 25
select select "1"
click at [270, 214] on select "State AL AK AR AZ CA CO CT DE DC FL GA GU HI ID IL IN IA KS KY LA ME MD MA MI M…" at bounding box center [307, 226] width 74 height 25
click at [401, 226] on input "92863" at bounding box center [394, 226] width 74 height 25
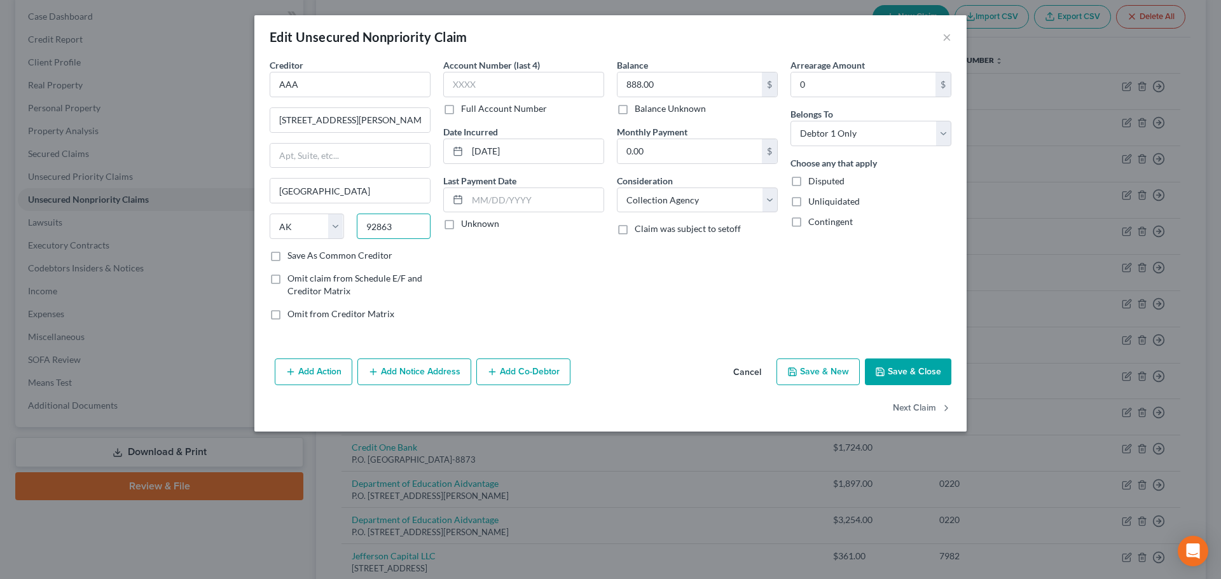
drag, startPoint x: 400, startPoint y: 228, endPoint x: 360, endPoint y: 229, distance: 40.7
click at [360, 229] on input "92863" at bounding box center [394, 226] width 74 height 25
type input "72712"
select select "2"
type input "892.17"
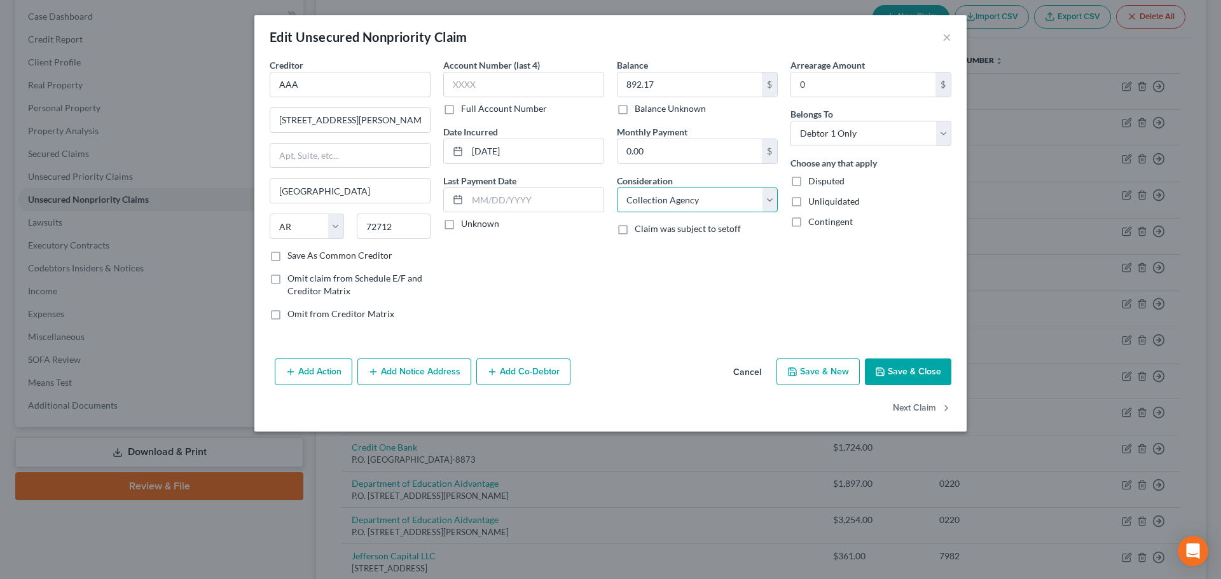
click at [677, 203] on select "Select Cable / Satellite Services Collection Agency Credit Card Debt Debt Couns…" at bounding box center [697, 200] width 161 height 25
select select "14"
click at [617, 188] on select "Select Cable / Satellite Services Collection Agency Credit Card Debt Debt Couns…" at bounding box center [697, 200] width 161 height 25
click at [650, 250] on input "text" at bounding box center [697, 248] width 160 height 24
type input "Auto Insurance"
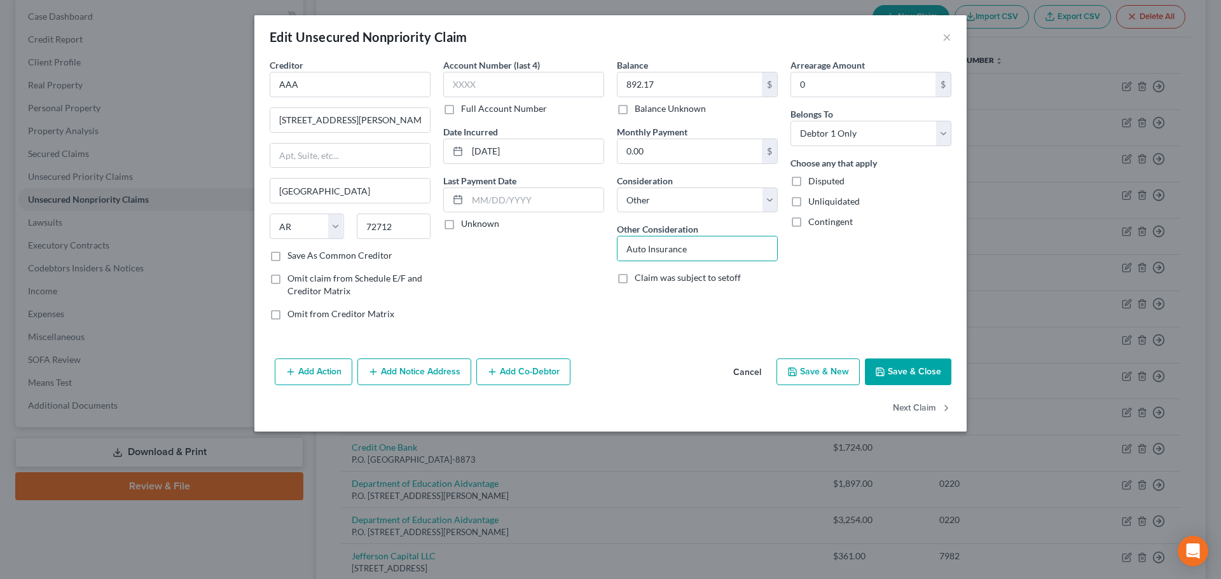
click at [425, 375] on button "Add Notice Address" at bounding box center [414, 372] width 114 height 27
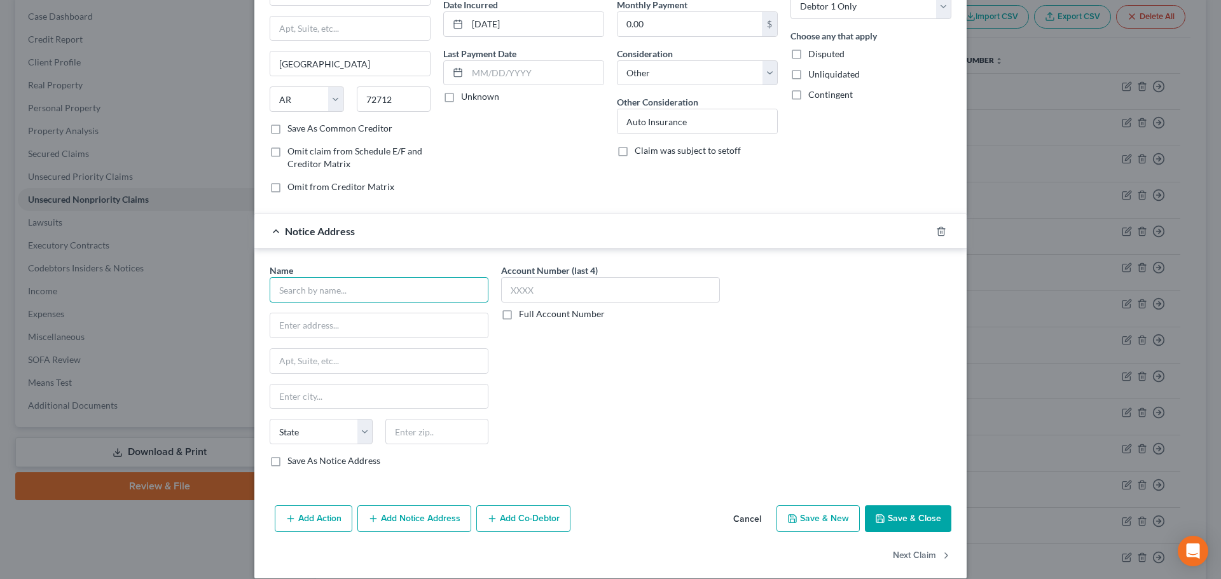
click at [388, 292] on input "text" at bounding box center [379, 289] width 219 height 25
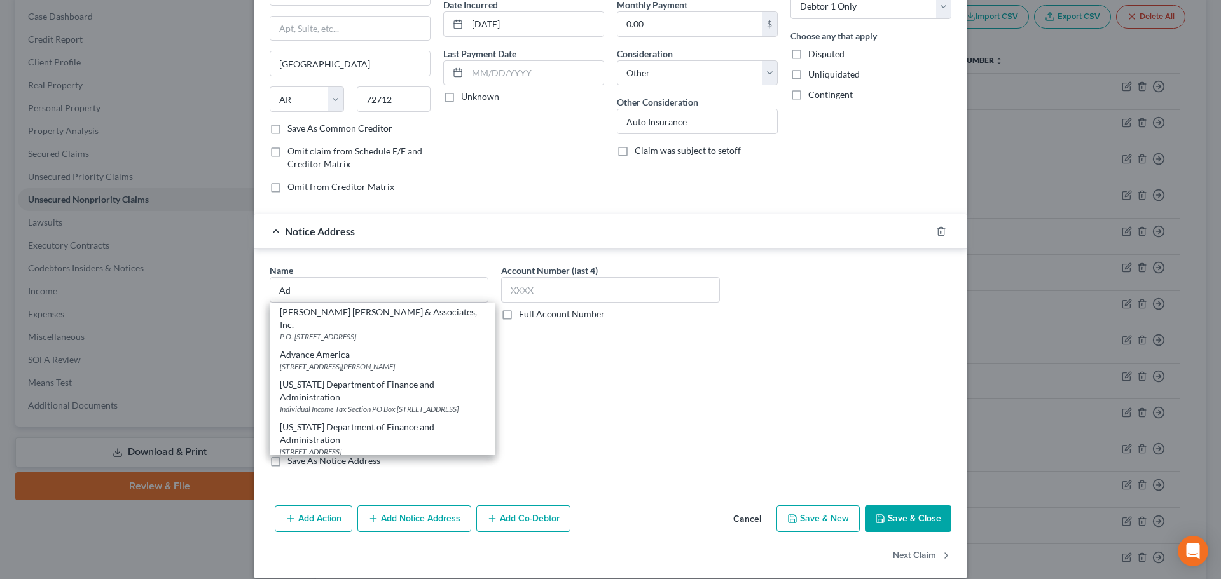
click at [352, 317] on div "Adler Wallach & Associates, Inc." at bounding box center [382, 318] width 205 height 25
type input "Adler Wallach & Associates, Inc."
type input "P.O. Box 6605"
type input "Orange"
select select "4"
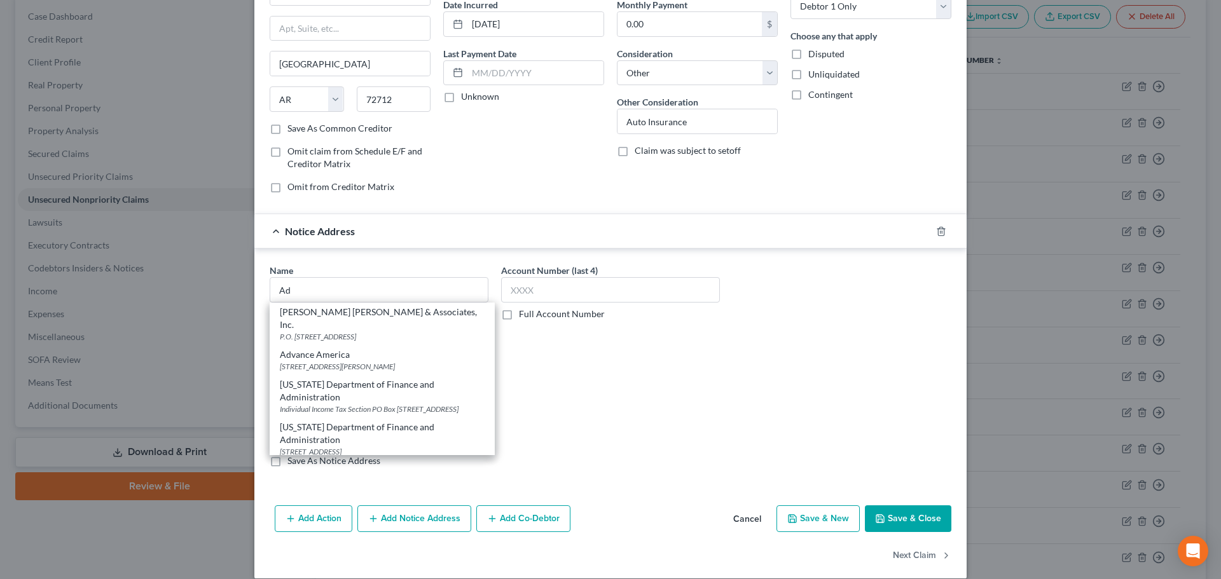
type input "92863"
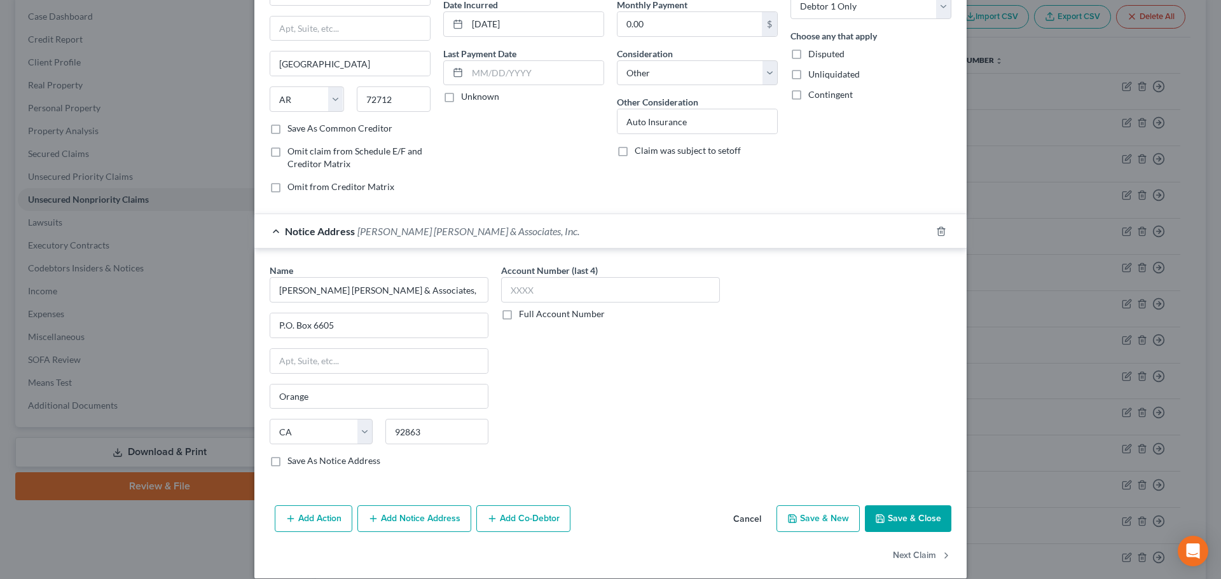
scroll to position [0, 0]
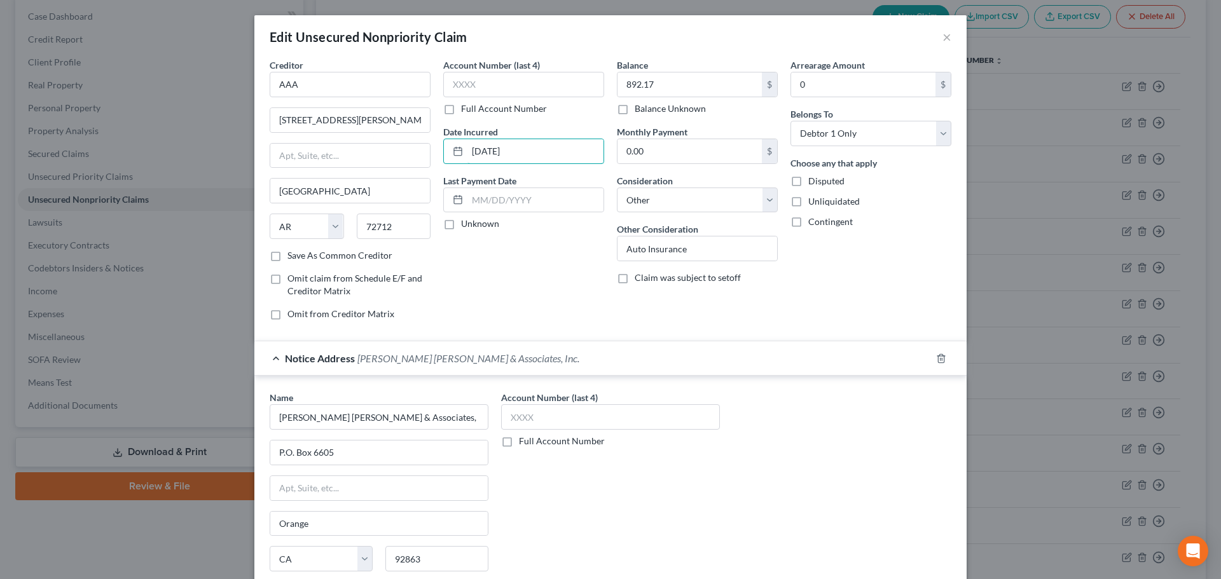
drag, startPoint x: 514, startPoint y: 155, endPoint x: 436, endPoint y: 167, distance: 79.0
click at [437, 167] on div "Account Number (last 4) Full Account Number Date Incurred 11/20/2023 Last Payme…" at bounding box center [524, 194] width 174 height 272
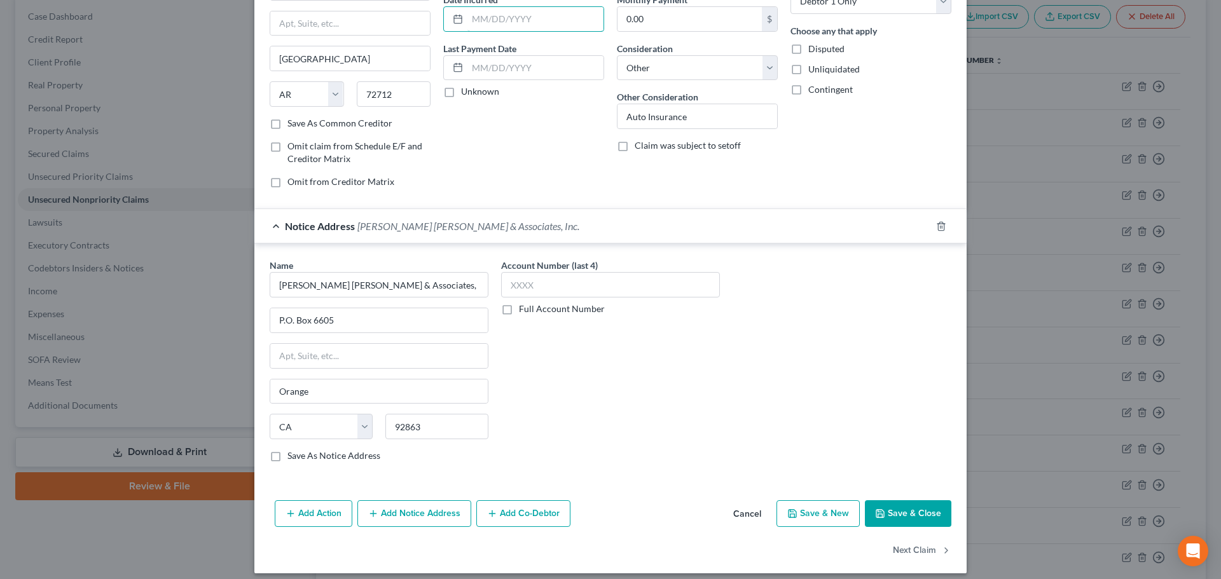
scroll to position [142, 0]
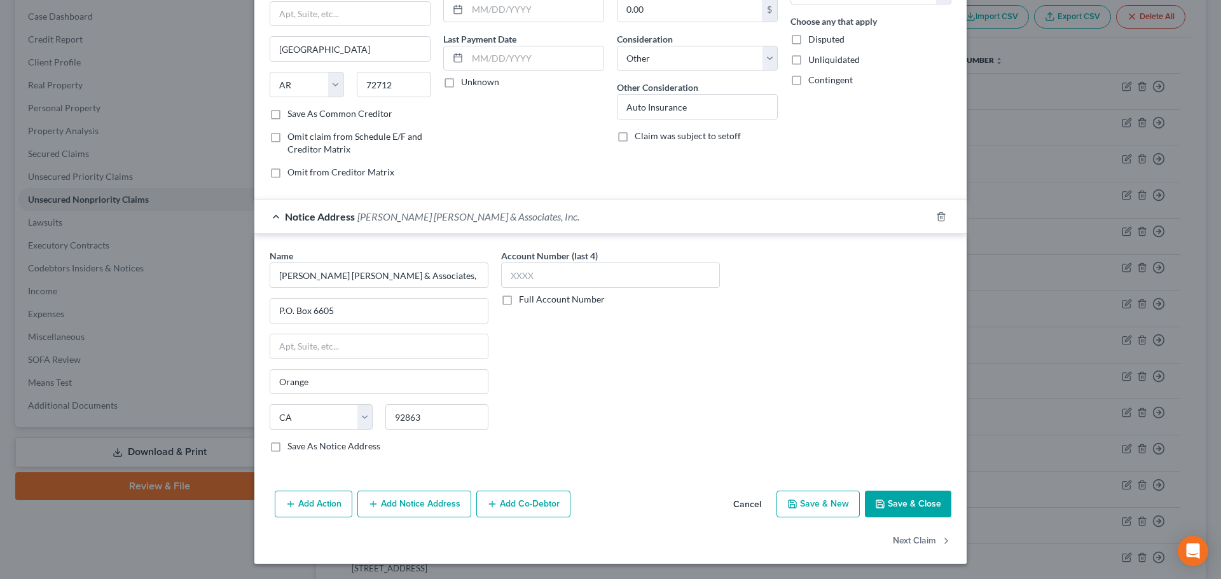
click at [898, 503] on button "Save & Close" at bounding box center [908, 504] width 86 height 27
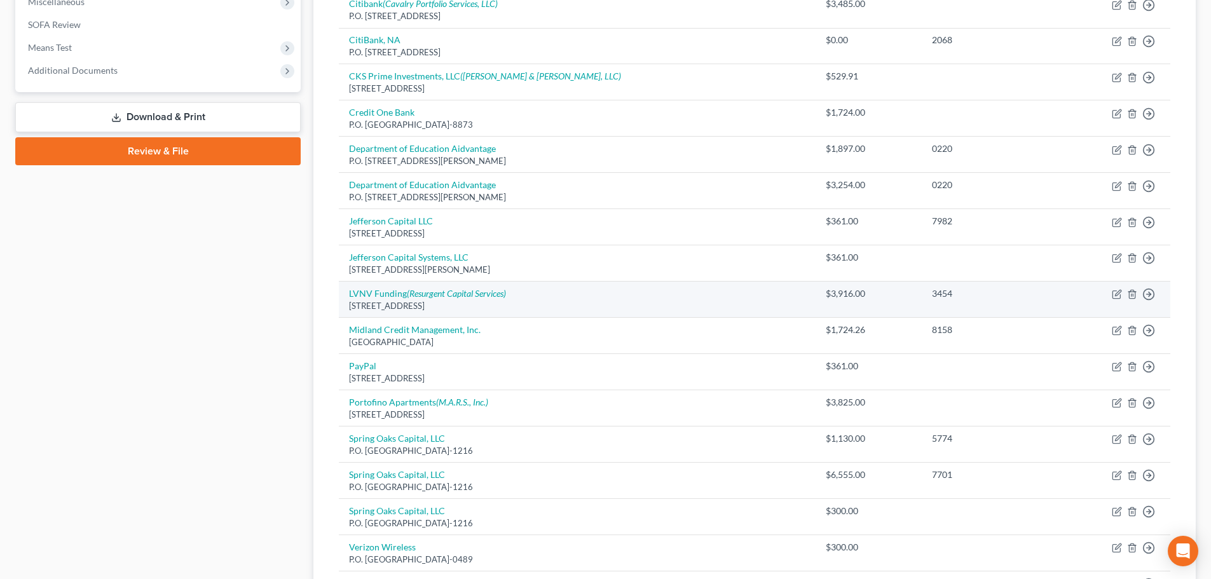
scroll to position [664, 0]
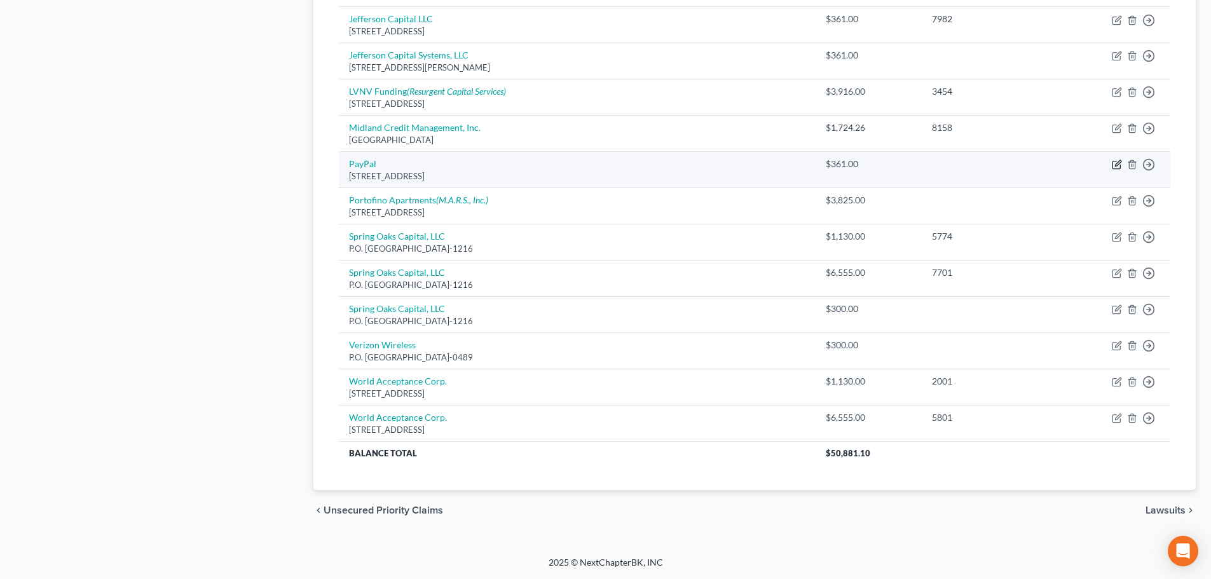
click at [1116, 166] on icon "button" at bounding box center [1118, 164] width 6 height 6
select select "4"
select select "2"
select select "0"
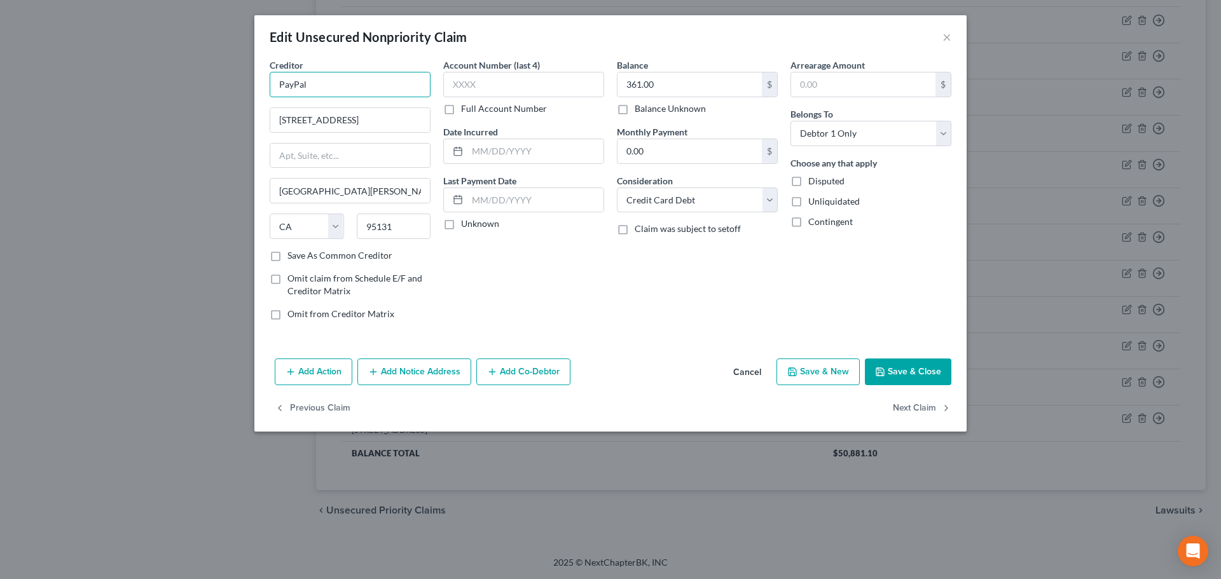
click at [345, 88] on input "PayPal" at bounding box center [350, 84] width 161 height 25
drag, startPoint x: 345, startPoint y: 88, endPoint x: 238, endPoint y: 101, distance: 107.6
click at [238, 101] on div "Edit Unsecured Nonpriority Claim × Creditor * PayPal 2211 N 1st St. San Jose St…" at bounding box center [610, 289] width 1221 height 579
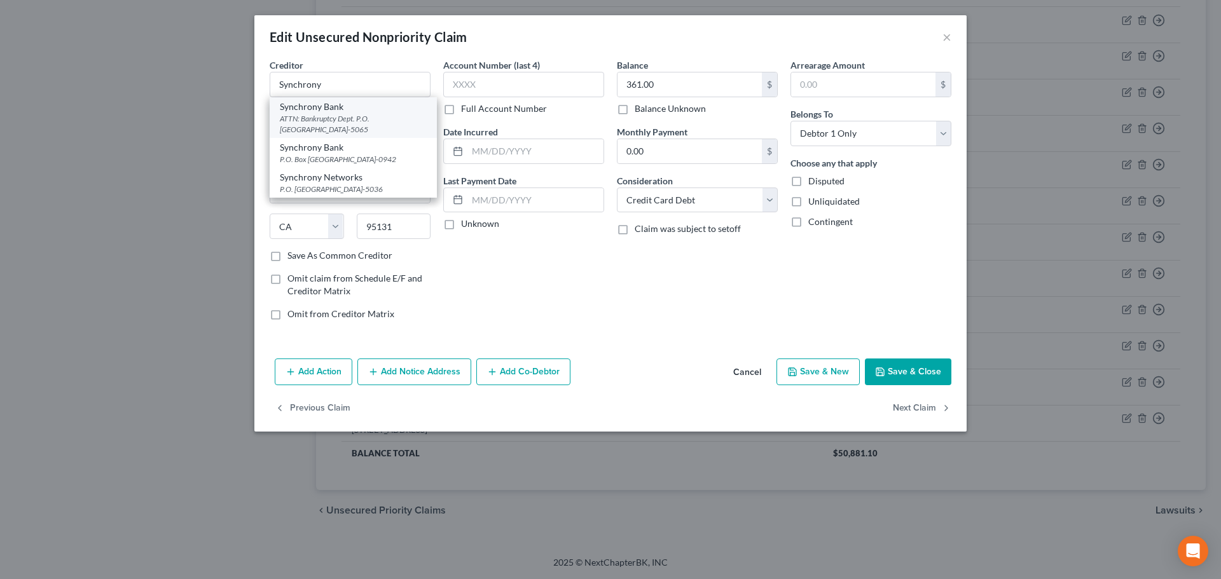
click at [325, 122] on div "ATTN: Bankruptcy Dept. P.O. Box 965065, Orlando, FL 32896-5065" at bounding box center [353, 124] width 147 height 22
type input "Synchrony Bank"
type input "ATTN: Bankruptcy Dept."
type input "P.O. Box 965065"
type input "Orlando"
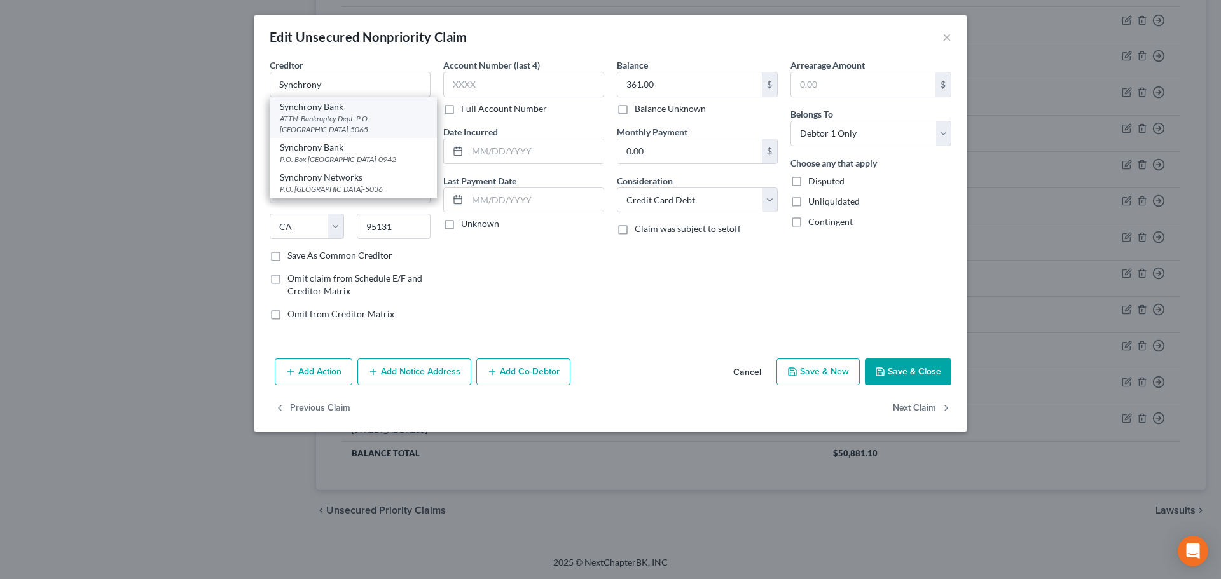
select select "9"
type input "32896-5065"
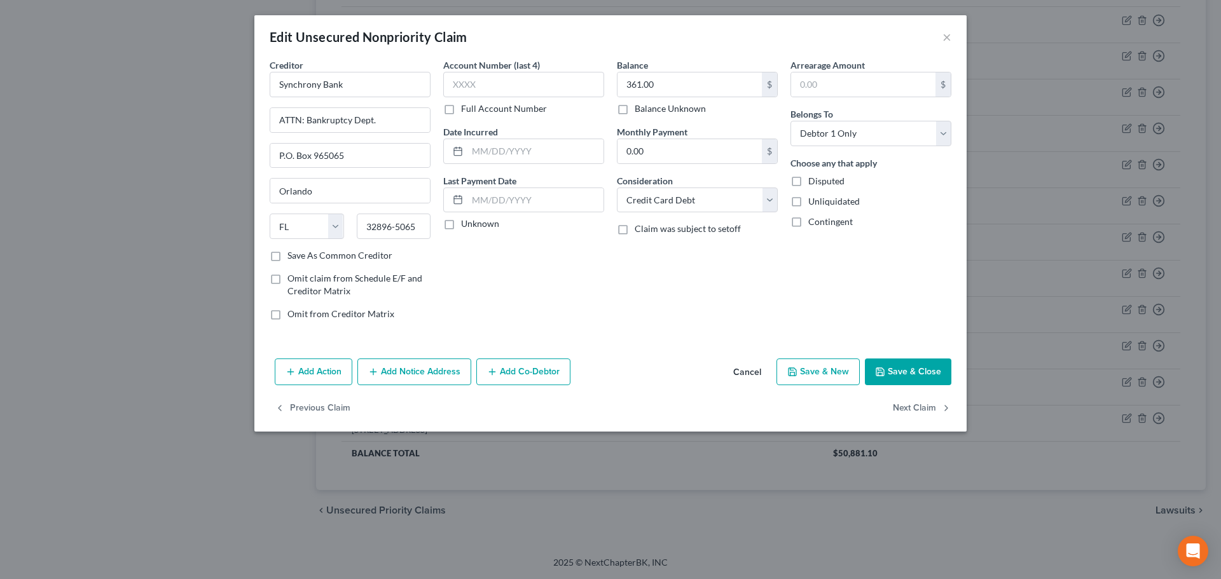
click at [929, 375] on button "Save & Close" at bounding box center [908, 372] width 86 height 27
type input "0"
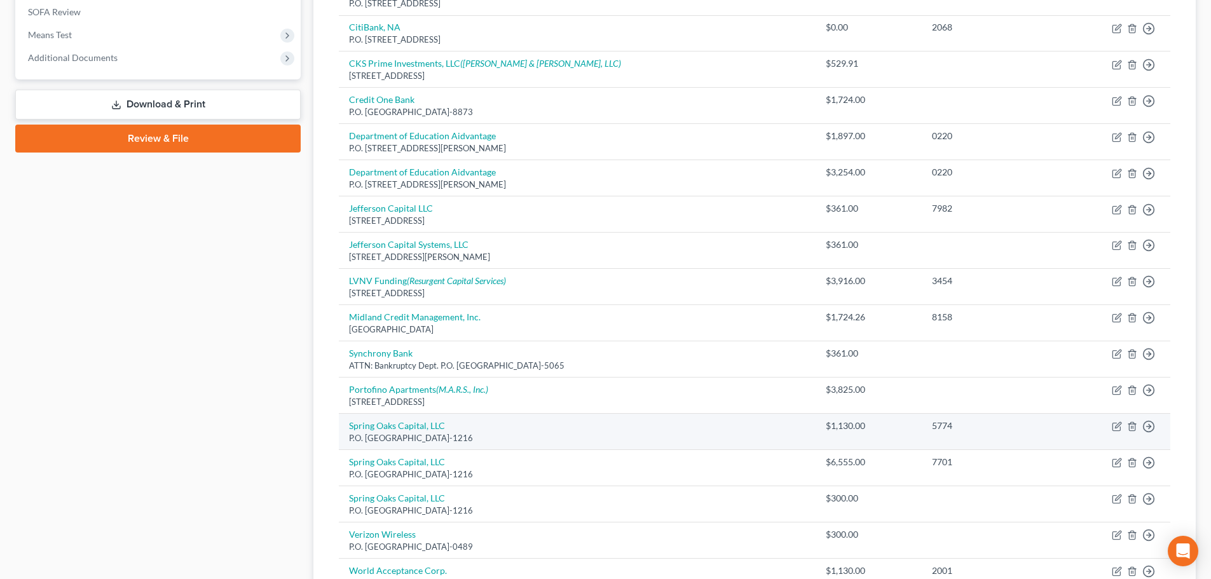
scroll to position [537, 0]
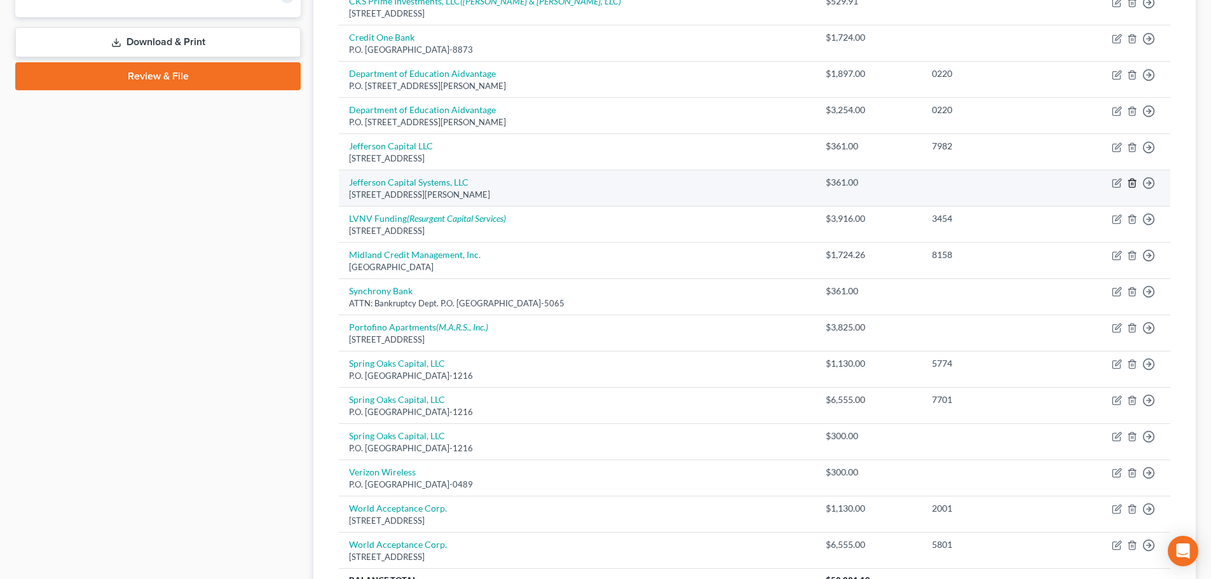
click at [1134, 184] on icon "button" at bounding box center [1132, 183] width 10 height 10
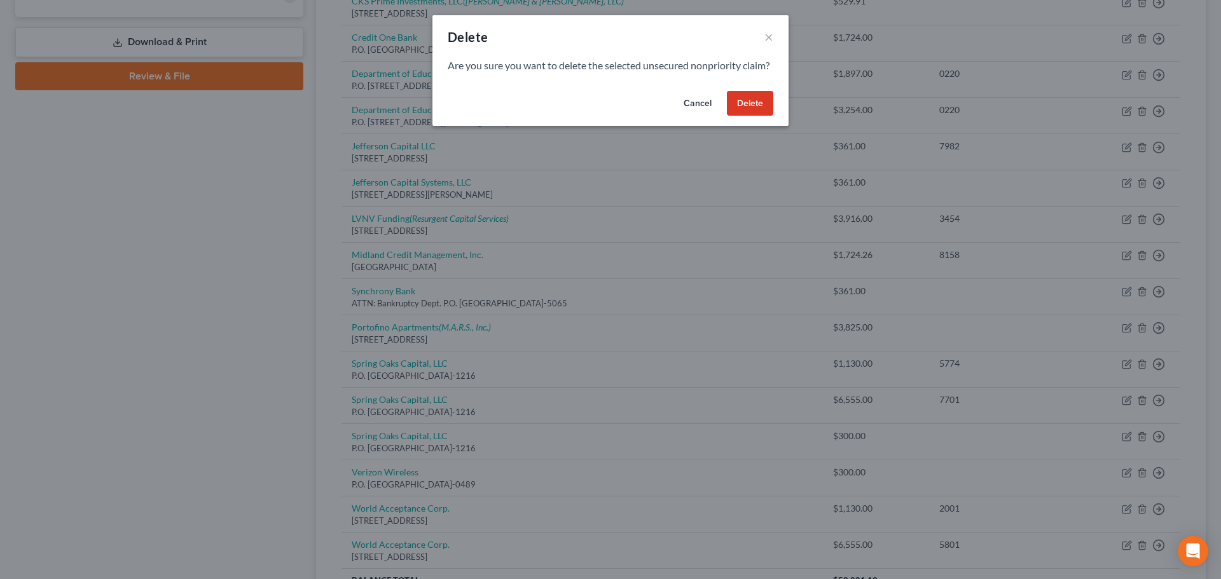
click at [755, 116] on button "Delete" at bounding box center [750, 103] width 46 height 25
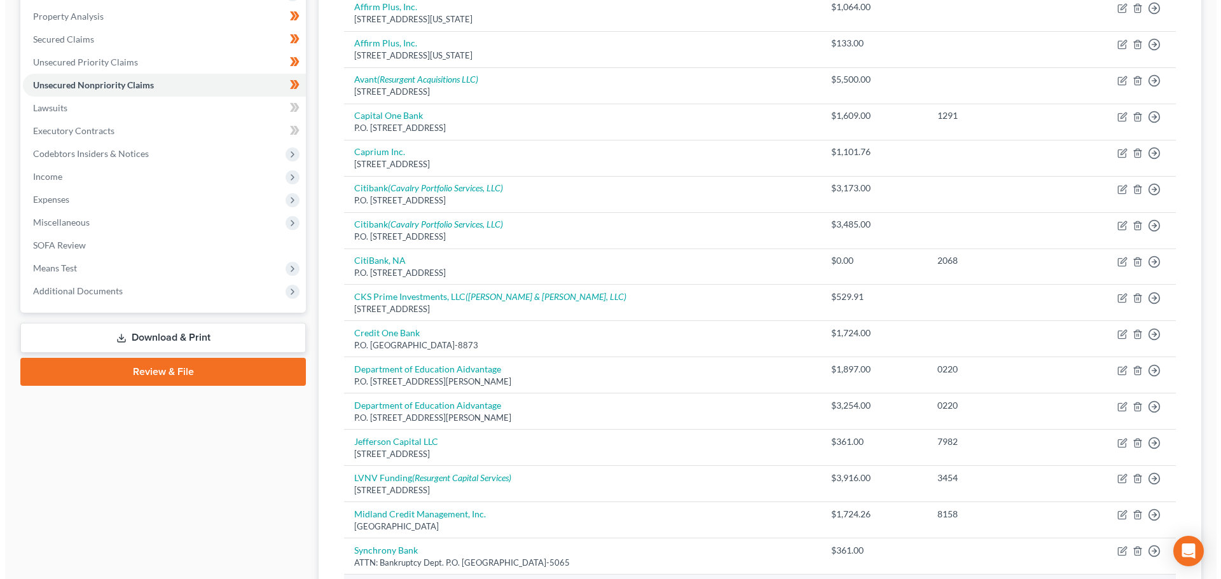
scroll to position [219, 0]
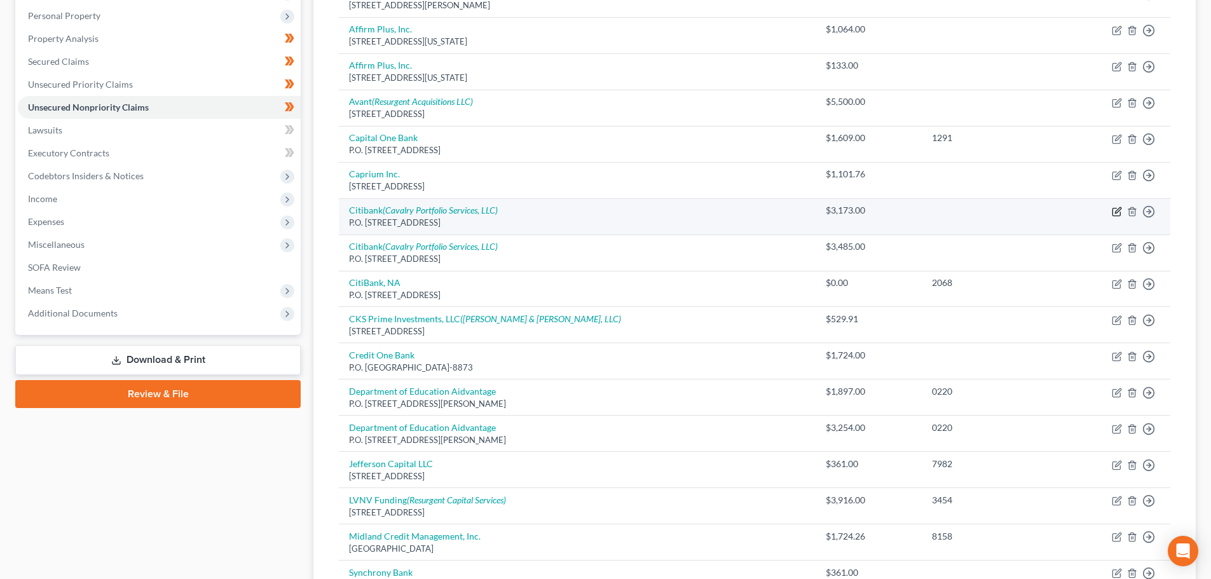
click at [1118, 210] on icon "button" at bounding box center [1117, 212] width 10 height 10
select select "43"
select select "2"
select select "0"
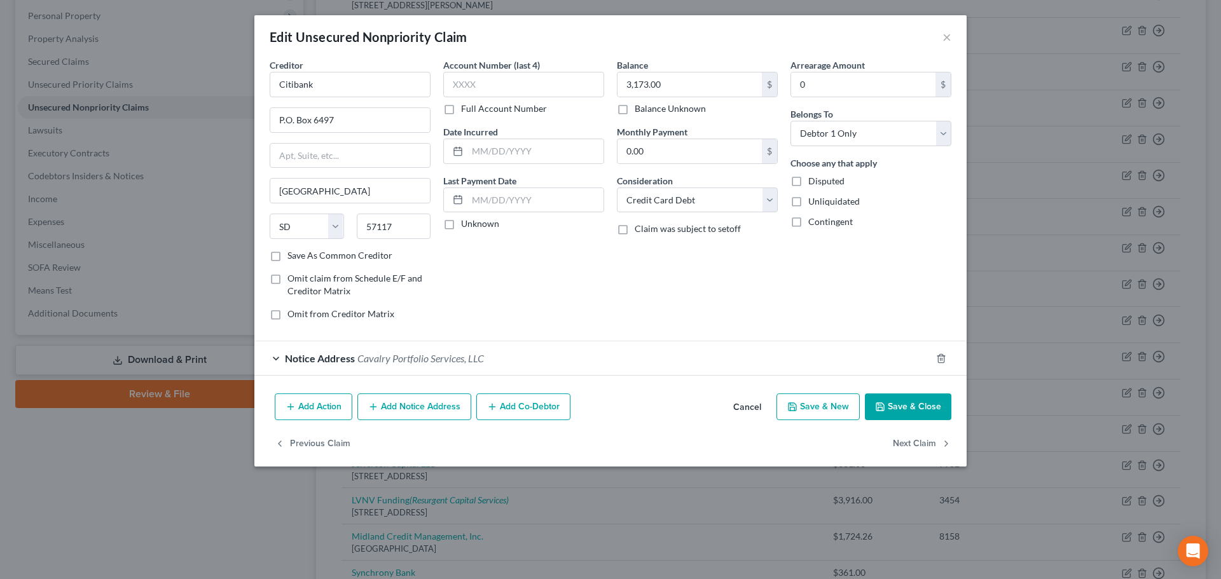
click at [431, 407] on button "Add Notice Address" at bounding box center [414, 406] width 114 height 27
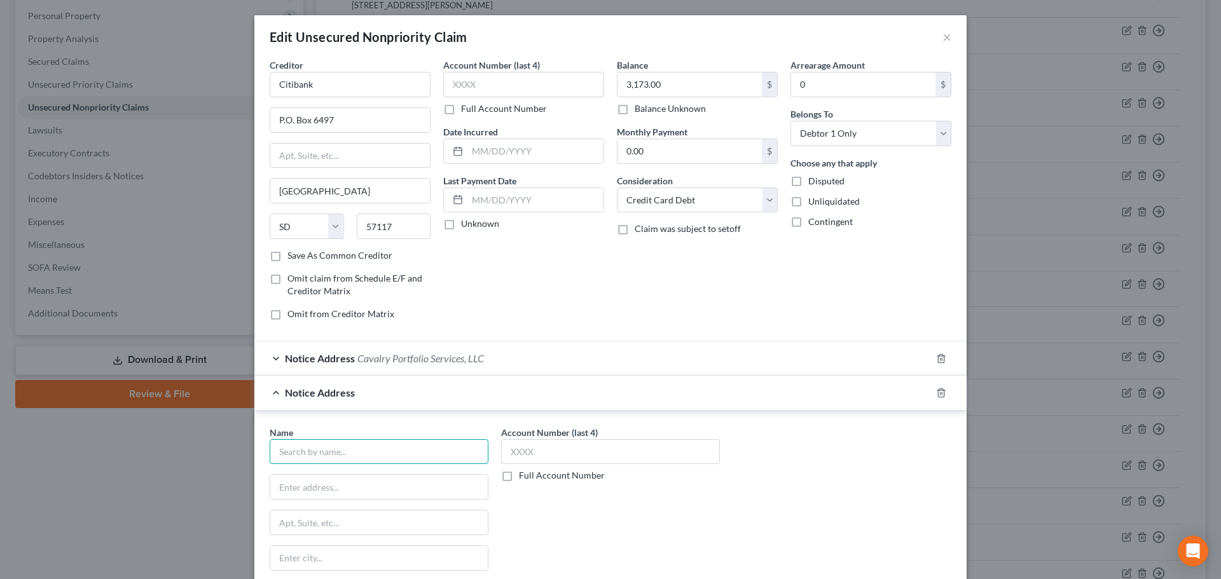
click at [373, 459] on input "text" at bounding box center [379, 451] width 219 height 25
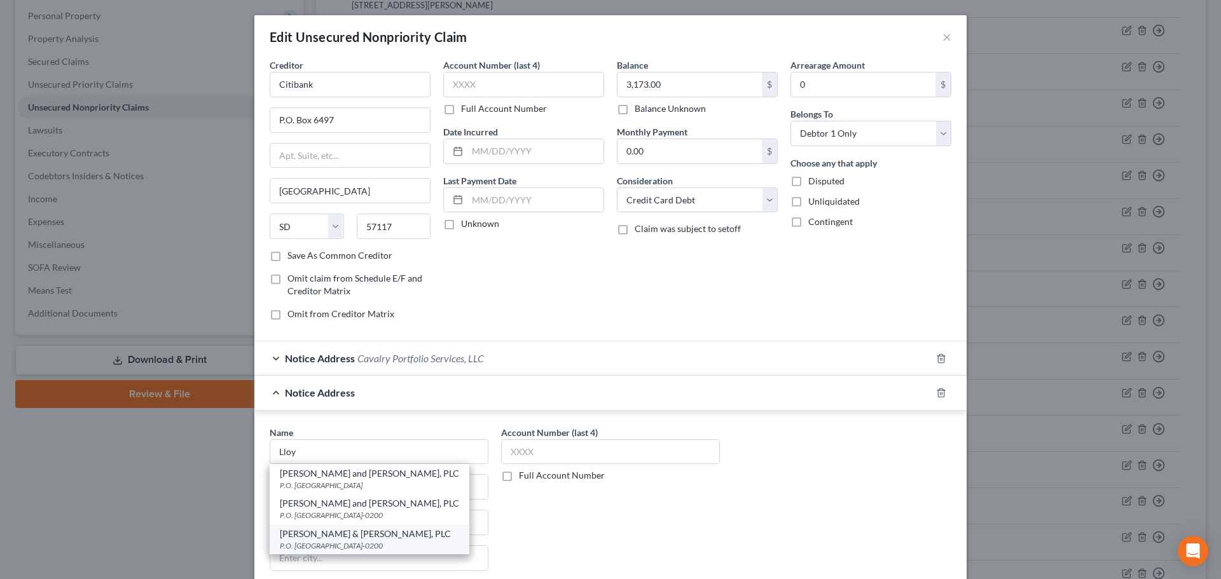
click at [338, 546] on div "P.O. Box 23200, Louisville, KY 40223-0200" at bounding box center [369, 545] width 179 height 11
type input "Lloyd & McDaniel, PLC"
type input "P.O. Box 23200"
type input "Louisville"
select select "18"
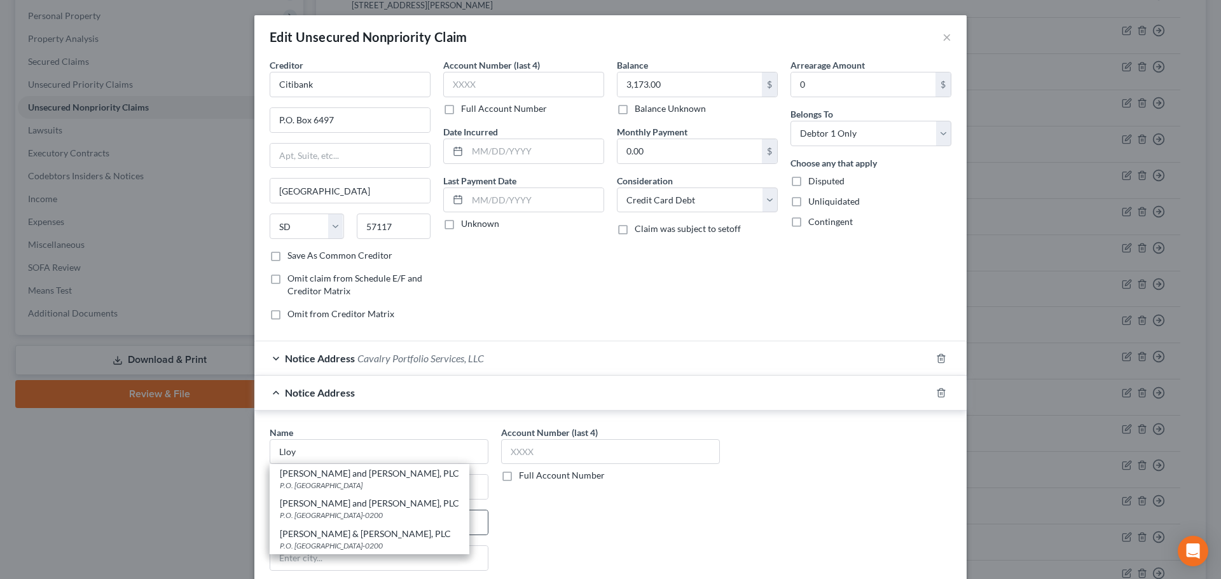
type input "40223-0200"
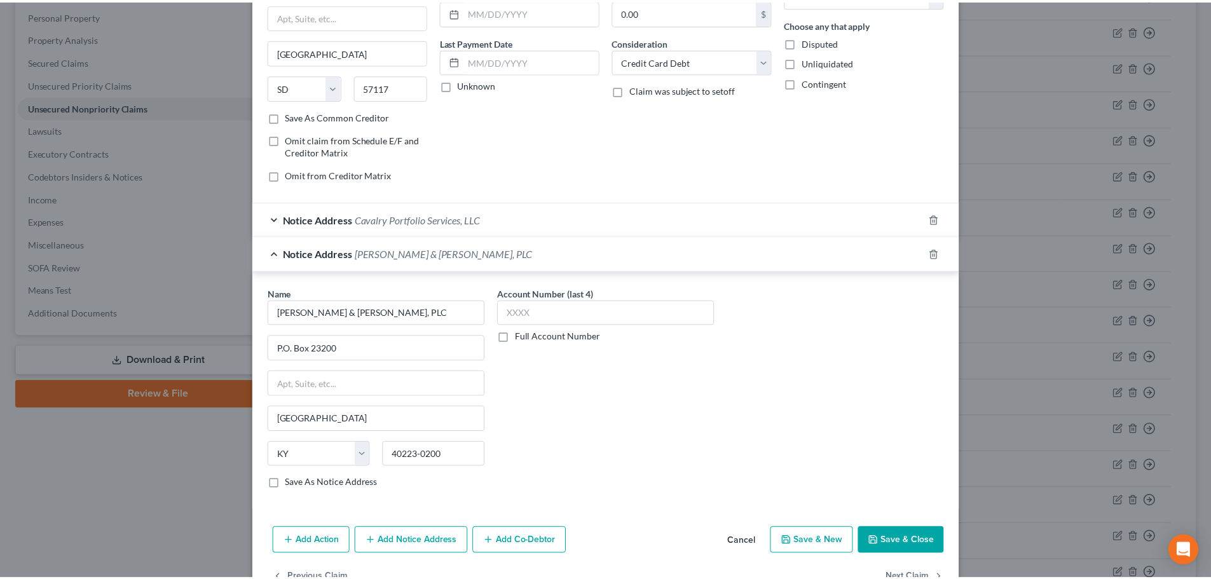
scroll to position [177, 0]
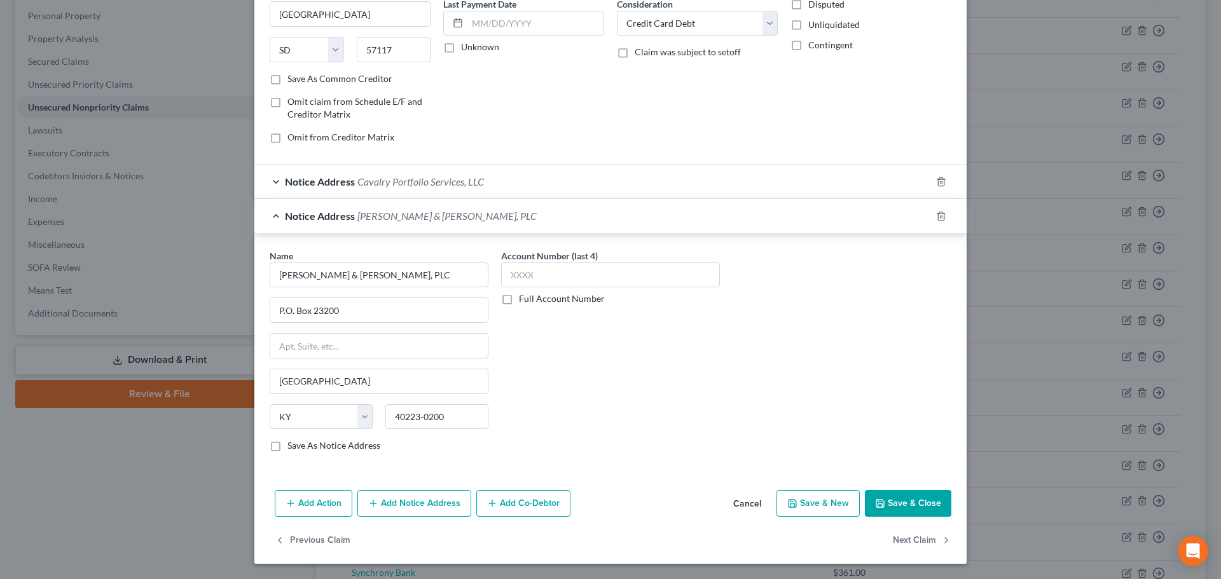
click at [915, 510] on button "Save & Close" at bounding box center [908, 503] width 86 height 27
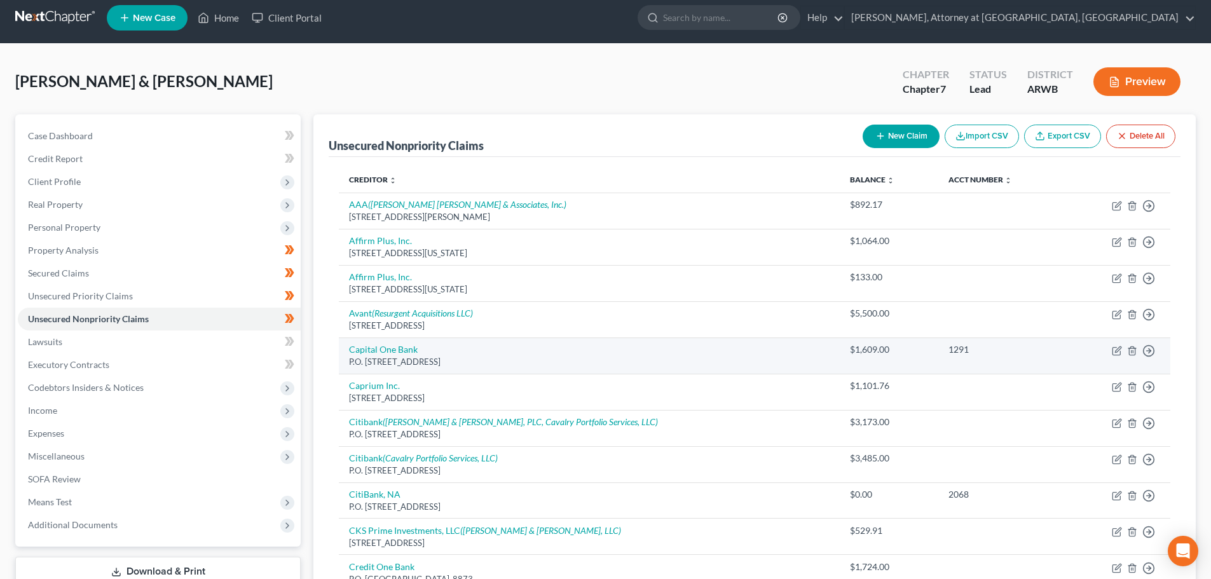
scroll to position [0, 0]
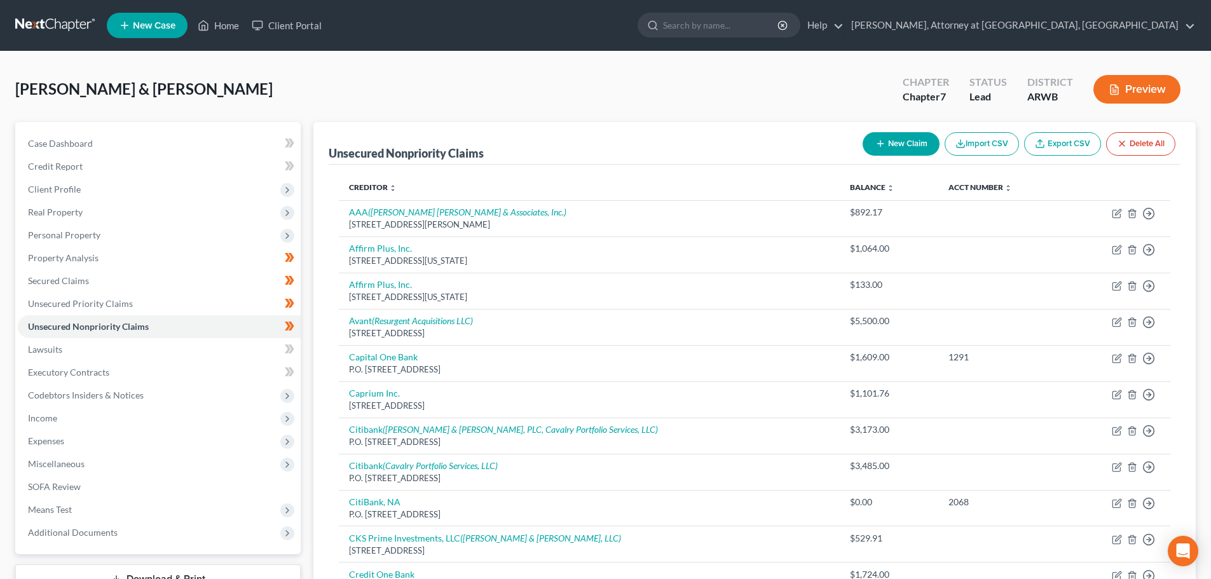
click at [899, 151] on button "New Claim" at bounding box center [901, 144] width 77 height 24
select select "2"
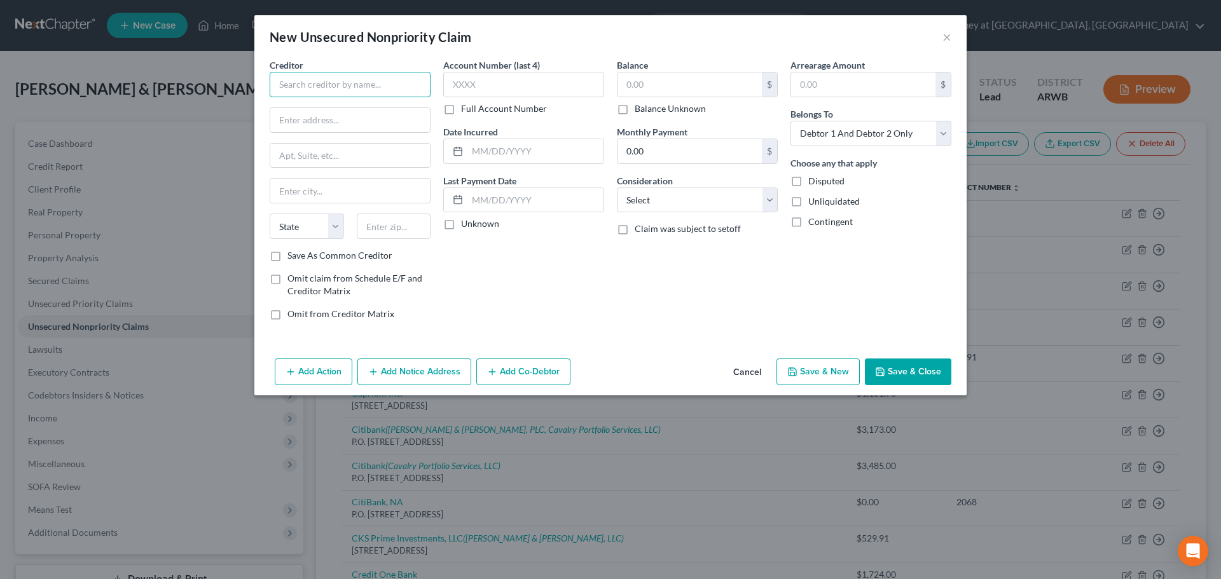
click at [343, 90] on input "text" at bounding box center [350, 84] width 161 height 25
type input "Emprise Bank"
click at [348, 123] on input "text" at bounding box center [350, 120] width 160 height 24
type input "257 N Broadway St"
click at [295, 189] on input "text" at bounding box center [350, 191] width 160 height 24
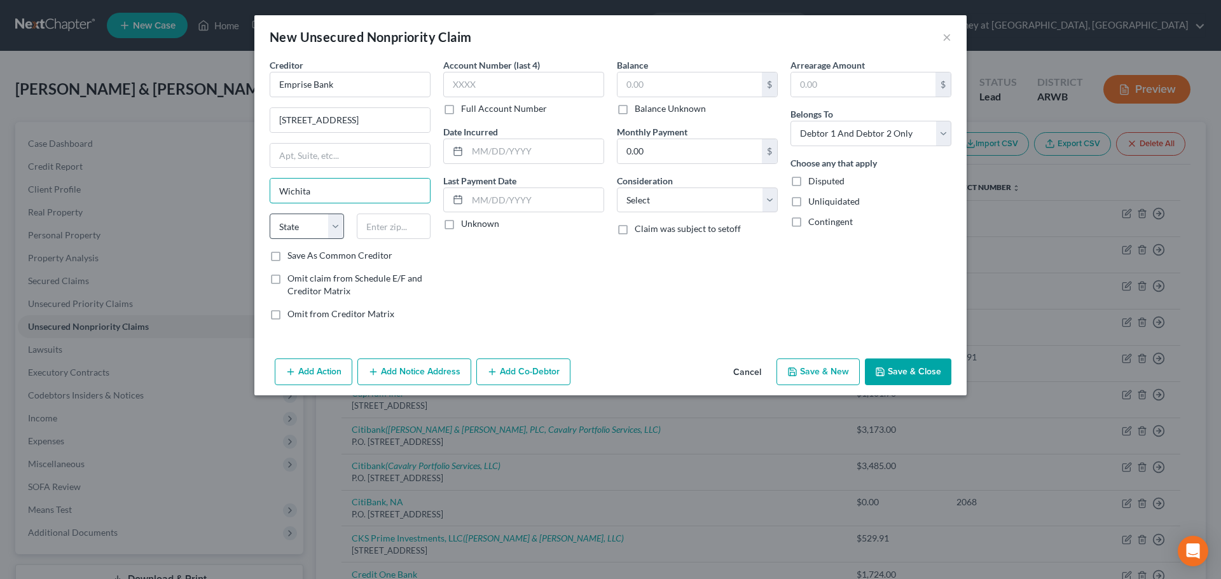
type input "Wichita"
click at [291, 224] on select "State AL AK AR AZ CA CO CT DE DC FL GA GU HI ID IL IN IA KS KY LA ME MD MA MI M…" at bounding box center [307, 226] width 74 height 25
select select "17"
click at [270, 214] on select "State AL AK AR AZ CA CO CT DE DC FL GA GU HI ID IL IN IA KS KY LA ME MD MA MI M…" at bounding box center [307, 226] width 74 height 25
click at [407, 232] on input "text" at bounding box center [394, 226] width 74 height 25
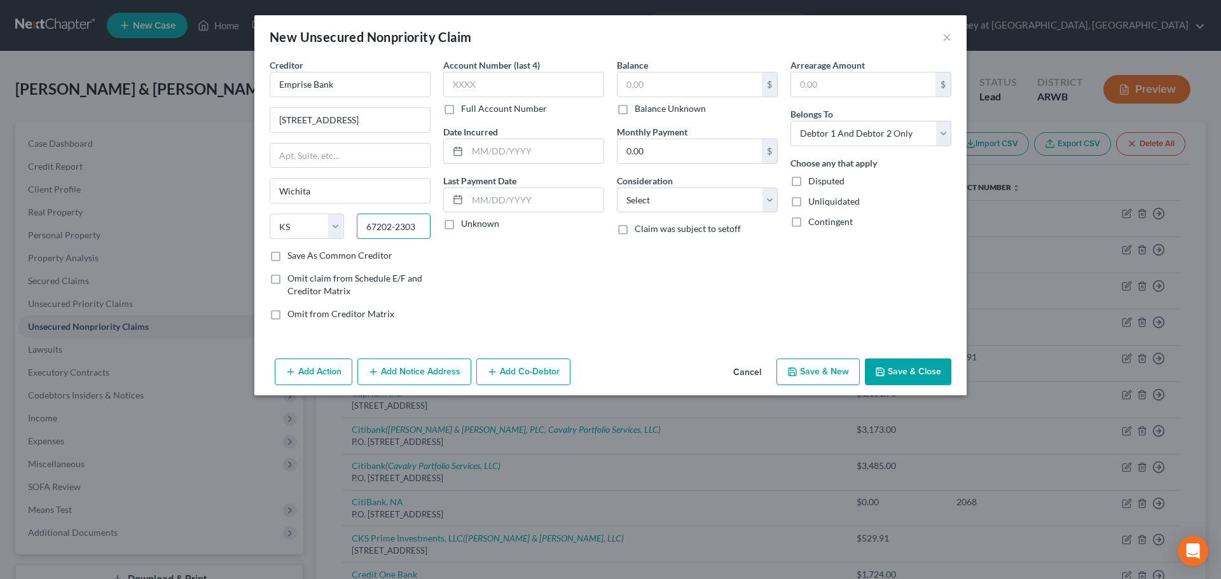
type input "67202-2303"
click at [287, 256] on label "Save As Common Creditor" at bounding box center [339, 255] width 105 height 13
click at [292, 256] on input "Save As Common Creditor" at bounding box center [296, 253] width 8 height 8
checkbox input "true"
click at [643, 83] on input "text" at bounding box center [689, 84] width 144 height 24
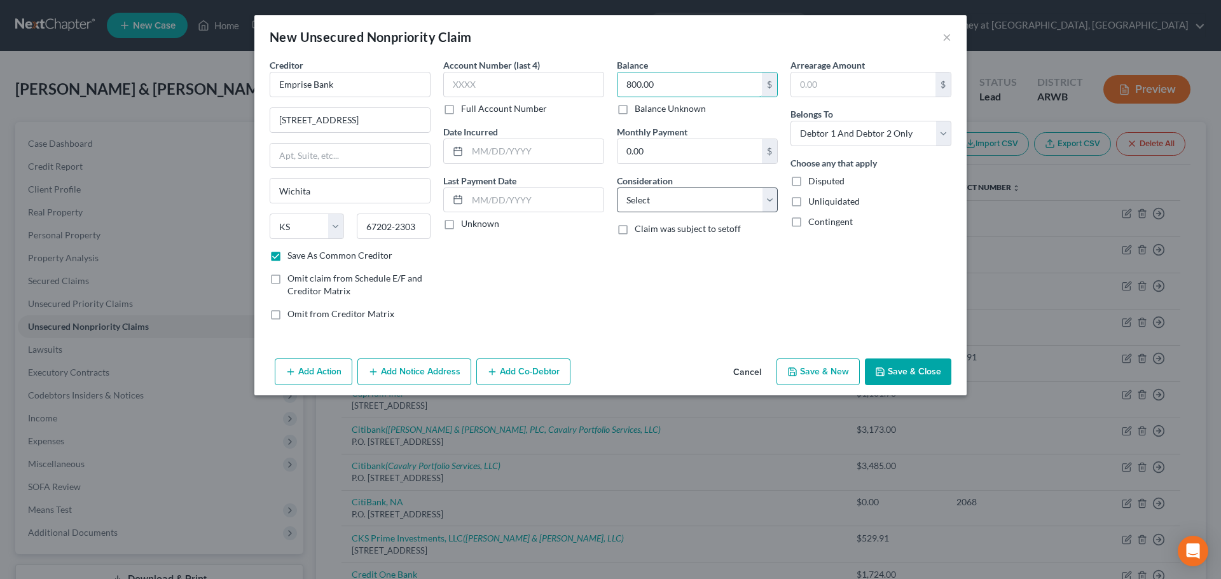
type input "800.00"
click at [673, 207] on select "Select Cable / Satellite Services Collection Agency Credit Card Debt Debt Couns…" at bounding box center [697, 200] width 161 height 25
select select "15"
click at [617, 188] on select "Select Cable / Satellite Services Collection Agency Credit Card Debt Debt Couns…" at bounding box center [697, 200] width 161 height 25
click at [840, 145] on select "Select Debtor 1 Only Debtor 2 Only Debtor 1 And Debtor 2 Only At Least One Of T…" at bounding box center [870, 133] width 161 height 25
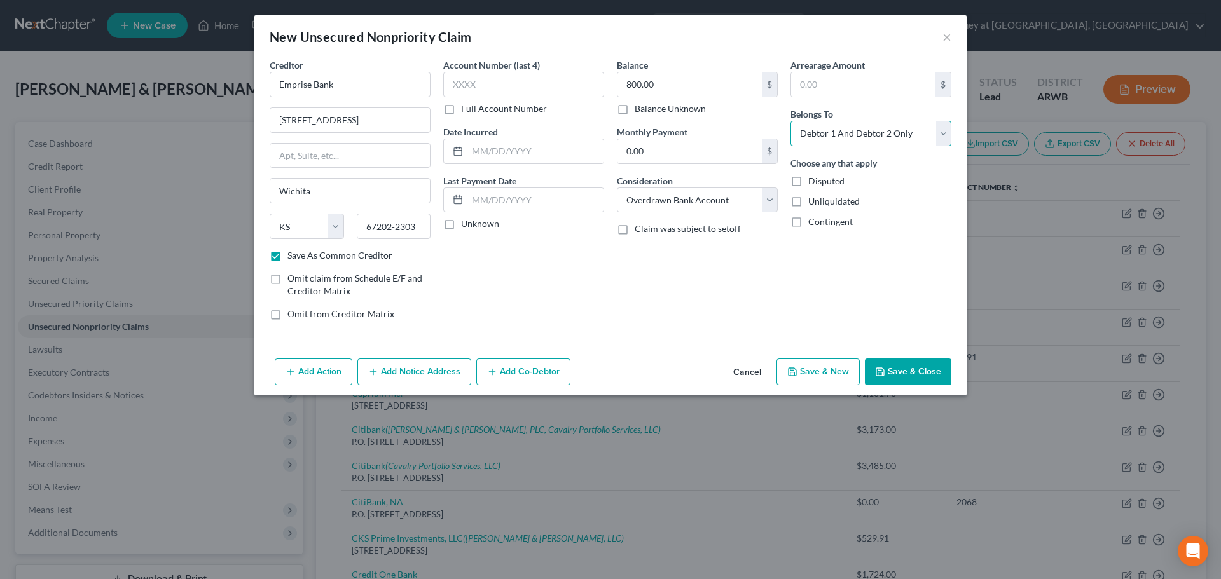
select select "1"
click at [790, 121] on select "Select Debtor 1 Only Debtor 2 Only Debtor 1 And Debtor 2 Only At Least One Of T…" at bounding box center [870, 133] width 161 height 25
click at [898, 366] on button "Save & Close" at bounding box center [908, 372] width 86 height 27
checkbox input "false"
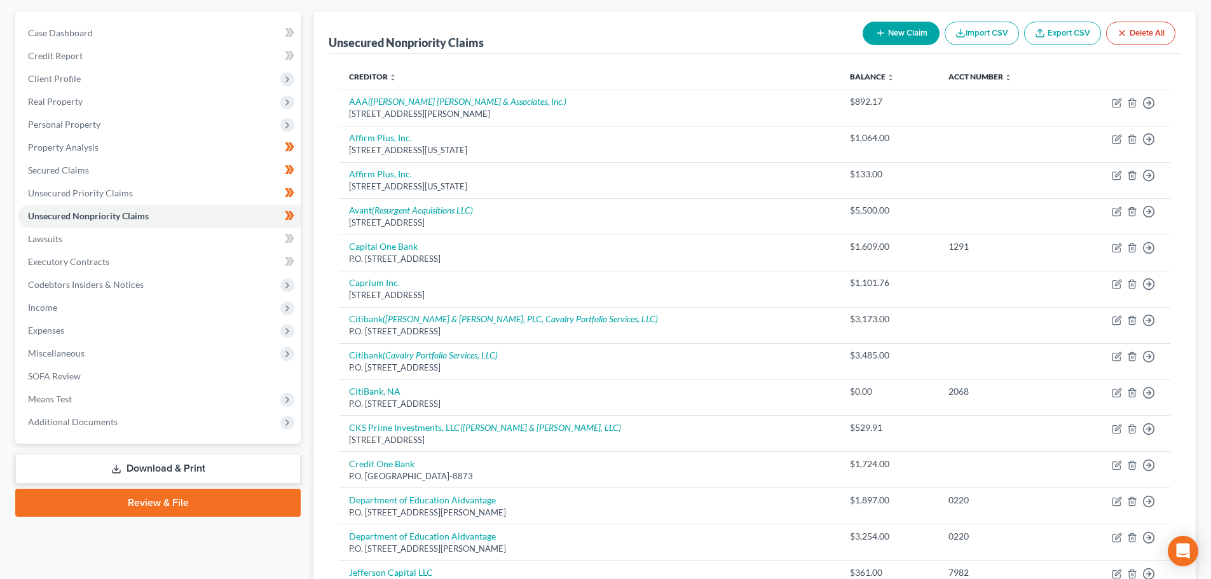
scroll to position [92, 0]
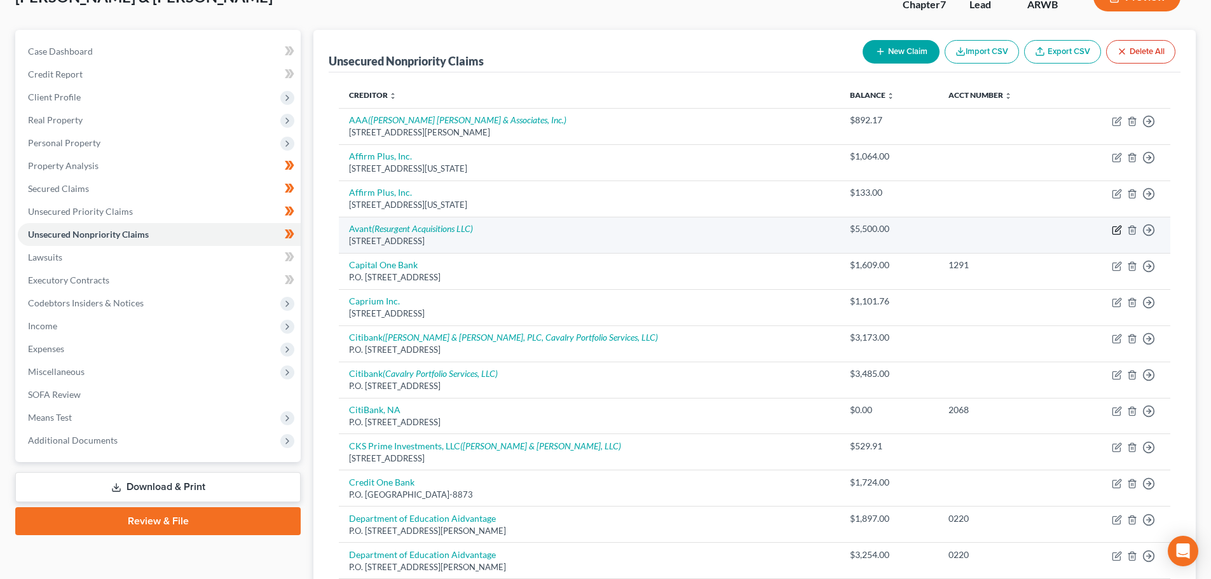
click at [1115, 228] on icon "button" at bounding box center [1117, 230] width 10 height 10
select select "14"
select select "10"
select select "0"
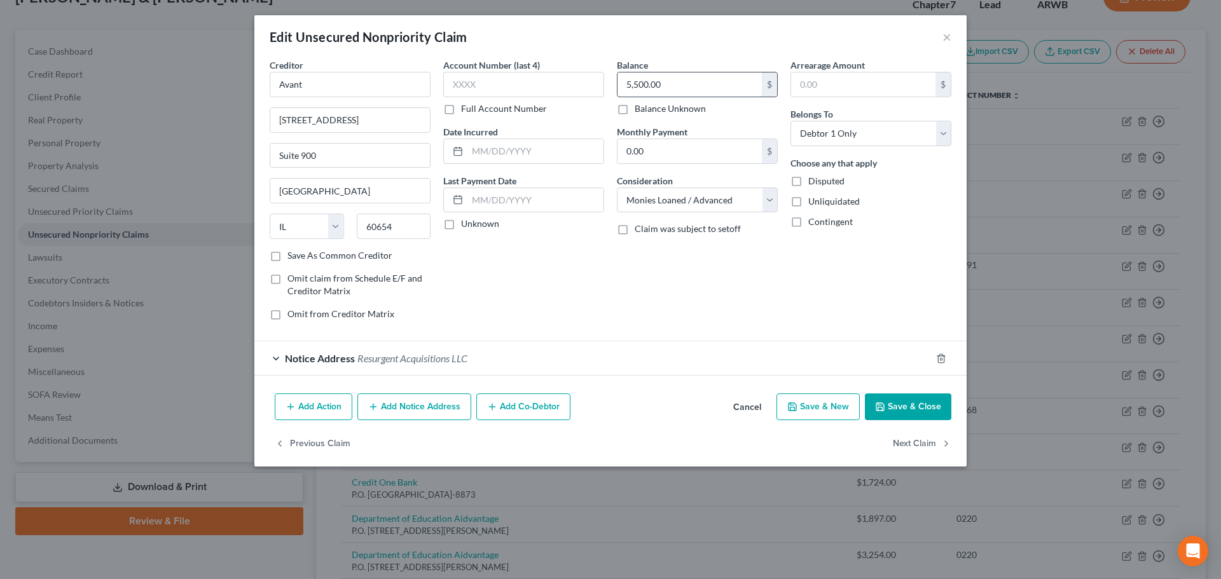
click at [678, 83] on input "5,500.00" at bounding box center [689, 84] width 144 height 24
type input "3,916.00"
click at [916, 410] on button "Save & Close" at bounding box center [908, 406] width 86 height 27
type input "0"
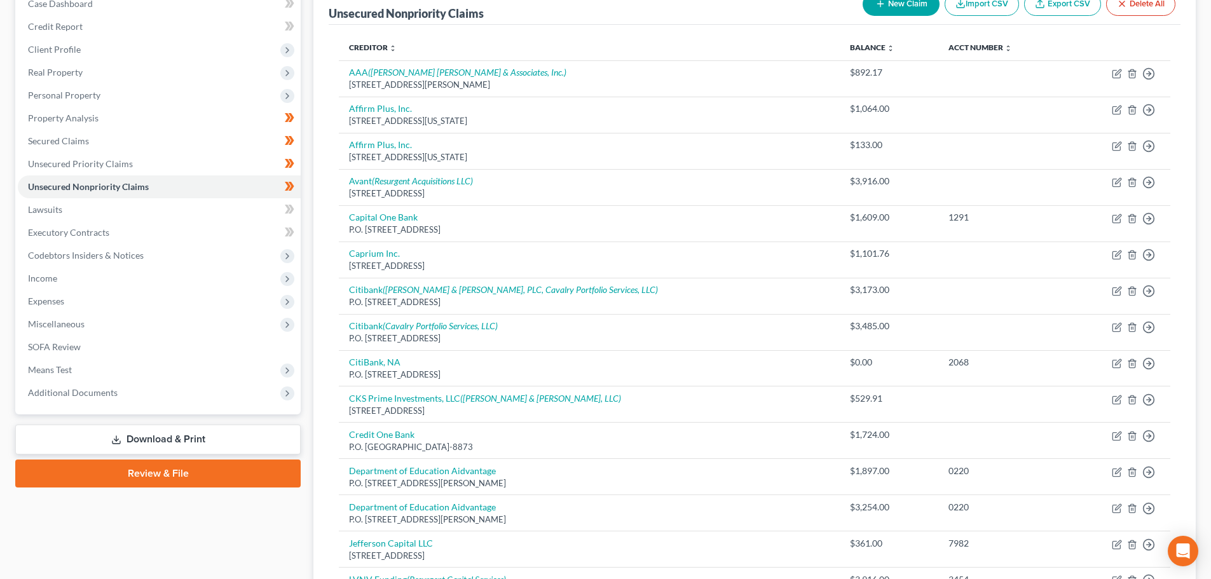
scroll to position [0, 0]
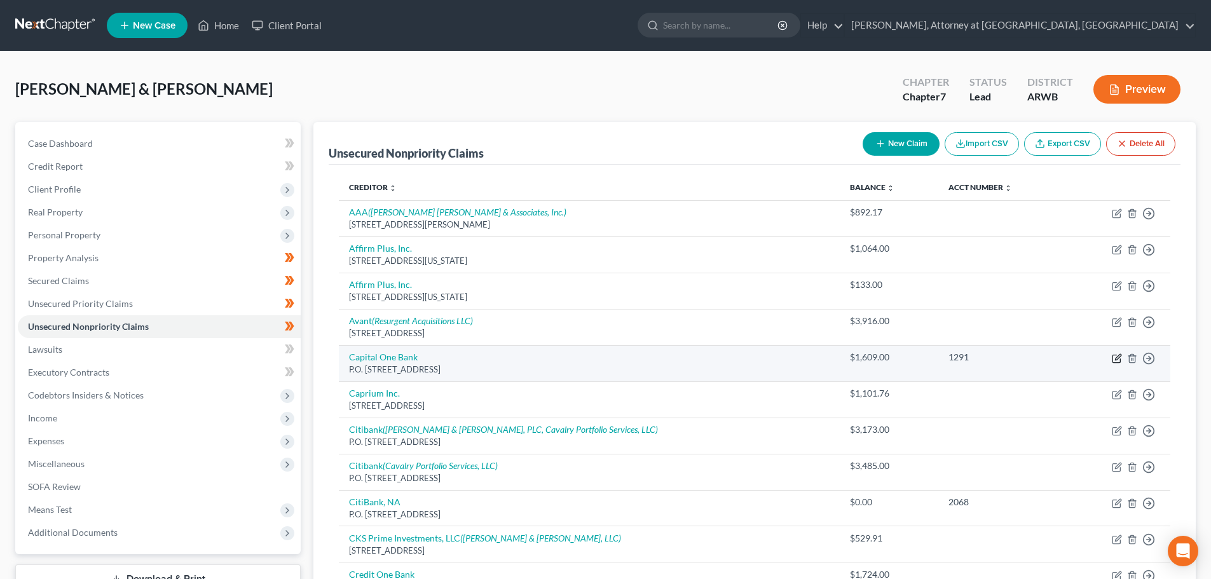
click at [1114, 358] on icon "button" at bounding box center [1117, 358] width 10 height 10
select select "46"
select select "2"
select select "0"
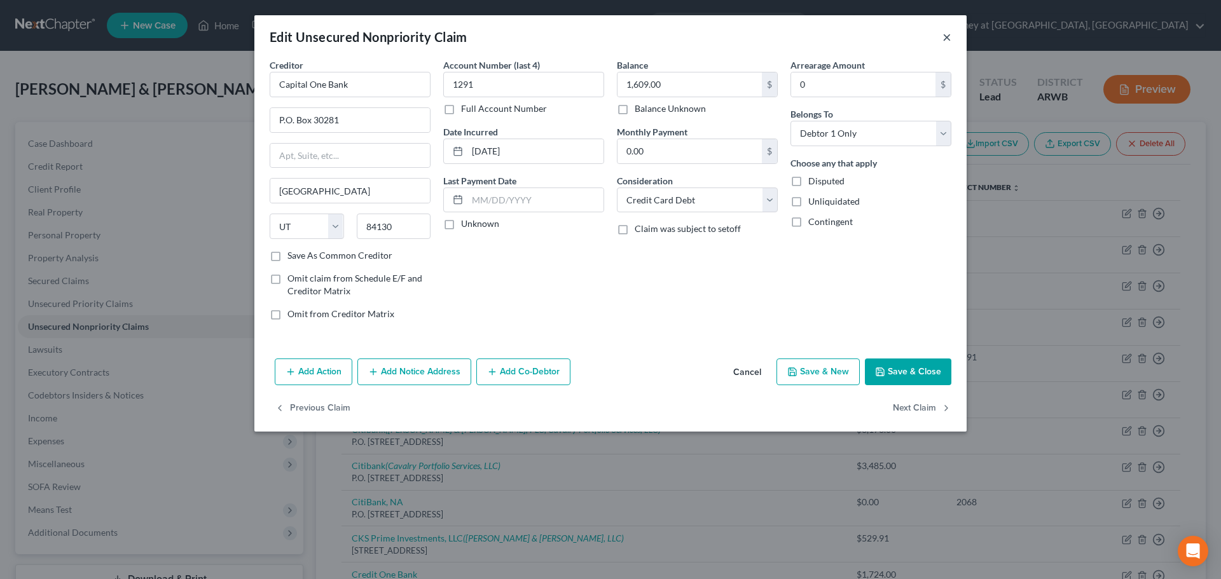
click at [944, 34] on button "×" at bounding box center [946, 36] width 9 height 15
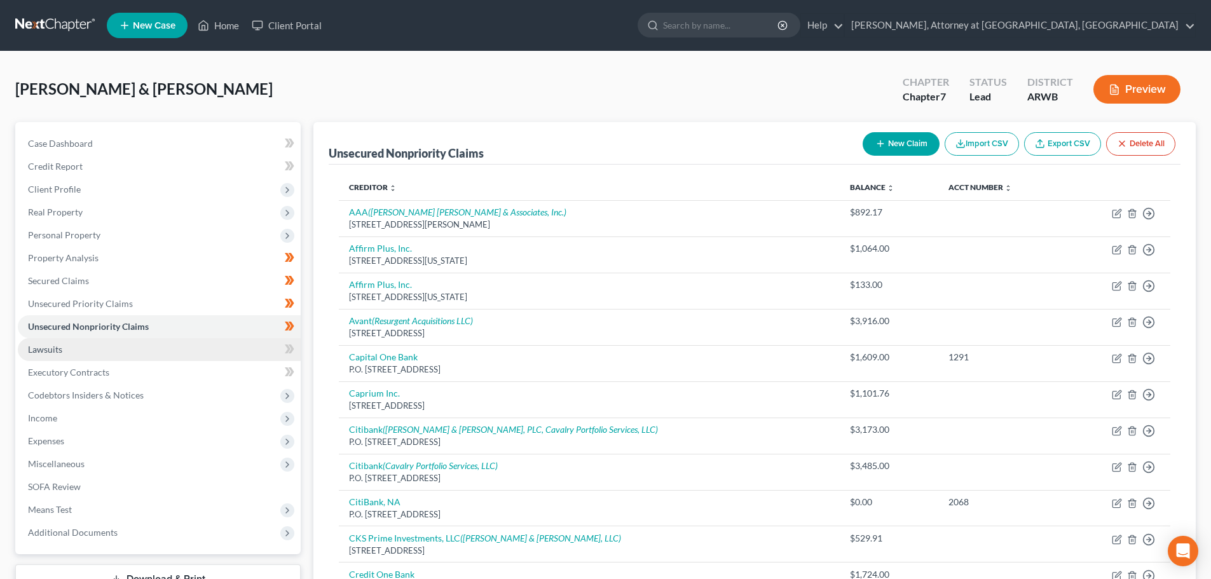
click at [69, 353] on link "Lawsuits" at bounding box center [159, 349] width 283 height 23
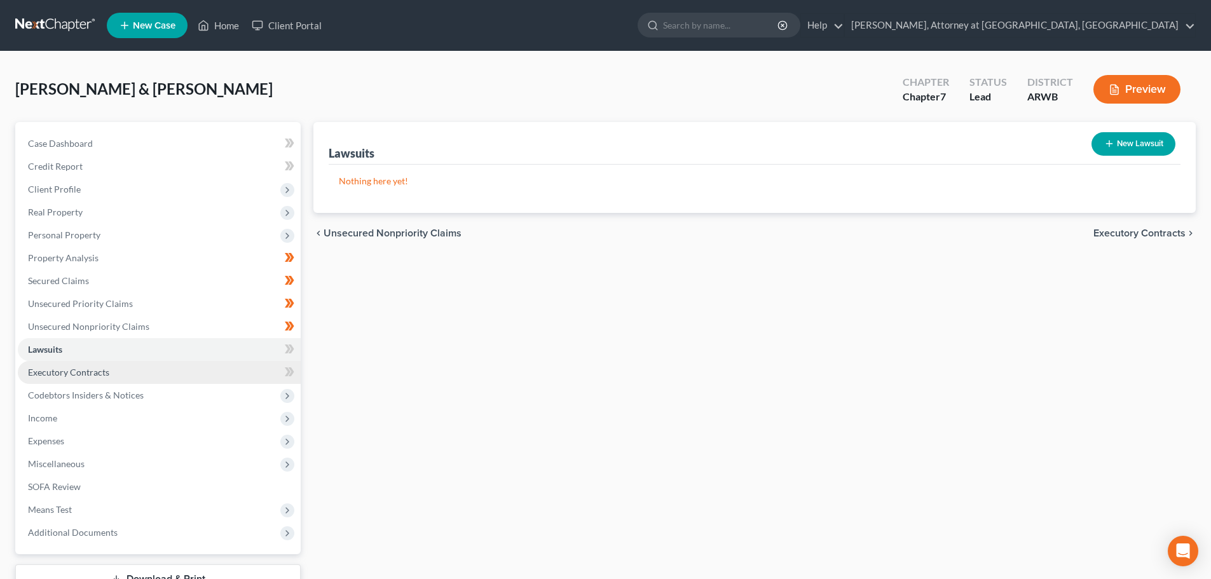
click at [81, 368] on span "Executory Contracts" at bounding box center [68, 372] width 81 height 11
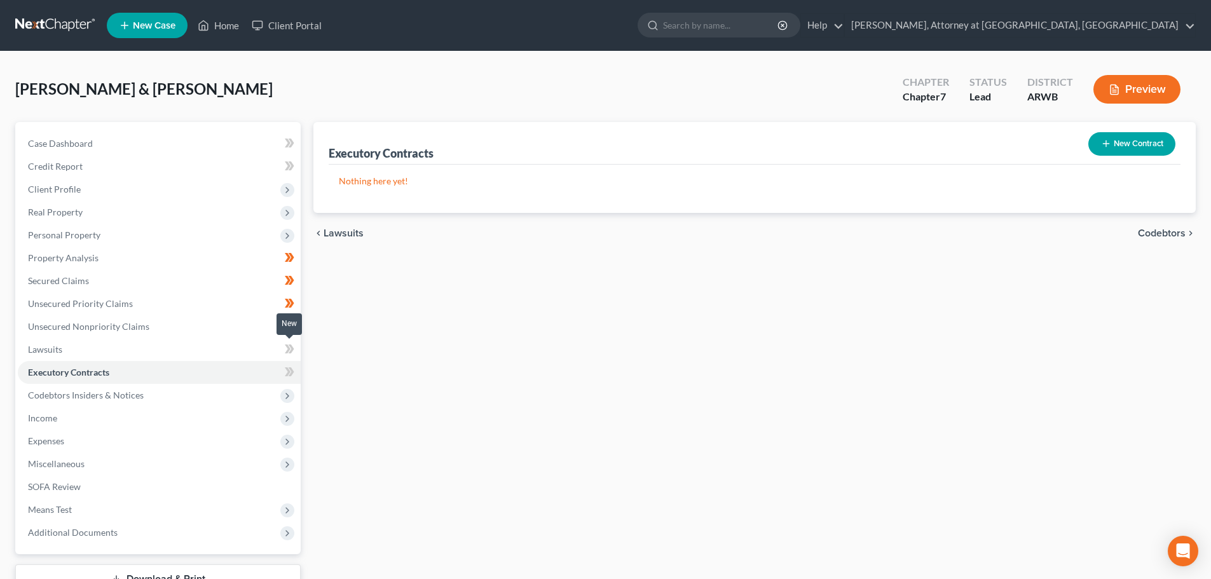
click at [292, 351] on icon at bounding box center [292, 349] width 6 height 9
click at [290, 369] on icon at bounding box center [290, 372] width 10 height 16
click at [291, 370] on icon at bounding box center [292, 371] width 6 height 9
click at [161, 396] on span "Codebtors Insiders & Notices" at bounding box center [159, 395] width 283 height 23
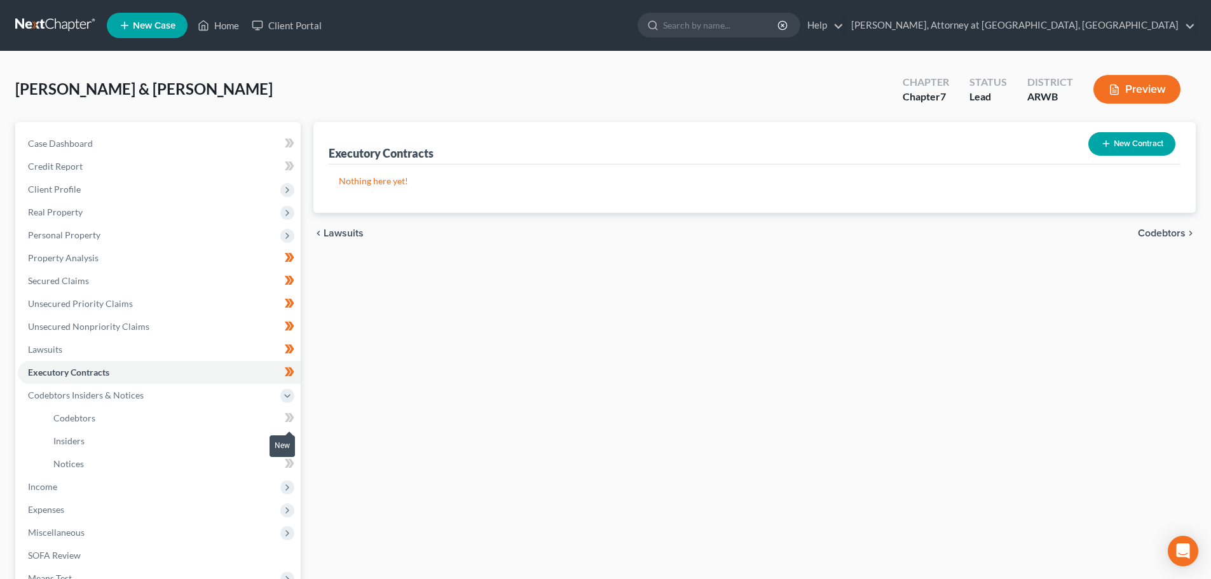
click at [289, 420] on icon at bounding box center [290, 418] width 10 height 16
click at [291, 422] on icon at bounding box center [290, 418] width 10 height 16
drag, startPoint x: 289, startPoint y: 444, endPoint x: 337, endPoint y: 437, distance: 48.7
drag, startPoint x: 553, startPoint y: 439, endPoint x: 450, endPoint y: 460, distance: 105.1
click at [542, 442] on div "Executory Contracts New Contract Nothing here yet! chevron_left Lawsuits Codebt…" at bounding box center [754, 409] width 895 height 574
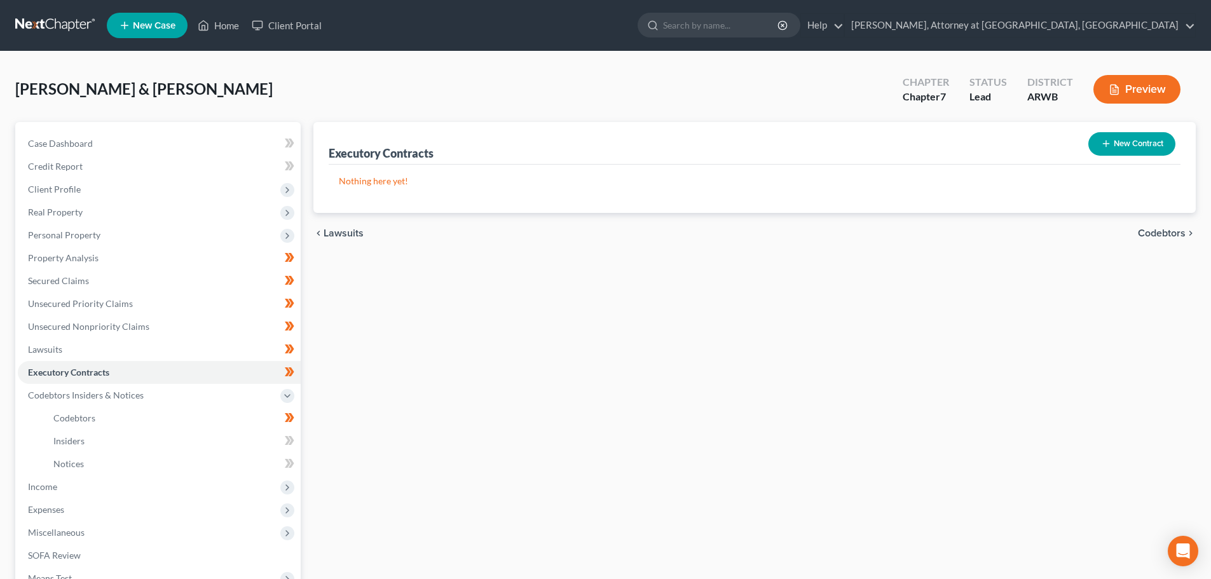
click at [294, 442] on icon at bounding box center [290, 441] width 10 height 16
click at [290, 464] on icon at bounding box center [288, 463] width 6 height 9
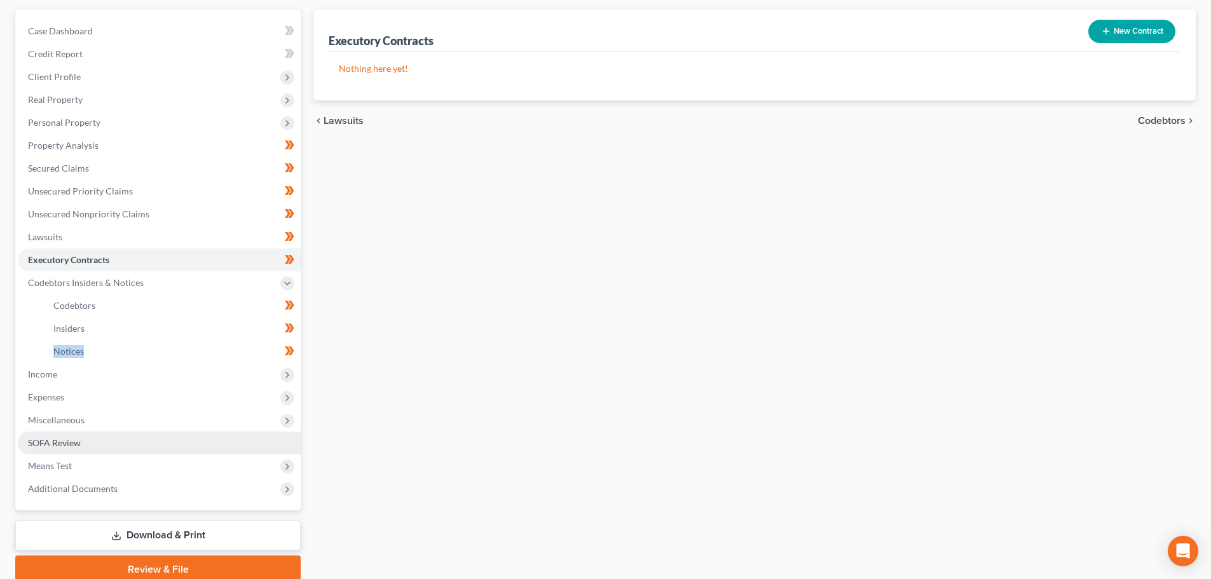
scroll to position [127, 0]
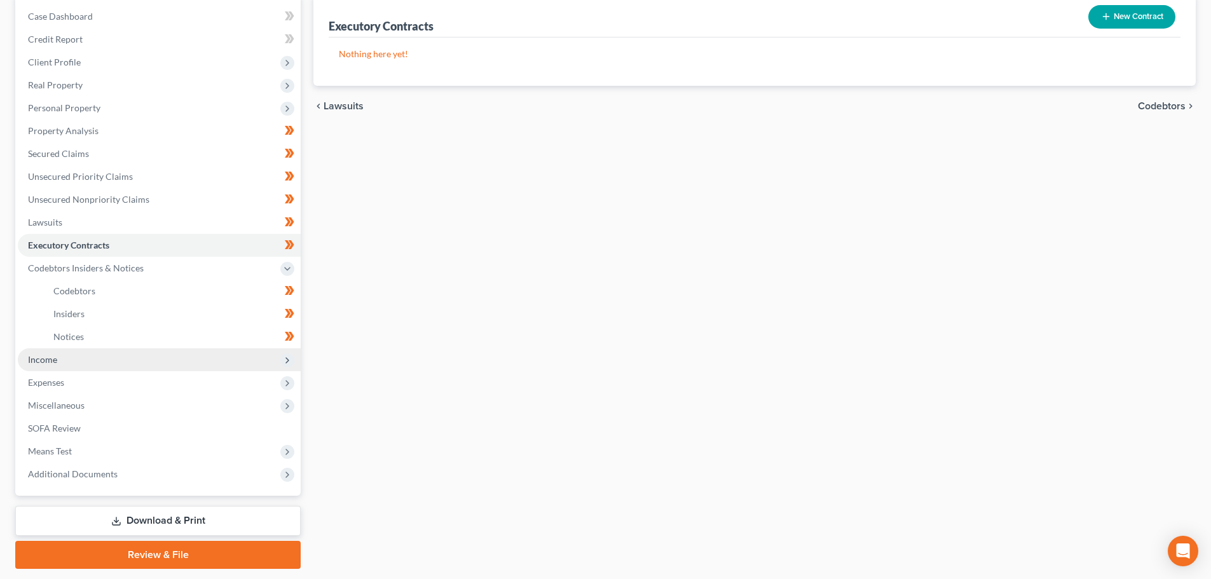
click at [92, 361] on span "Income" at bounding box center [159, 359] width 283 height 23
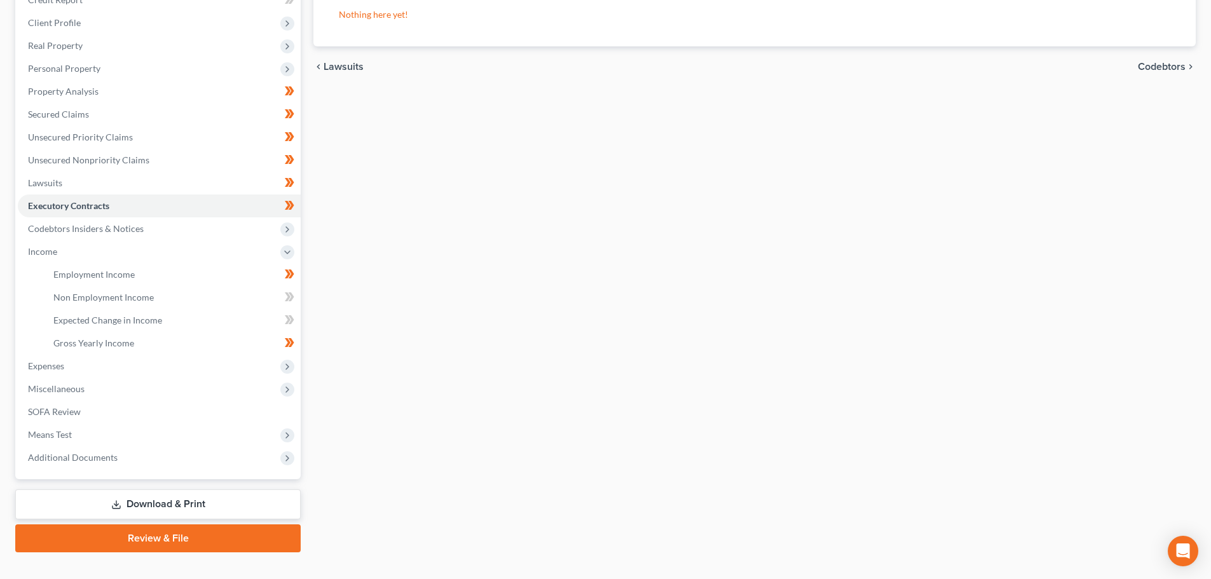
scroll to position [188, 0]
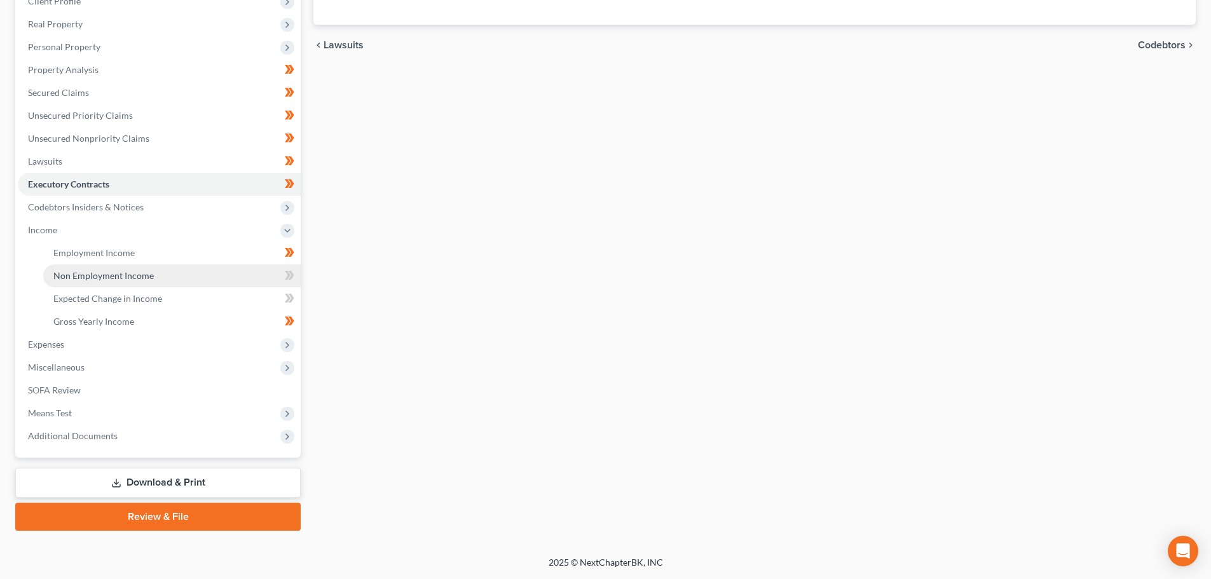
click at [135, 278] on span "Non Employment Income" at bounding box center [103, 275] width 100 height 11
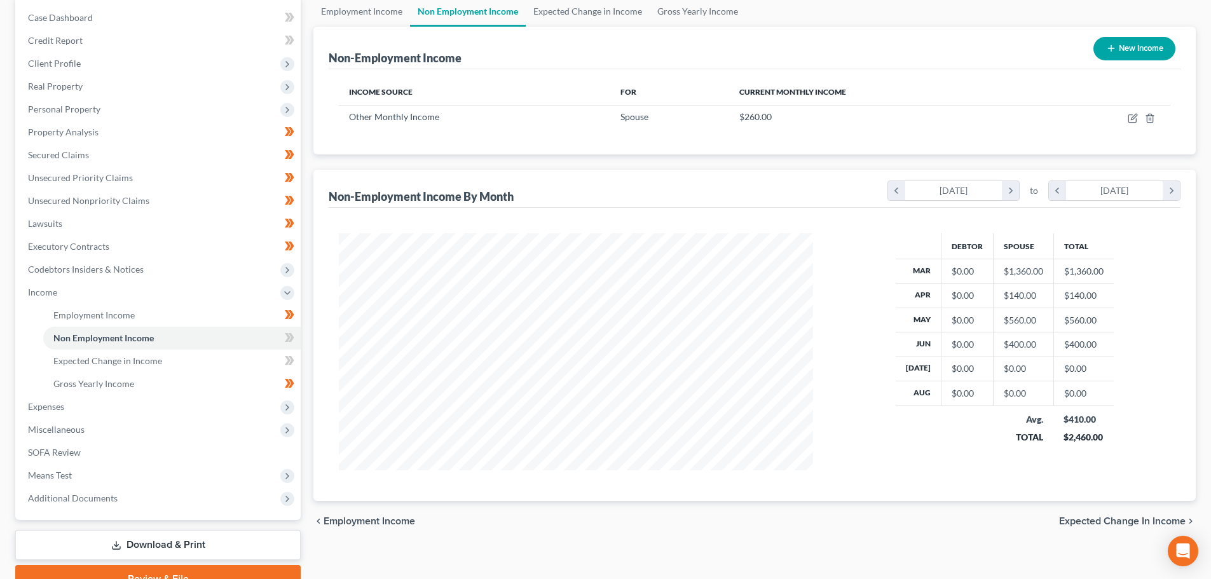
scroll to position [127, 0]
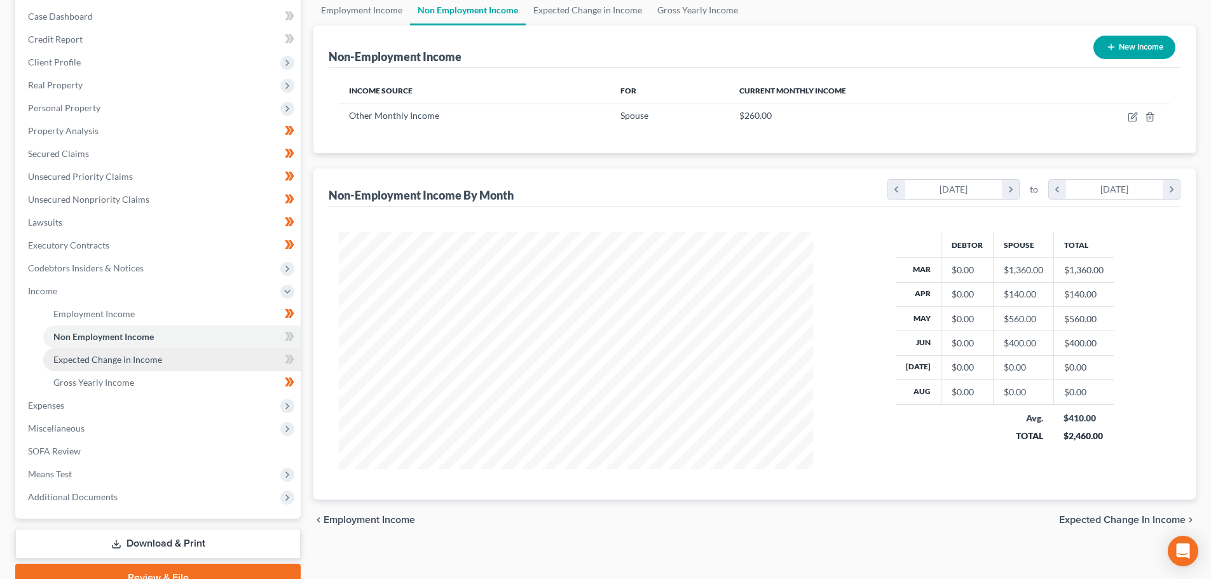
click at [120, 364] on span "Expected Change in Income" at bounding box center [107, 359] width 109 height 11
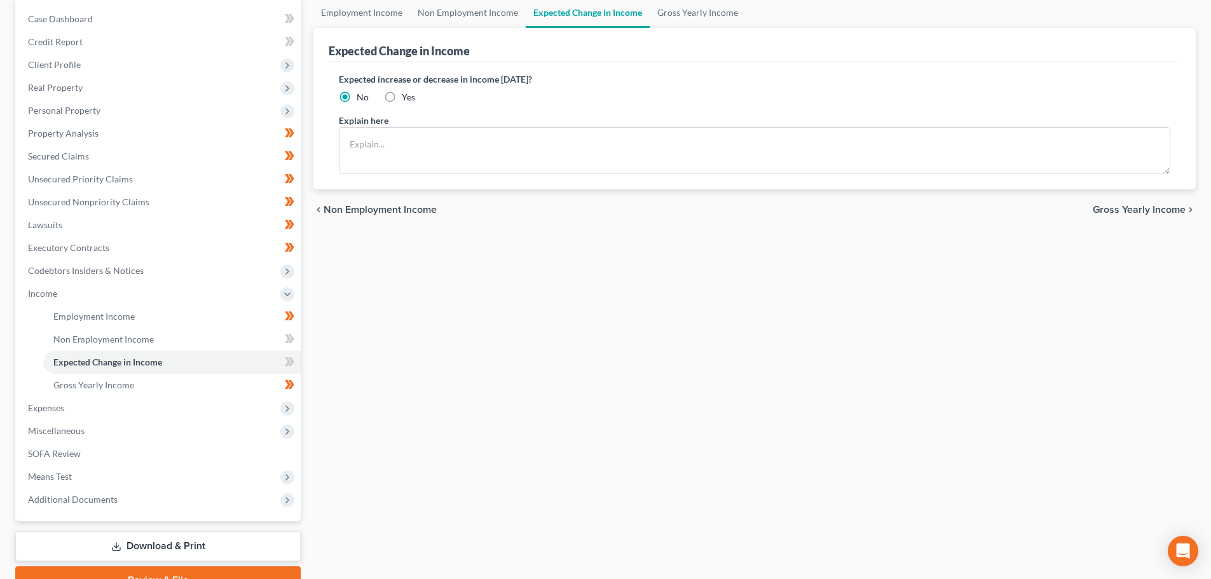
scroll to position [127, 0]
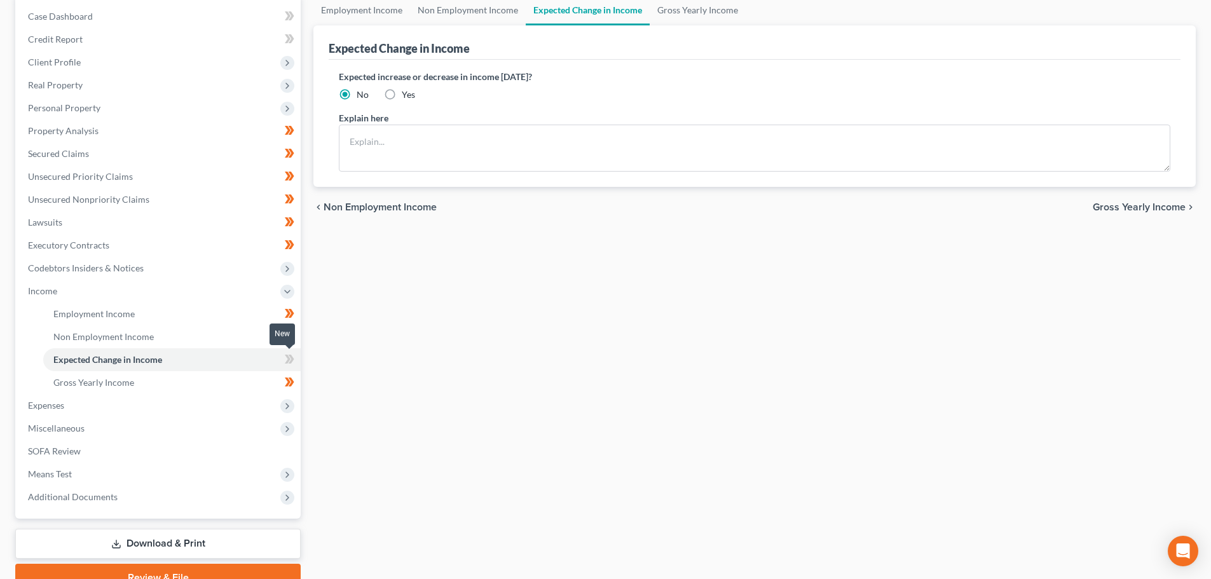
click at [289, 360] on icon at bounding box center [288, 359] width 6 height 9
click at [142, 334] on span "Non Employment Income" at bounding box center [103, 336] width 100 height 11
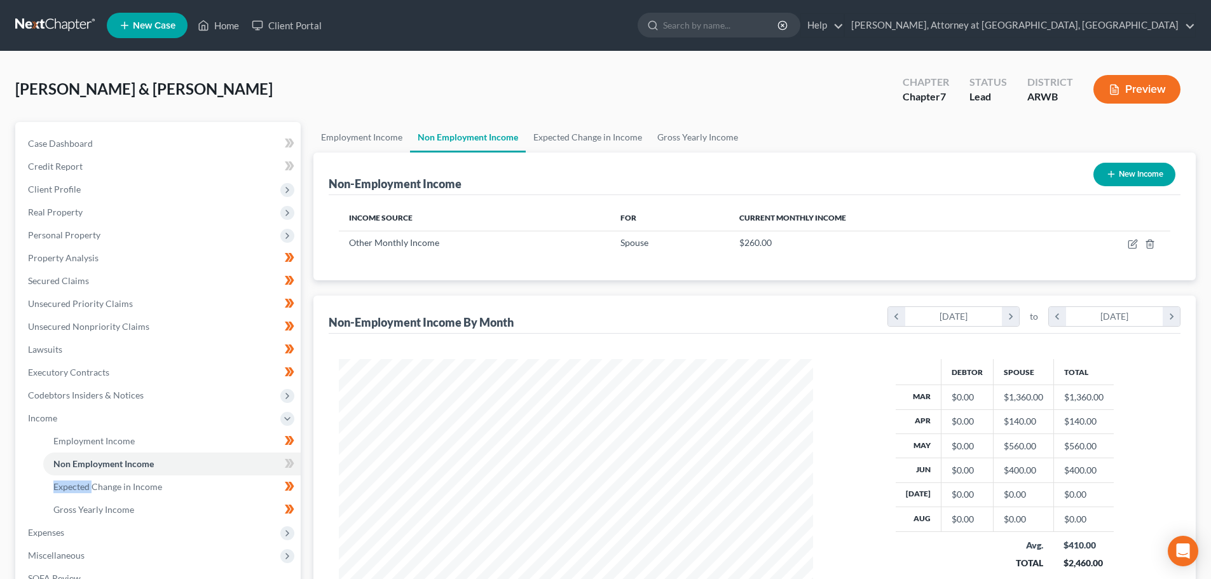
scroll to position [188, 0]
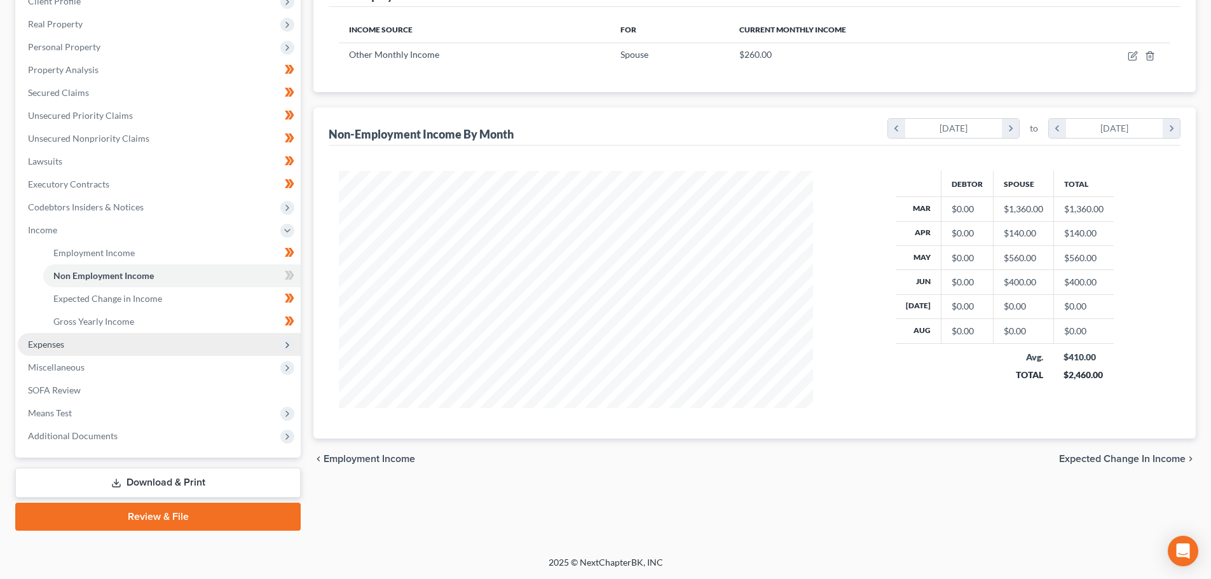
click at [57, 346] on span "Expenses" at bounding box center [46, 344] width 36 height 11
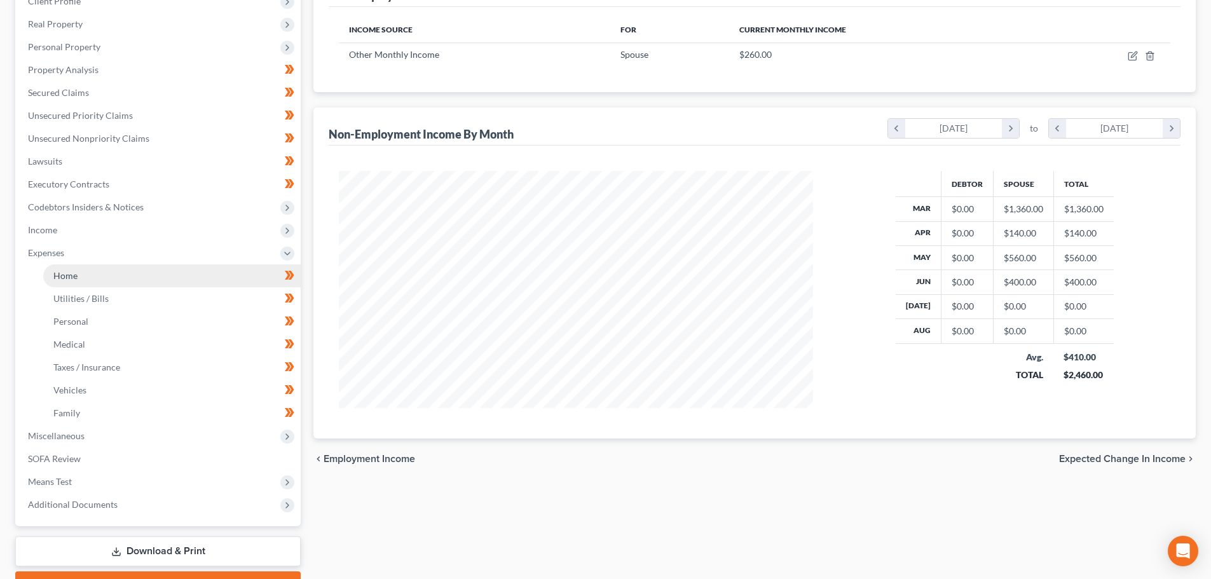
click at [98, 278] on link "Home" at bounding box center [171, 275] width 257 height 23
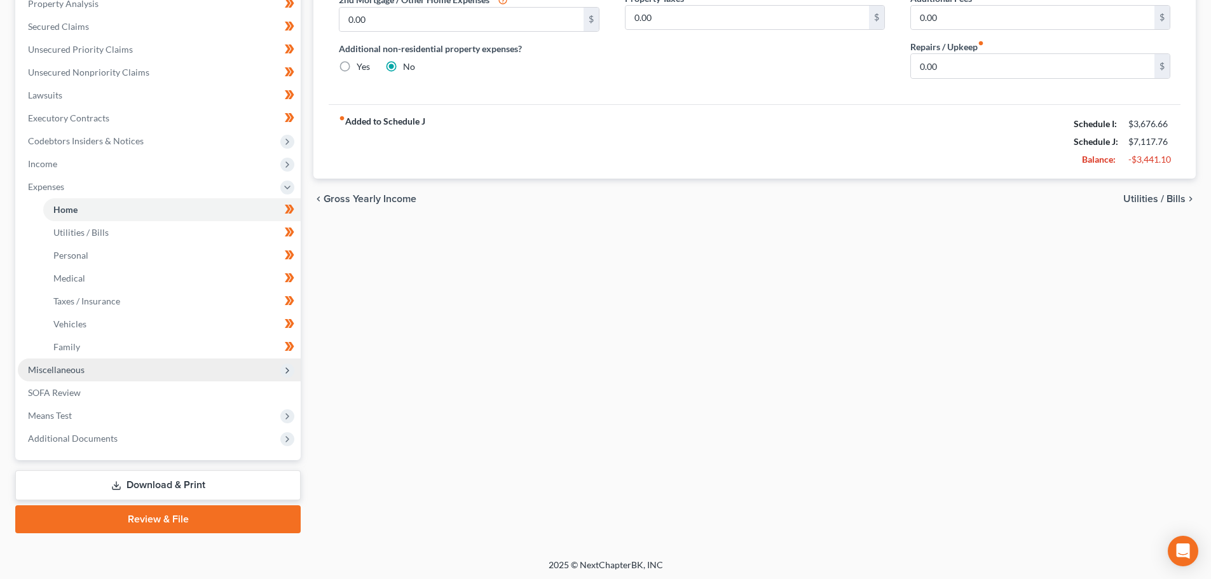
click at [80, 372] on span "Miscellaneous" at bounding box center [56, 369] width 57 height 11
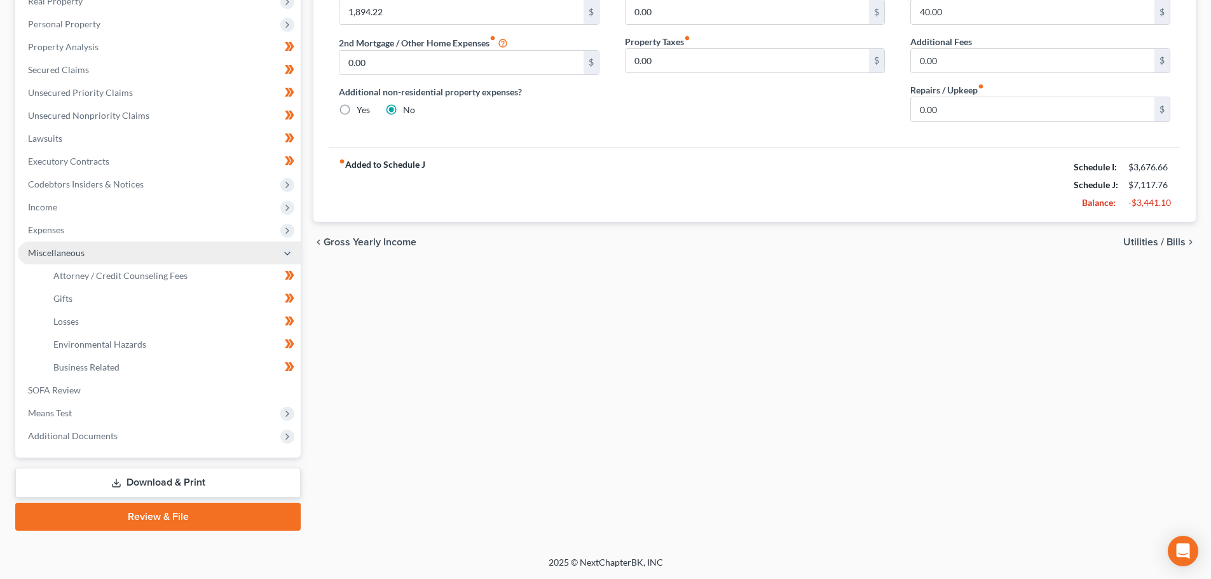
scroll to position [211, 0]
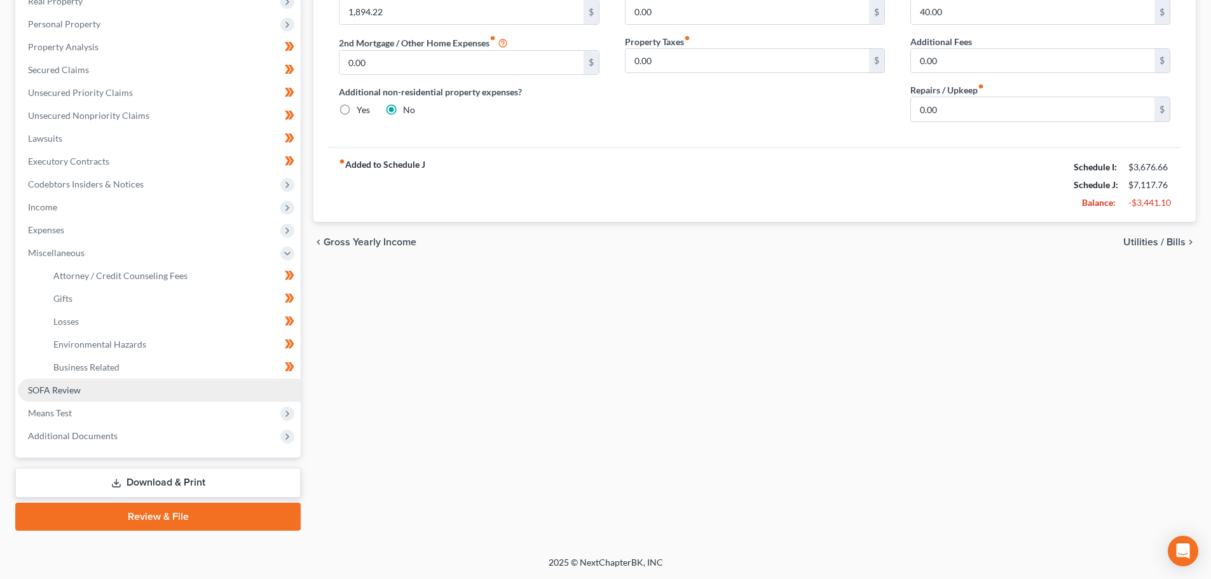
click at [82, 395] on link "SOFA Review" at bounding box center [159, 390] width 283 height 23
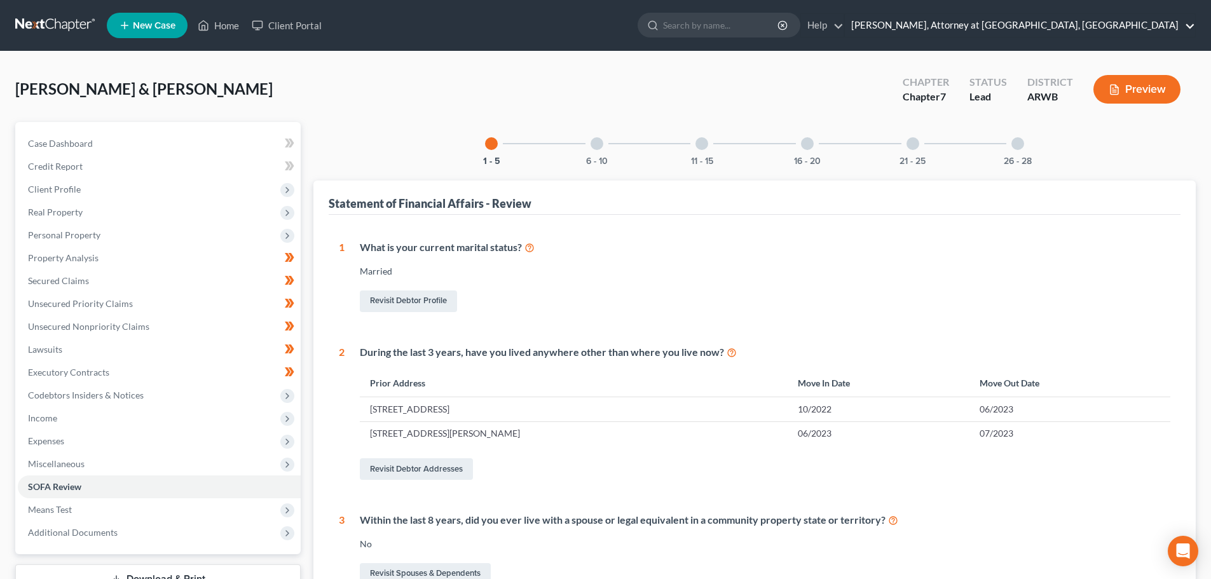
click at [1183, 19] on link "Mark D. Drake, Attorney at Law, PA" at bounding box center [1020, 25] width 350 height 23
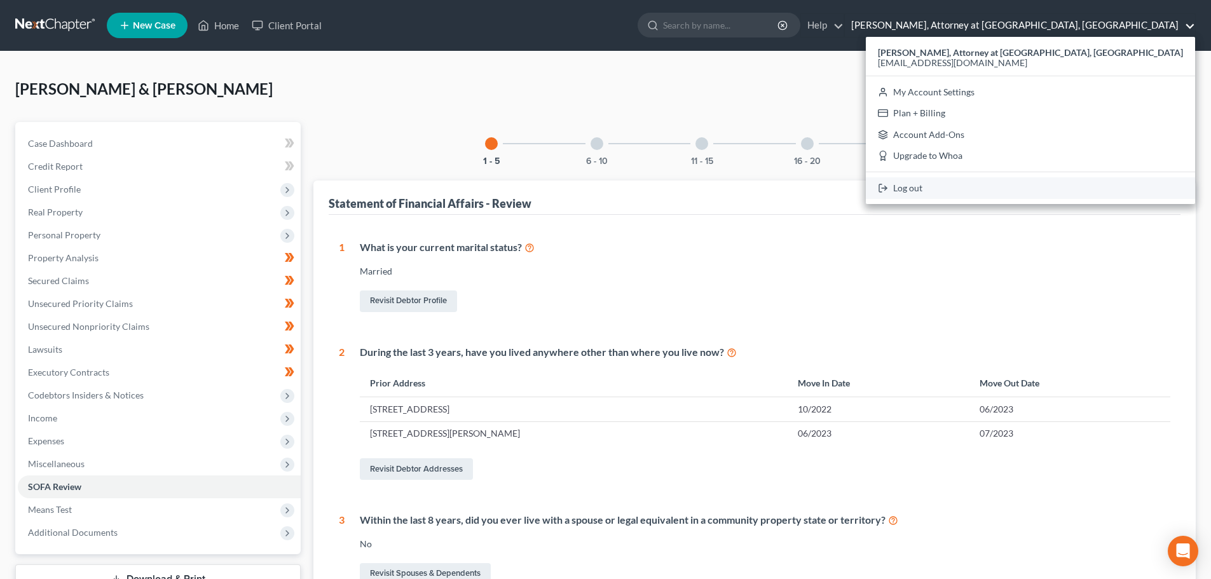
click at [1062, 186] on link "Log out" at bounding box center [1030, 188] width 329 height 22
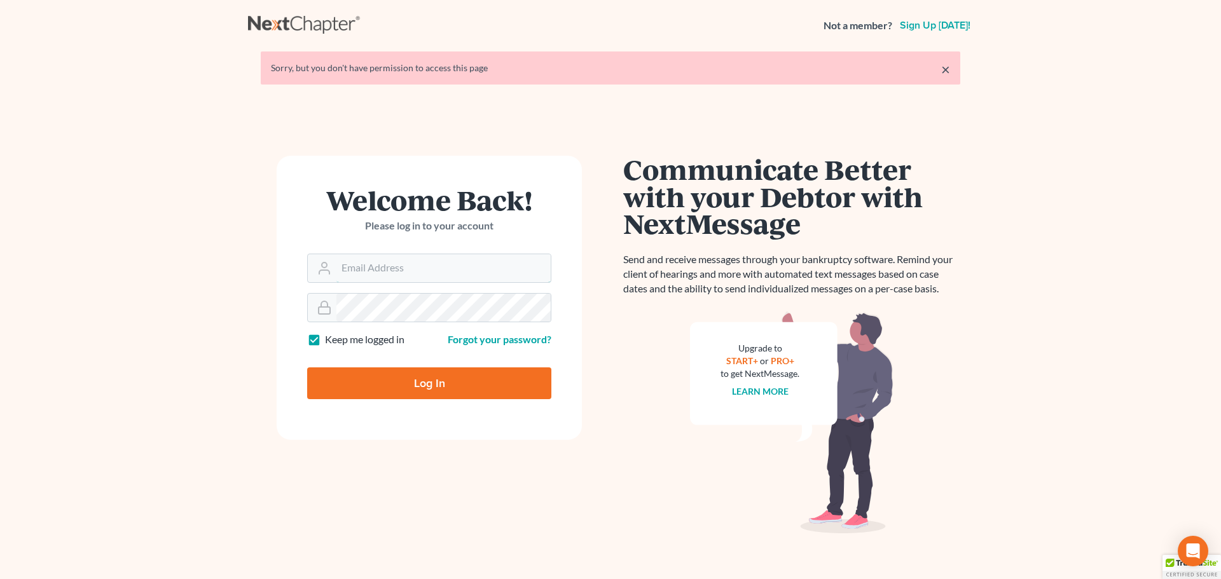
type input "drakeadcockthomas@gmail.com"
click at [435, 375] on input "Log In" at bounding box center [429, 383] width 244 height 32
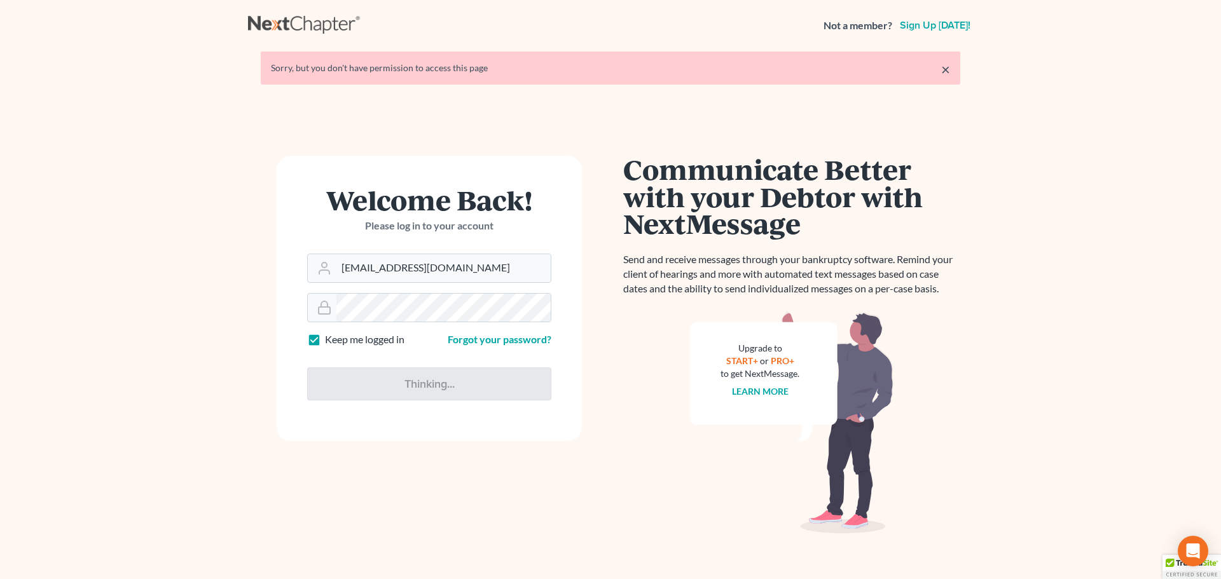
type input "Thinking..."
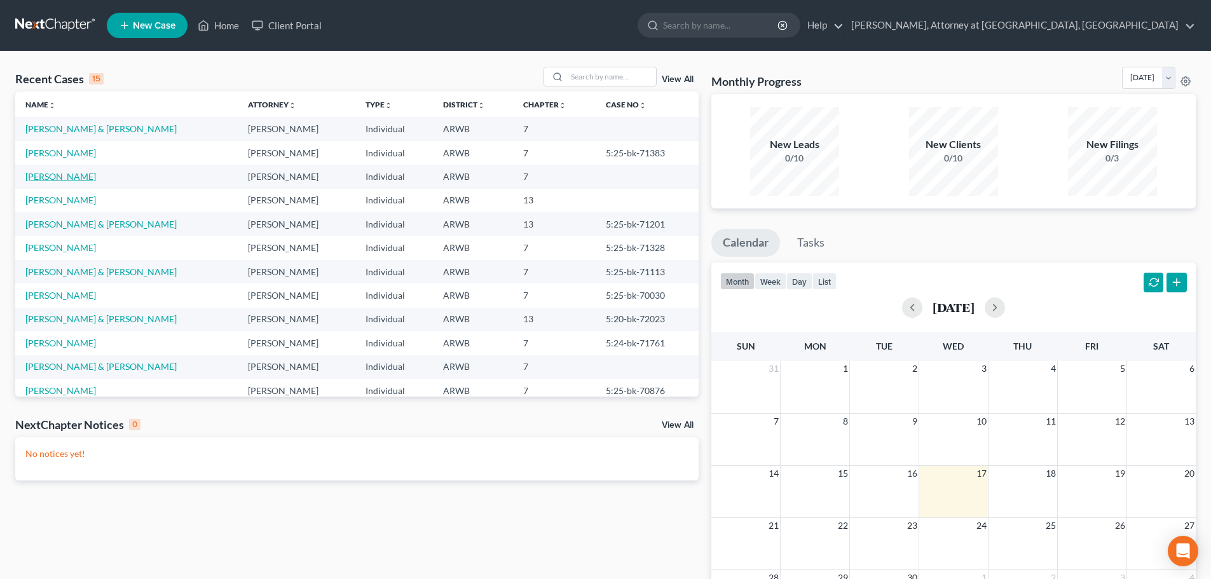
click at [68, 179] on link "Browning, Jacob" at bounding box center [60, 176] width 71 height 11
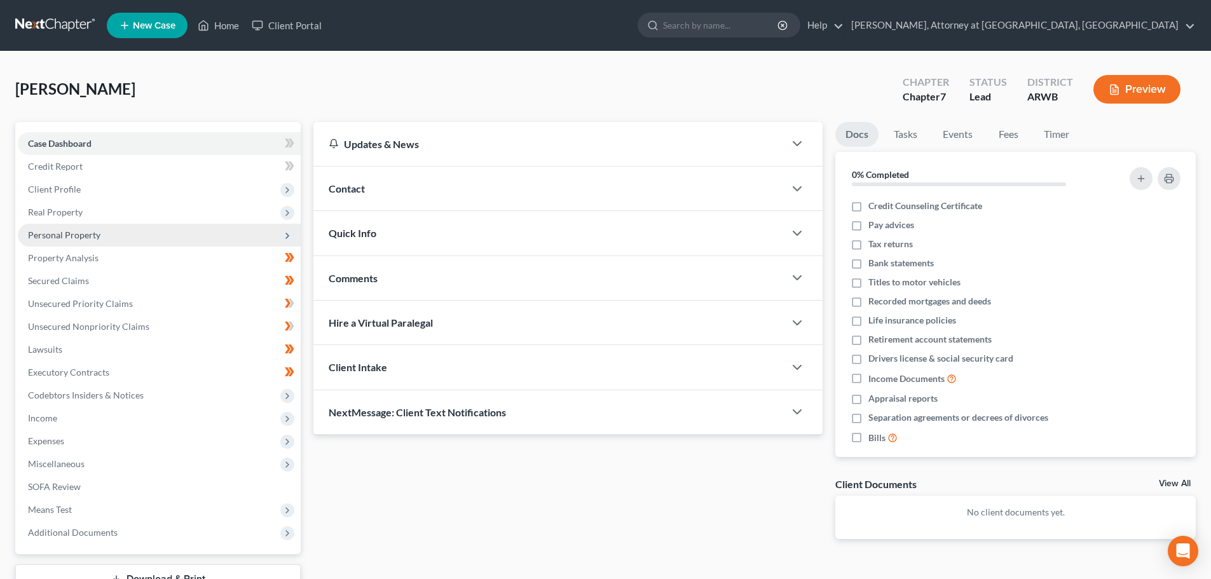
click at [51, 240] on span "Personal Property" at bounding box center [64, 234] width 72 height 11
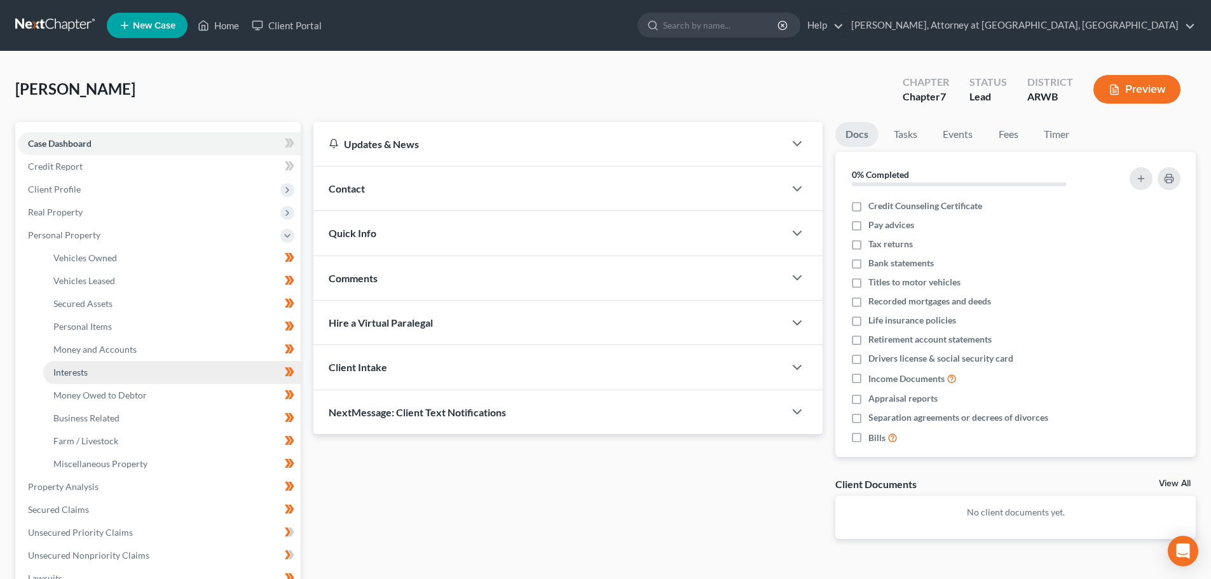
click at [101, 374] on link "Interests" at bounding box center [171, 372] width 257 height 23
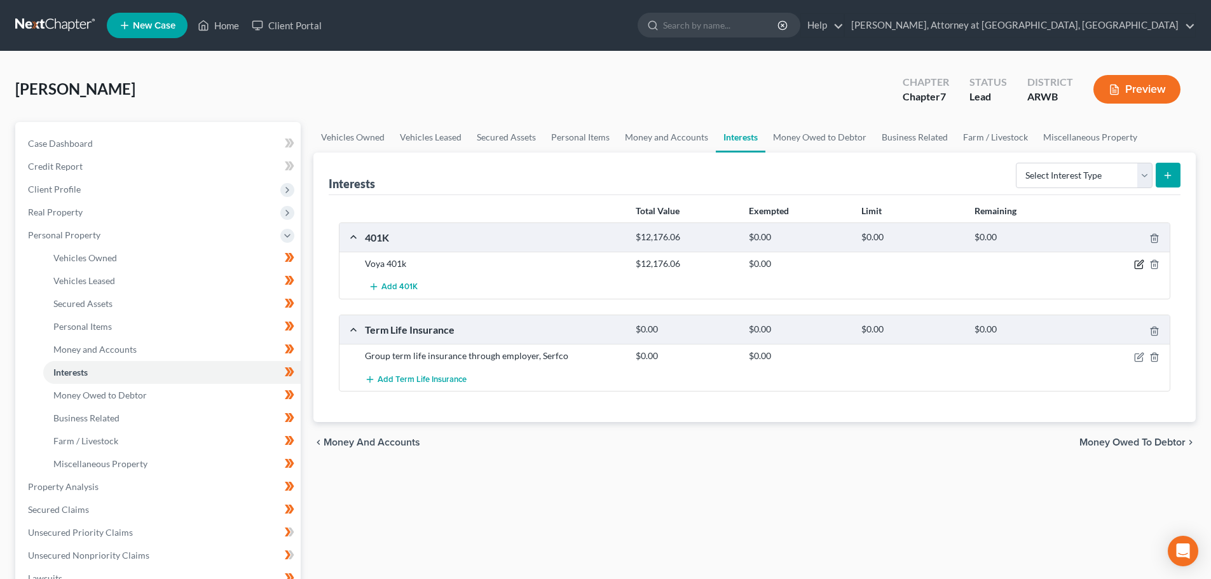
click at [1139, 266] on icon "button" at bounding box center [1140, 264] width 6 height 6
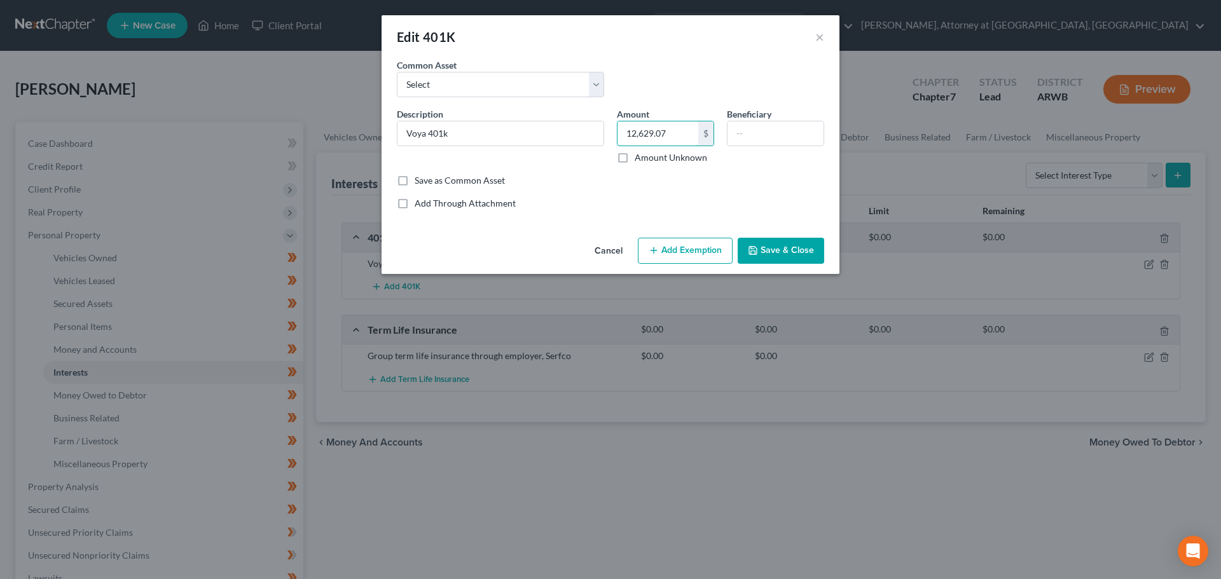
type input "12,629.07"
click at [692, 250] on button "Add Exemption" at bounding box center [685, 251] width 95 height 27
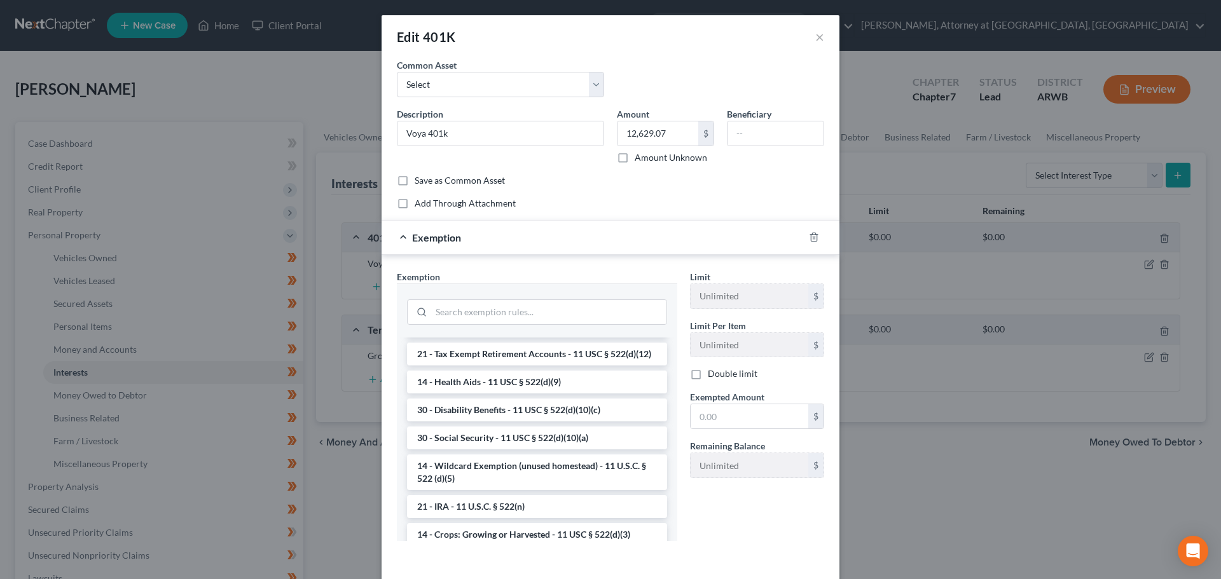
scroll to position [699, 0]
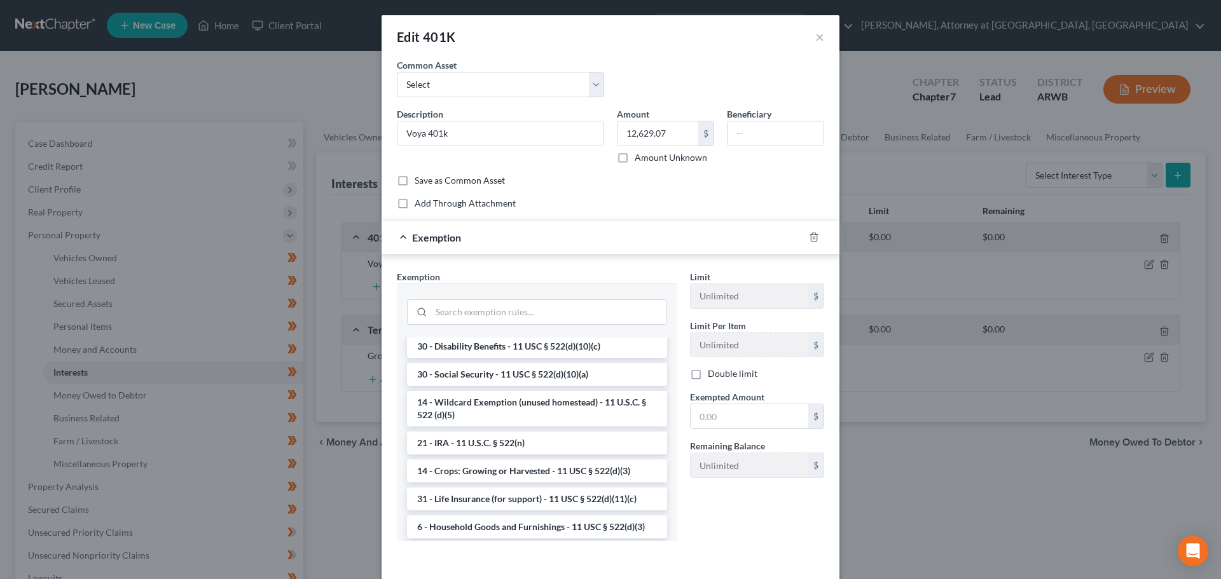
click at [560, 427] on li "14 - Wildcard Exemption (unused homestead) - 11 U.S.C. § 522 (d)(5)" at bounding box center [537, 409] width 260 height 36
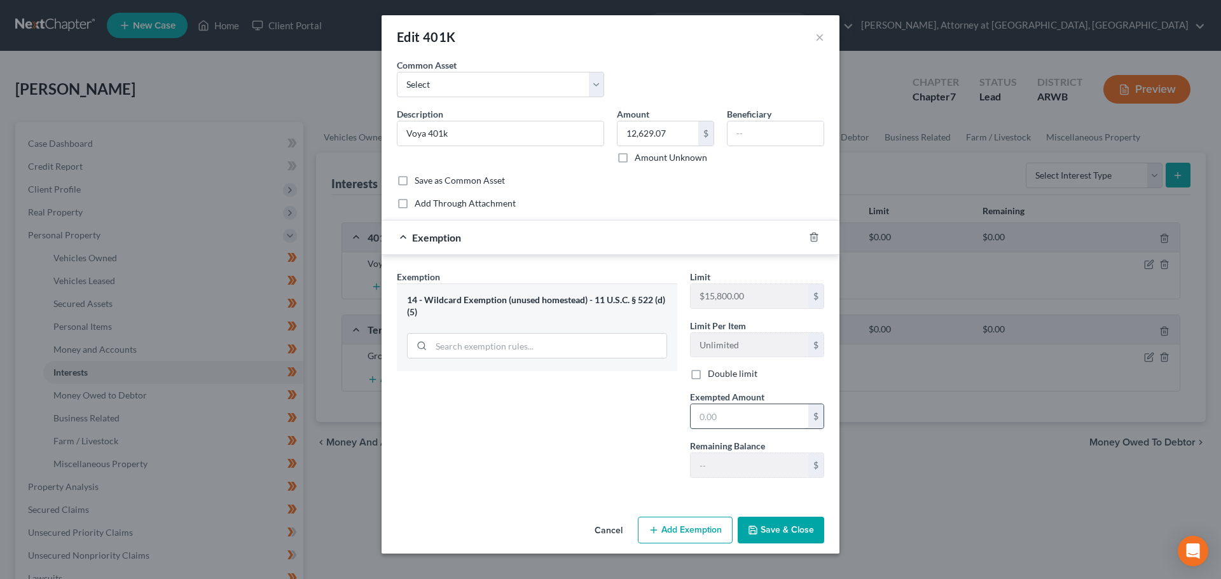
click at [712, 423] on input "text" at bounding box center [749, 416] width 118 height 24
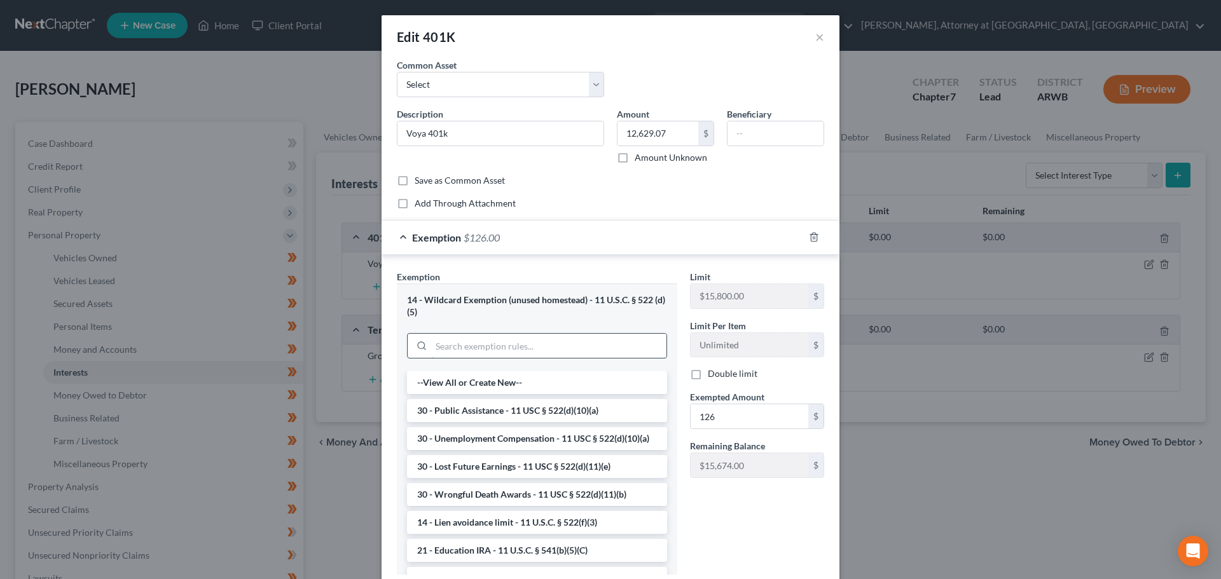
click at [482, 351] on input "search" at bounding box center [548, 346] width 235 height 24
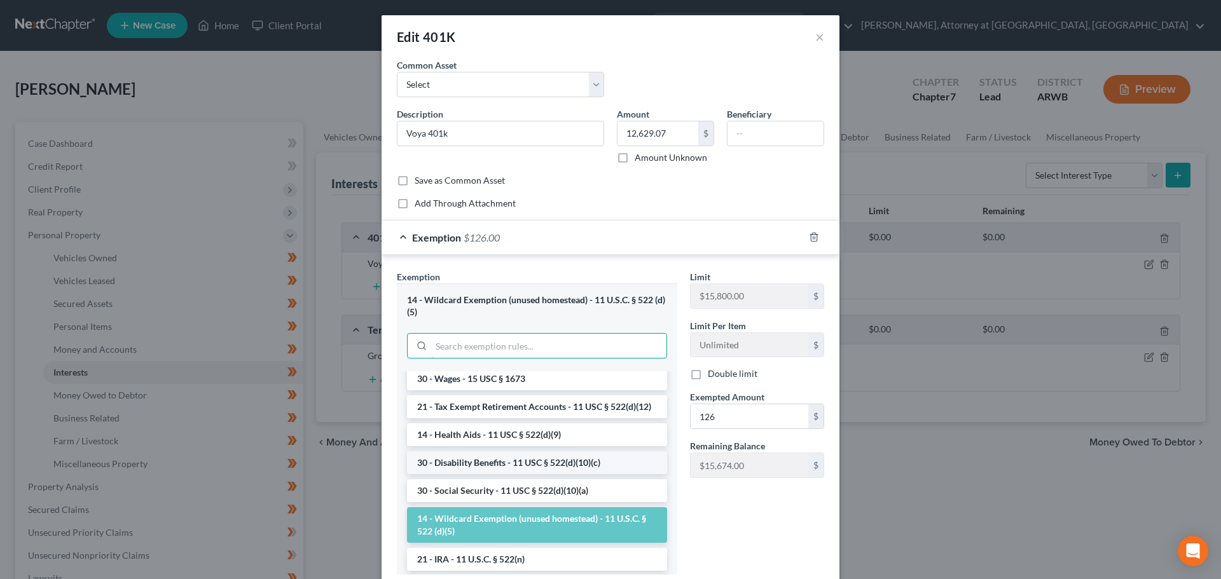
scroll to position [636, 0]
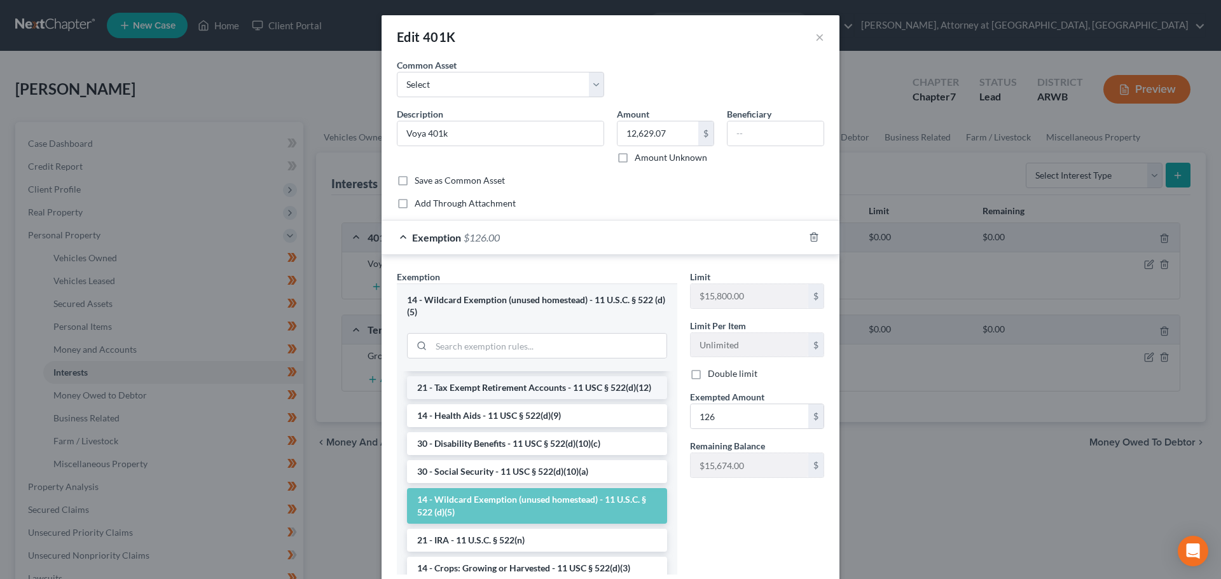
click at [575, 399] on li "21 - Tax Exempt Retirement Accounts - 11 USC § 522(d)(12)" at bounding box center [537, 387] width 260 height 23
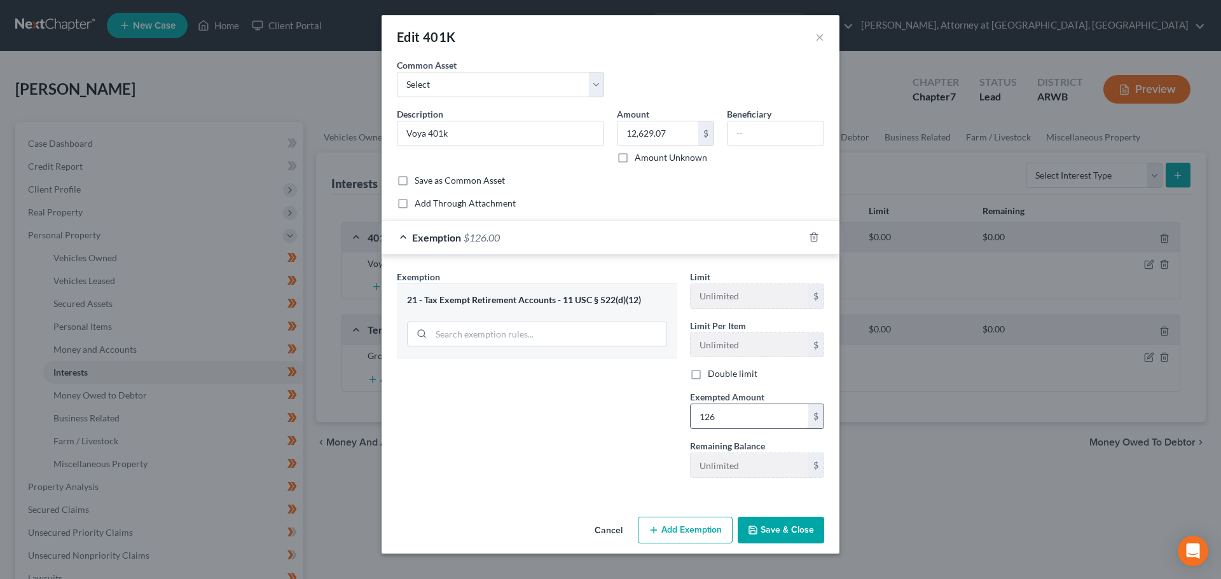
click at [731, 411] on input "126" at bounding box center [749, 416] width 118 height 24
type input "12,629.07"
click at [756, 528] on icon "button" at bounding box center [753, 530] width 8 height 8
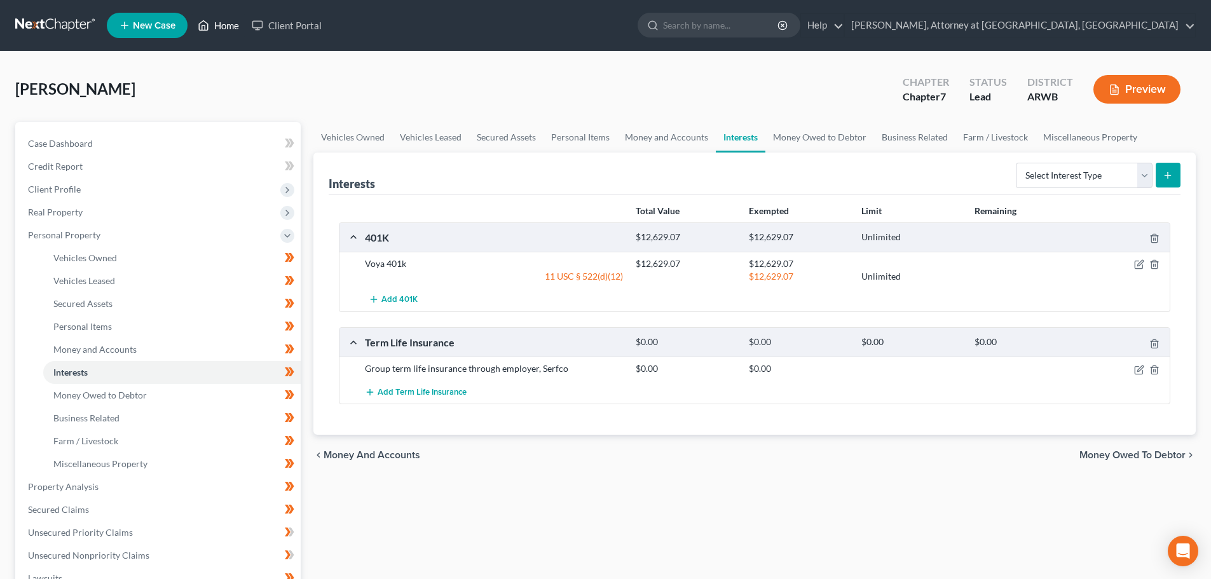
click at [212, 24] on link "Home" at bounding box center [218, 25] width 54 height 23
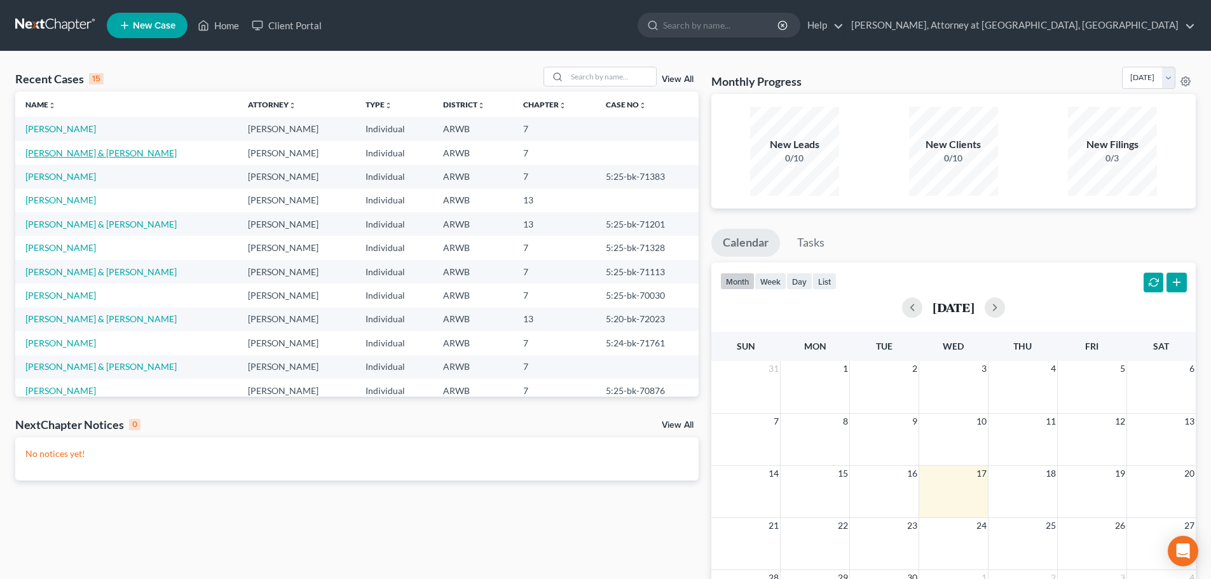
click at [67, 151] on link "Wimbley, Chairty & David" at bounding box center [100, 152] width 151 height 11
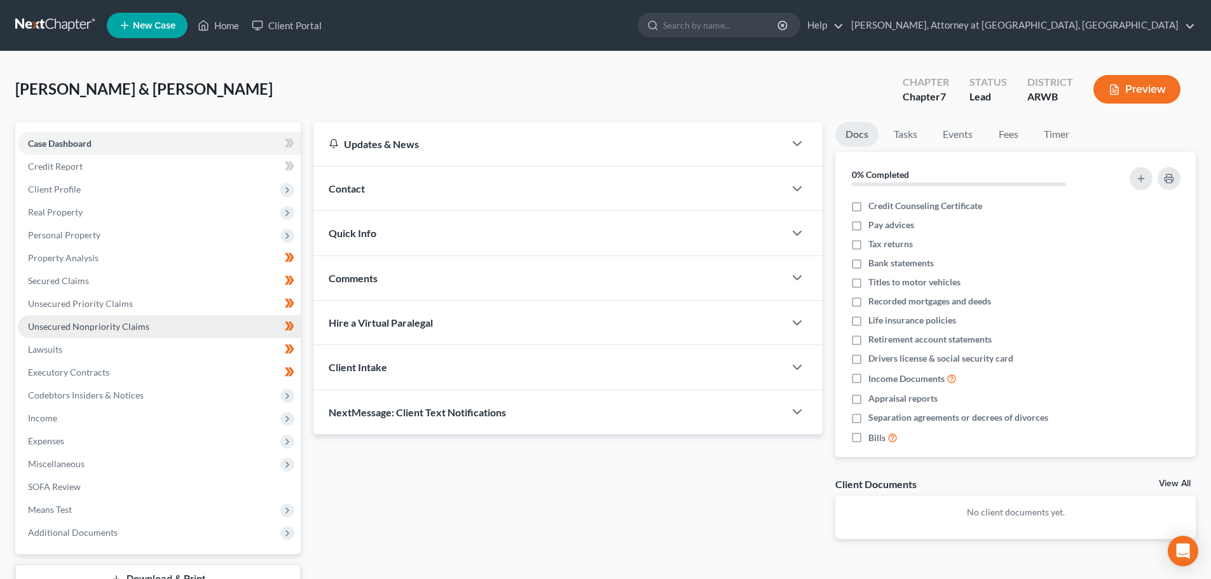
click at [66, 327] on span "Unsecured Nonpriority Claims" at bounding box center [88, 326] width 121 height 11
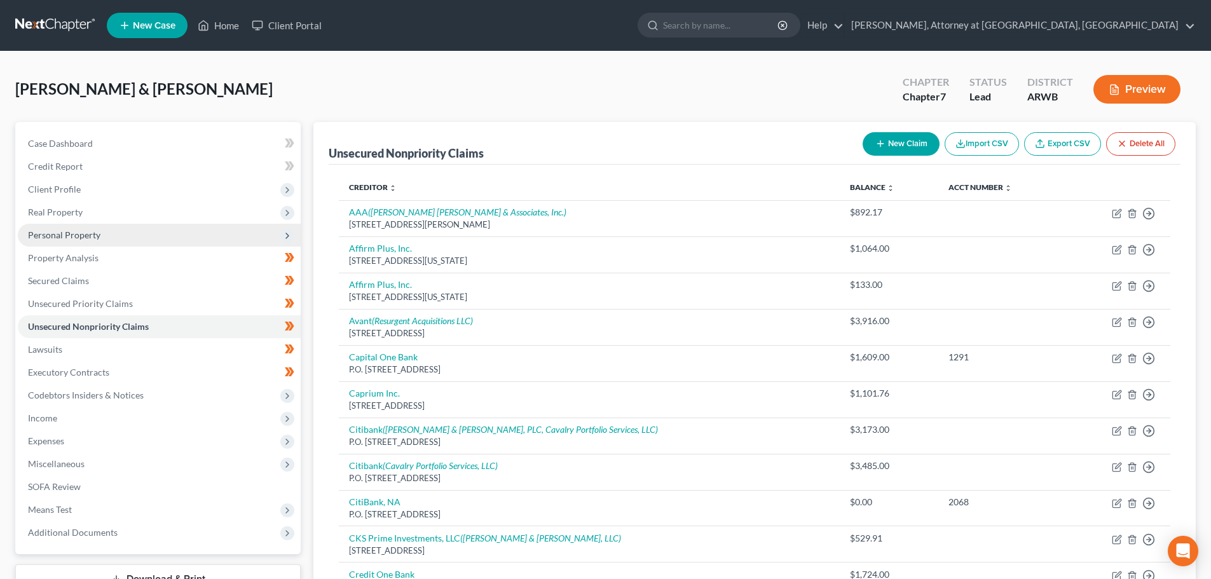
click at [90, 236] on span "Personal Property" at bounding box center [64, 234] width 72 height 11
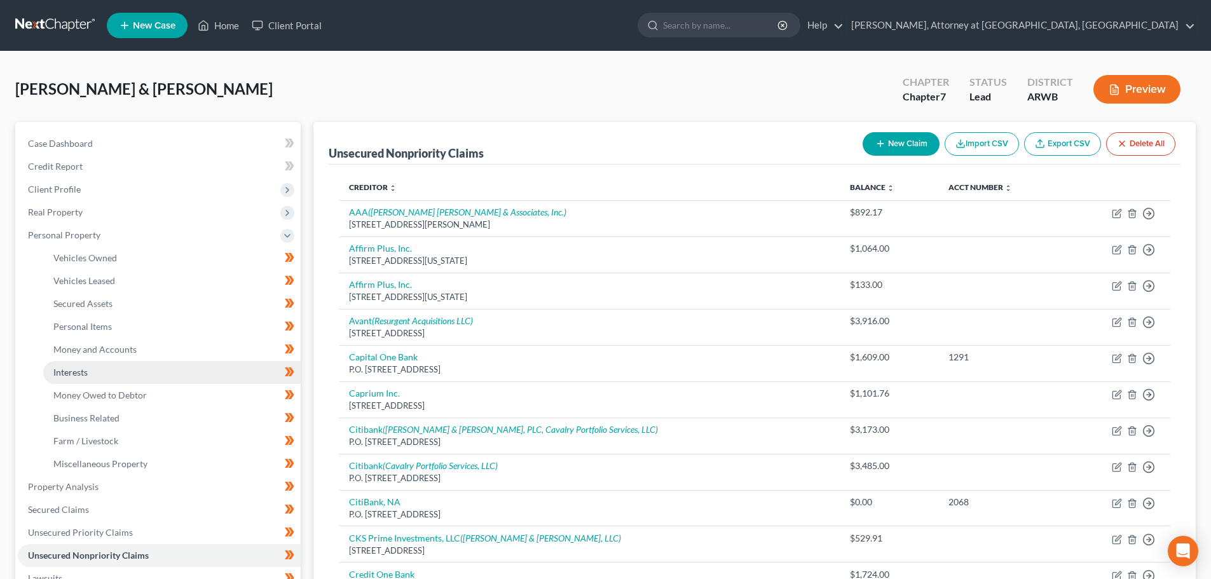
click at [72, 373] on span "Interests" at bounding box center [70, 372] width 34 height 11
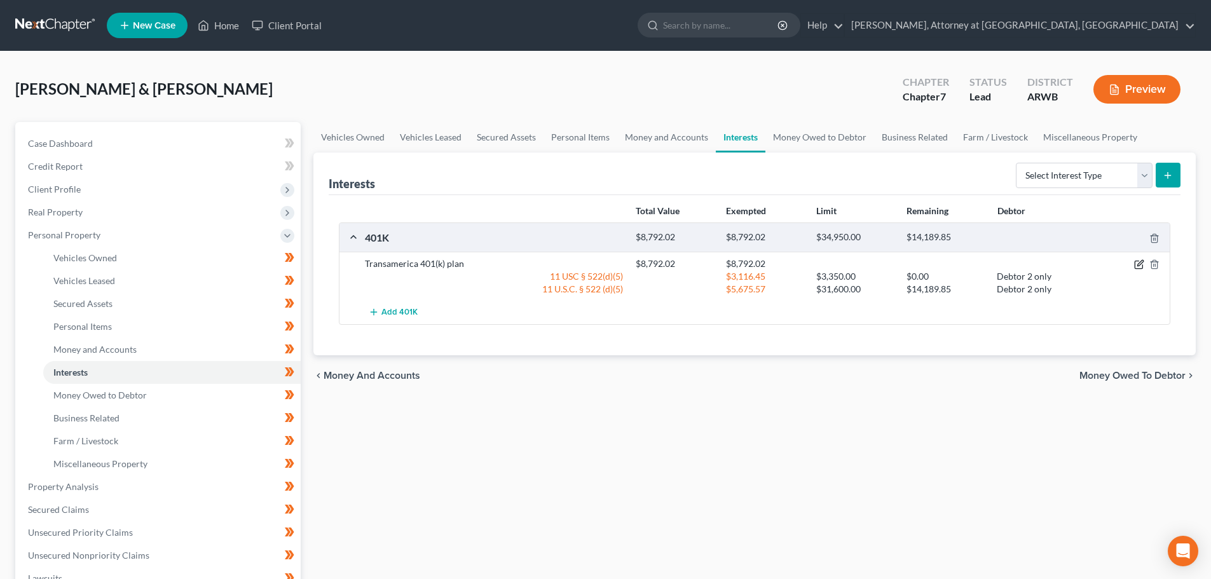
click at [1137, 264] on icon "button" at bounding box center [1139, 264] width 10 height 10
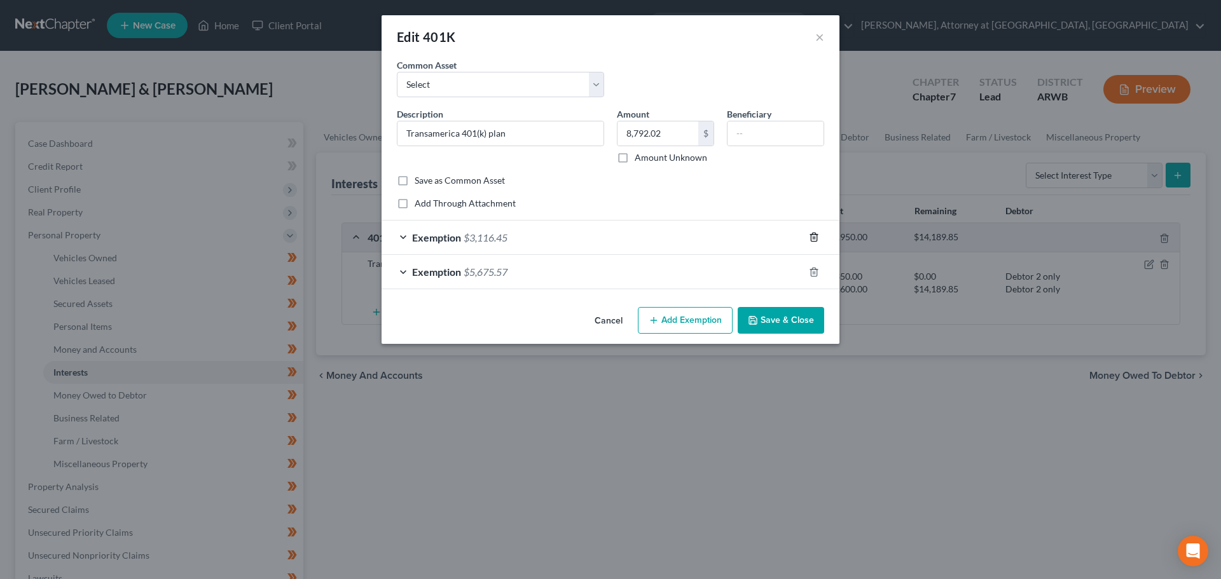
click at [814, 237] on line "button" at bounding box center [814, 238] width 0 height 3
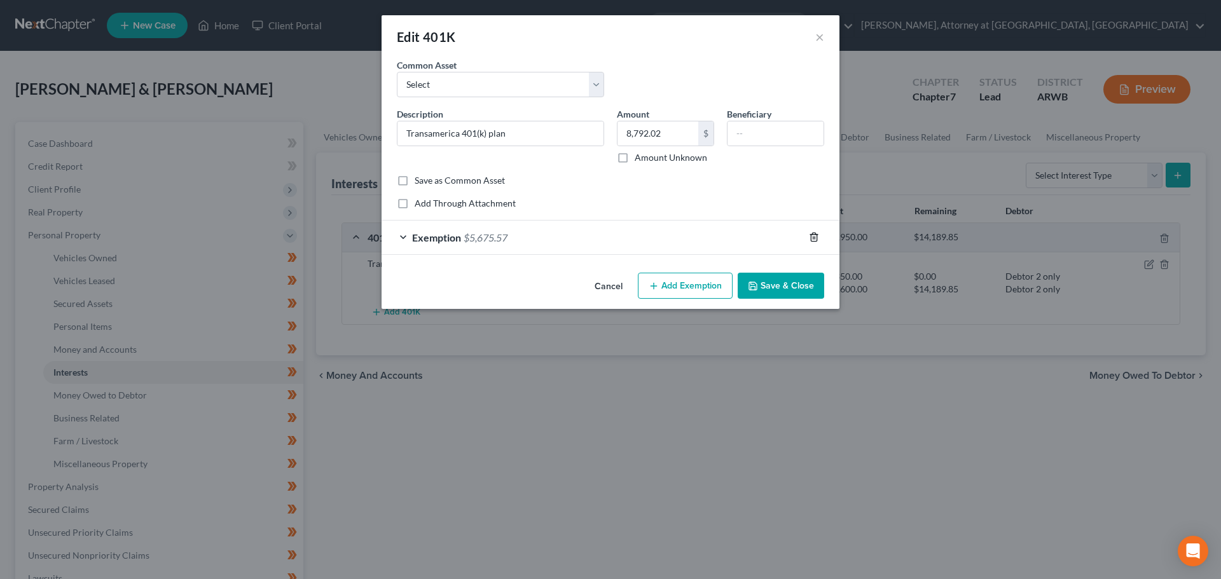
click at [813, 237] on line "button" at bounding box center [813, 238] width 0 height 3
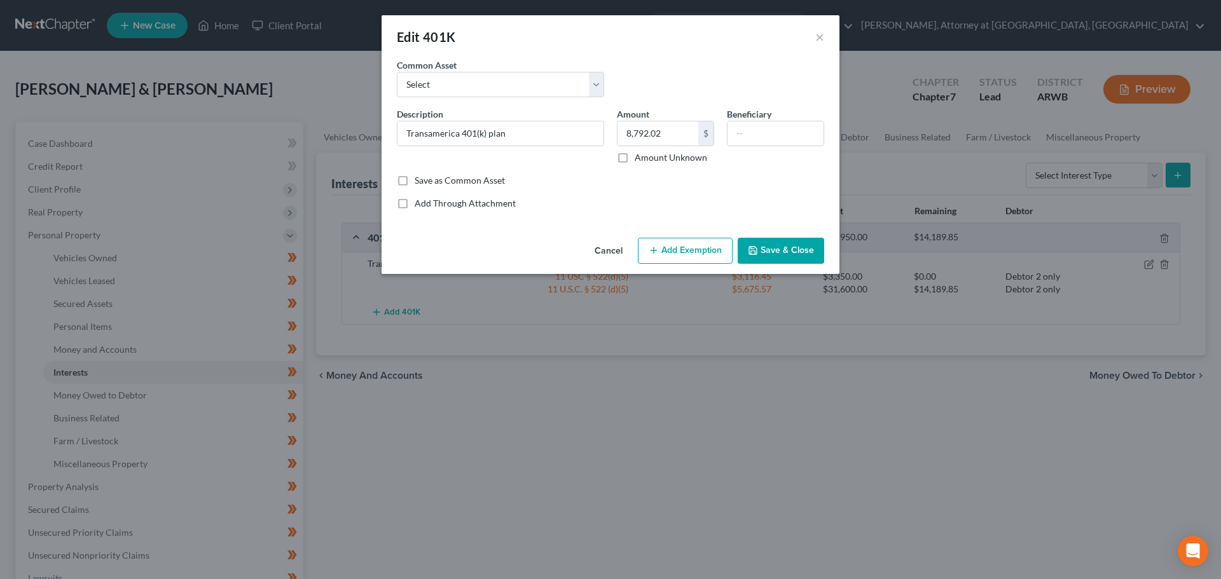
click at [706, 247] on button "Add Exemption" at bounding box center [685, 251] width 95 height 27
select select "2"
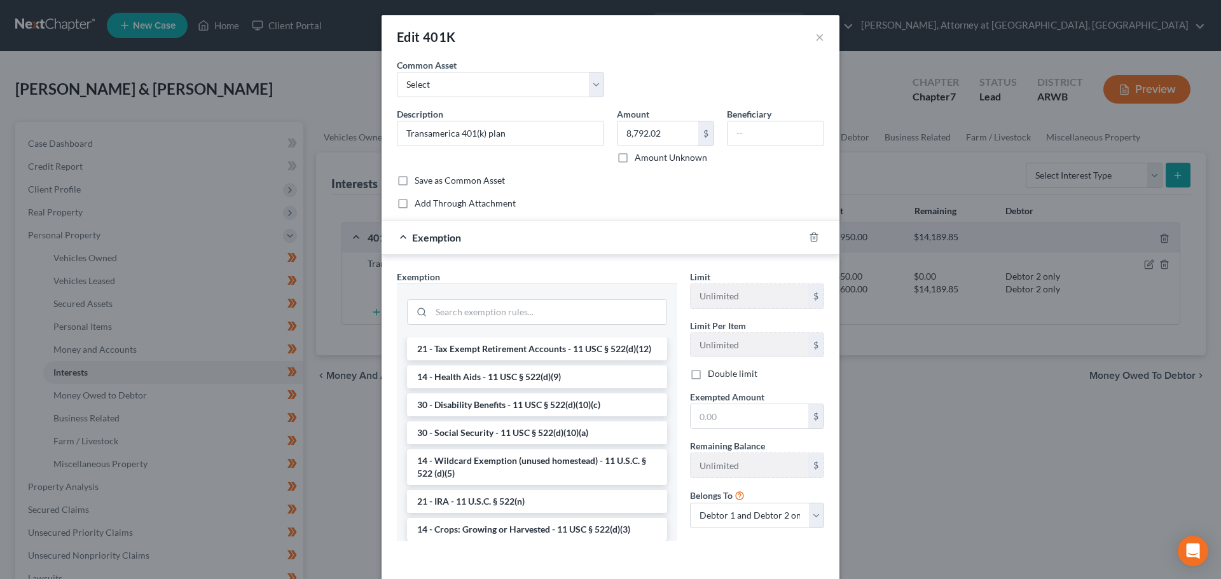
scroll to position [577, 0]
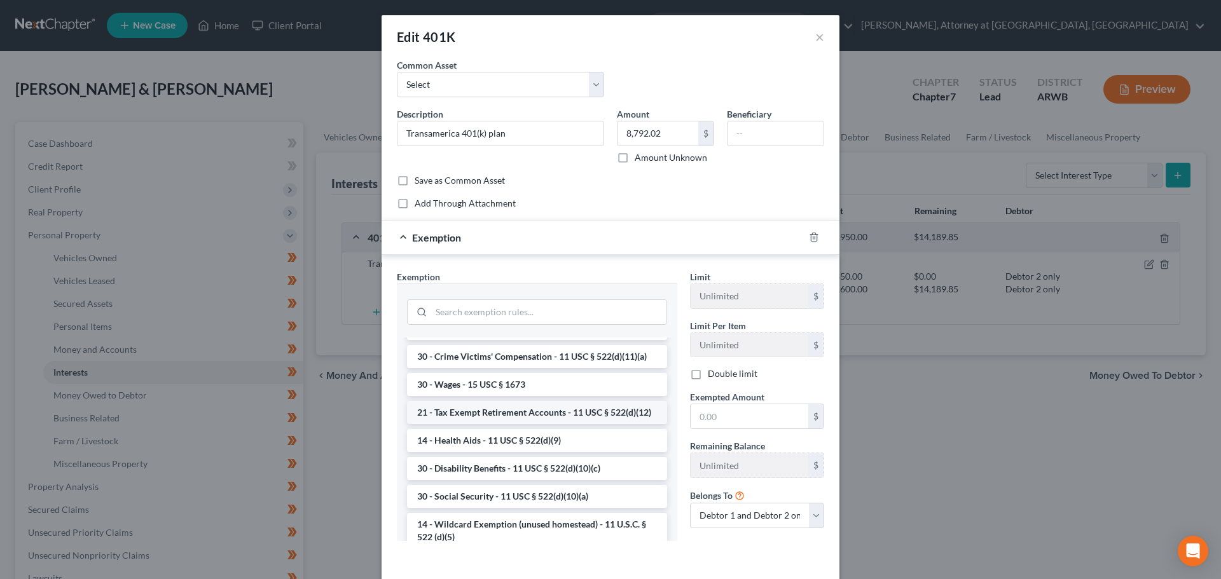
click at [525, 424] on li "21 - Tax Exempt Retirement Accounts - 11 USC § 522(d)(12)" at bounding box center [537, 412] width 260 height 23
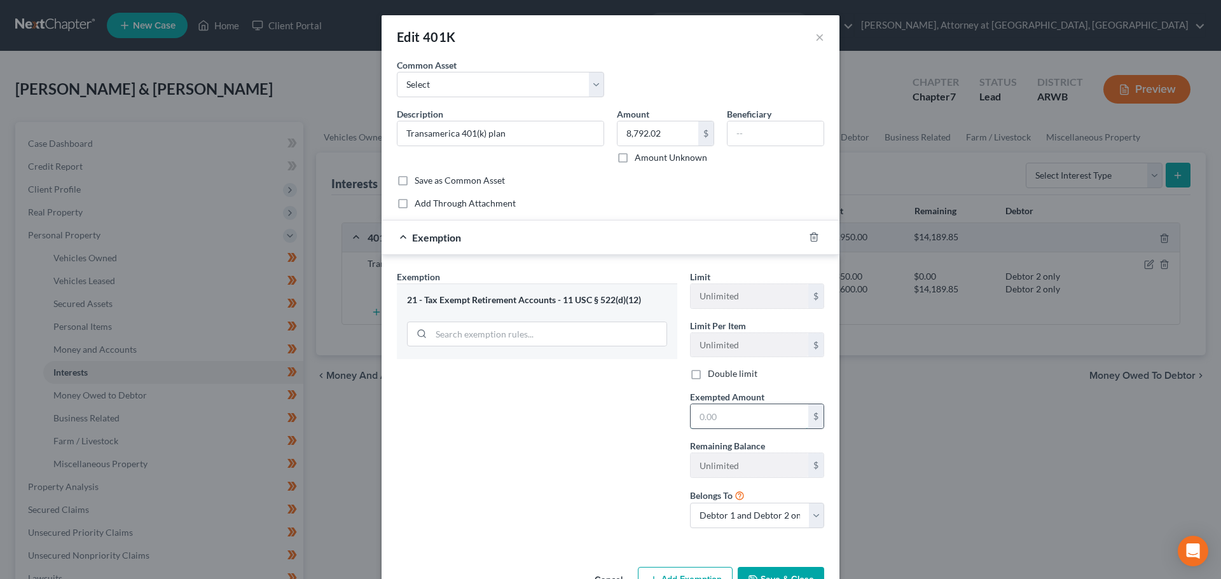
click at [718, 422] on input "text" at bounding box center [749, 416] width 118 height 24
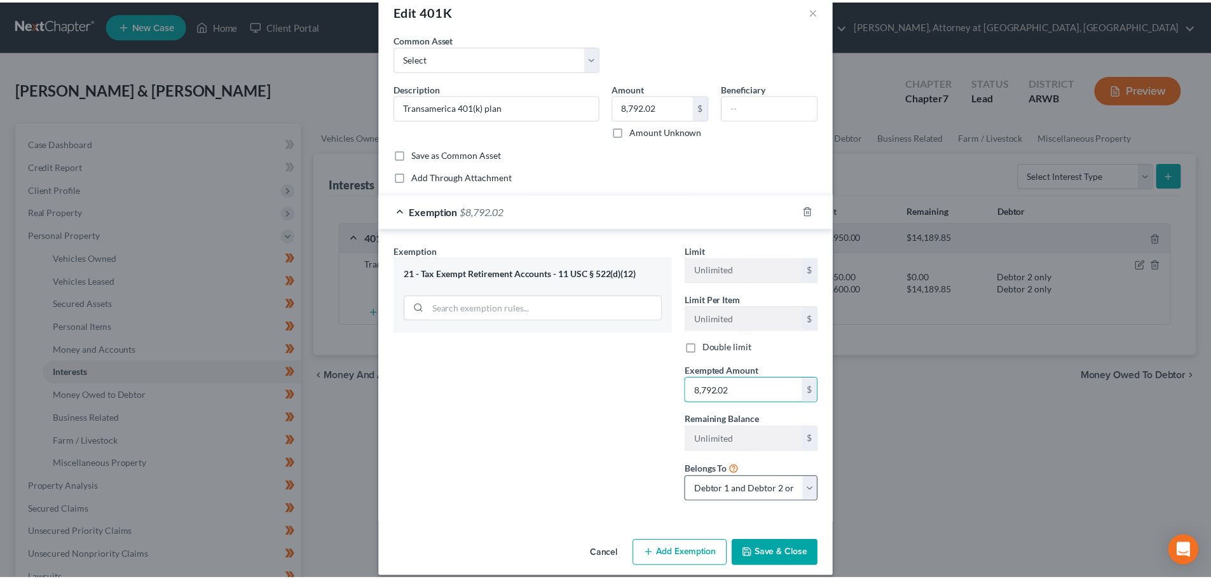
scroll to position [39, 0]
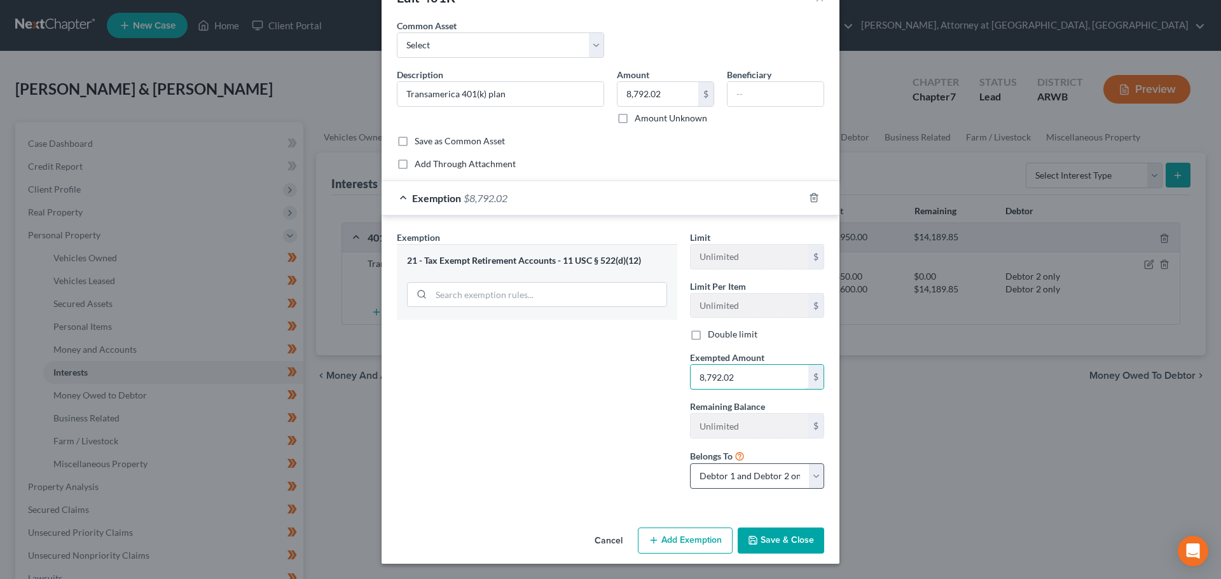
type input "8,792.02"
click at [748, 469] on select "Debtor 1 only Debtor 2 only Debtor 1 and Debtor 2 only" at bounding box center [757, 475] width 134 height 25
select select "1"
click at [690, 463] on select "Debtor 1 only Debtor 2 only Debtor 1 and Debtor 2 only" at bounding box center [757, 475] width 134 height 25
click at [774, 537] on button "Save & Close" at bounding box center [780, 541] width 86 height 27
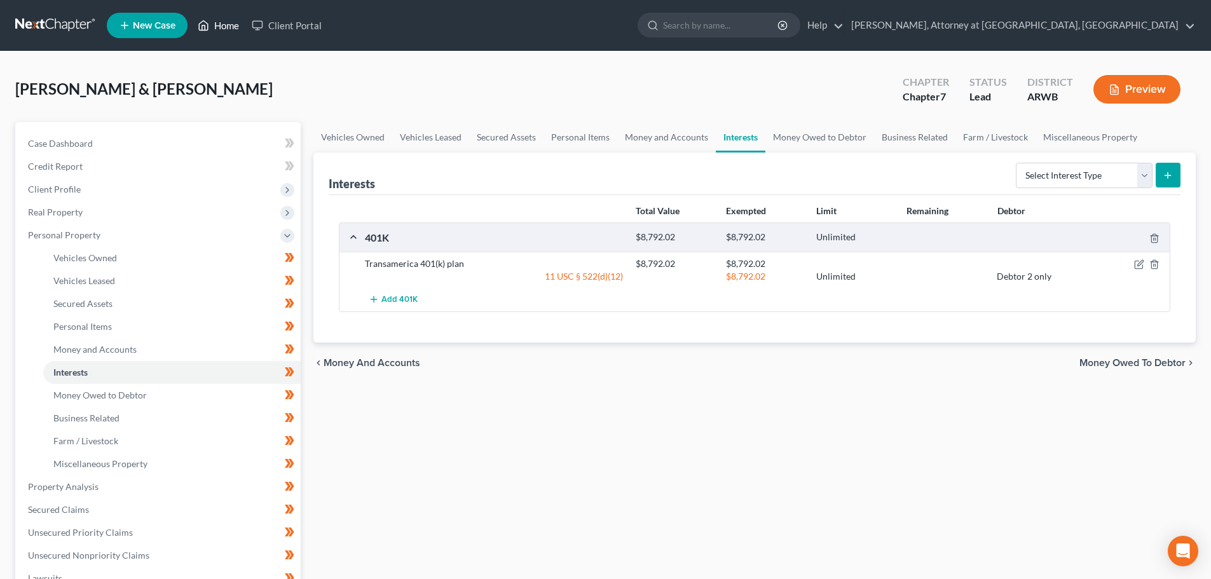
click at [207, 20] on icon at bounding box center [203, 25] width 11 height 15
